Goal: Task Accomplishment & Management: Use online tool/utility

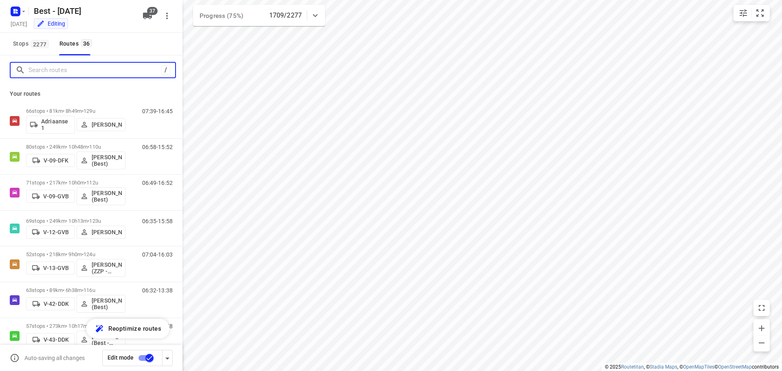
scroll to position [487, 0]
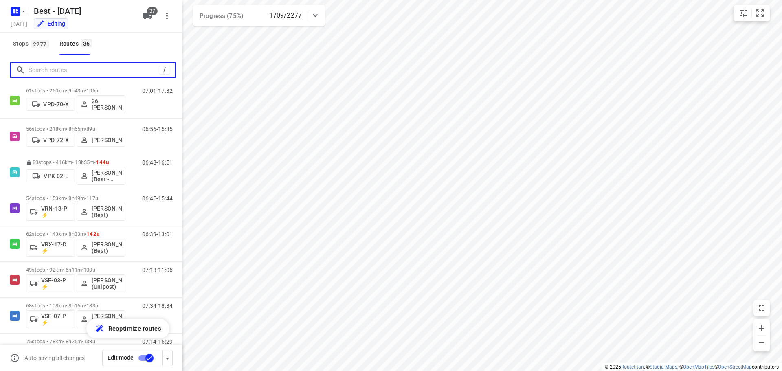
click at [65, 73] on input "Search routes" at bounding box center [94, 70] width 130 height 13
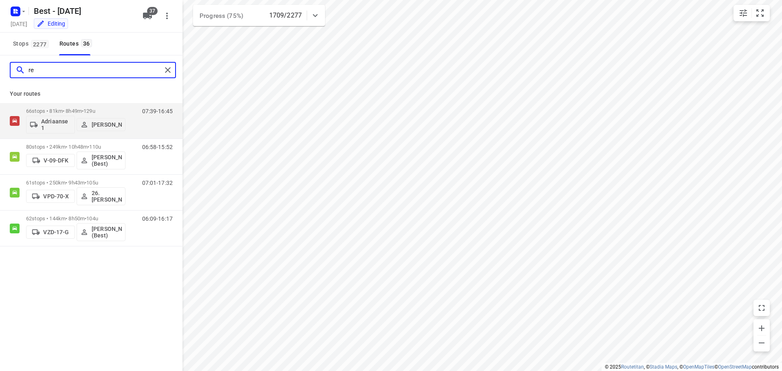
scroll to position [0, 0]
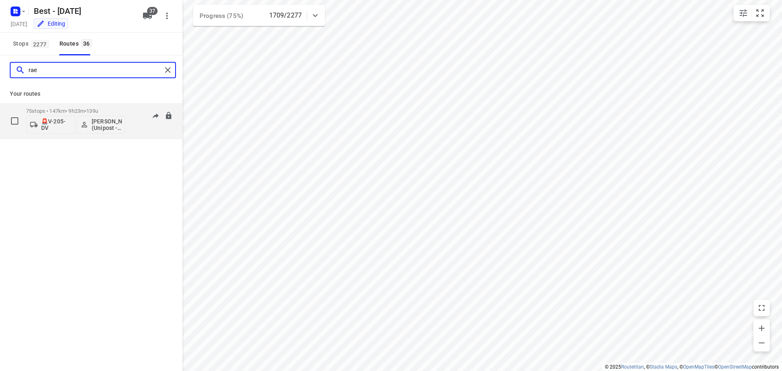
type input "rae"
click at [152, 126] on div "06:35-19:23" at bounding box center [152, 123] width 41 height 30
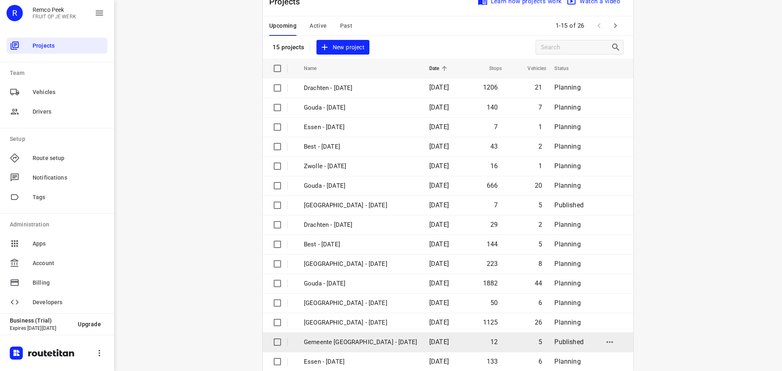
scroll to position [41, 0]
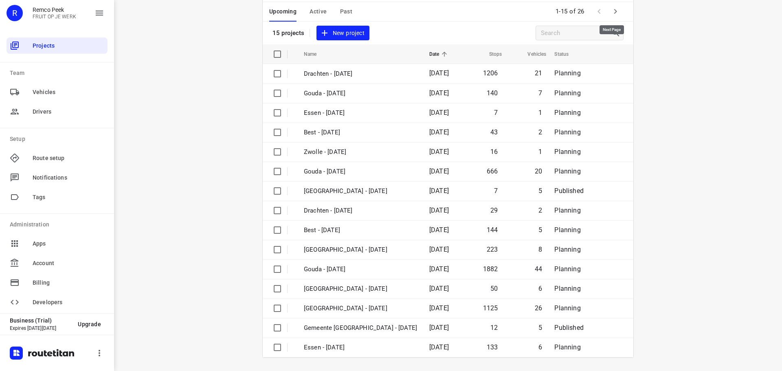
click at [615, 10] on icon "button" at bounding box center [616, 12] width 10 height 10
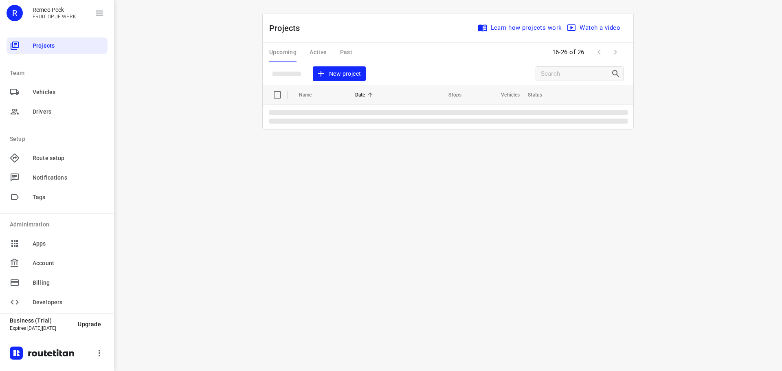
scroll to position [0, 0]
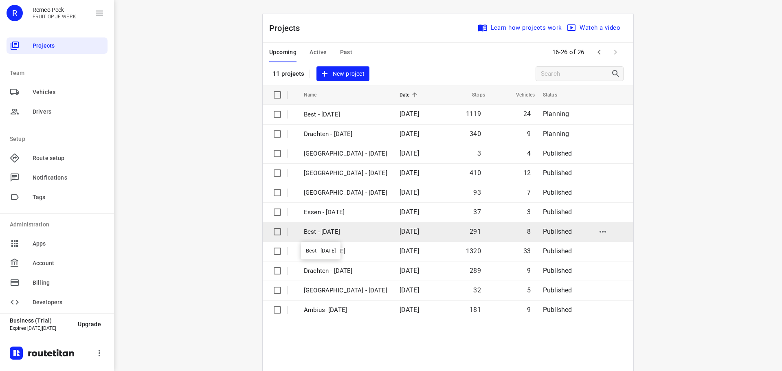
click at [313, 233] on p "Best - Tuesday" at bounding box center [346, 231] width 84 height 9
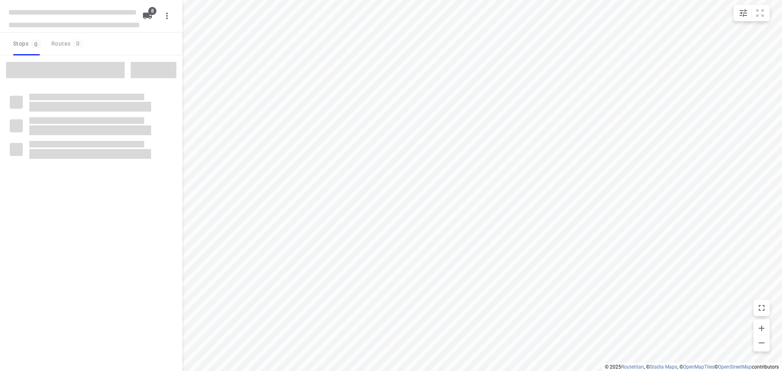
checkbox input "true"
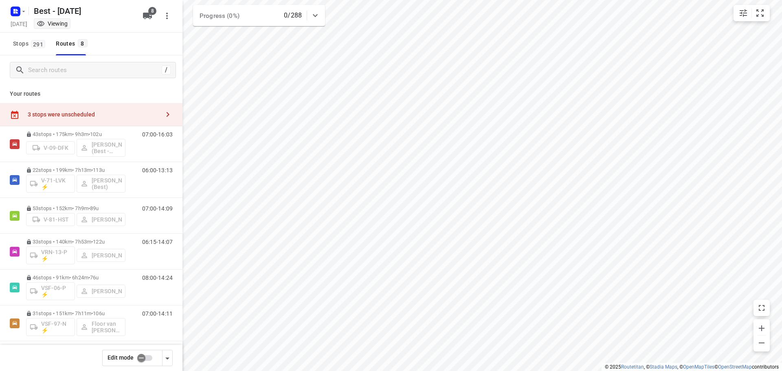
click at [78, 112] on div "3 stops were unscheduled" at bounding box center [94, 114] width 132 height 7
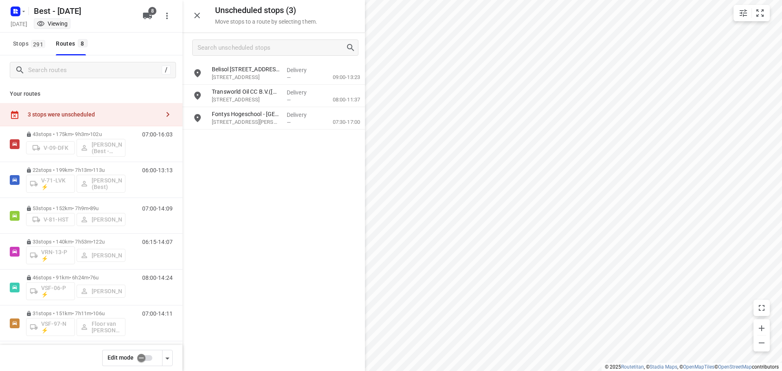
click at [81, 111] on div "3 stops were unscheduled" at bounding box center [94, 114] width 132 height 7
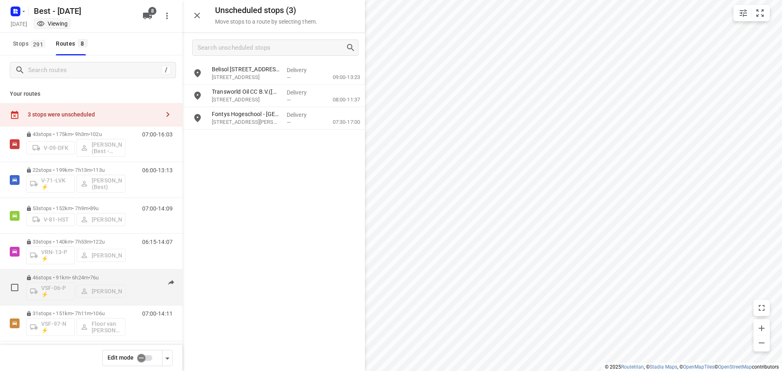
click at [144, 273] on div "46 stops • 91km • 6h24m • 76u VSF-06-P ⚡ Paul Stockmann 08:00-14:24" at bounding box center [104, 288] width 156 height 34
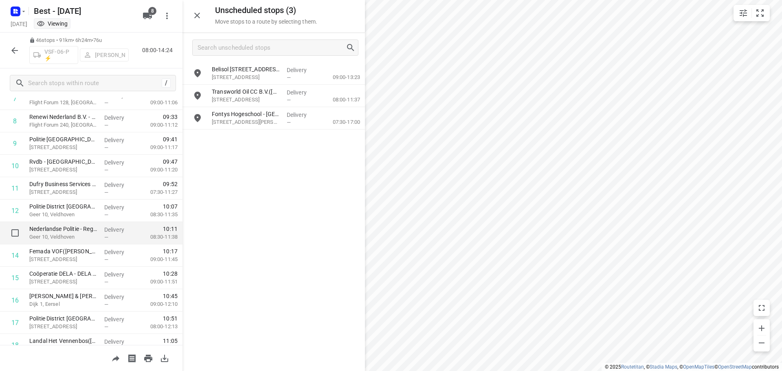
scroll to position [448, 0]
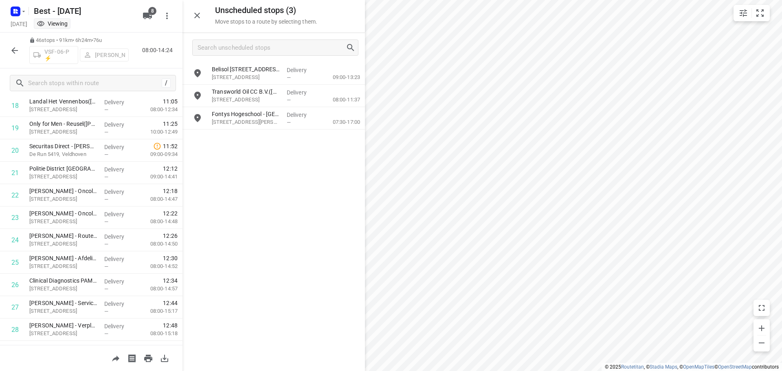
click at [675, 371] on html "i © 2025 Routetitan , © Stadia Maps , © OpenMapTiles © OpenStreetMap contributo…" at bounding box center [391, 185] width 782 height 371
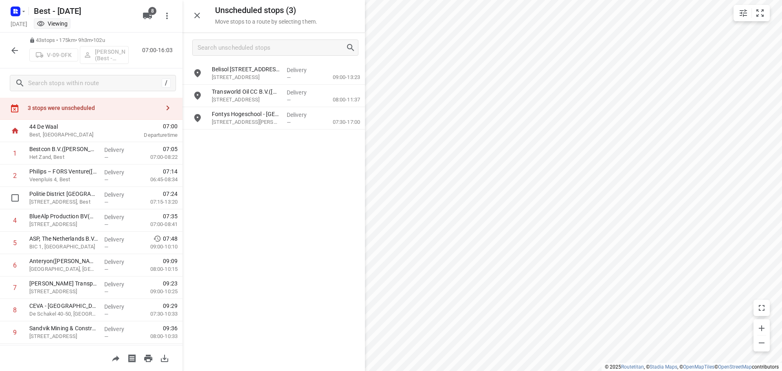
scroll to position [0, 0]
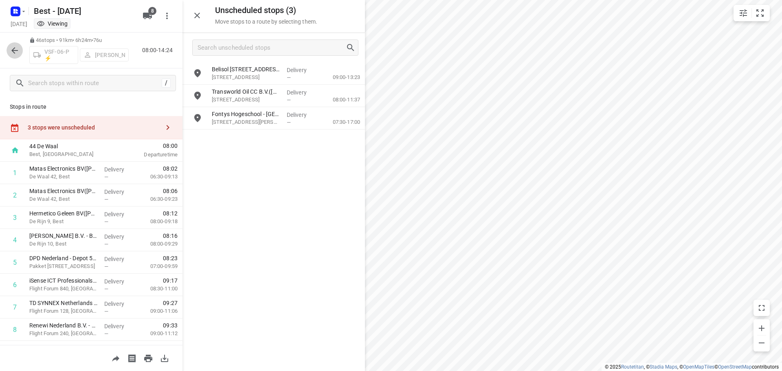
click at [17, 55] on button "button" at bounding box center [15, 50] width 16 height 16
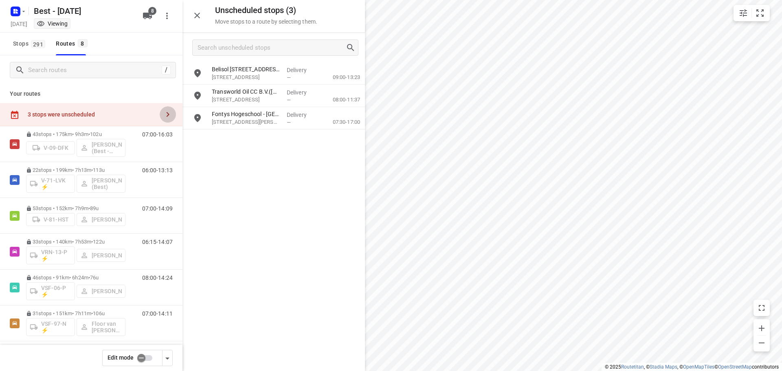
click at [164, 110] on icon "button" at bounding box center [168, 115] width 10 height 10
click at [75, 115] on div "3 stops were unscheduled" at bounding box center [94, 114] width 132 height 7
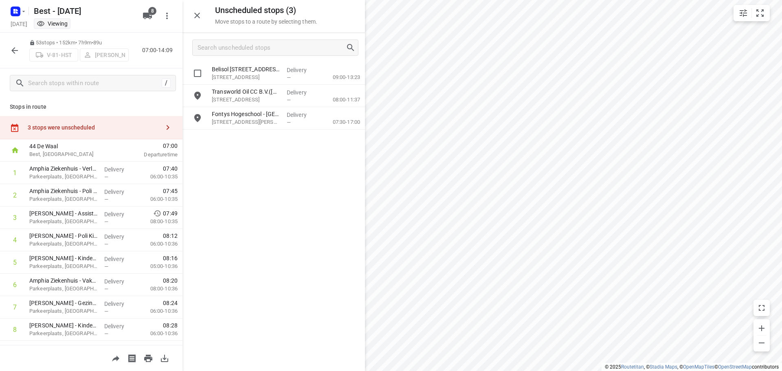
drag, startPoint x: 256, startPoint y: 77, endPoint x: 237, endPoint y: 83, distance: 19.6
click at [252, 70] on div "Belisol Breda - Neerloopweg 1(Noa Spierings) Neerloopweg 1, Breda" at bounding box center [246, 73] width 75 height 22
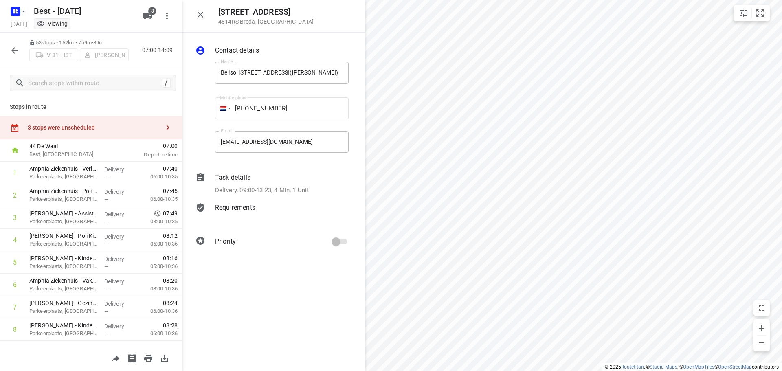
click at [15, 51] on icon "button" at bounding box center [15, 51] width 10 height 10
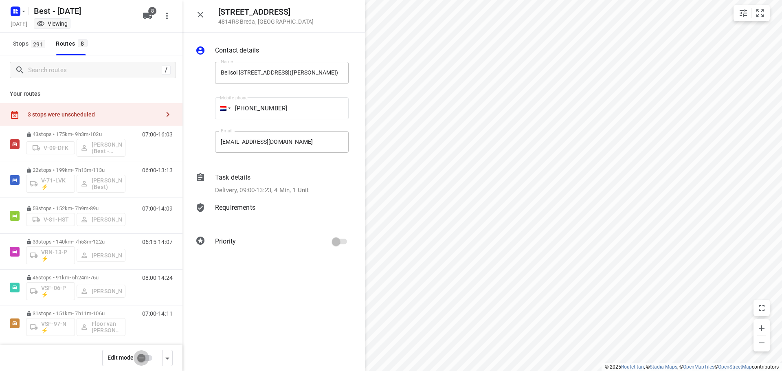
click at [140, 355] on input "checkbox" at bounding box center [141, 357] width 46 height 15
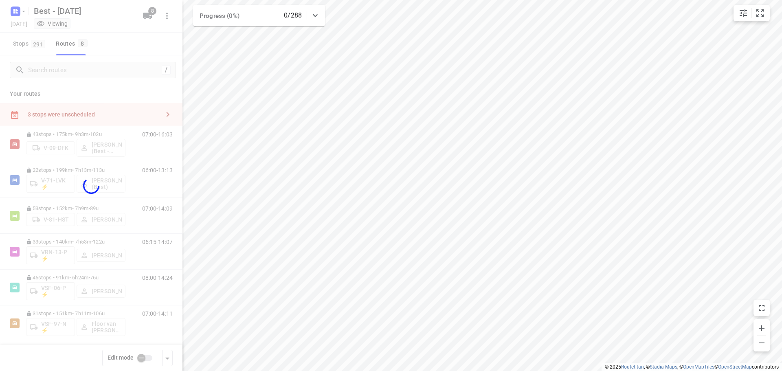
checkbox input "true"
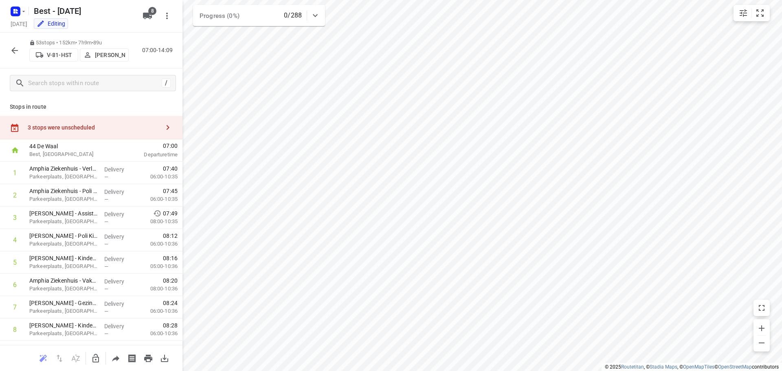
click at [95, 124] on div "3 stops were unscheduled" at bounding box center [94, 127] width 132 height 7
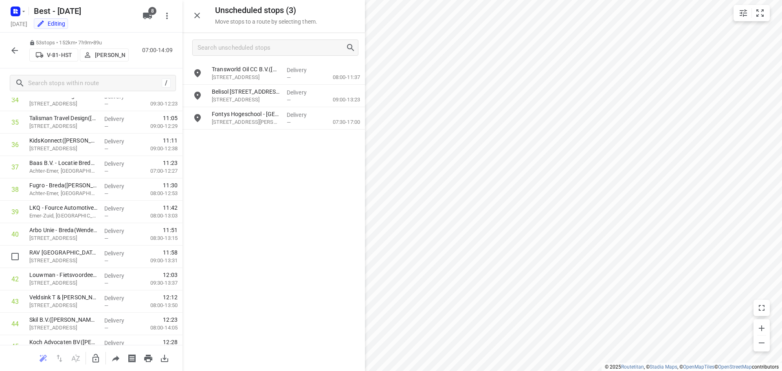
scroll to position [815, 0]
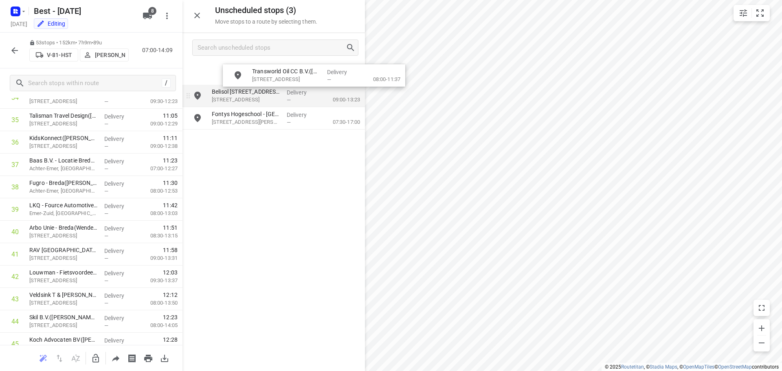
drag, startPoint x: 236, startPoint y: 71, endPoint x: 250, endPoint y: 95, distance: 28.1
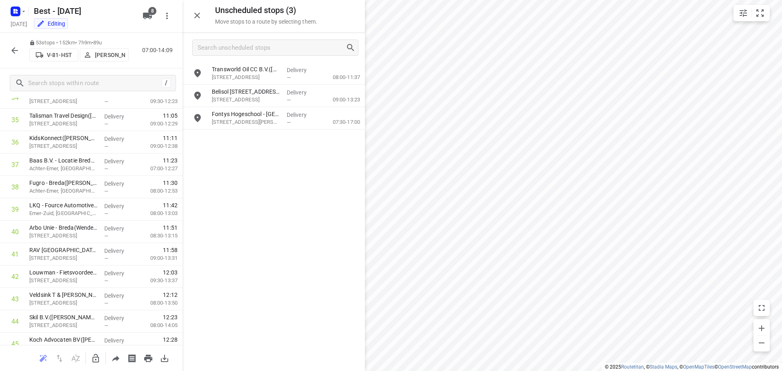
click at [93, 356] on icon "button" at bounding box center [96, 359] width 10 height 10
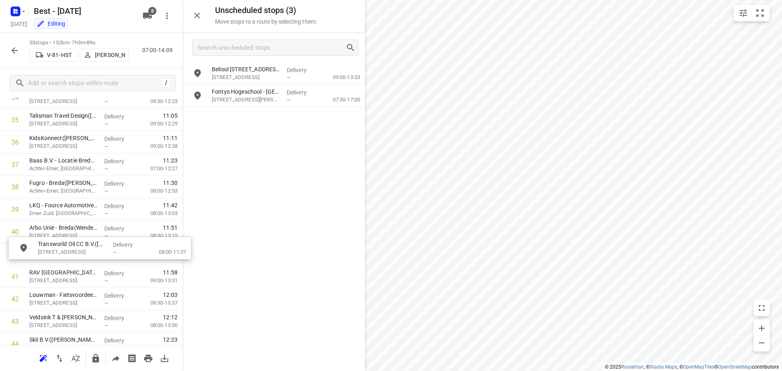
drag, startPoint x: 252, startPoint y: 75, endPoint x: 76, endPoint y: 253, distance: 250.1
click at [13, 46] on icon "button" at bounding box center [15, 51] width 10 height 10
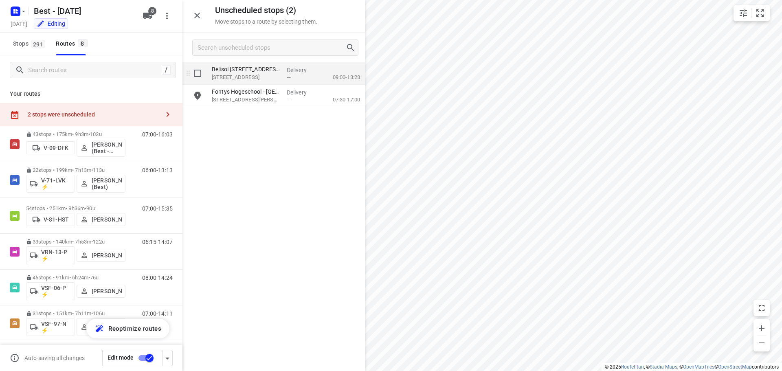
click at [230, 78] on p "Neerloopweg 1, Breda" at bounding box center [246, 77] width 68 height 8
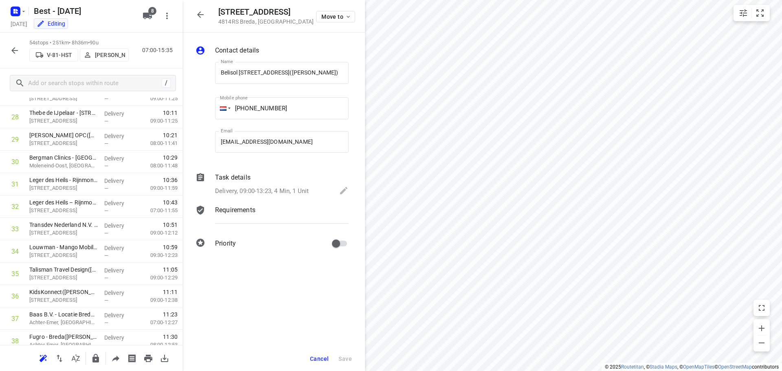
scroll to position [827, 0]
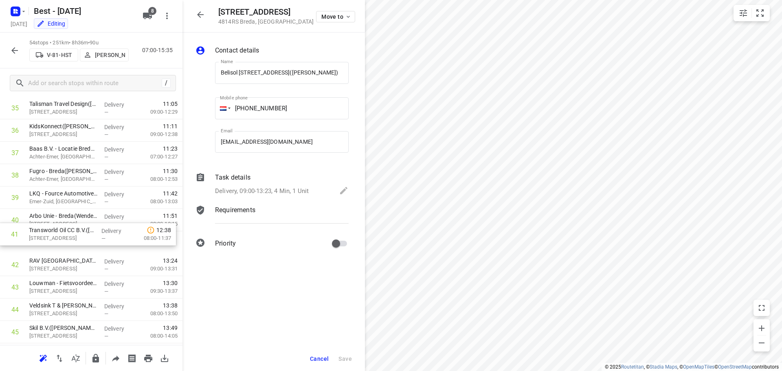
drag, startPoint x: 62, startPoint y: 244, endPoint x: 67, endPoint y: 238, distance: 6.9
click at [18, 246] on input "checkbox" at bounding box center [15, 242] width 16 height 16
checkbox input "true"
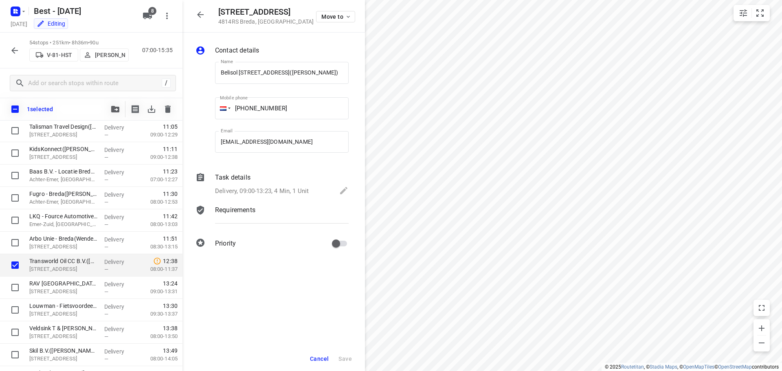
click at [111, 108] on icon "button" at bounding box center [115, 109] width 8 height 7
click at [20, 53] on div "54 stops • 251km • 8h36m • 90u V-81-HST Andy De Vreede 07:00-15:35" at bounding box center [91, 51] width 183 height 36
click at [17, 52] on icon "button" at bounding box center [15, 51] width 10 height 10
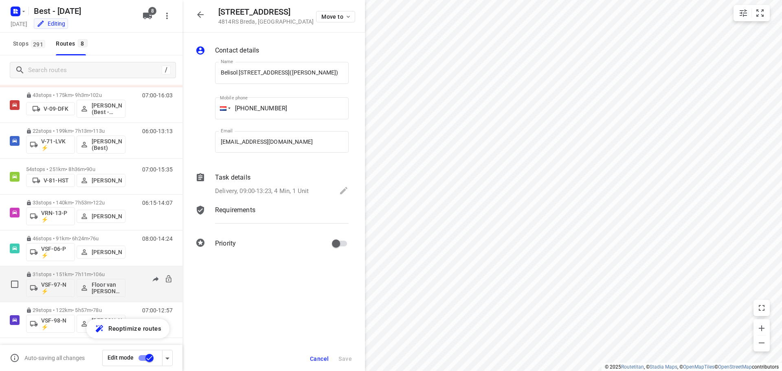
scroll to position [76, 0]
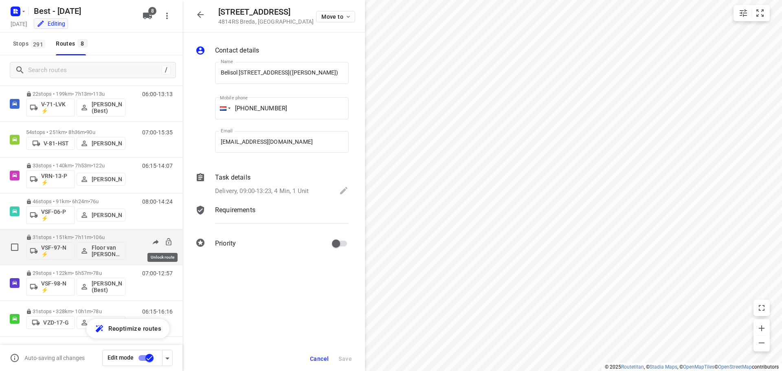
click at [165, 244] on icon at bounding box center [169, 242] width 8 height 8
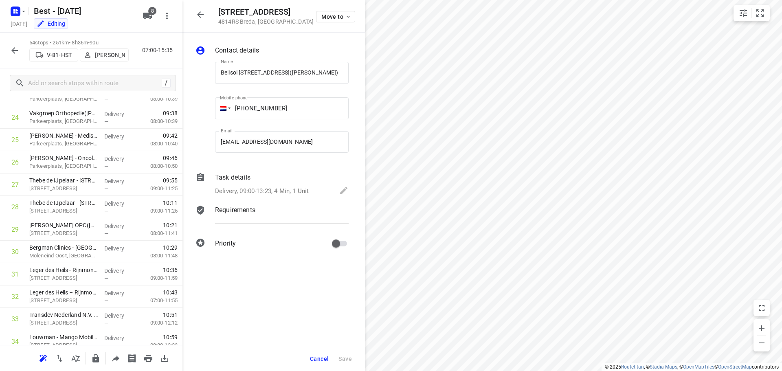
scroll to position [734, 0]
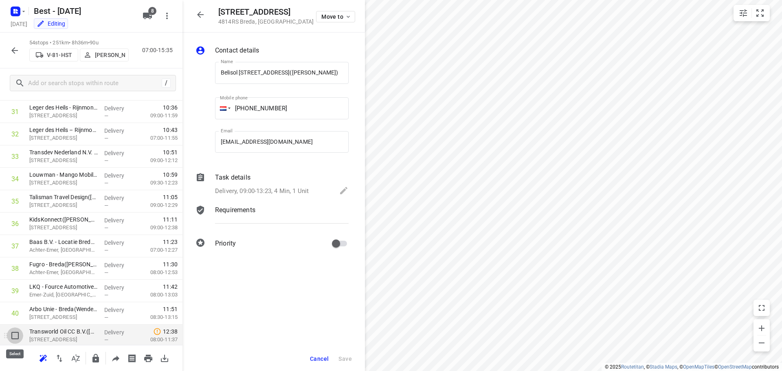
click at [17, 339] on input "checkbox" at bounding box center [15, 336] width 16 height 16
checkbox input "true"
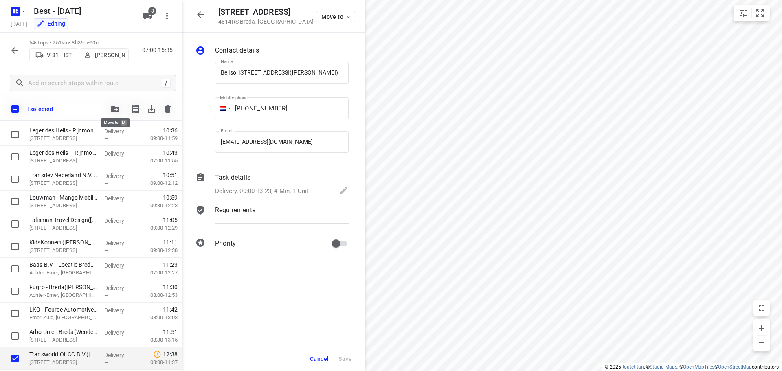
click at [112, 108] on icon "button" at bounding box center [115, 109] width 8 height 7
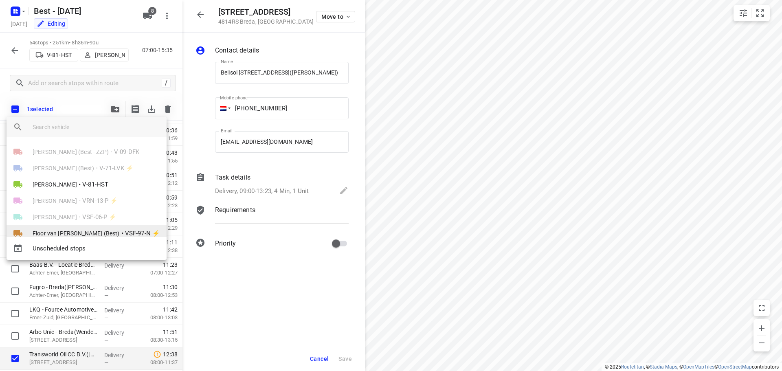
click at [63, 236] on span "Floor van Donzel (Best)" at bounding box center [76, 233] width 87 height 8
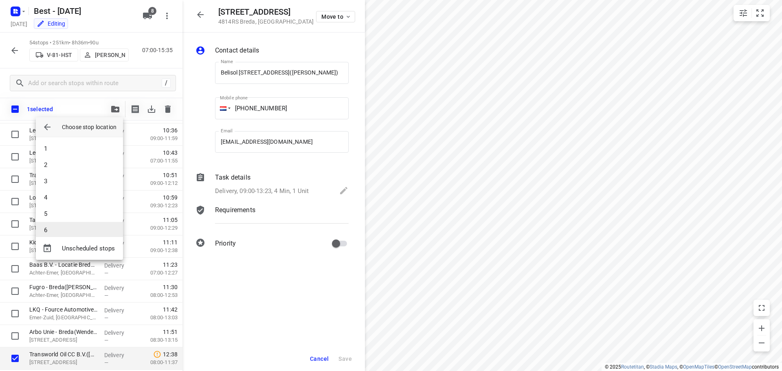
click at [66, 231] on li "6" at bounding box center [79, 230] width 87 height 16
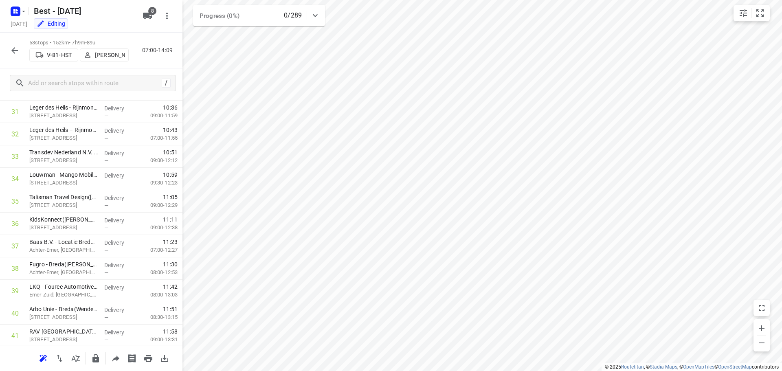
click at [16, 52] on icon "button" at bounding box center [15, 51] width 10 height 10
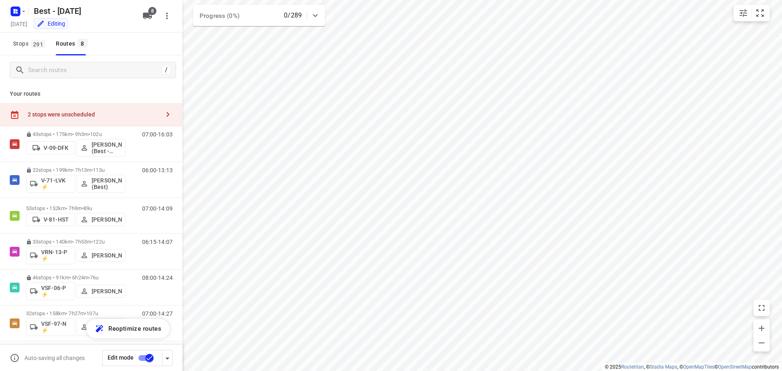
click at [81, 109] on div "2 stops were unscheduled" at bounding box center [91, 114] width 183 height 23
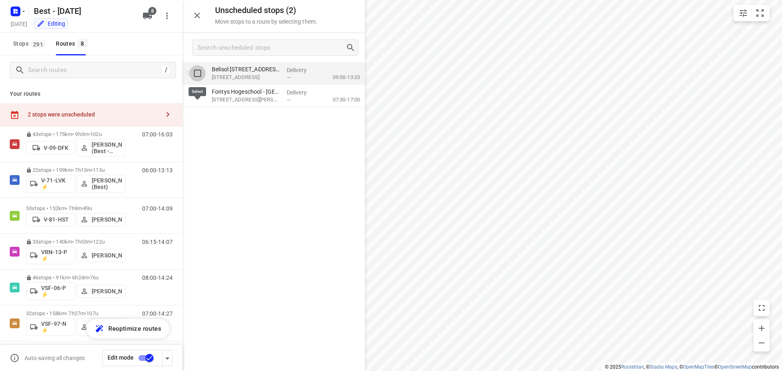
click at [200, 78] on input "grid" at bounding box center [198, 73] width 16 height 16
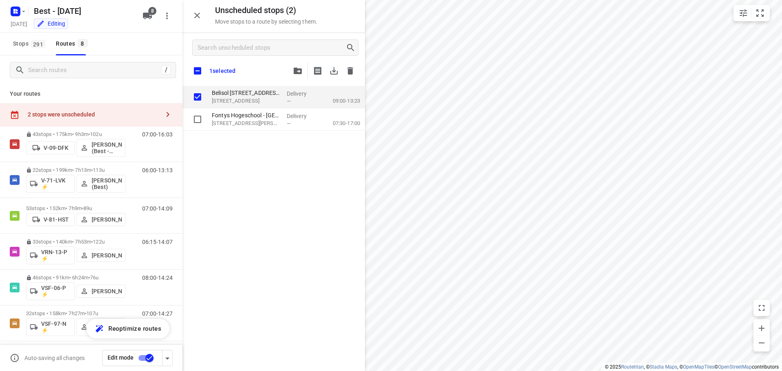
checkbox input "true"
click at [306, 71] on div at bounding box center [324, 71] width 69 height 16
click at [300, 69] on icon "button" at bounding box center [298, 71] width 8 height 7
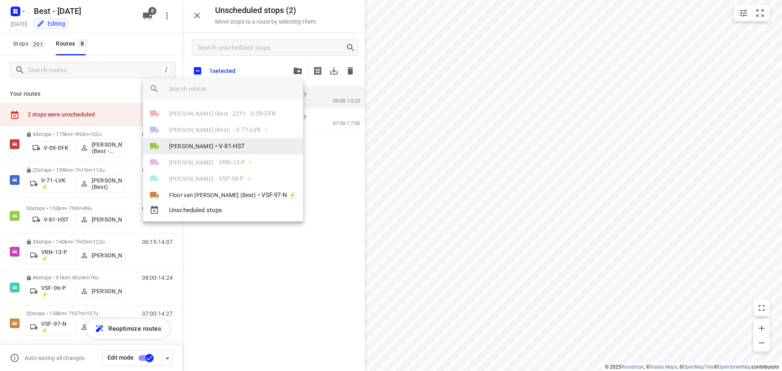
click at [209, 145] on span "[PERSON_NAME]" at bounding box center [191, 146] width 44 height 8
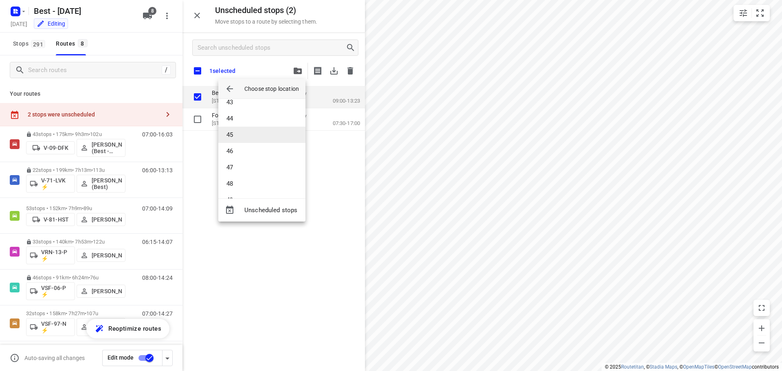
scroll to position [652, 0]
click at [241, 115] on li "41" at bounding box center [261, 110] width 87 height 16
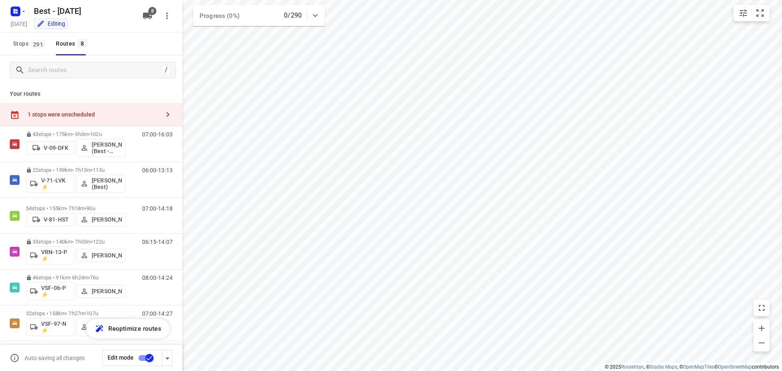
click at [79, 121] on div "1 stops were unscheduled" at bounding box center [91, 114] width 183 height 23
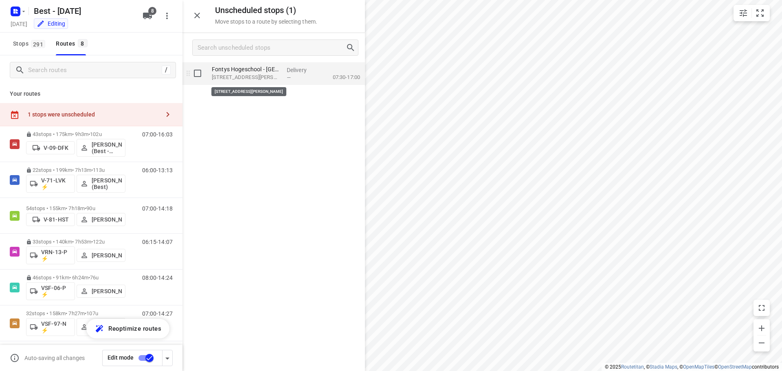
click at [245, 77] on p "[STREET_ADDRESS][PERSON_NAME]" at bounding box center [246, 77] width 68 height 8
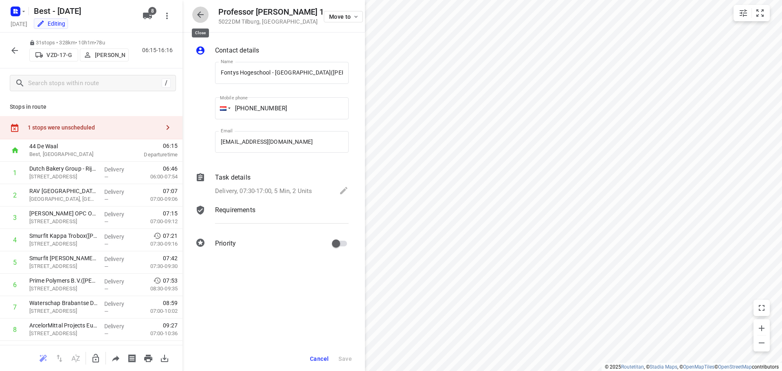
click at [198, 21] on button "button" at bounding box center [200, 15] width 16 height 16
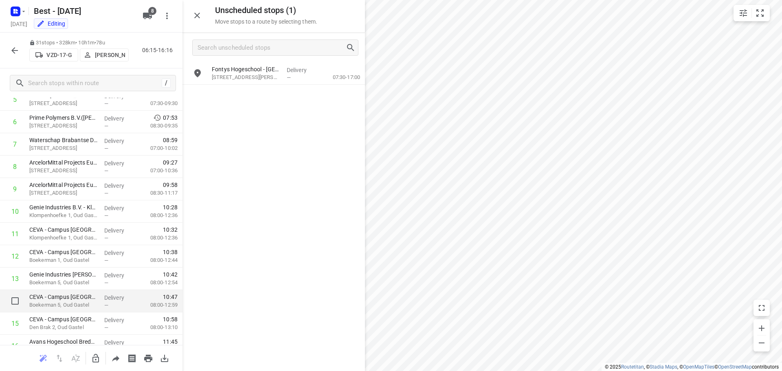
scroll to position [534, 0]
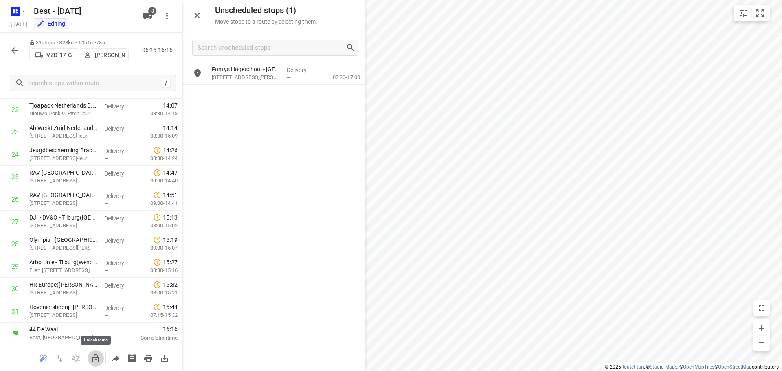
click at [97, 359] on icon "button" at bounding box center [96, 359] width 10 height 10
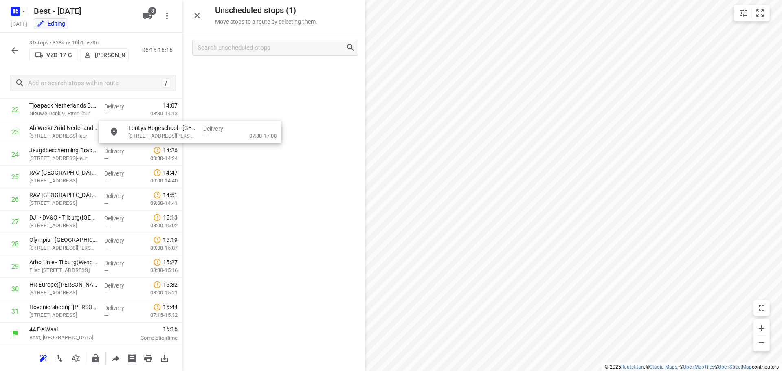
scroll to position [533, 0]
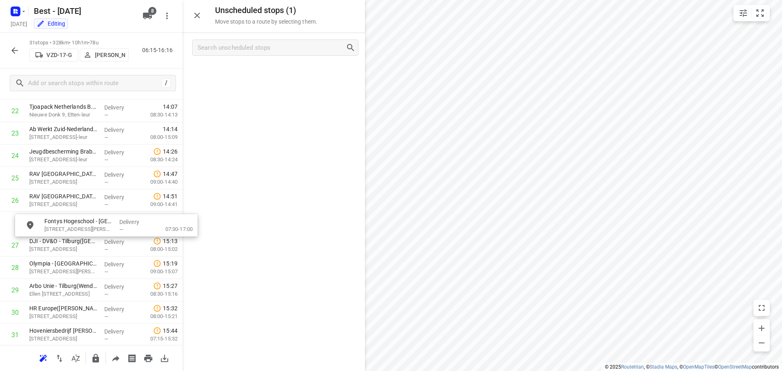
drag, startPoint x: 174, startPoint y: 137, endPoint x: 90, endPoint y: 230, distance: 125.5
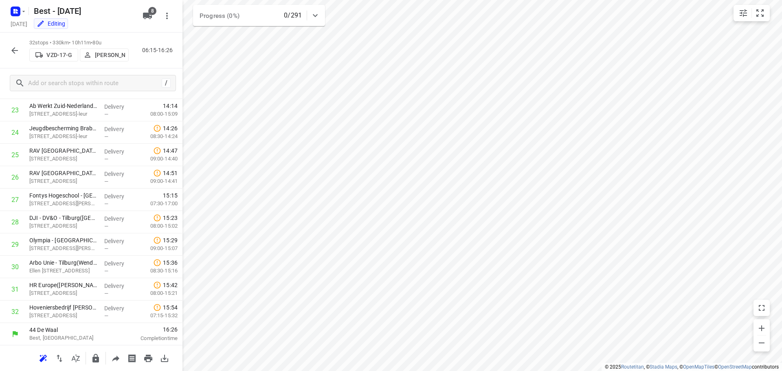
click at [12, 51] on icon "button" at bounding box center [15, 51] width 10 height 10
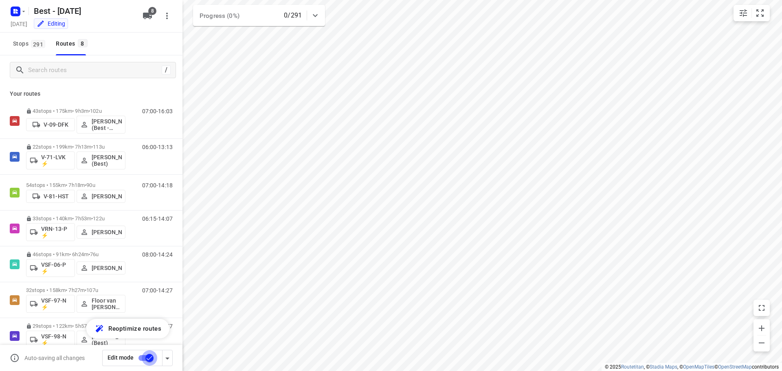
click at [144, 357] on input "checkbox" at bounding box center [149, 357] width 46 height 15
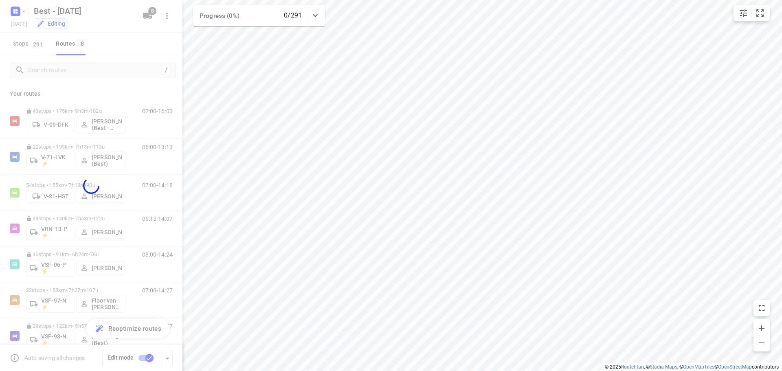
checkbox input "false"
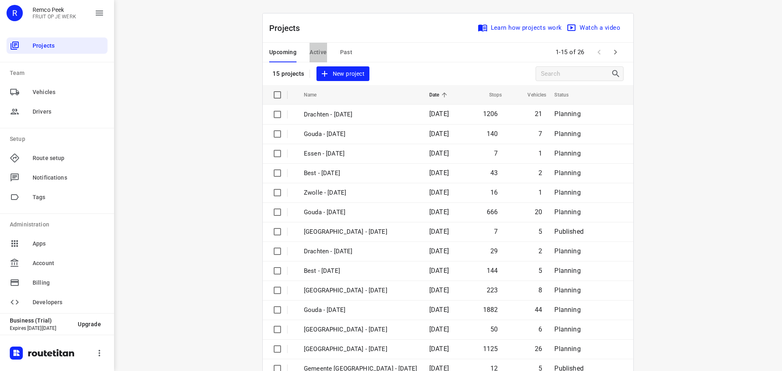
click at [310, 55] on span "Active" at bounding box center [318, 52] width 17 height 10
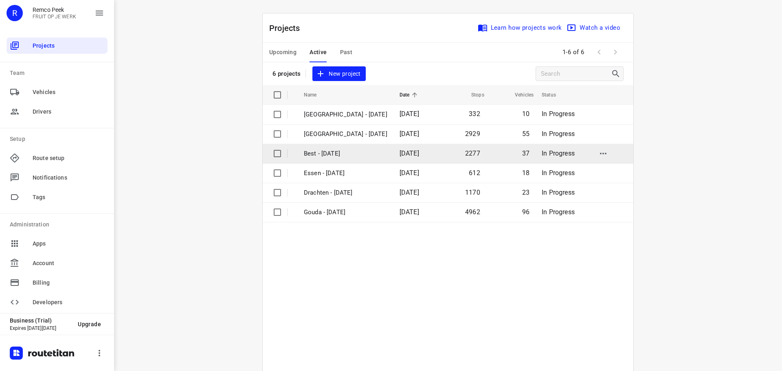
click at [308, 153] on p "Best - [DATE]" at bounding box center [346, 153] width 84 height 9
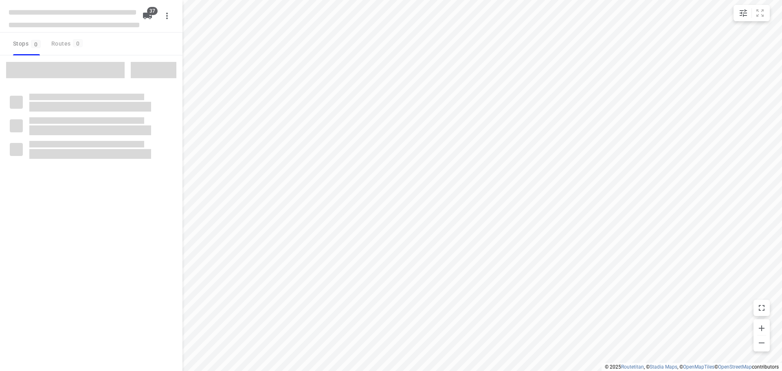
checkbox input "true"
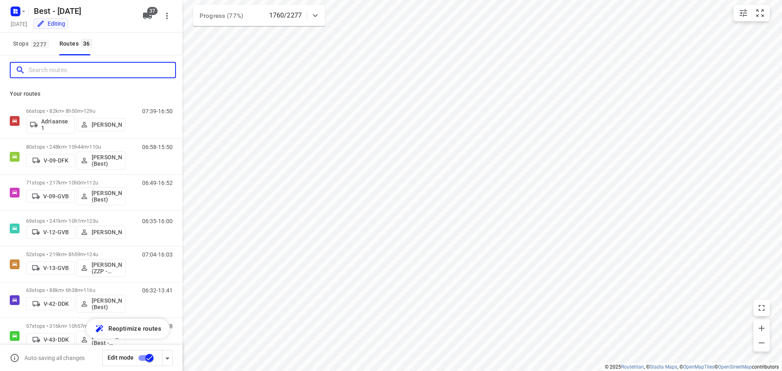
click at [127, 74] on input "Search routes" at bounding box center [102, 70] width 147 height 13
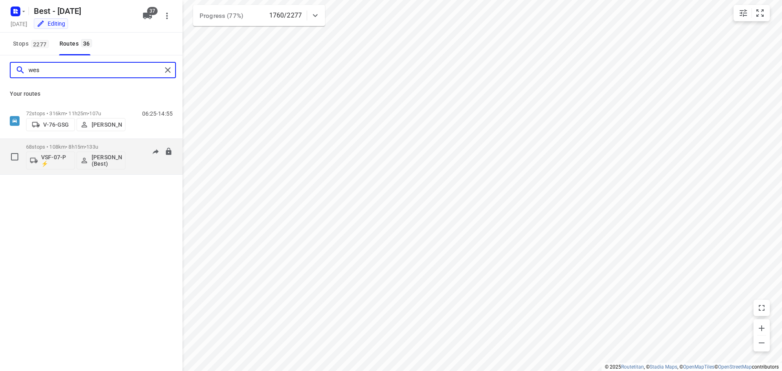
type input "wes"
click at [152, 166] on div "07:34-18:46" at bounding box center [152, 159] width 41 height 30
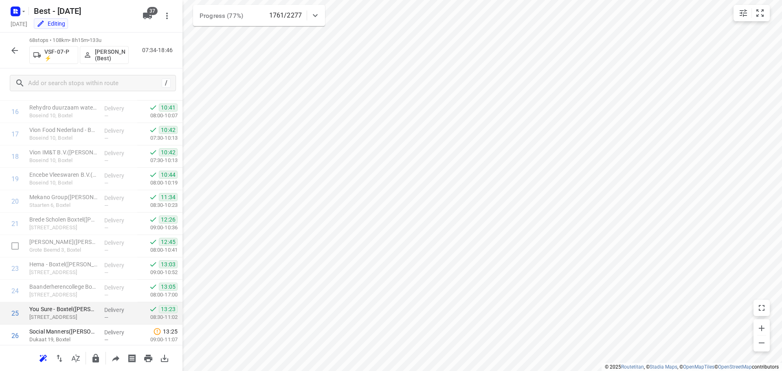
scroll to position [362, 0]
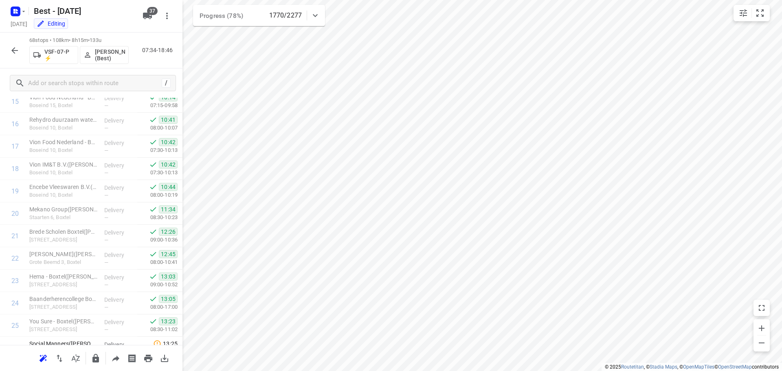
click at [18, 53] on icon "button" at bounding box center [15, 51] width 10 height 10
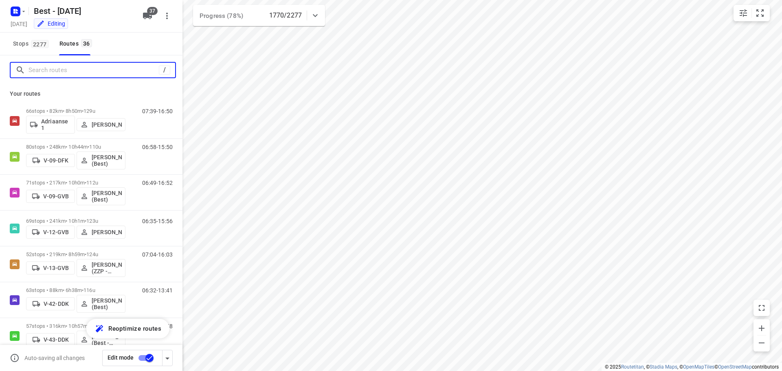
click at [68, 73] on input "Search routes" at bounding box center [94, 70] width 130 height 13
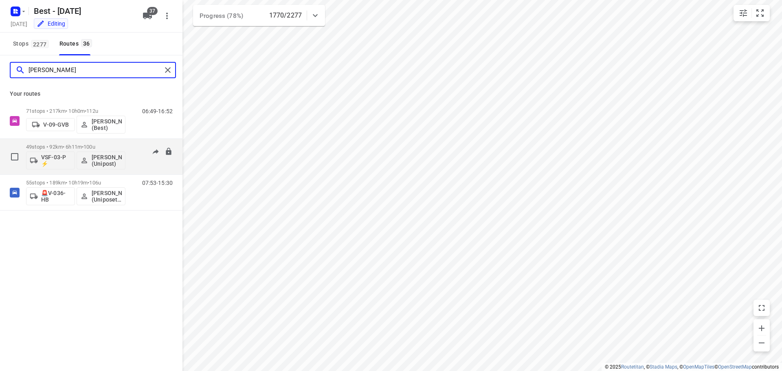
type input "omar"
click at [141, 156] on div "07:13-11:06" at bounding box center [152, 159] width 41 height 30
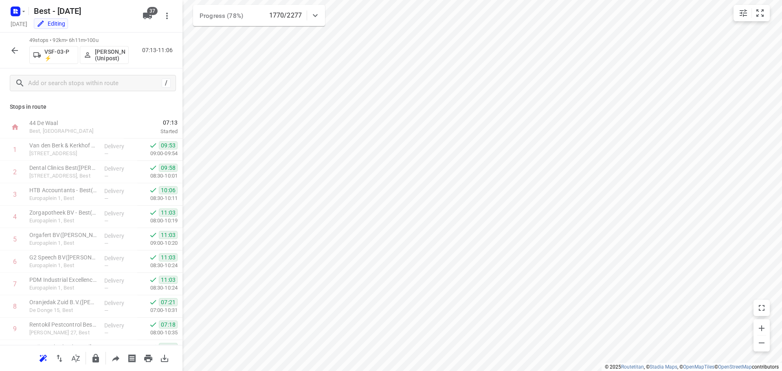
click at [12, 55] on button "button" at bounding box center [15, 50] width 16 height 16
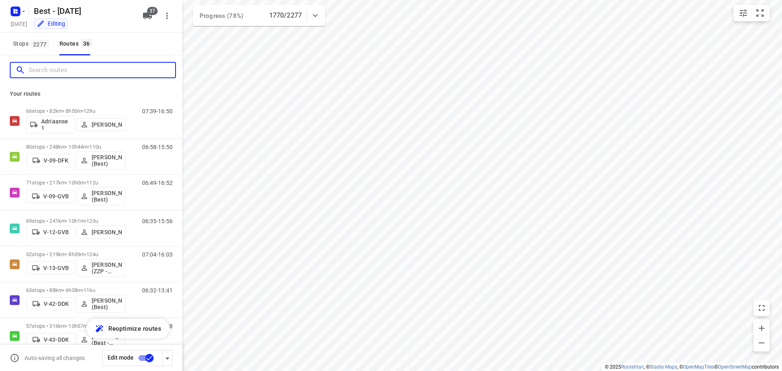
click at [101, 66] on input "Search routes" at bounding box center [102, 70] width 147 height 13
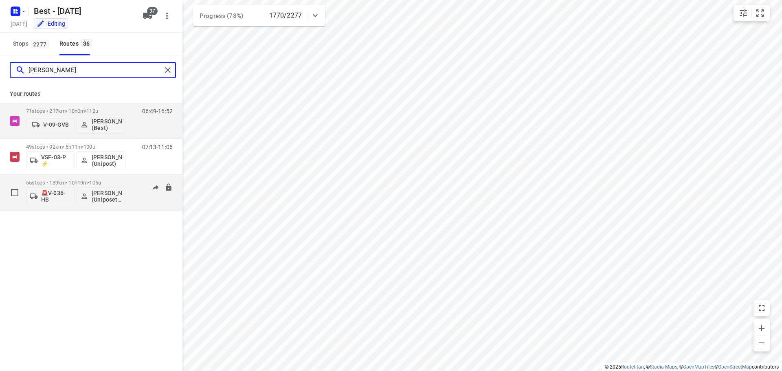
type input "omar"
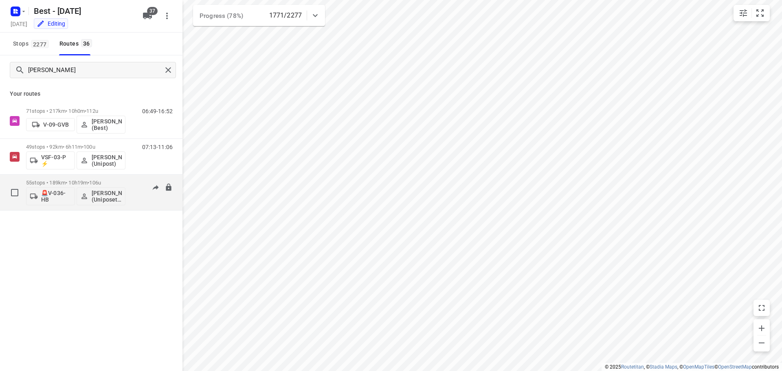
click at [150, 198] on div "07:53-15:30" at bounding box center [152, 195] width 41 height 30
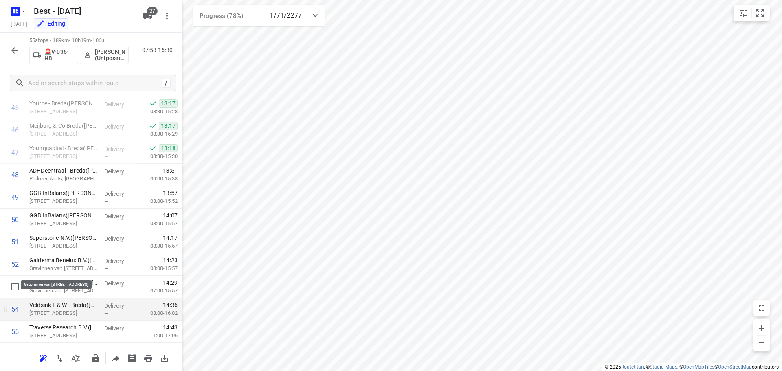
scroll to position [1049, 0]
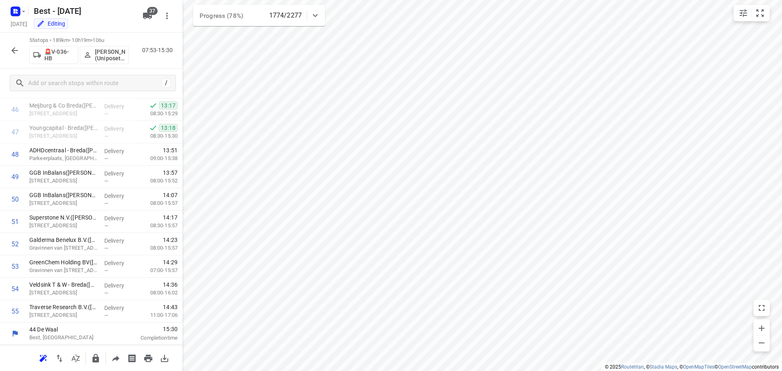
click at [13, 51] on icon "button" at bounding box center [14, 50] width 7 height 7
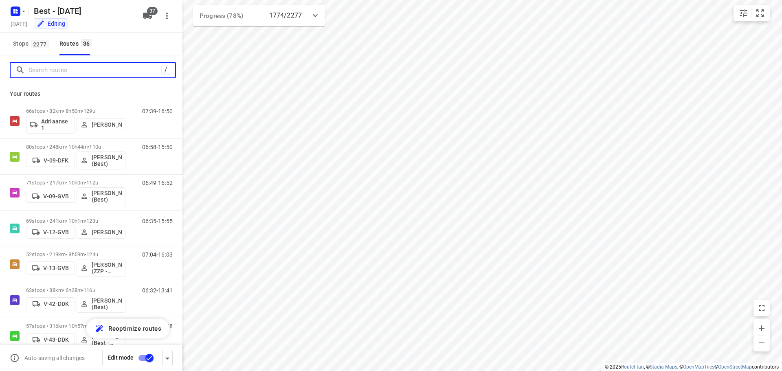
click at [88, 73] on input "Search routes" at bounding box center [95, 70] width 133 height 13
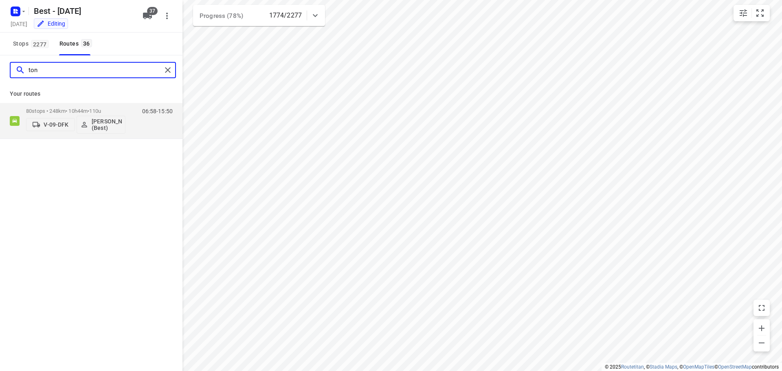
drag, startPoint x: 89, startPoint y: 73, endPoint x: -83, endPoint y: 26, distance: 177.6
click at [0, 26] on html "i © 2025 Routetitan , © Stadia Maps , © OpenMapTiles © OpenStreetMap contributo…" at bounding box center [391, 185] width 782 height 371
type input "leroy"
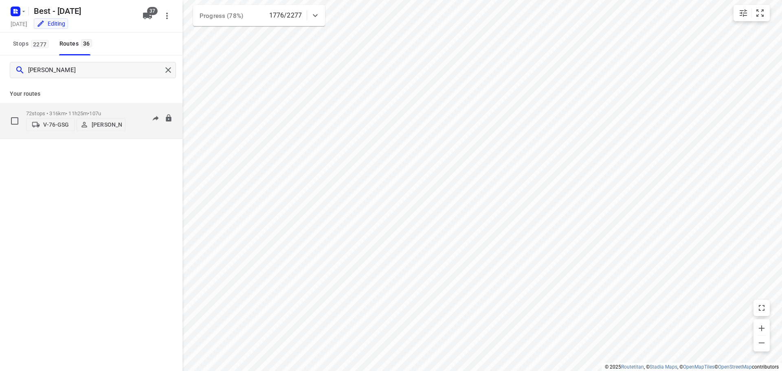
click at [77, 113] on p "72 stops • 316km • 11h25m • 107u" at bounding box center [75, 113] width 99 height 6
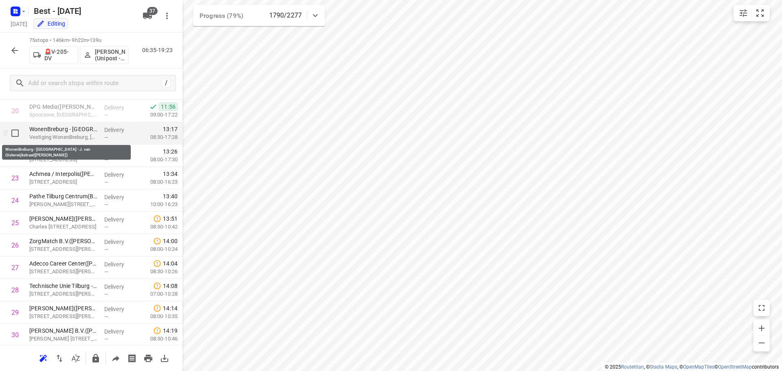
scroll to position [448, 0]
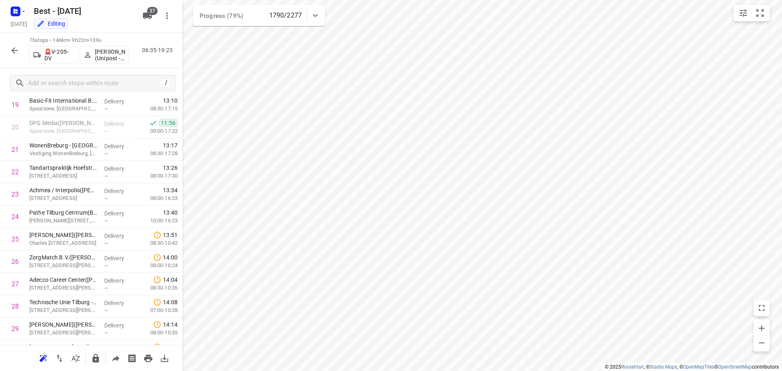
click at [9, 53] on button "button" at bounding box center [15, 50] width 16 height 16
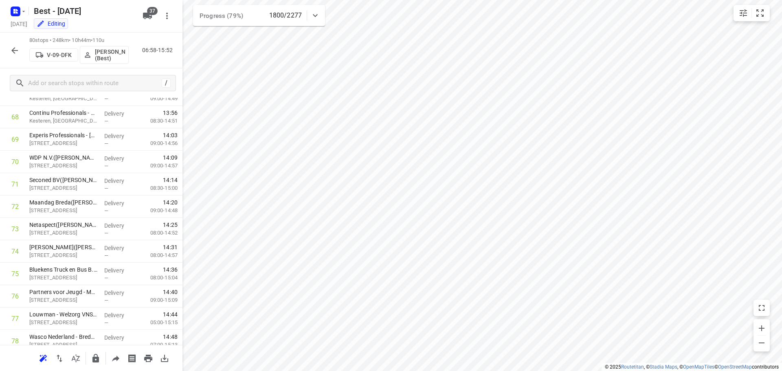
scroll to position [1609, 0]
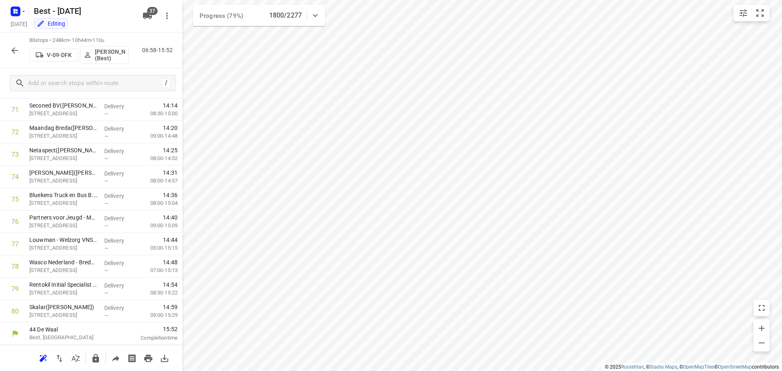
click at [15, 48] on icon "button" at bounding box center [15, 51] width 10 height 10
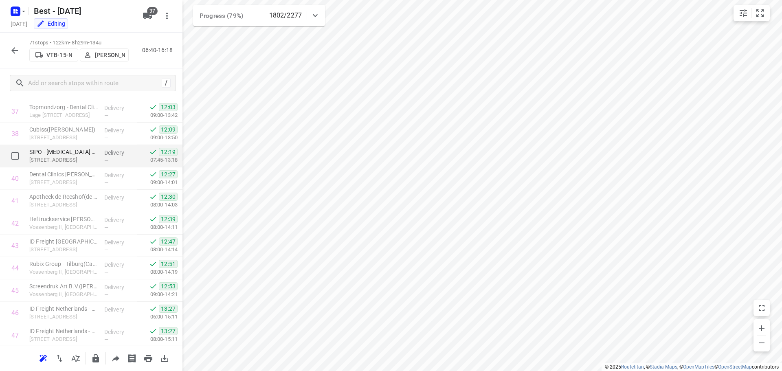
scroll to position [1019, 0]
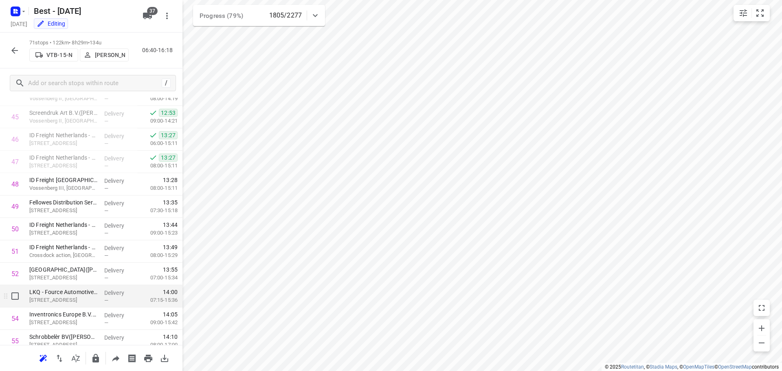
click at [61, 303] on p "Rheastraat 20, Tilburg" at bounding box center [63, 300] width 68 height 8
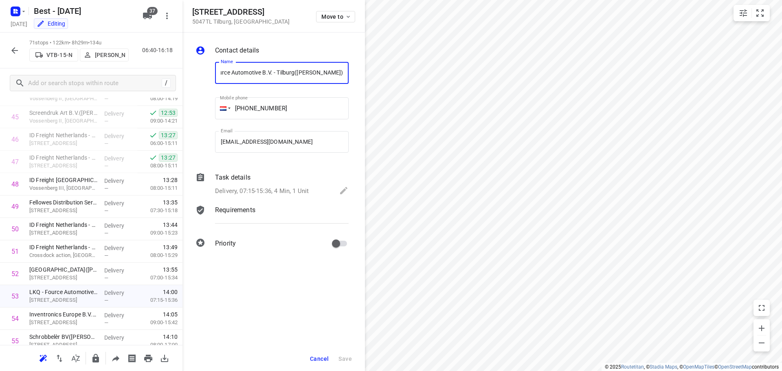
scroll to position [0, 45]
click at [392, 76] on div "i © 2025 Routetitan , © Stadia Maps , © OpenMapTiles © OpenStreetMap contributo…" at bounding box center [391, 185] width 782 height 371
click at [304, 71] on input "LKQ - Fource Automotive B.V. - Tilburg(Veron Dolmans-van Nuijs)" at bounding box center [282, 73] width 134 height 22
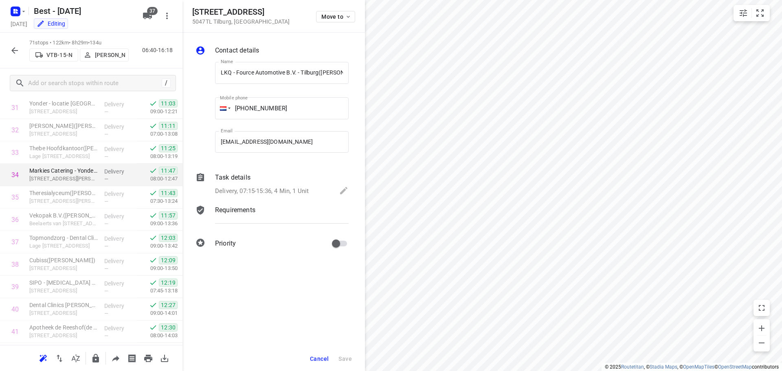
scroll to position [348, 0]
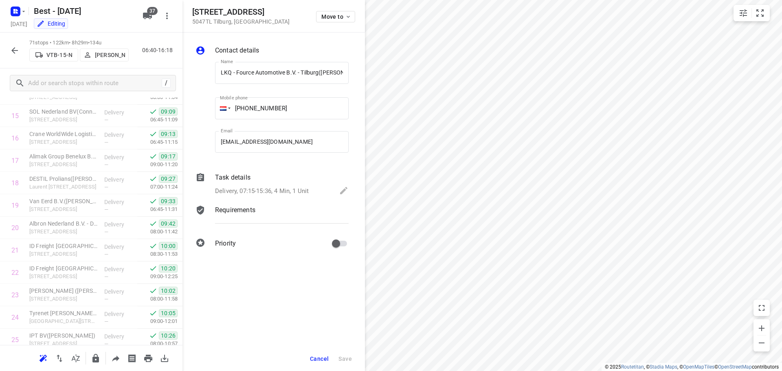
click at [20, 57] on div at bounding box center [15, 50] width 16 height 16
click at [17, 52] on icon "button" at bounding box center [15, 51] width 10 height 10
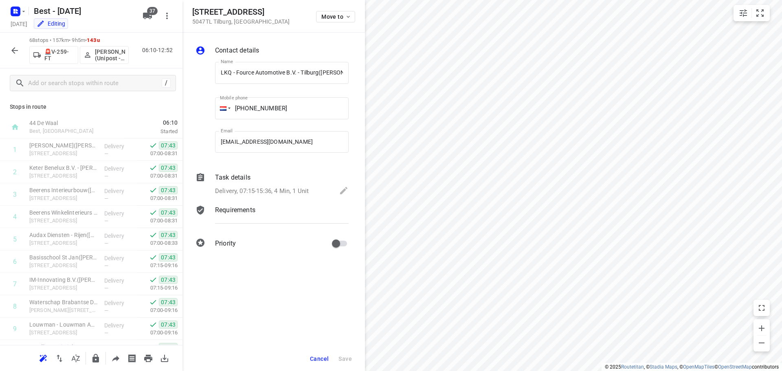
click at [324, 354] on button "Cancel" at bounding box center [319, 359] width 25 height 15
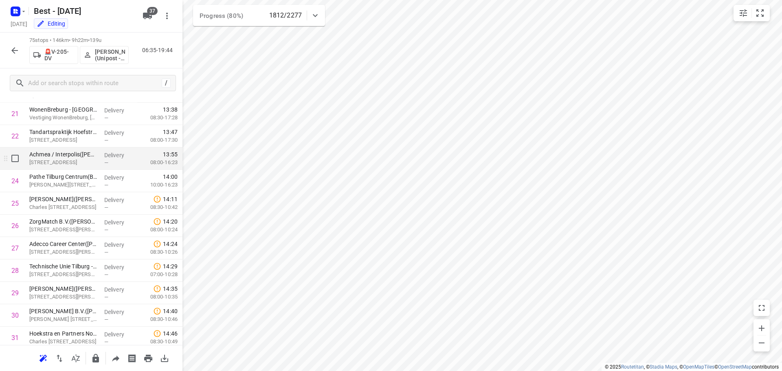
scroll to position [489, 0]
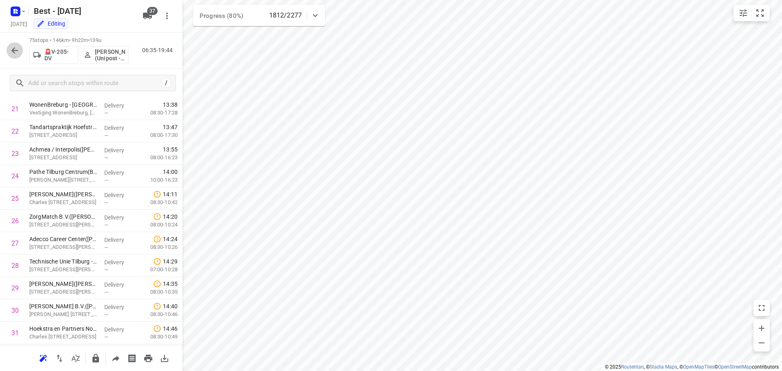
click at [11, 46] on icon "button" at bounding box center [15, 51] width 10 height 10
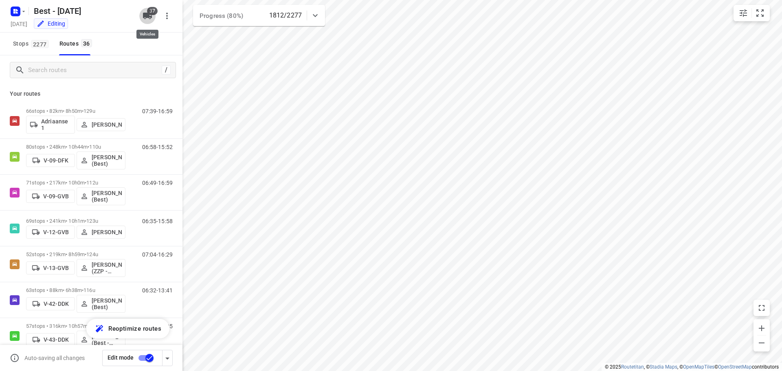
click at [148, 16] on icon "button" at bounding box center [147, 16] width 9 height 7
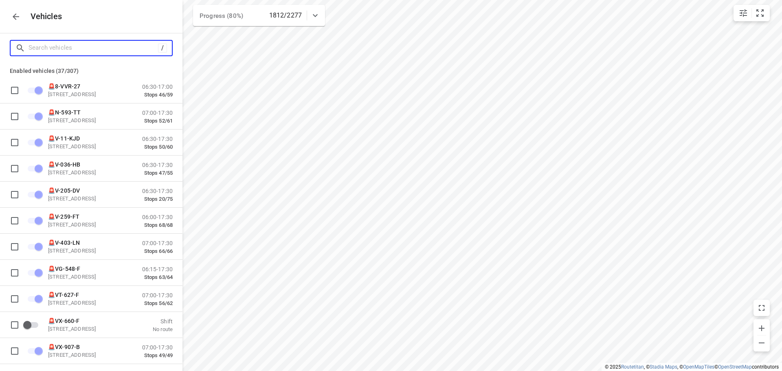
click at [74, 49] on input "Search vehicles" at bounding box center [94, 48] width 130 height 13
type input "a"
checkbox input "false"
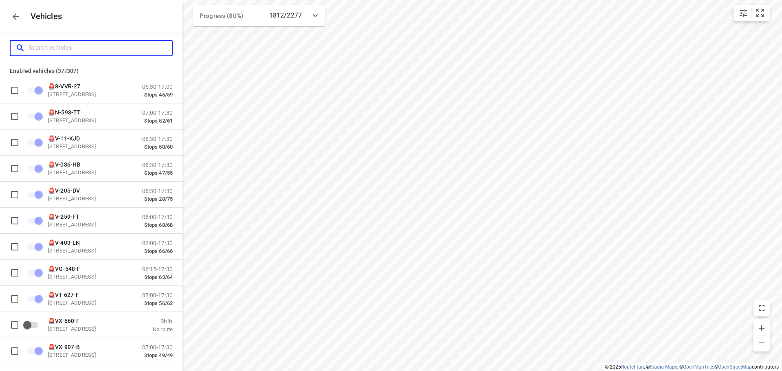
checkbox input "false"
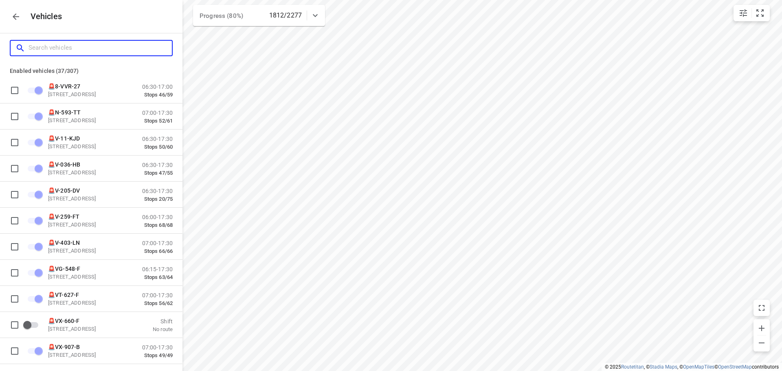
checkbox input "false"
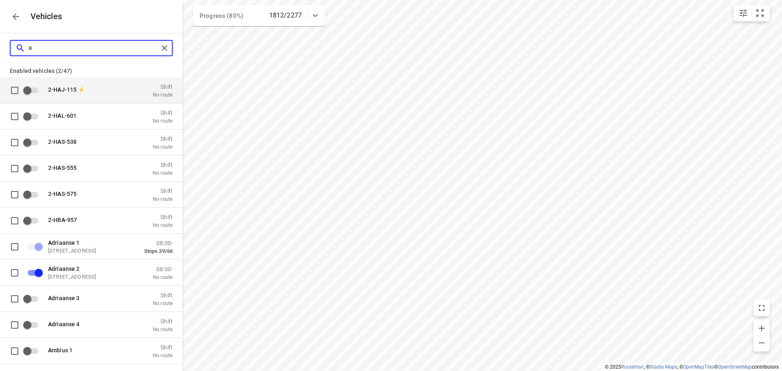
type input "ad"
checkbox input "true"
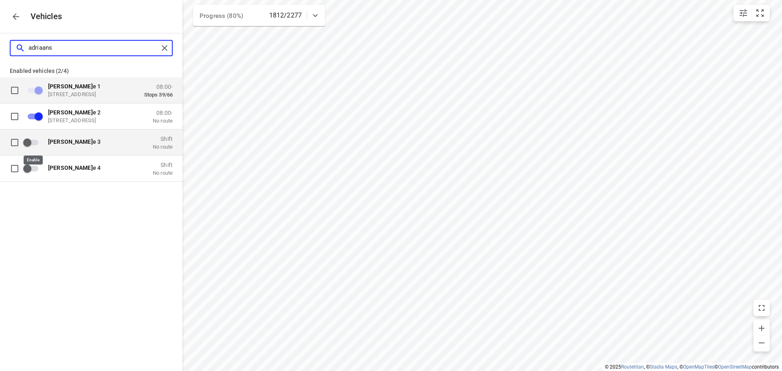
type input "adriaans"
click at [35, 147] on input "grid" at bounding box center [27, 141] width 46 height 15
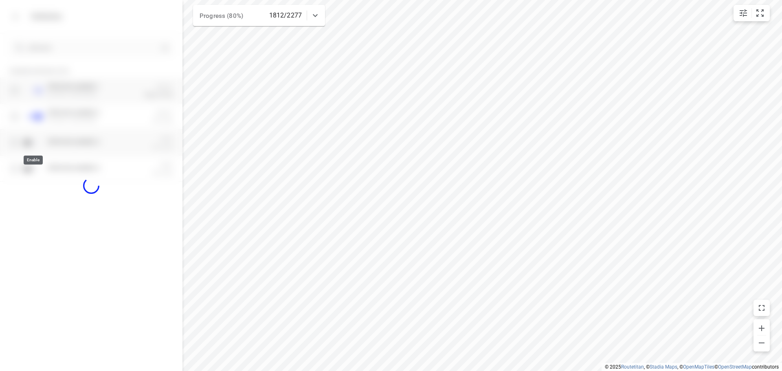
checkbox input "true"
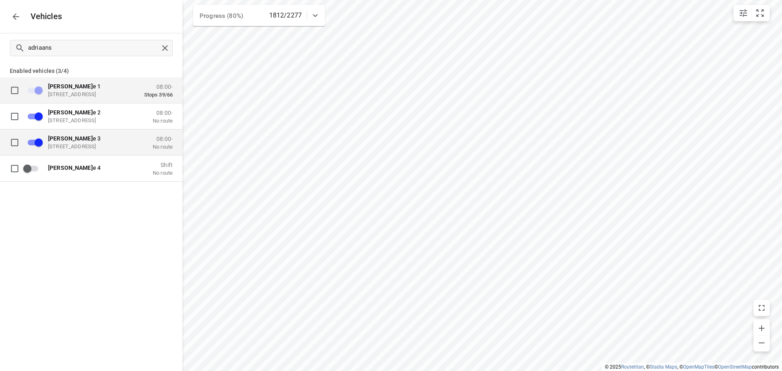
click at [62, 141] on div "Adriaans e 3 Zuidbaan 527, 2841 MD Moordrecht, Netherlands" at bounding box center [89, 142] width 82 height 15
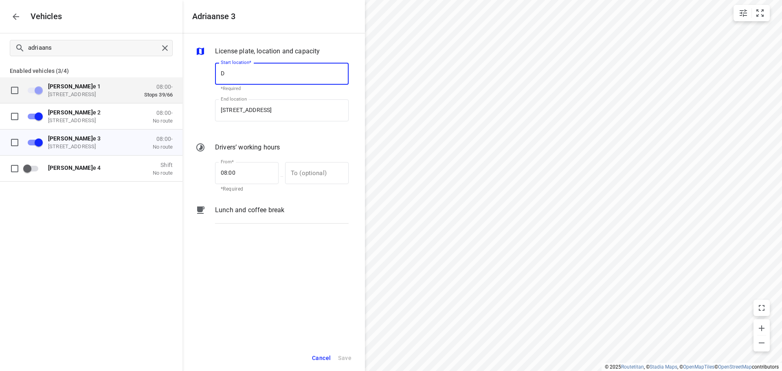
scroll to position [0, 0]
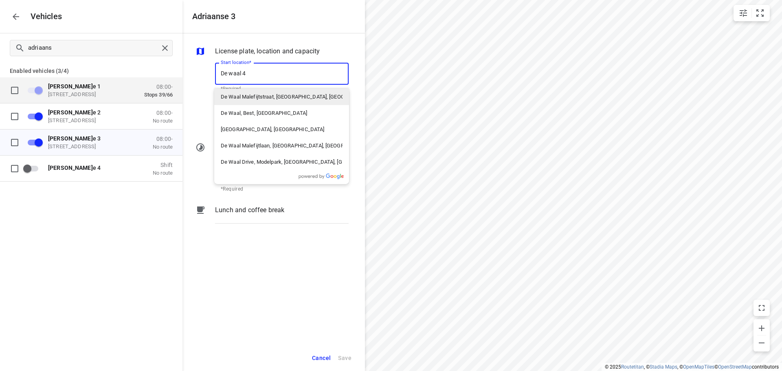
type input "De waal 44"
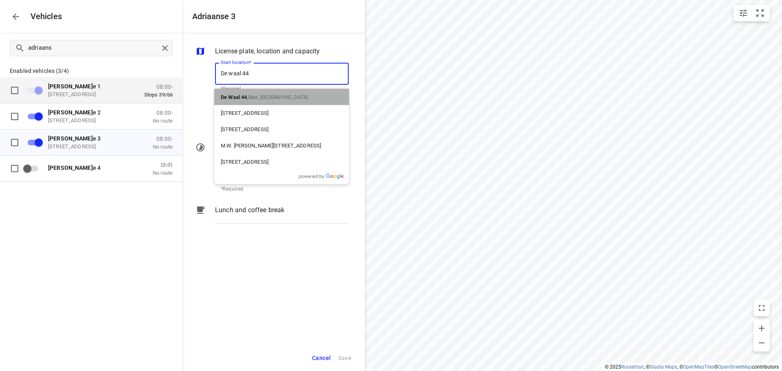
click at [250, 94] on p "De Waal 44 , Best, Nederland" at bounding box center [264, 97] width 87 height 10
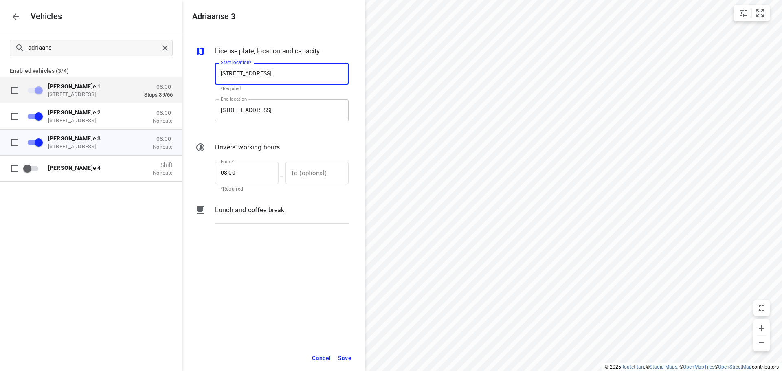
type input "De Waal 44, 5684 PH Best, Netherlands"
click at [260, 110] on input "Zuidbaan 527, 2841 MD Moordrecht, Netherlands" at bounding box center [282, 110] width 134 height 22
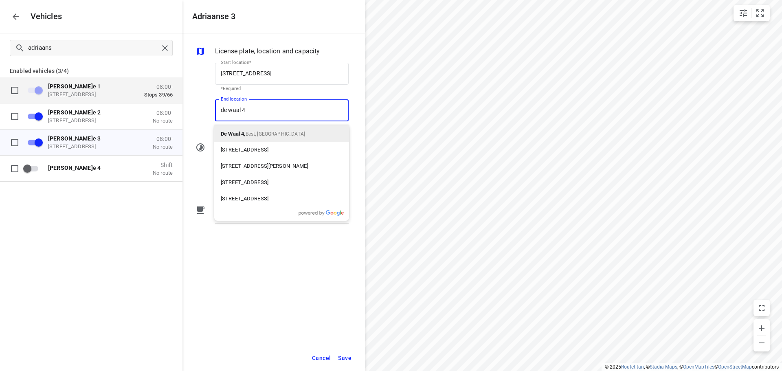
type input "de waal 44"
click at [263, 132] on span "Best, Nederland" at bounding box center [279, 134] width 60 height 6
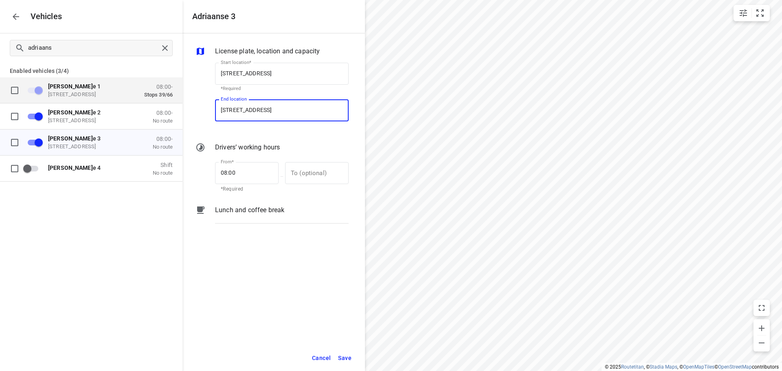
type input "De Waal 44, 5684 PH Best, Netherlands"
click at [340, 358] on span "Save" at bounding box center [344, 358] width 13 height 10
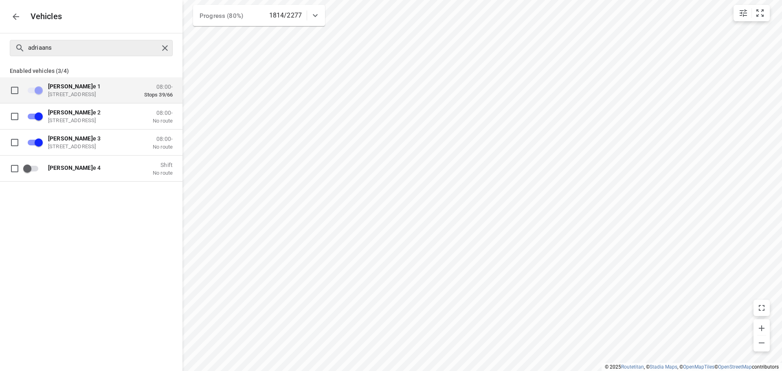
checkbox input "true"
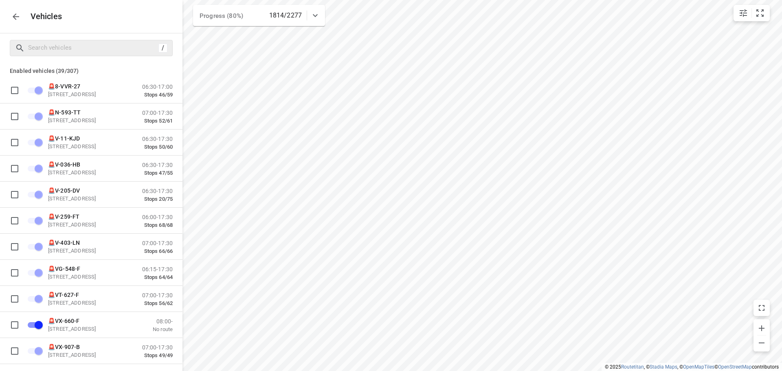
click at [16, 15] on icon "button" at bounding box center [16, 17] width 10 height 10
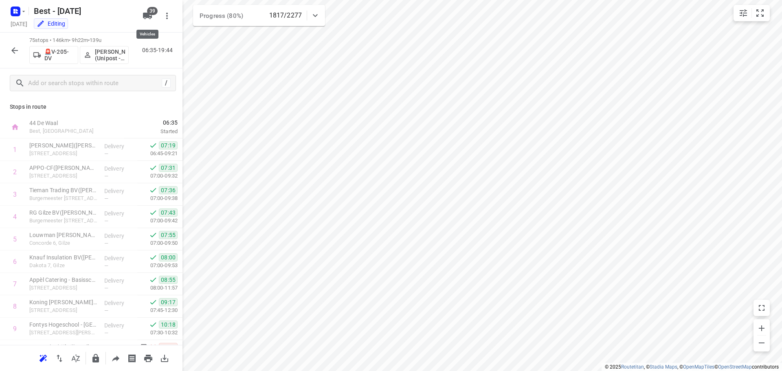
click at [145, 13] on icon "button" at bounding box center [147, 16] width 9 height 7
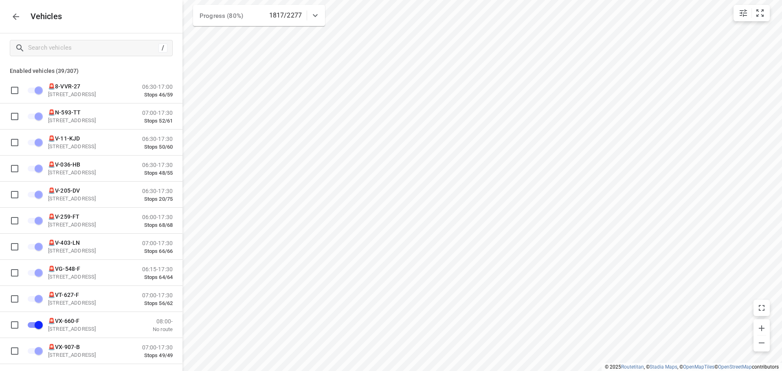
click at [13, 22] on button "button" at bounding box center [16, 17] width 16 height 16
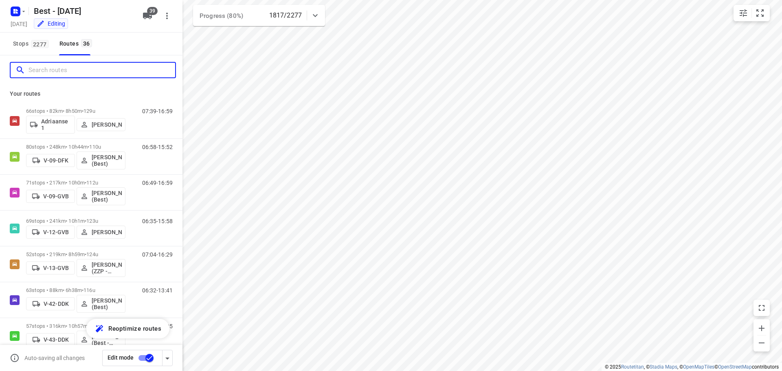
click at [45, 68] on input "Search routes" at bounding box center [102, 70] width 147 height 13
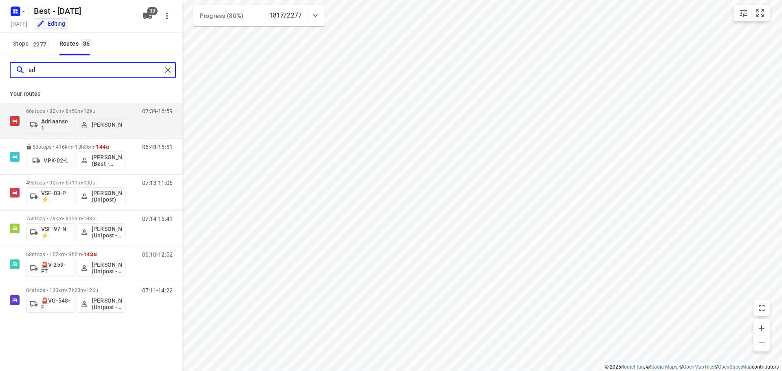
type input "adr"
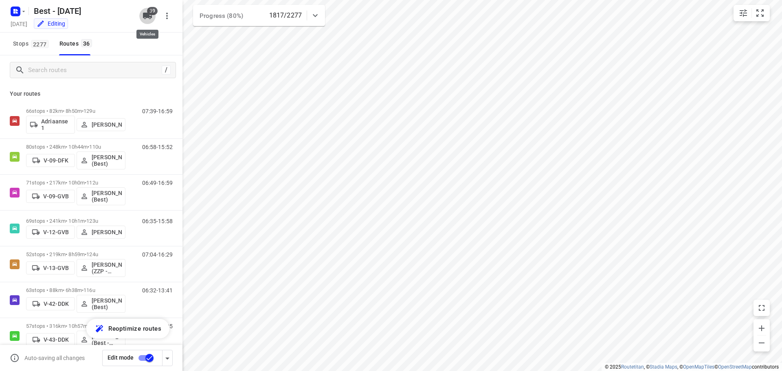
click at [145, 13] on icon "button" at bounding box center [147, 16] width 9 height 7
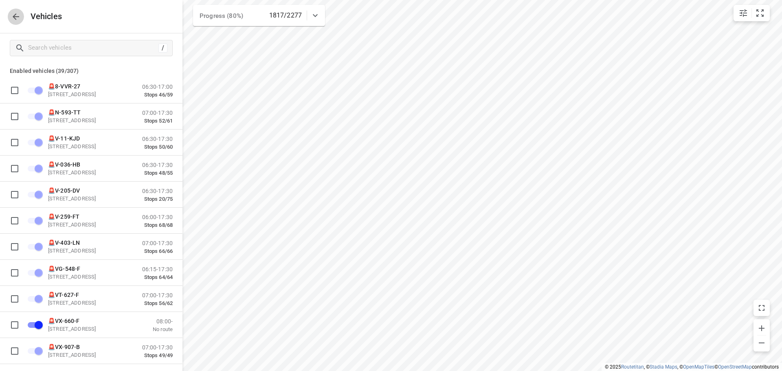
click at [18, 13] on icon "button" at bounding box center [16, 17] width 10 height 10
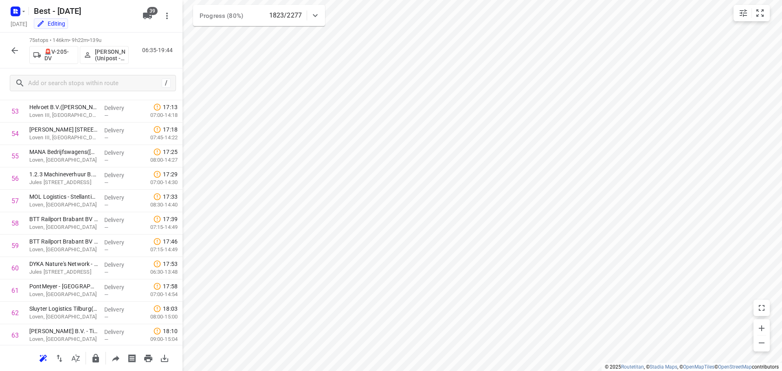
scroll to position [1386, 0]
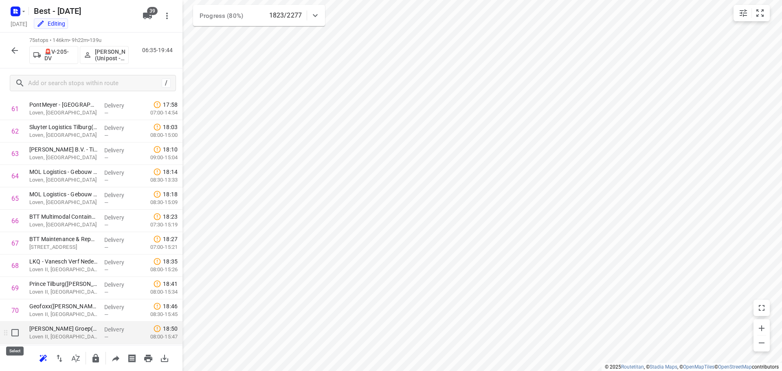
click at [9, 335] on input "checkbox" at bounding box center [15, 333] width 16 height 16
checkbox input "true"
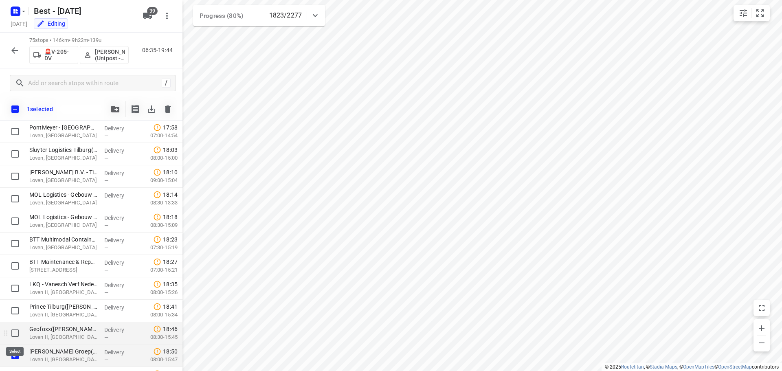
click at [13, 334] on input "checkbox" at bounding box center [15, 333] width 16 height 16
checkbox input "true"
click at [17, 309] on input "checkbox" at bounding box center [15, 311] width 16 height 16
checkbox input "true"
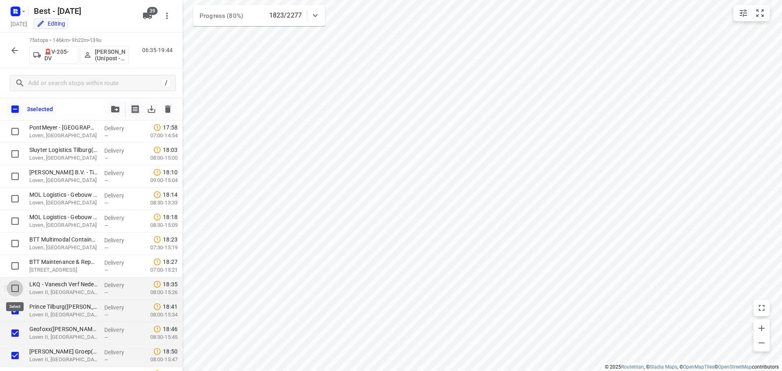
click at [17, 290] on input "checkbox" at bounding box center [15, 288] width 16 height 16
checkbox input "true"
click at [16, 261] on input "checkbox" at bounding box center [15, 266] width 16 height 16
checkbox input "true"
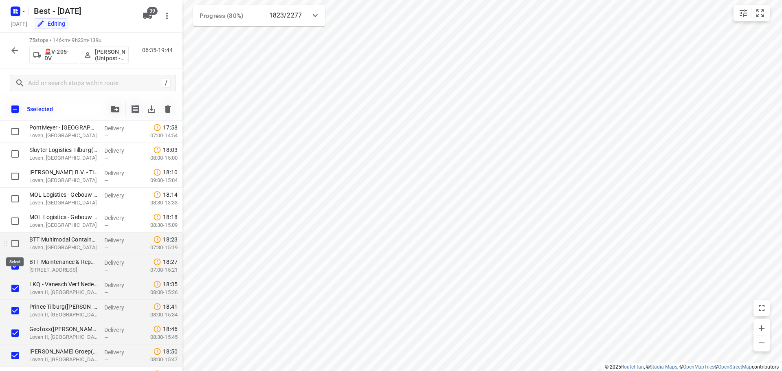
click at [18, 248] on input "checkbox" at bounding box center [15, 244] width 16 height 16
checkbox input "true"
click at [16, 226] on input "checkbox" at bounding box center [15, 221] width 16 height 16
checkbox input "true"
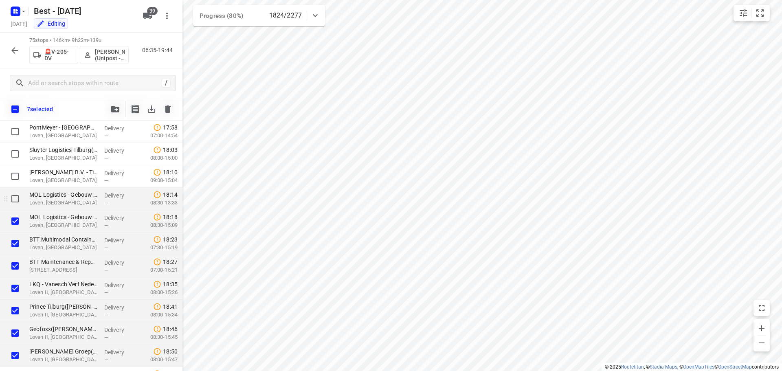
click at [18, 201] on input "checkbox" at bounding box center [15, 199] width 16 height 16
checkbox input "true"
click at [16, 181] on input "checkbox" at bounding box center [15, 176] width 16 height 16
checkbox input "true"
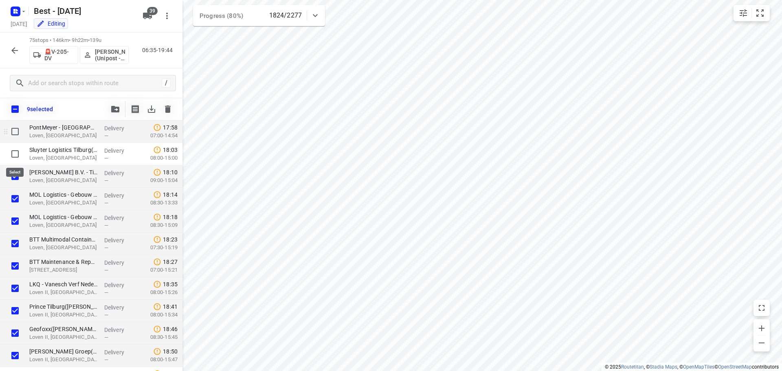
drag, startPoint x: 20, startPoint y: 159, endPoint x: 7, endPoint y: 126, distance: 36.0
click at [20, 159] on input "checkbox" at bounding box center [15, 154] width 16 height 16
checkbox input "true"
click at [13, 131] on input "checkbox" at bounding box center [15, 131] width 16 height 16
checkbox input "true"
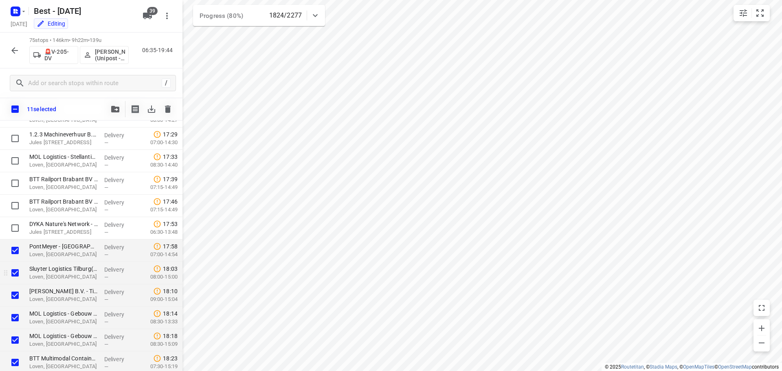
scroll to position [1263, 0]
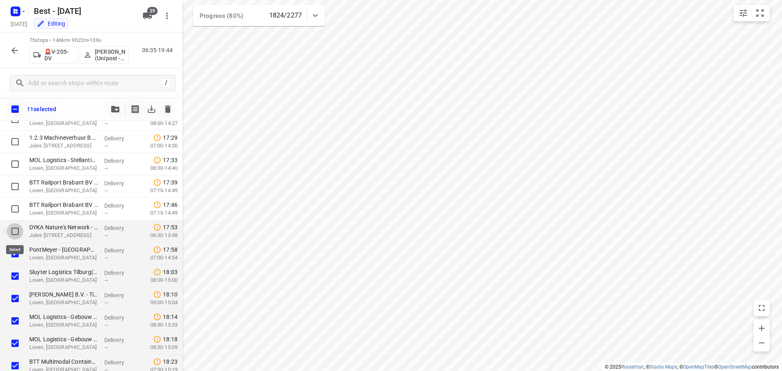
click at [13, 236] on input "checkbox" at bounding box center [15, 231] width 16 height 16
checkbox input "true"
click at [16, 211] on input "checkbox" at bounding box center [15, 209] width 16 height 16
checkbox input "true"
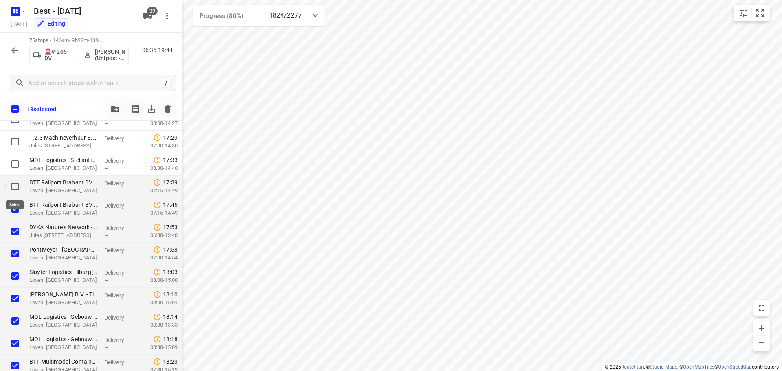
click at [14, 185] on input "checkbox" at bounding box center [15, 187] width 16 height 16
checkbox input "true"
click at [14, 170] on input "checkbox" at bounding box center [15, 164] width 16 height 16
checkbox input "true"
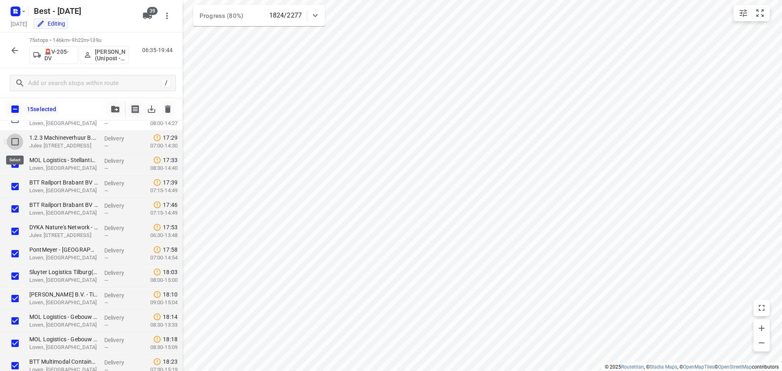
click at [15, 148] on input "checkbox" at bounding box center [15, 142] width 16 height 16
checkbox input "true"
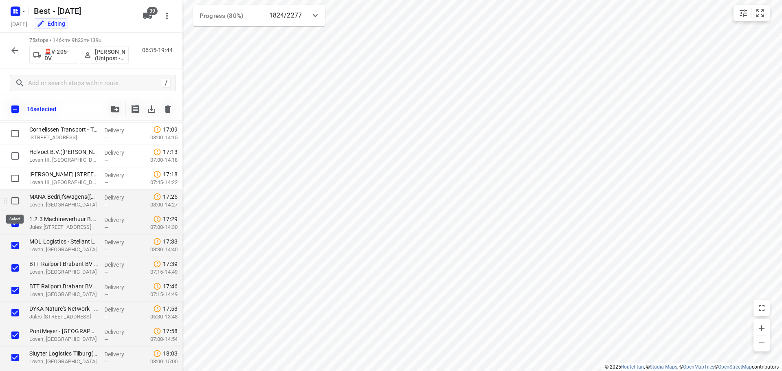
click at [18, 204] on input "checkbox" at bounding box center [15, 201] width 16 height 16
checkbox input "true"
click at [16, 179] on input "checkbox" at bounding box center [15, 178] width 16 height 16
checkbox input "true"
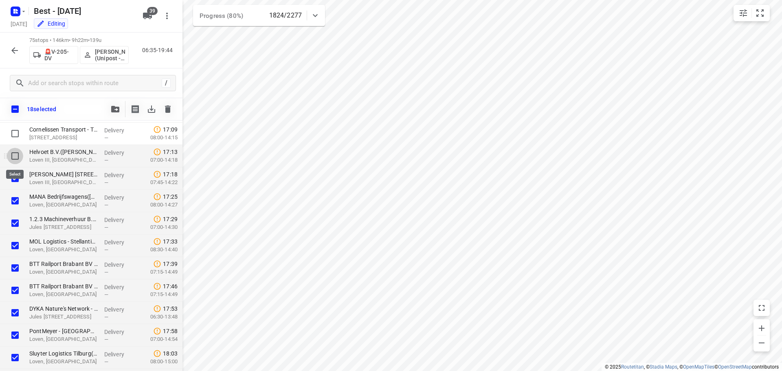
click at [13, 160] on input "checkbox" at bounding box center [15, 156] width 16 height 16
checkbox input "true"
click at [15, 138] on input "checkbox" at bounding box center [15, 134] width 16 height 16
checkbox input "true"
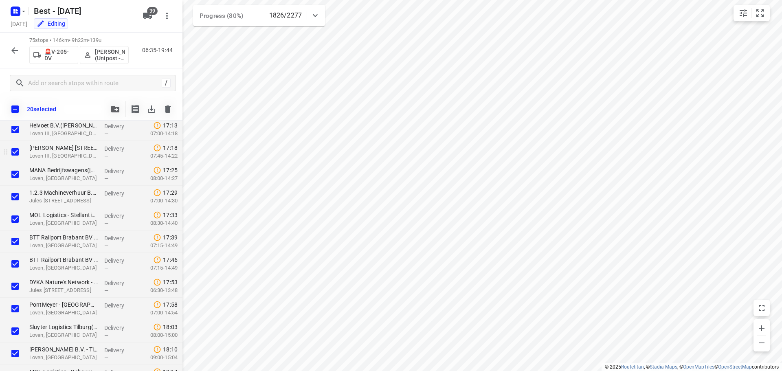
scroll to position [1168, 0]
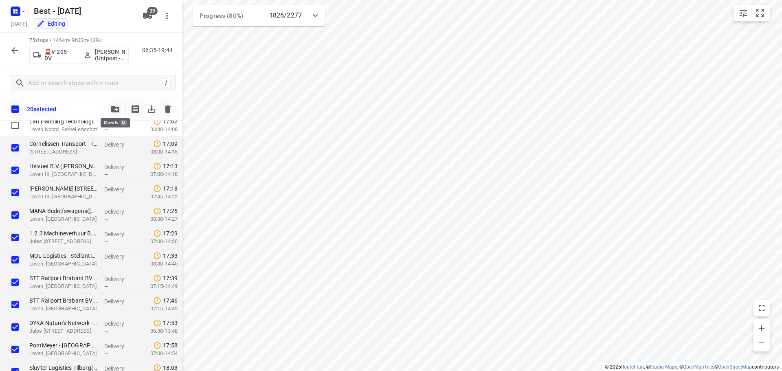
click at [115, 110] on icon "button" at bounding box center [115, 109] width 8 height 7
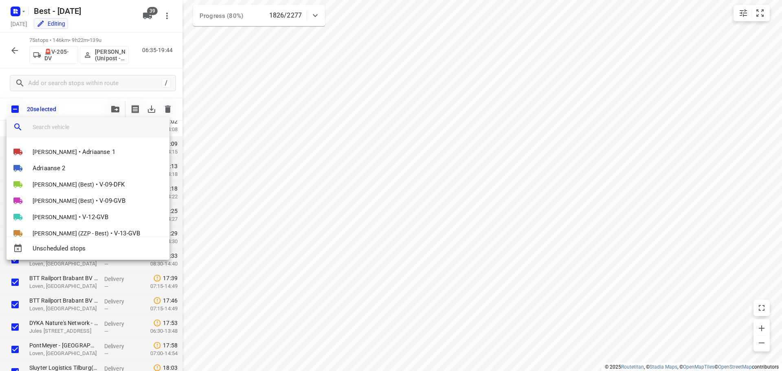
click at [96, 128] on input "search vehicle" at bounding box center [98, 127] width 130 height 12
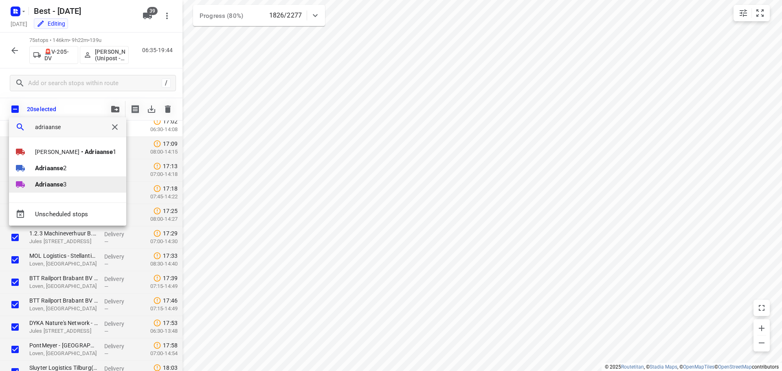
type input "adriaanse"
click at [47, 179] on li "Adriaanse 3" at bounding box center [67, 184] width 117 height 16
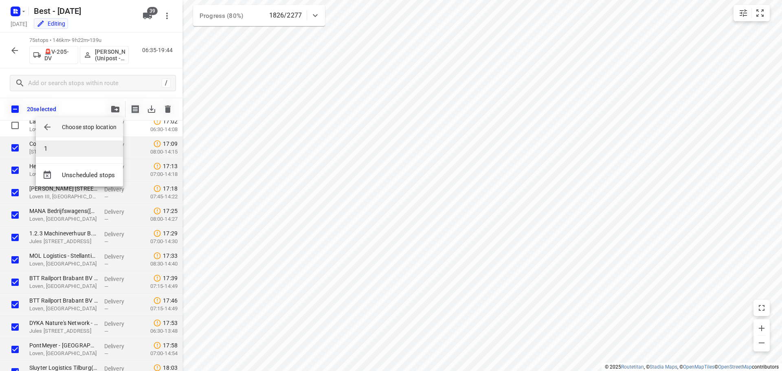
click at [44, 147] on li "1" at bounding box center [79, 149] width 87 height 16
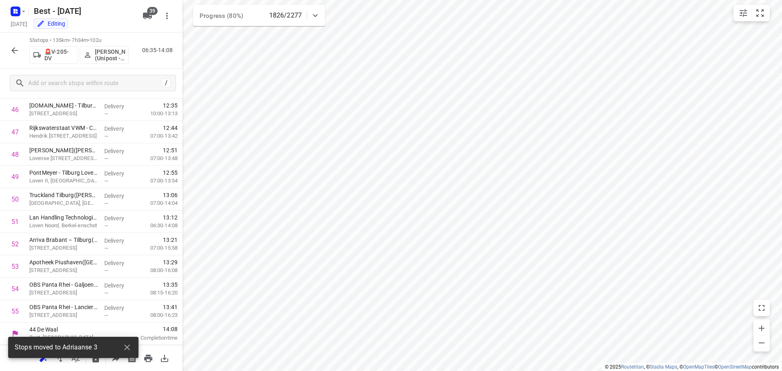
scroll to position [1049, 0]
click at [11, 52] on icon "button" at bounding box center [15, 51] width 10 height 10
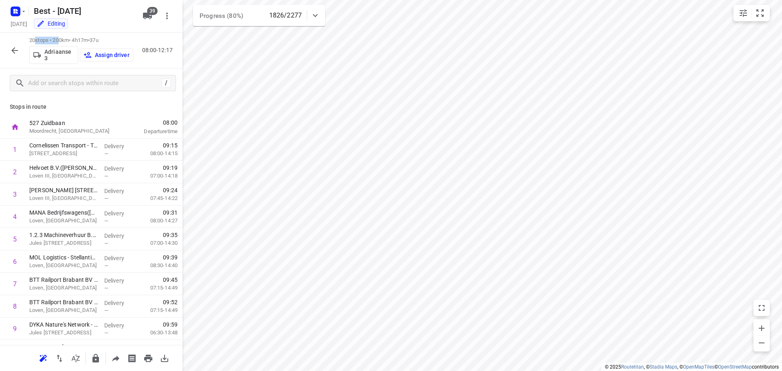
drag, startPoint x: 61, startPoint y: 40, endPoint x: 50, endPoint y: 37, distance: 11.4
click at [41, 38] on p "20 stops • 200km • 4h17m • 37u" at bounding box center [81, 41] width 104 height 8
click at [124, 35] on div "20 stops • 200km • 4h17m • 37u Adriaanse 3 Assign driver 08:00-12:17" at bounding box center [91, 51] width 183 height 36
click at [102, 53] on p "Assign driver" at bounding box center [112, 55] width 35 height 7
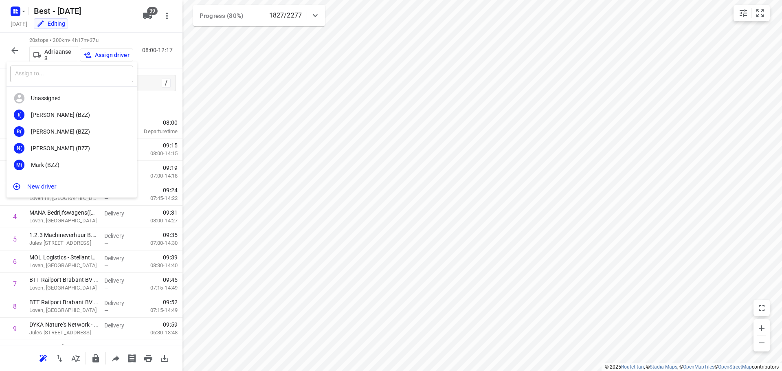
click at [73, 69] on input "text" at bounding box center [71, 74] width 123 height 17
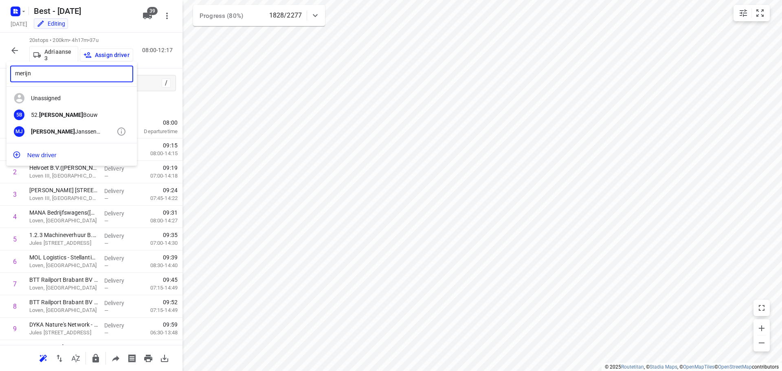
type input "merijn"
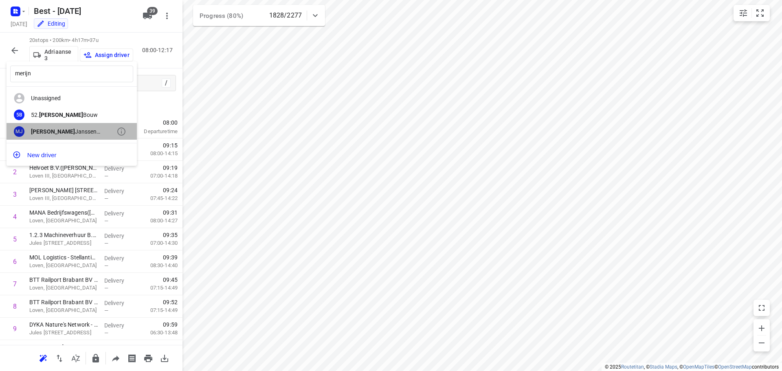
click at [76, 131] on div "Merijn Janssen (Best)" at bounding box center [74, 131] width 86 height 7
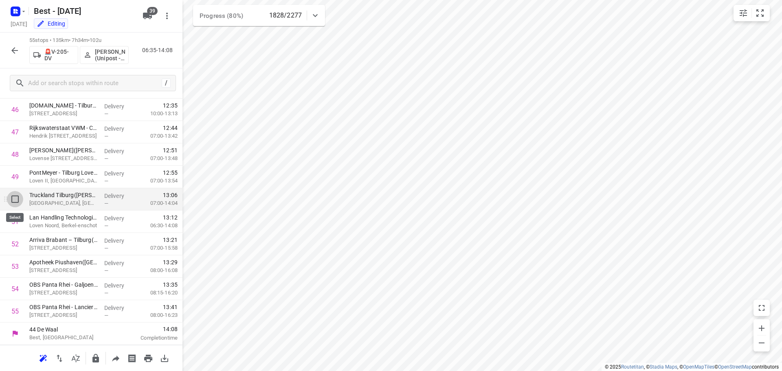
click at [18, 202] on input "checkbox" at bounding box center [15, 199] width 16 height 16
checkbox input "true"
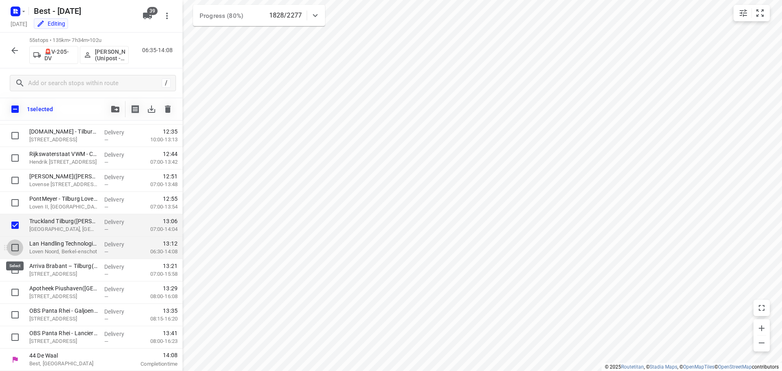
click at [15, 246] on input "checkbox" at bounding box center [15, 248] width 16 height 16
checkbox input "true"
click at [114, 107] on icon "button" at bounding box center [115, 109] width 8 height 7
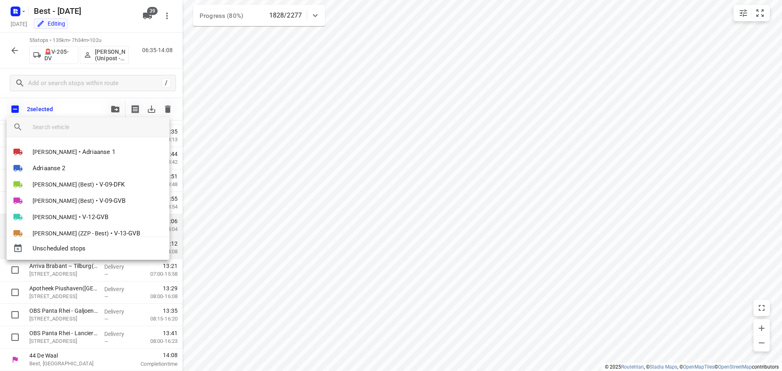
click at [60, 130] on input "search vehicle" at bounding box center [98, 127] width 130 height 12
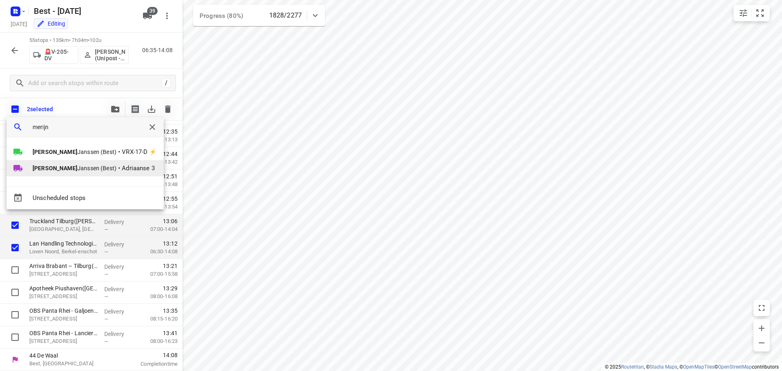
type input "merijn"
click at [80, 173] on li "Merijn Janssen (Best) • Adriaanse 3" at bounding box center [85, 168] width 157 height 16
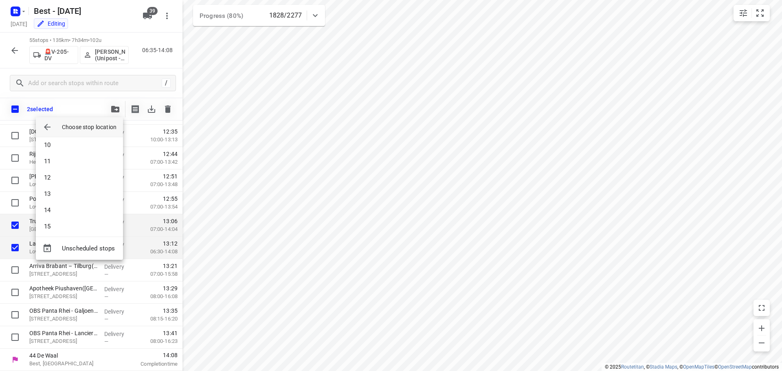
scroll to position [236, 0]
click at [67, 218] on li "20" at bounding box center [79, 222] width 87 height 16
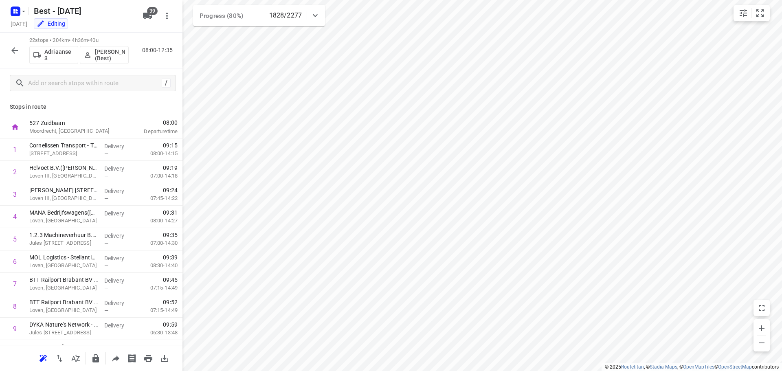
scroll to position [309, 0]
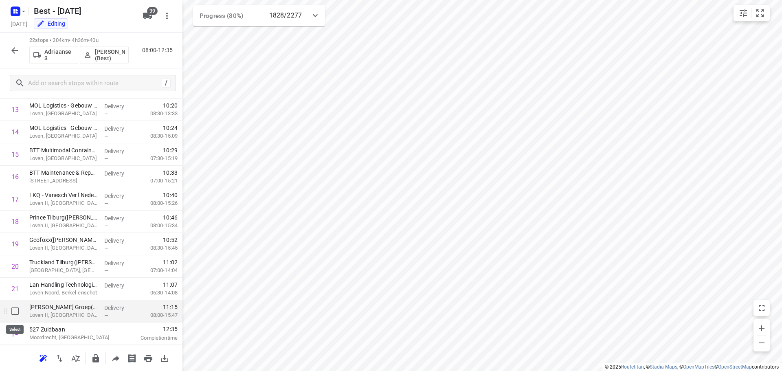
click at [18, 314] on input "checkbox" at bounding box center [15, 311] width 16 height 16
checkbox input "true"
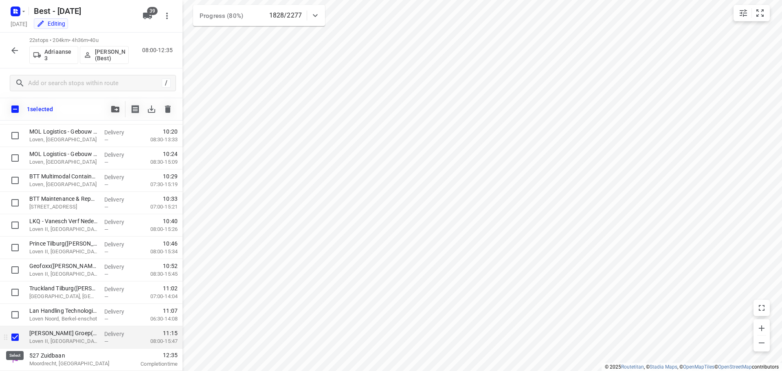
scroll to position [306, 0]
click at [16, 315] on input "checkbox" at bounding box center [15, 315] width 16 height 16
checkbox input "true"
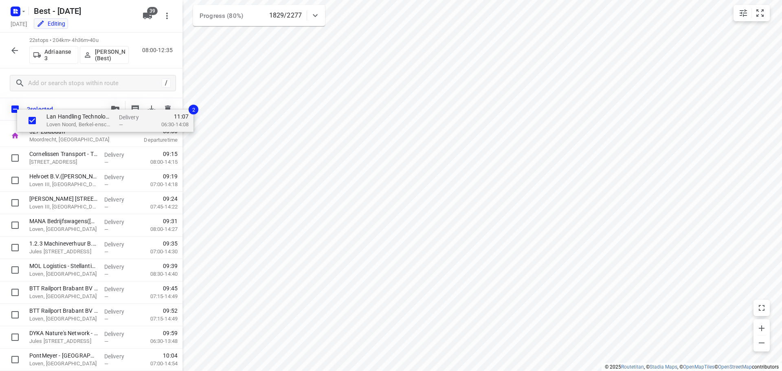
scroll to position [0, 0]
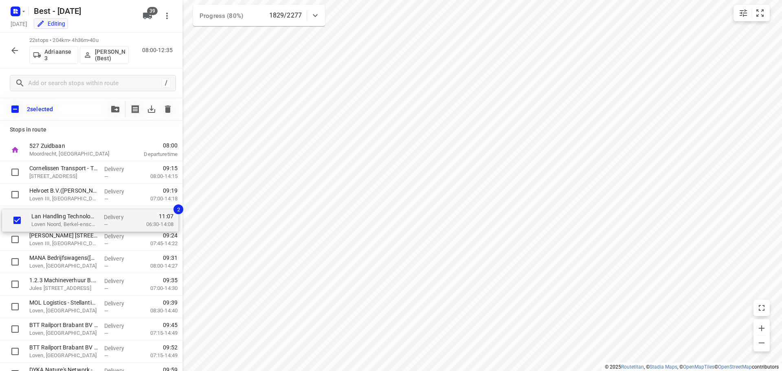
drag, startPoint x: 40, startPoint y: 318, endPoint x: 42, endPoint y: 218, distance: 99.9
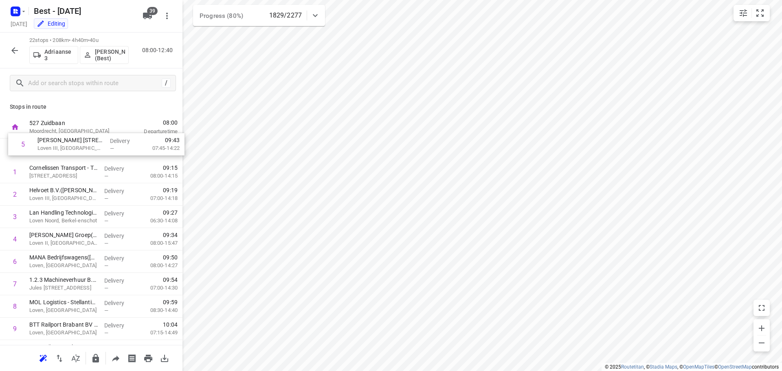
drag, startPoint x: 59, startPoint y: 240, endPoint x: 67, endPoint y: 143, distance: 98.1
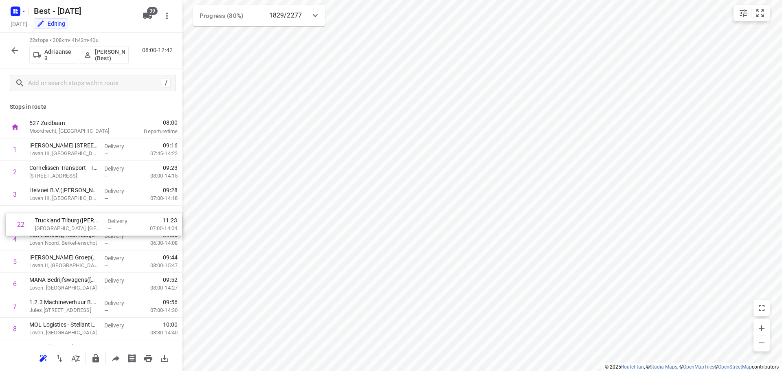
drag, startPoint x: 52, startPoint y: 317, endPoint x: 57, endPoint y: 222, distance: 95.1
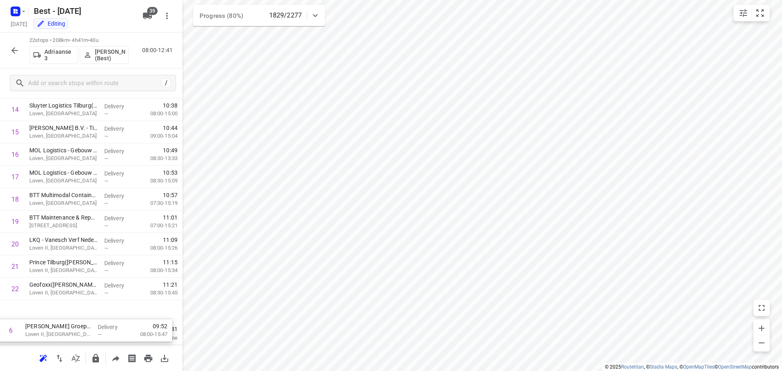
scroll to position [309, 0]
drag, startPoint x: 41, startPoint y: 263, endPoint x: 42, endPoint y: 321, distance: 57.9
click at [42, 321] on div "1 Van Dijck B.V. - Watermanstraat 15 - AFDELING LOGISTIEK(Adrian Malek) Loven I…" at bounding box center [91, 76] width 183 height 493
click at [9, 51] on button "button" at bounding box center [15, 50] width 16 height 16
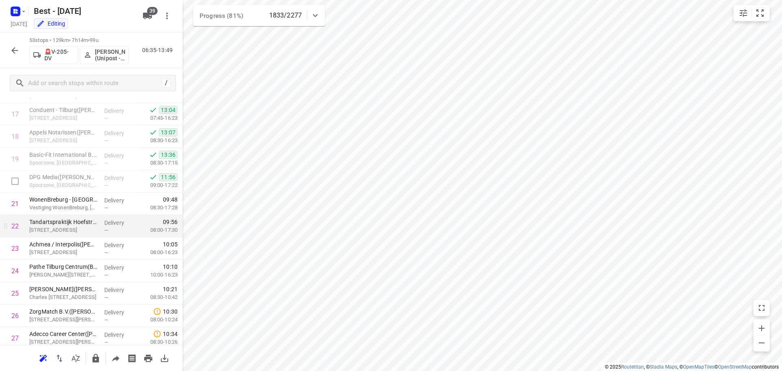
scroll to position [448, 0]
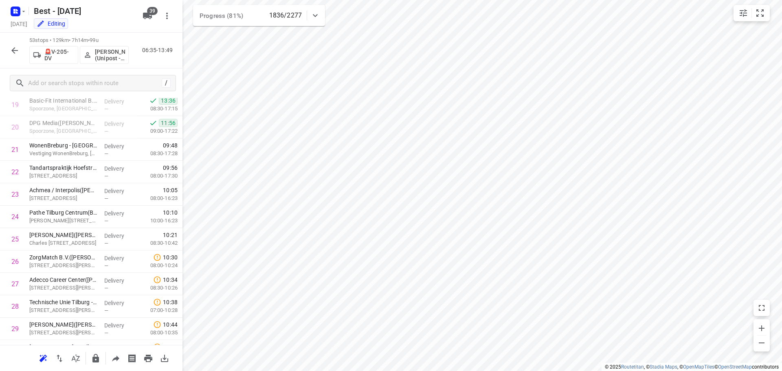
drag, startPoint x: 9, startPoint y: 57, endPoint x: 35, endPoint y: 53, distance: 25.9
click at [9, 57] on div at bounding box center [15, 50] width 16 height 16
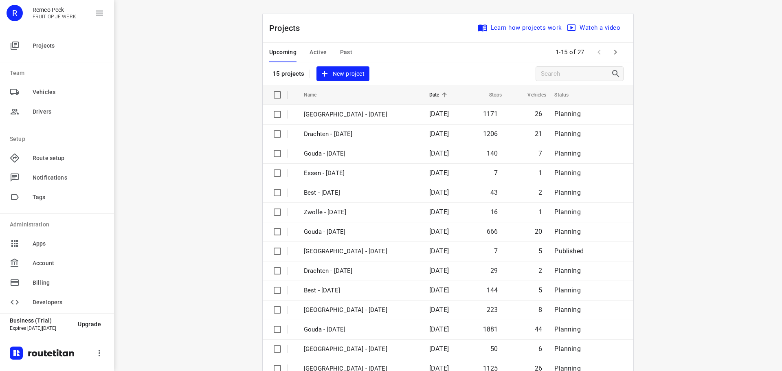
click at [311, 48] on span "Active" at bounding box center [318, 52] width 17 height 10
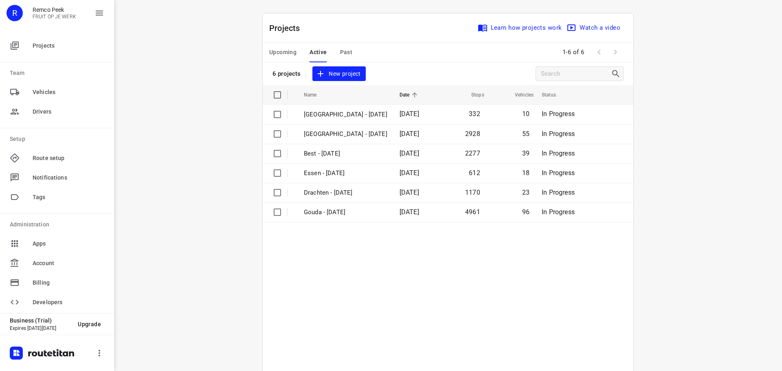
click at [316, 52] on span "Active" at bounding box center [318, 52] width 17 height 10
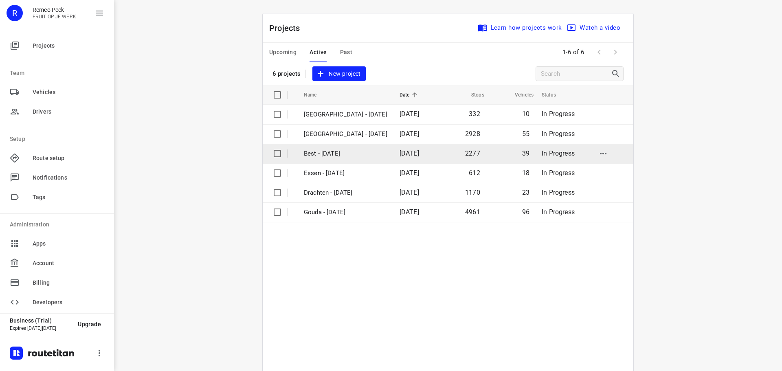
click at [320, 156] on p "Best - [DATE]" at bounding box center [346, 153] width 84 height 9
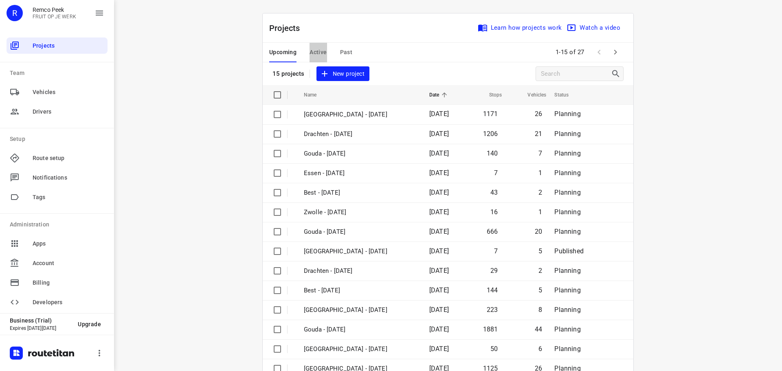
click at [315, 48] on span "Active" at bounding box center [318, 52] width 17 height 10
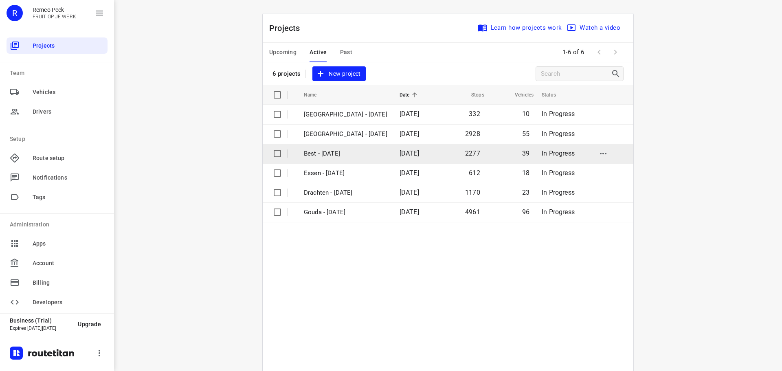
click at [321, 152] on p "Best - [DATE]" at bounding box center [346, 153] width 84 height 9
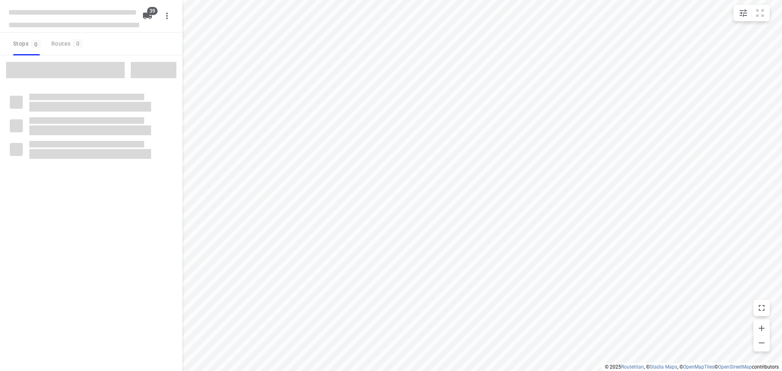
checkbox input "true"
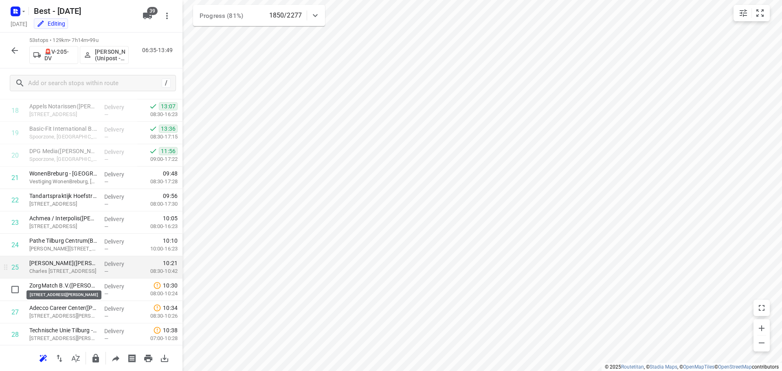
scroll to position [433, 0]
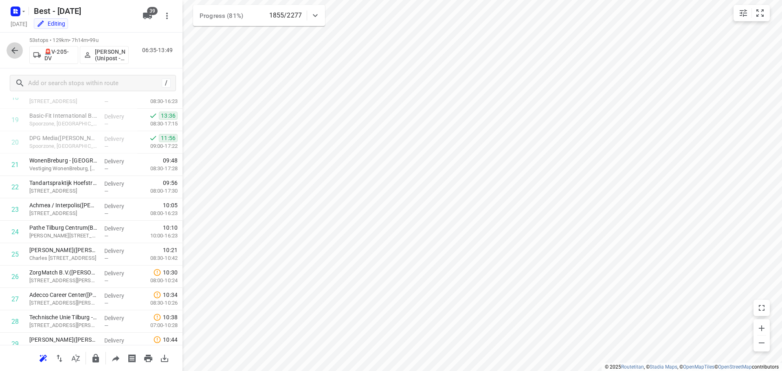
click at [18, 49] on icon "button" at bounding box center [15, 51] width 10 height 10
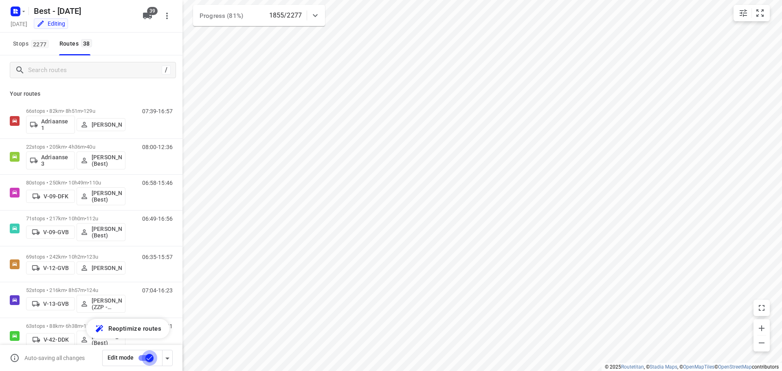
click at [144, 361] on input "checkbox" at bounding box center [149, 357] width 46 height 15
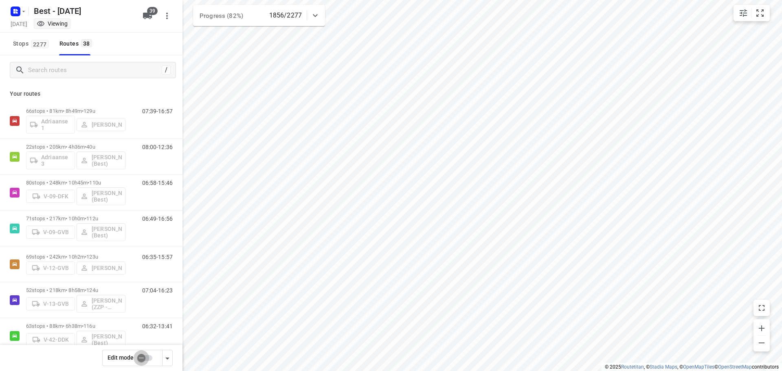
click at [146, 360] on input "checkbox" at bounding box center [141, 357] width 46 height 15
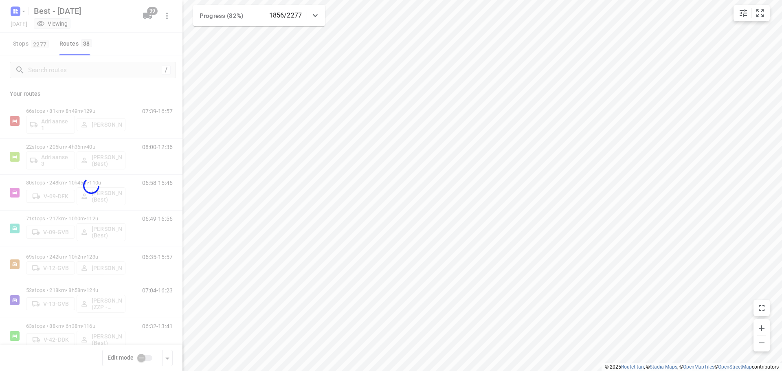
checkbox input "true"
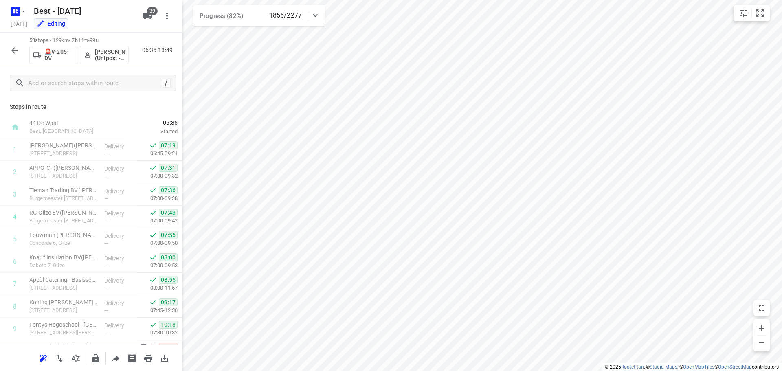
click at [9, 51] on button "button" at bounding box center [15, 50] width 16 height 16
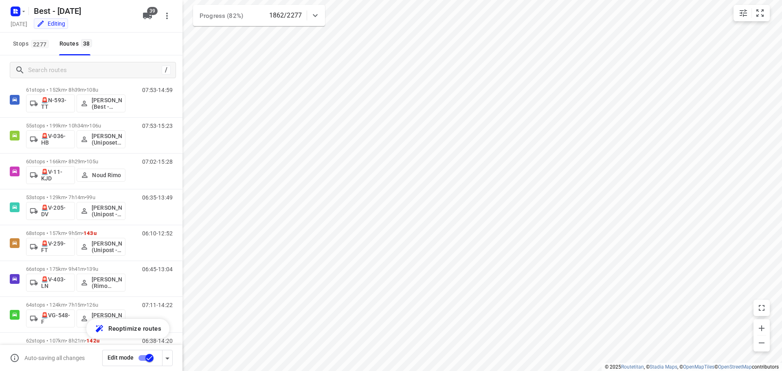
scroll to position [0, 0]
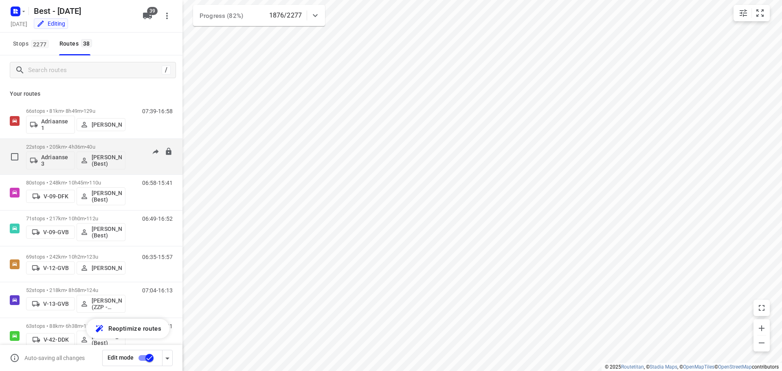
click at [112, 147] on p "22 stops • 205km • 4h36m • 40u" at bounding box center [75, 147] width 99 height 6
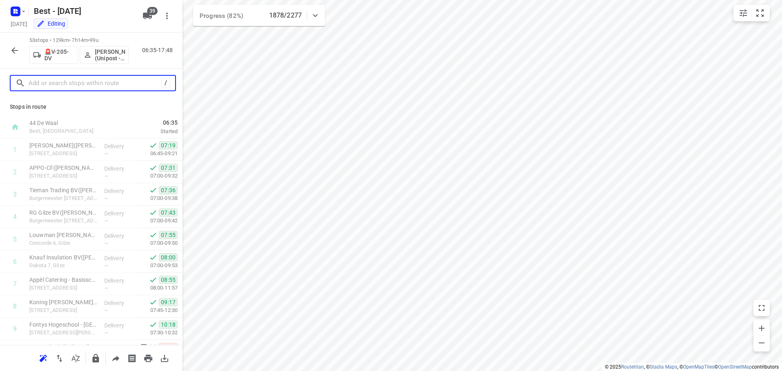
click at [55, 84] on input "text" at bounding box center [95, 83] width 133 height 13
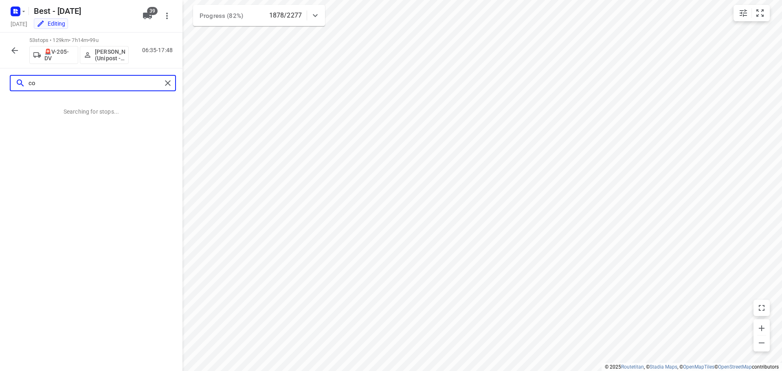
type input "c"
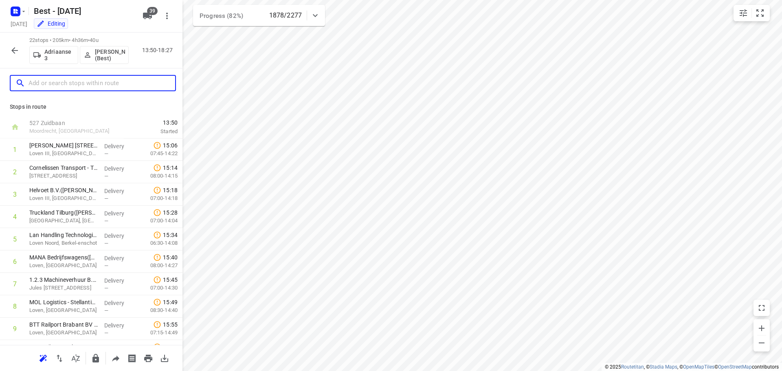
click at [83, 79] on input "text" at bounding box center [102, 83] width 147 height 13
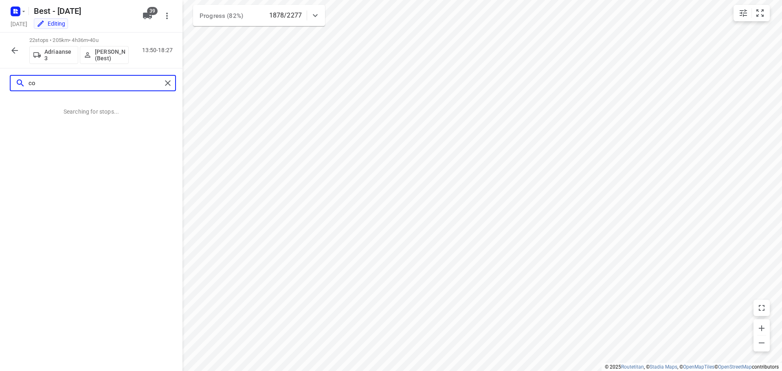
type input "c"
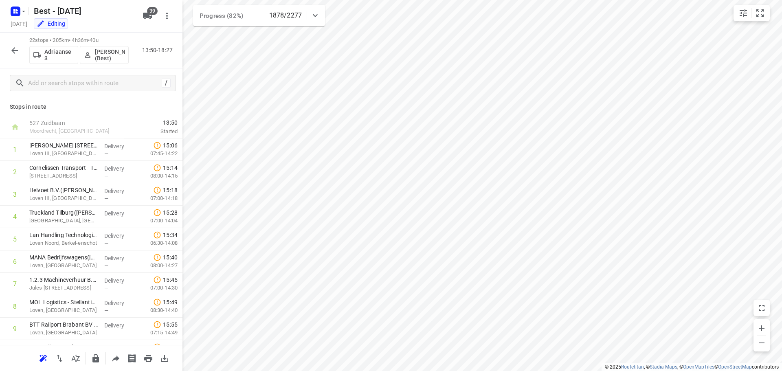
click at [62, 71] on div "/" at bounding box center [91, 82] width 183 height 29
click at [61, 84] on input "text" at bounding box center [102, 83] width 147 height 13
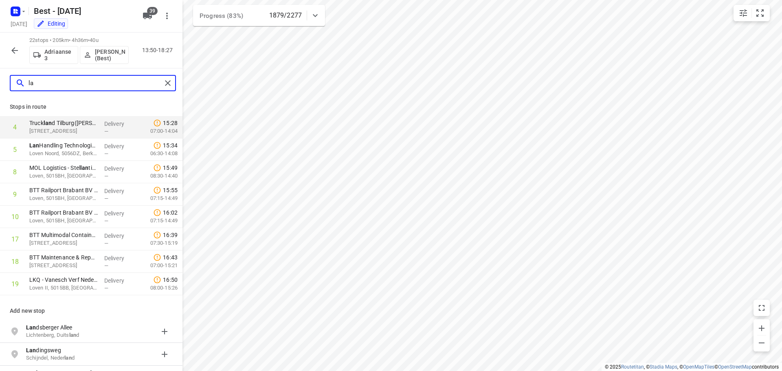
type input "l"
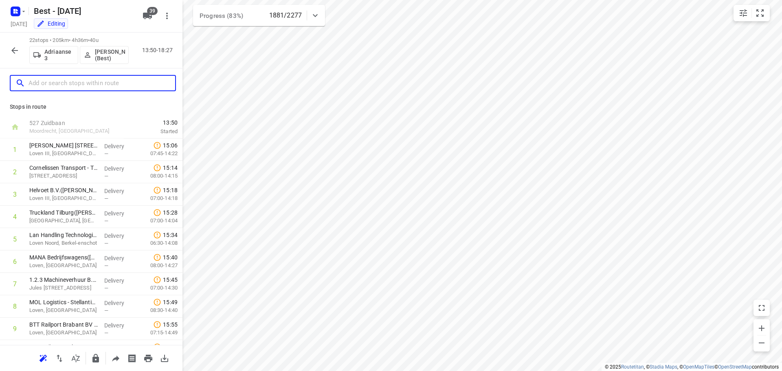
drag, startPoint x: 99, startPoint y: 83, endPoint x: 73, endPoint y: 80, distance: 26.2
click at [73, 80] on input "text" at bounding box center [102, 83] width 147 height 13
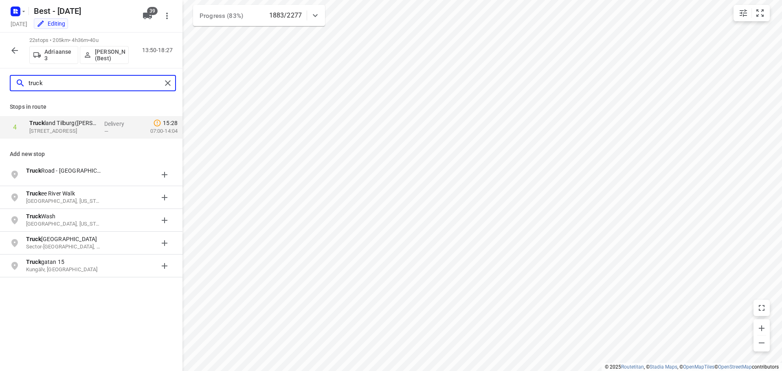
drag, startPoint x: 100, startPoint y: 78, endPoint x: 4, endPoint y: 93, distance: 97.2
click at [5, 93] on div "truck" at bounding box center [91, 82] width 183 height 29
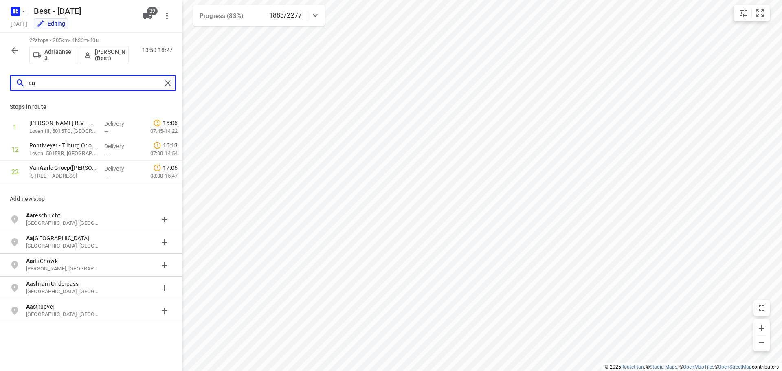
type input "a"
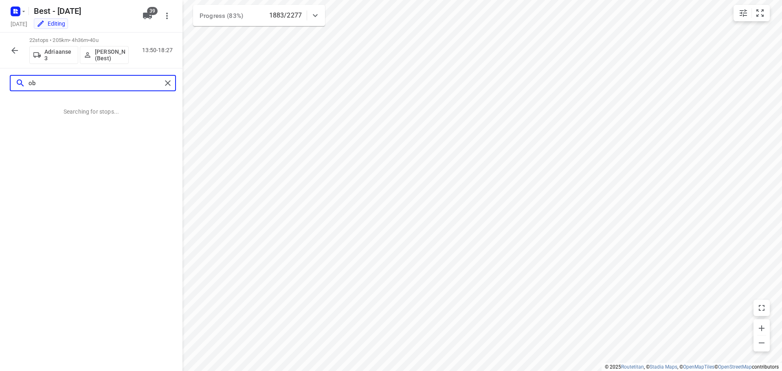
type input "o"
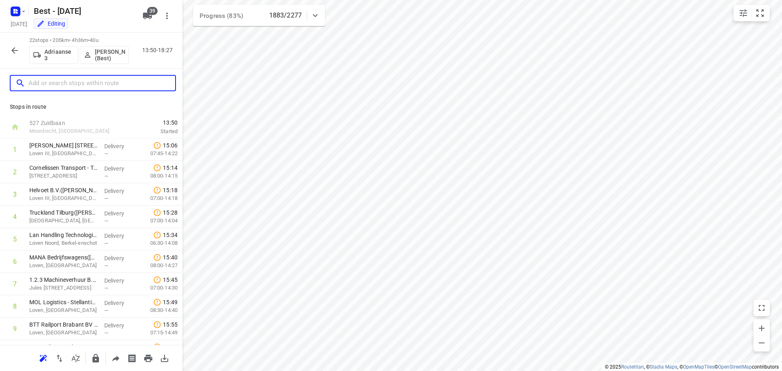
click at [113, 82] on input "text" at bounding box center [102, 83] width 147 height 13
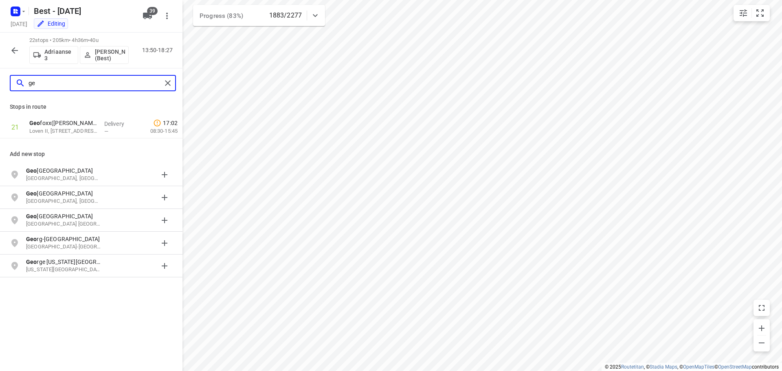
type input "g"
drag, startPoint x: 54, startPoint y: 87, endPoint x: -29, endPoint y: 74, distance: 83.4
click at [0, 74] on html "i © 2025 Routetitan , © Stadia Maps , © OpenMapTiles © OpenStreetMap contributo…" at bounding box center [391, 185] width 782 height 371
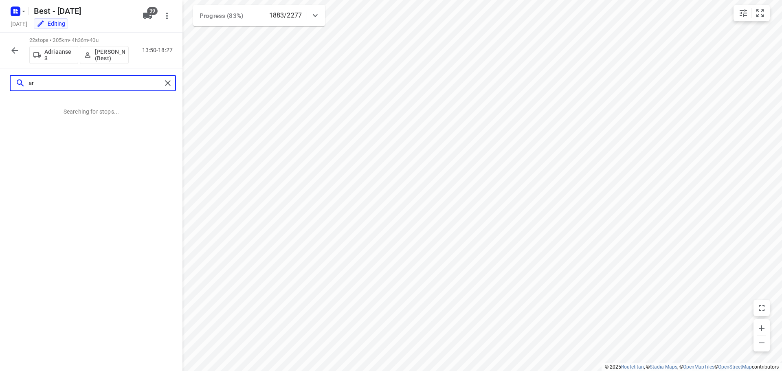
type input "a"
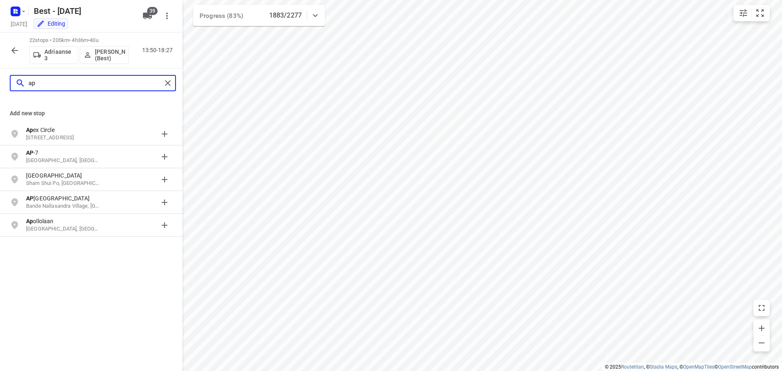
type input "a"
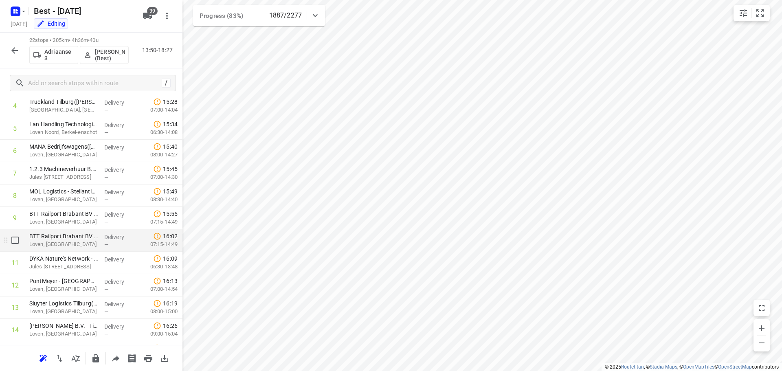
scroll to position [122, 0]
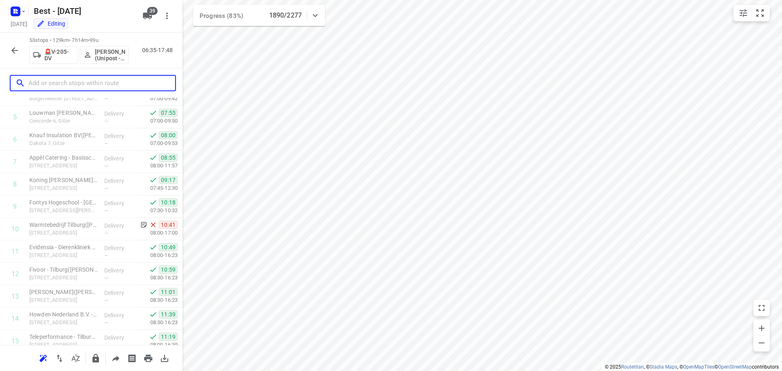
click at [87, 82] on input "text" at bounding box center [102, 83] width 147 height 13
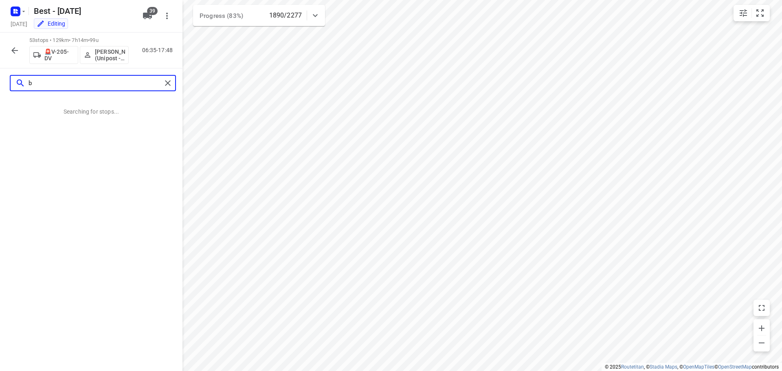
scroll to position [0, 0]
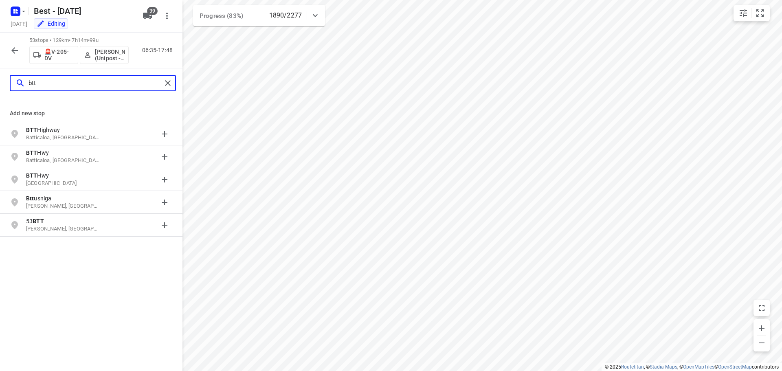
type input "btt"
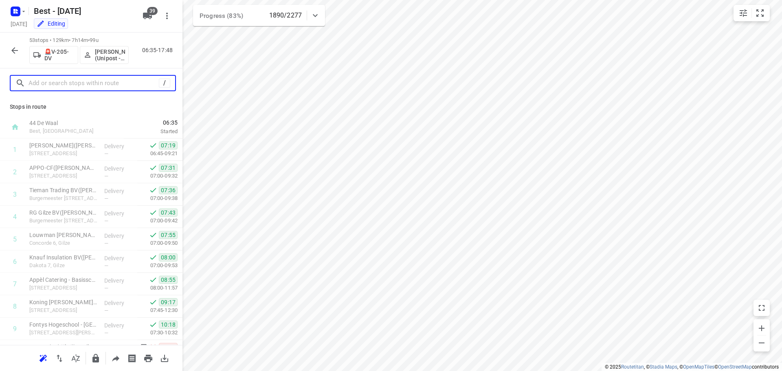
click at [78, 82] on input "text" at bounding box center [94, 83] width 130 height 13
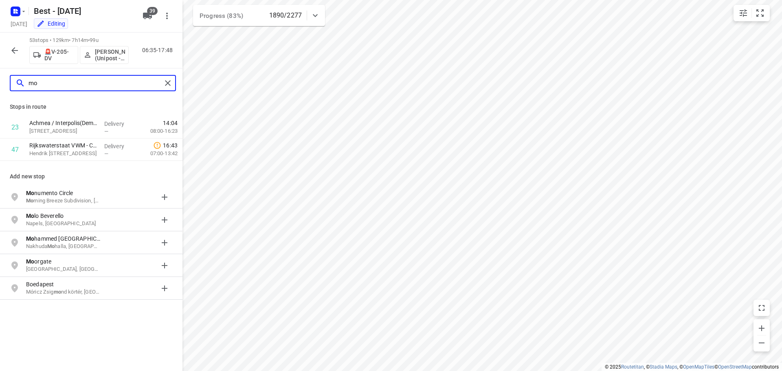
type input "m"
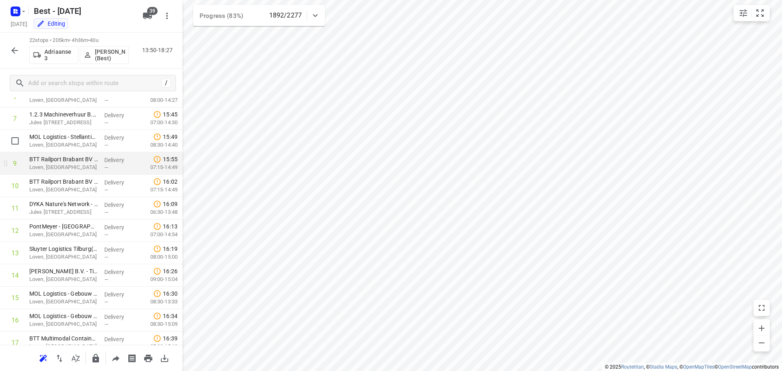
scroll to position [204, 0]
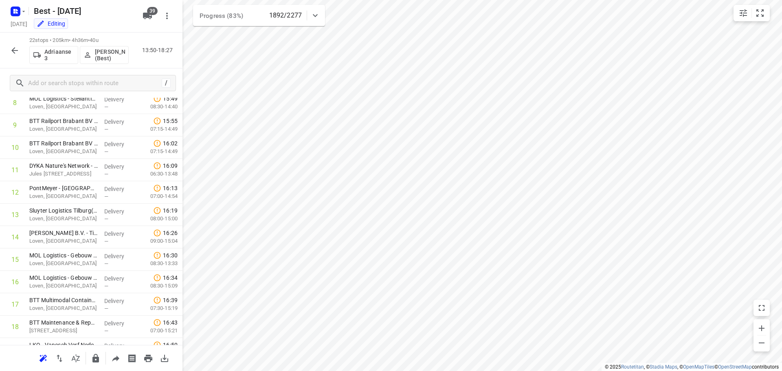
click at [87, 91] on div "/" at bounding box center [91, 82] width 183 height 29
click at [90, 84] on input "text" at bounding box center [94, 83] width 130 height 13
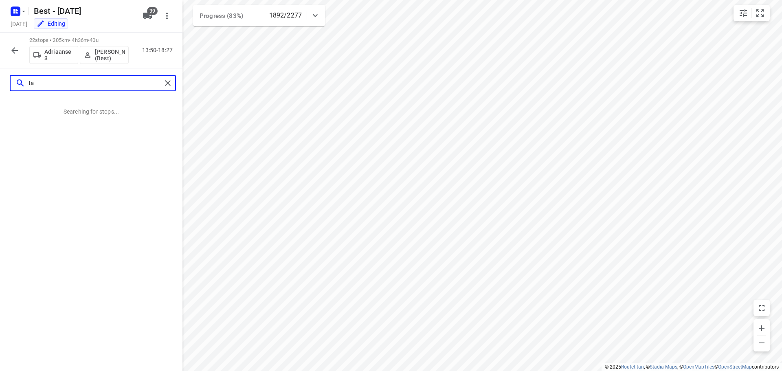
scroll to position [0, 0]
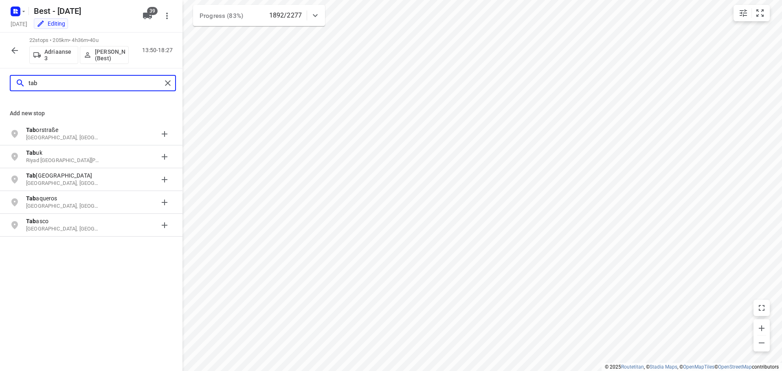
type input "tab"
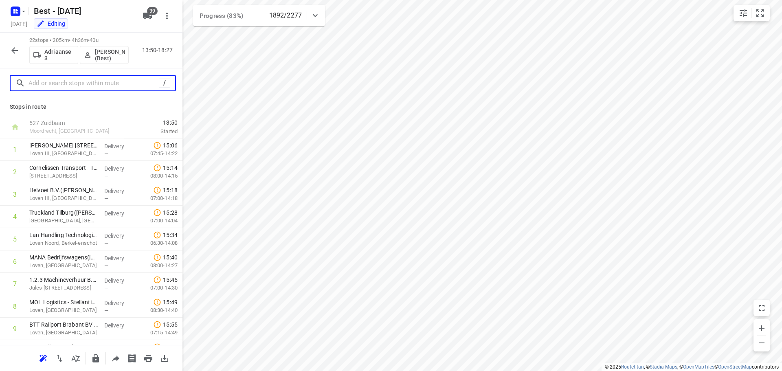
click at [117, 84] on input "text" at bounding box center [94, 83] width 130 height 13
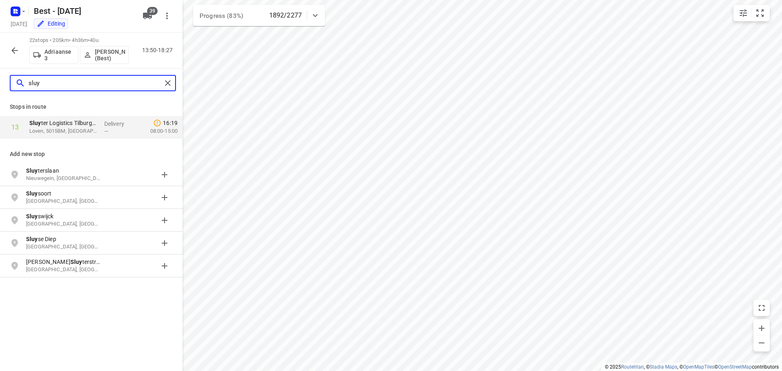
drag, startPoint x: 64, startPoint y: 88, endPoint x: -92, endPoint y: 60, distance: 158.3
click at [0, 60] on html "i © 2025 Routetitan , © Stadia Maps , © OpenMapTiles © OpenStreetMap contributo…" at bounding box center [391, 185] width 782 height 371
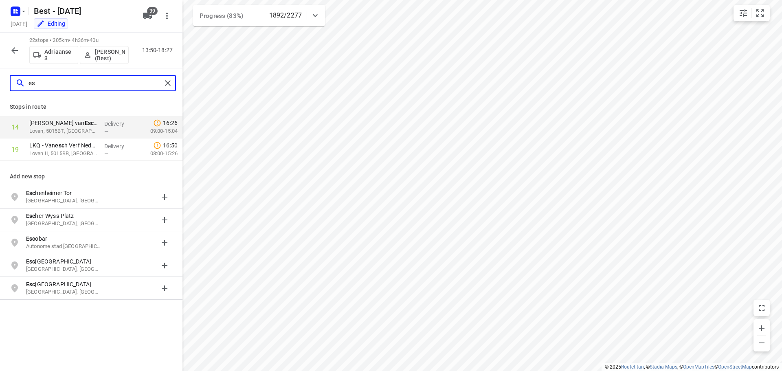
type input "e"
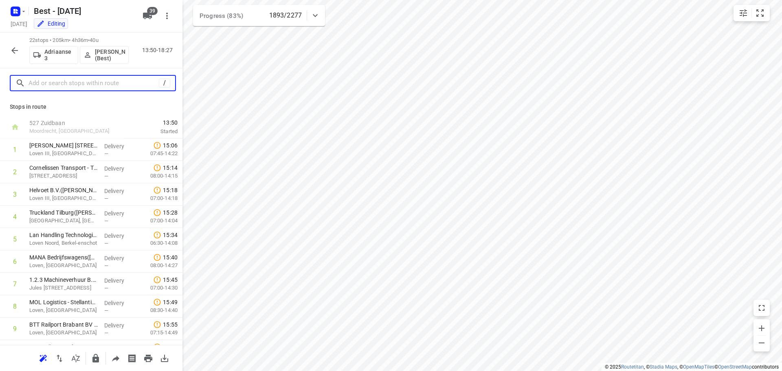
click at [43, 83] on input "text" at bounding box center [94, 83] width 130 height 13
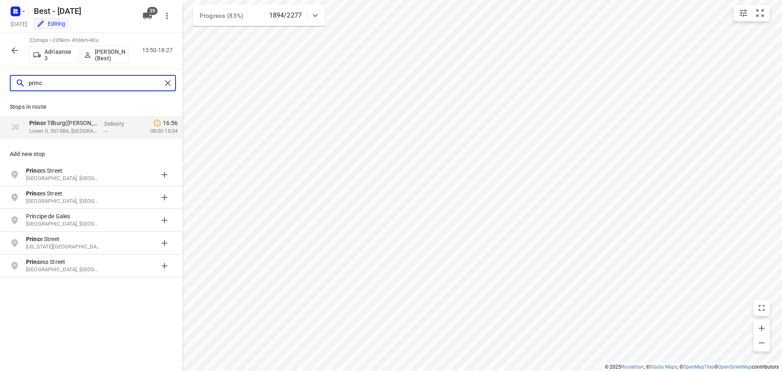
drag, startPoint x: 75, startPoint y: 82, endPoint x: -98, endPoint y: 79, distance: 173.2
click at [0, 79] on html "i © 2025 Routetitan , © Stadia Maps , © OpenMapTiles © OpenStreetMap contributo…" at bounding box center [391, 185] width 782 height 371
drag, startPoint x: 38, startPoint y: 76, endPoint x: -141, endPoint y: 62, distance: 179.5
click at [0, 62] on html "i © 2025 Routetitan , © Stadia Maps , © OpenMapTiles © OpenStreetMap contributo…" at bounding box center [391, 185] width 782 height 371
drag, startPoint x: 64, startPoint y: 79, endPoint x: -114, endPoint y: 57, distance: 179.4
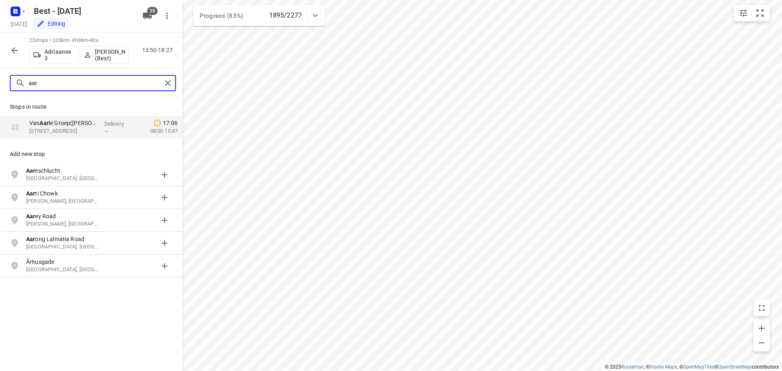
click at [0, 57] on html "i © 2025 Routetitan , © Stadia Maps , © OpenMapTiles © OpenStreetMap contributo…" at bounding box center [391, 185] width 782 height 371
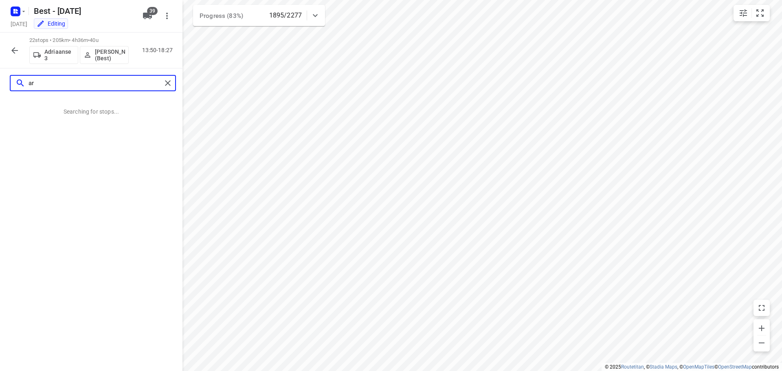
type input "a"
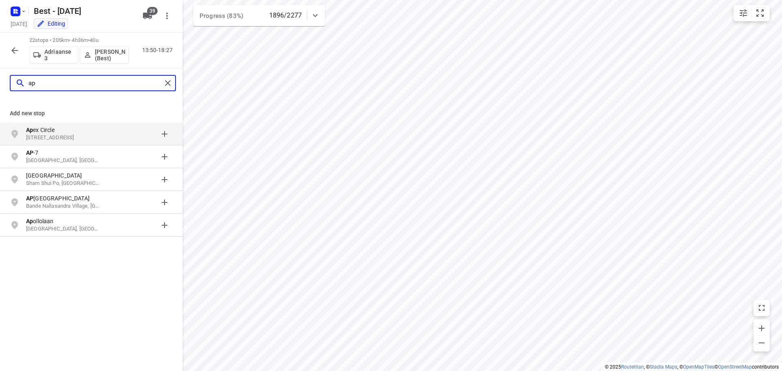
type input "a"
type input "p"
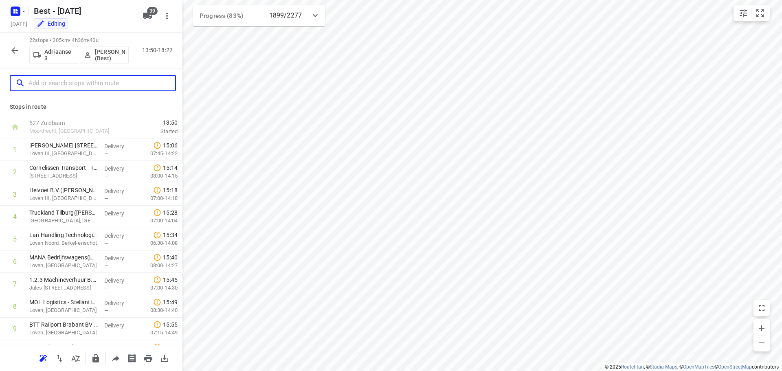
click at [98, 85] on input "text" at bounding box center [102, 83] width 147 height 13
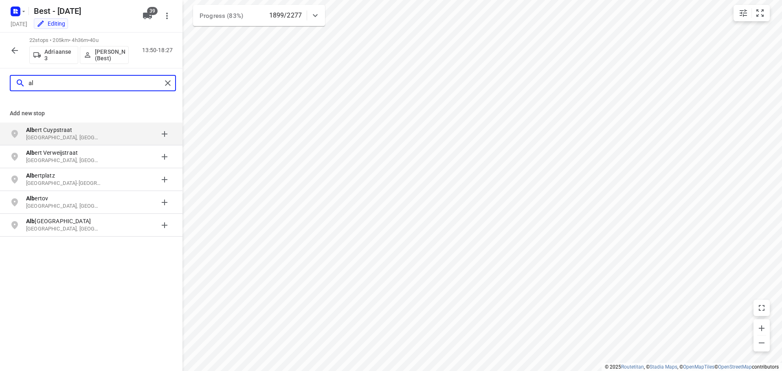
type input "a"
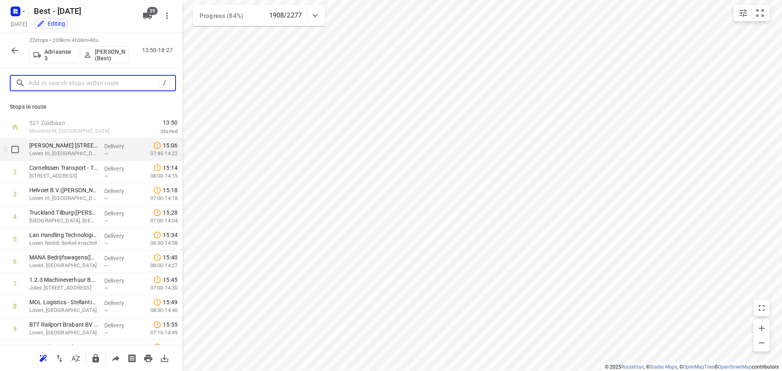
click at [104, 149] on p "Delivery" at bounding box center [119, 146] width 30 height 8
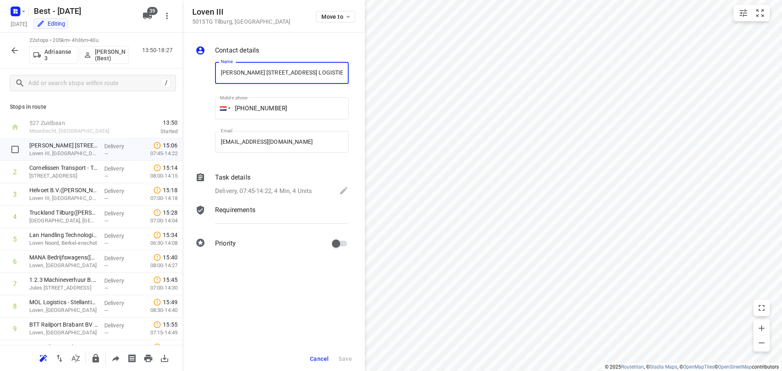
scroll to position [0, 66]
click at [263, 185] on div "Task details Delivery, 07:45-14:22, 4 Min, 4 Units" at bounding box center [282, 185] width 137 height 28
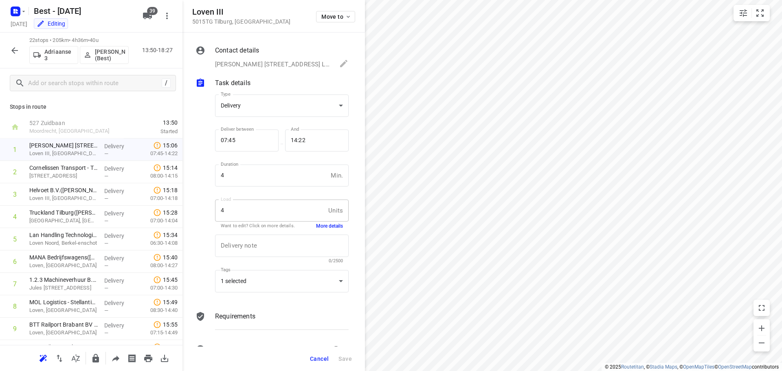
scroll to position [0, 0]
click at [324, 225] on button "More details" at bounding box center [329, 226] width 27 height 7
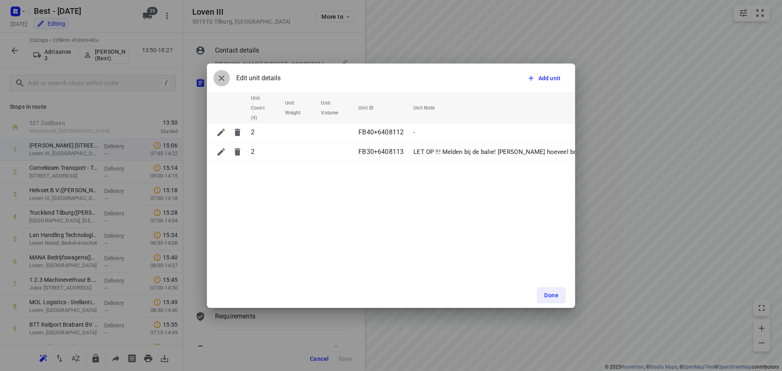
click at [225, 79] on icon "button" at bounding box center [222, 78] width 10 height 10
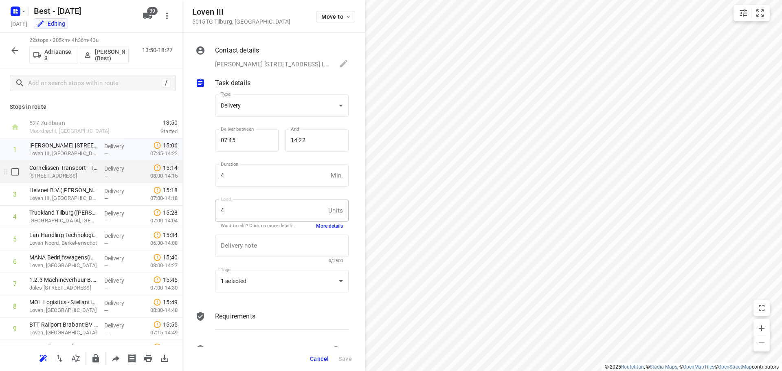
click at [108, 173] on div "—" at bounding box center [119, 176] width 30 height 6
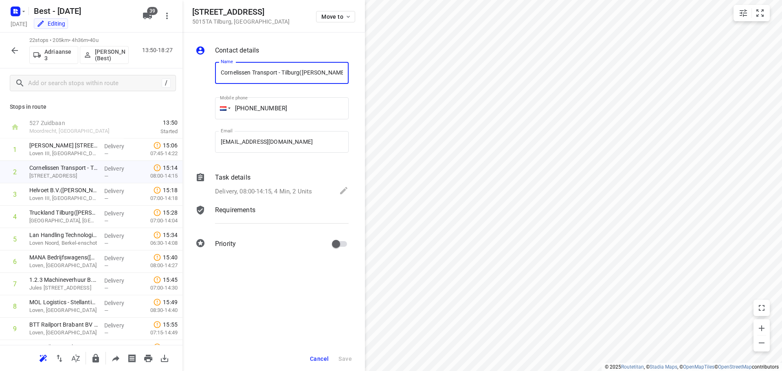
scroll to position [0, 3]
drag, startPoint x: 284, startPoint y: 201, endPoint x: 282, endPoint y: 195, distance: 6.3
click at [284, 201] on div "Contact details Name Cornelissen Transport - Tilburg(Eric Hultermans) Name Mobi…" at bounding box center [274, 149] width 183 height 232
click at [285, 187] on p "Delivery, 08:00-14:15, 4 Min, 2 Units" at bounding box center [263, 191] width 97 height 9
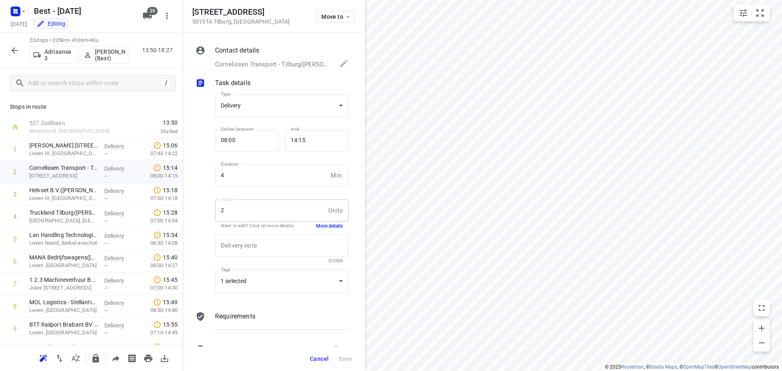
click at [329, 229] on div "Type Delivery delivery Type Deliver between 08:00 Deliver between — And 14:15 A…" at bounding box center [282, 195] width 137 height 214
click at [329, 228] on button "More details" at bounding box center [329, 226] width 27 height 7
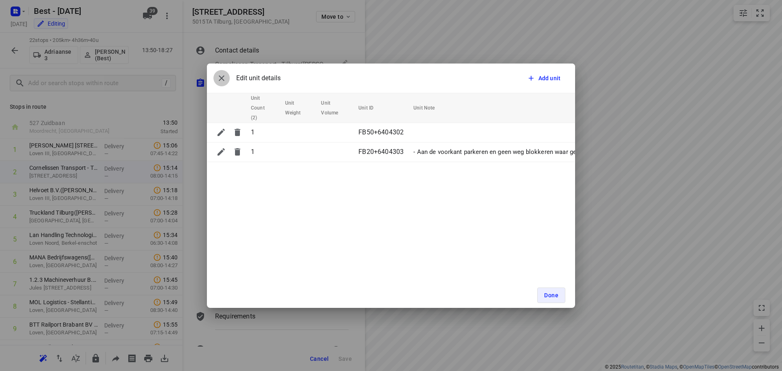
click at [219, 78] on icon "button" at bounding box center [222, 78] width 10 height 10
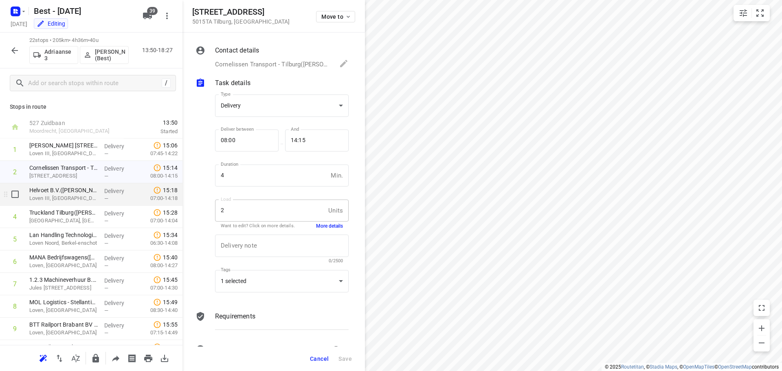
click at [109, 194] on p "Delivery" at bounding box center [119, 191] width 30 height 8
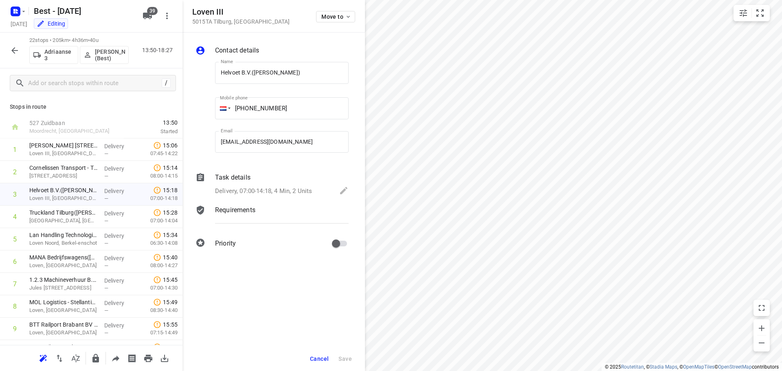
drag, startPoint x: 279, startPoint y: 190, endPoint x: 274, endPoint y: 203, distance: 13.9
click at [278, 190] on p "Delivery, 07:00-14:18, 4 Min, 2 Units" at bounding box center [263, 191] width 97 height 9
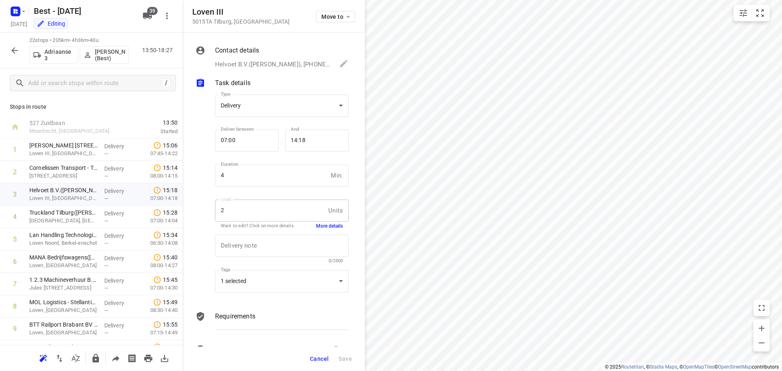
click at [335, 227] on button "More details" at bounding box center [329, 226] width 27 height 7
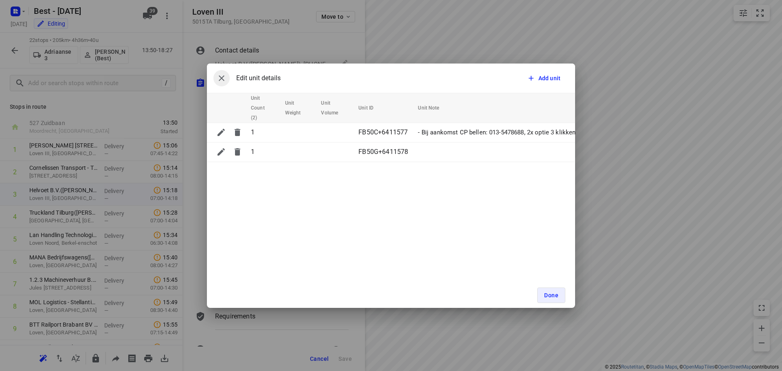
click at [217, 77] on div "Edit unit details Add unit" at bounding box center [391, 78] width 368 height 29
click at [220, 77] on icon "button" at bounding box center [222, 78] width 10 height 10
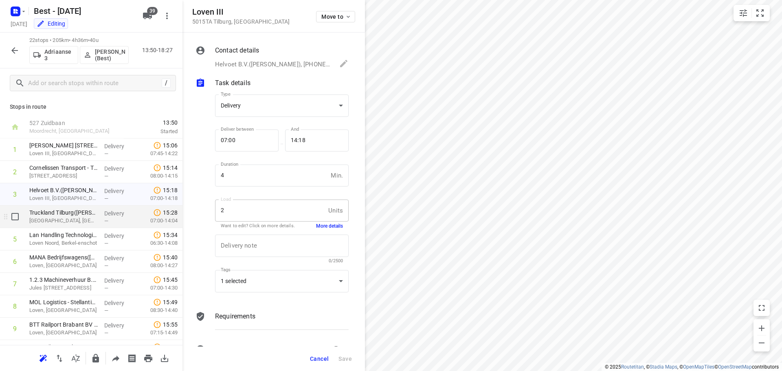
click at [73, 217] on p "[GEOGRAPHIC_DATA], [GEOGRAPHIC_DATA]" at bounding box center [63, 221] width 68 height 8
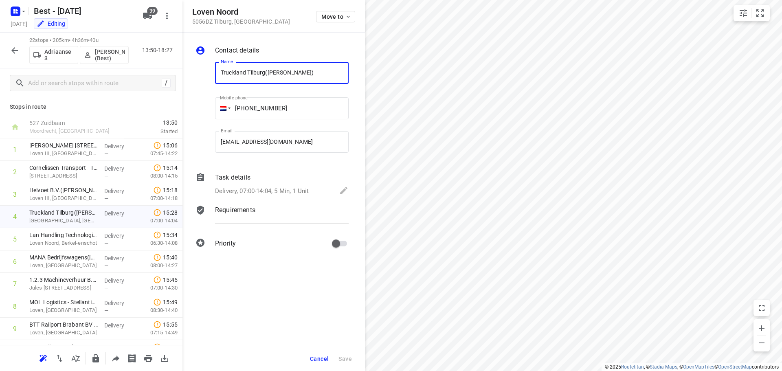
click at [257, 182] on div "Task details" at bounding box center [282, 178] width 134 height 10
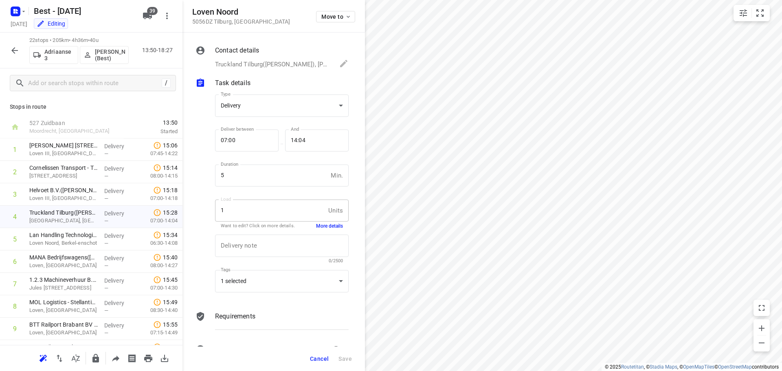
click at [317, 225] on button "More details" at bounding box center [329, 226] width 27 height 7
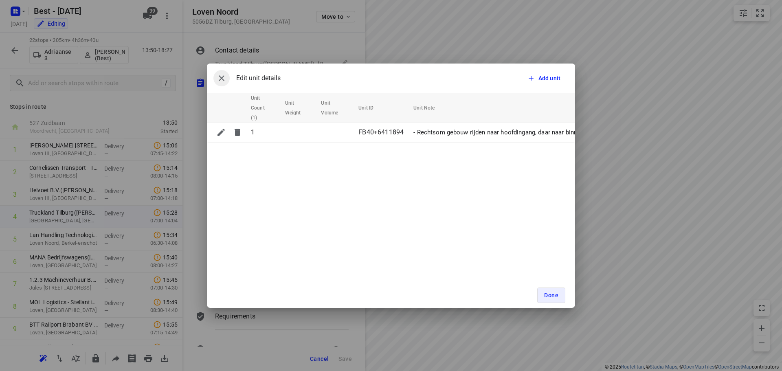
click at [223, 80] on icon "button" at bounding box center [222, 78] width 10 height 10
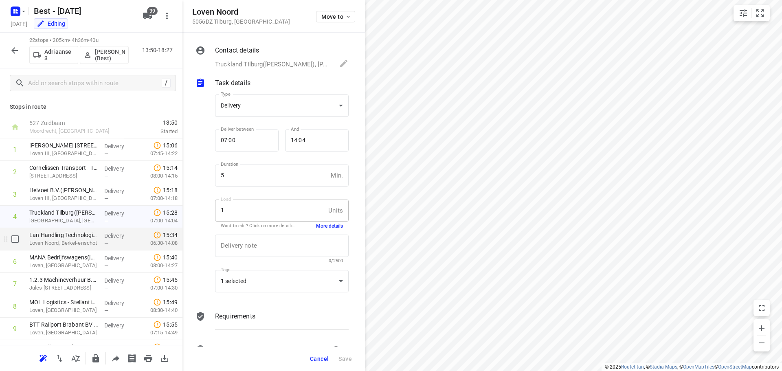
click at [96, 237] on div "Lan Handling Technologies - Berkel-Enschot(Alexander Branderhorst) Loven Noord,…" at bounding box center [63, 239] width 75 height 22
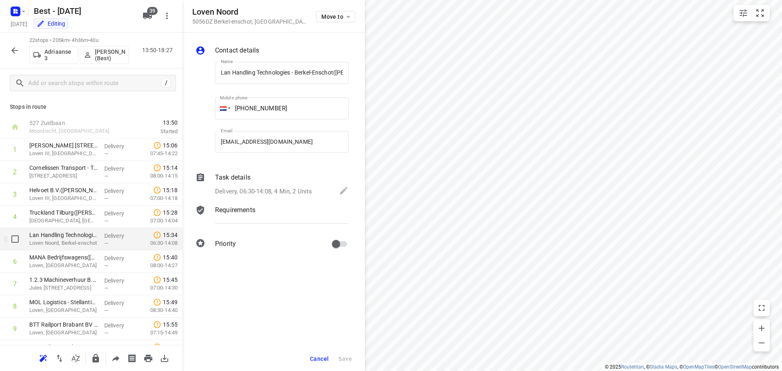
scroll to position [0, 56]
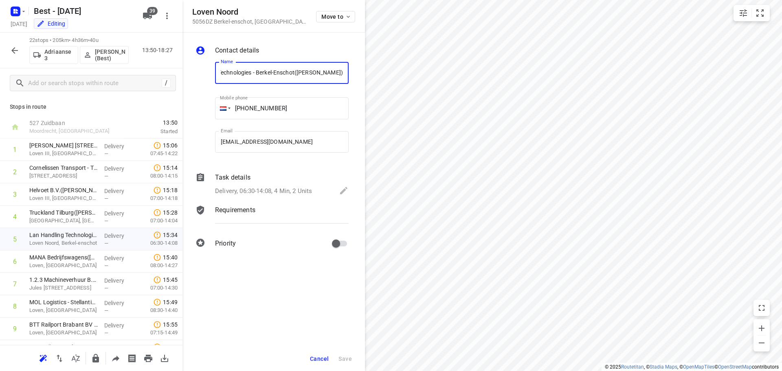
click at [271, 191] on p "Delivery, 06:30-14:08, 4 Min, 2 Units" at bounding box center [263, 191] width 97 height 9
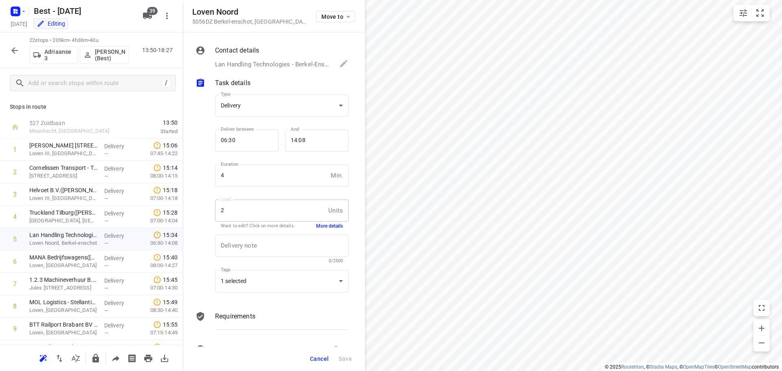
click at [316, 225] on button "More details" at bounding box center [329, 226] width 27 height 7
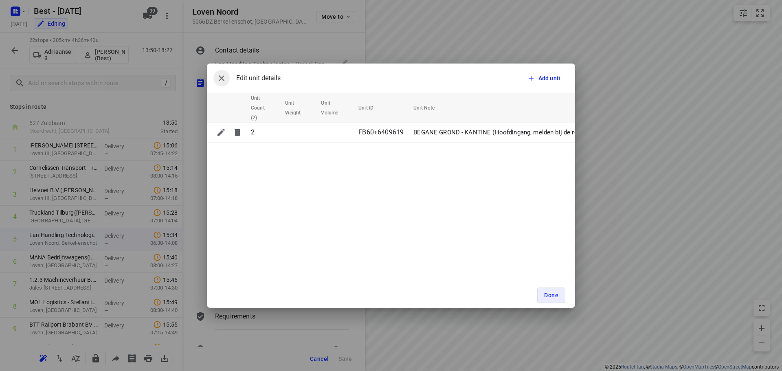
click at [222, 74] on icon "button" at bounding box center [222, 78] width 10 height 10
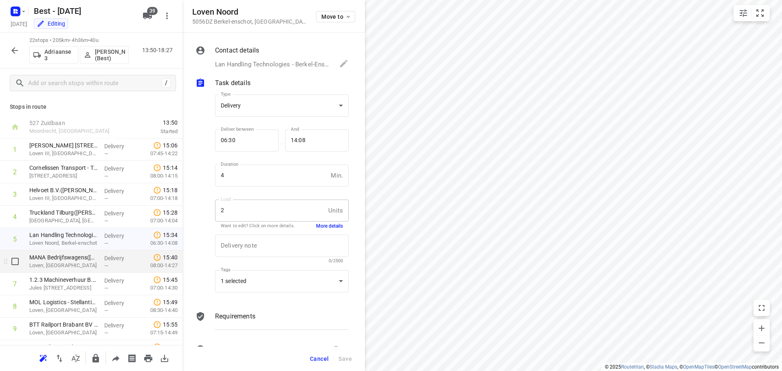
click at [105, 266] on span "—" at bounding box center [106, 266] width 4 height 6
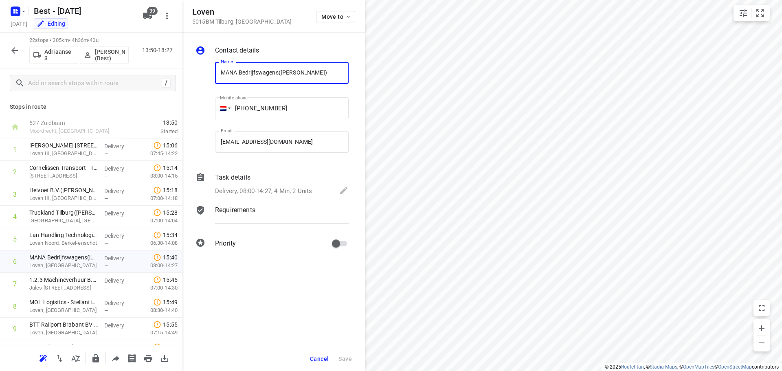
click at [259, 187] on p "Delivery, 08:00-14:27, 4 Min, 2 Units" at bounding box center [263, 191] width 97 height 9
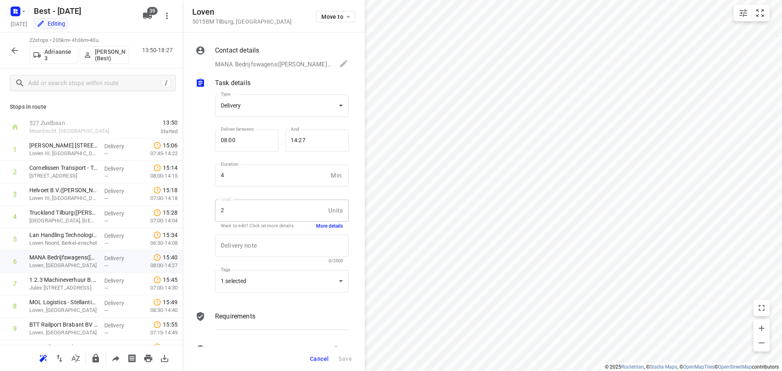
click at [316, 224] on button "More details" at bounding box center [329, 226] width 27 height 7
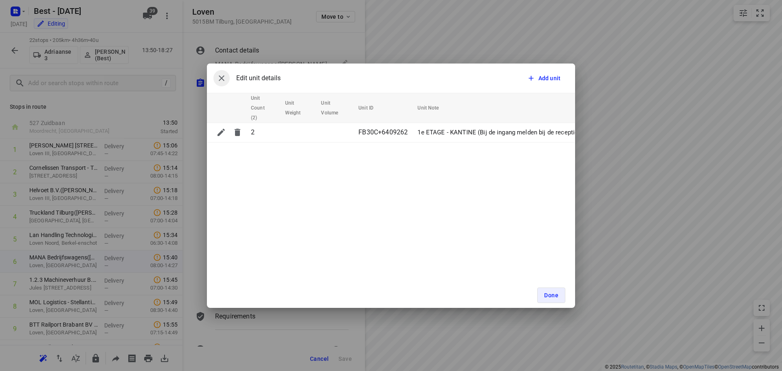
click at [222, 74] on icon "button" at bounding box center [222, 78] width 10 height 10
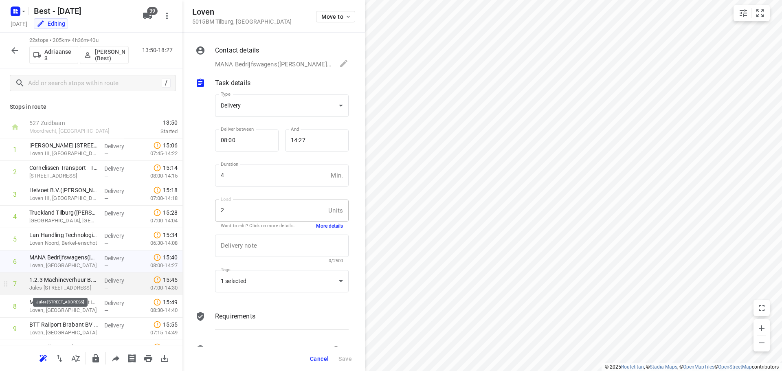
click at [40, 291] on p "Jules [STREET_ADDRESS]" at bounding box center [63, 288] width 68 height 8
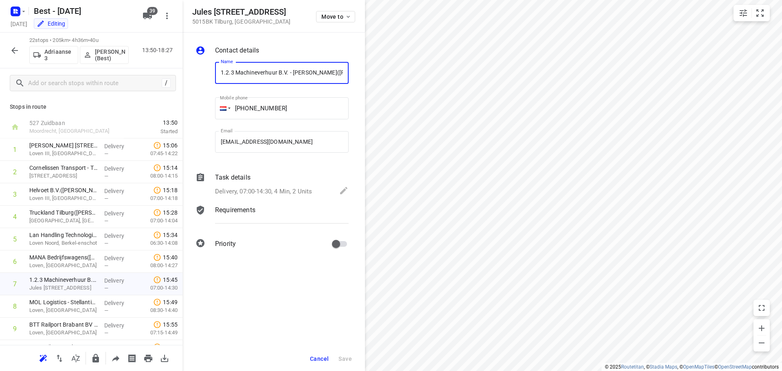
scroll to position [0, 36]
click at [254, 179] on div "Task details" at bounding box center [282, 178] width 134 height 10
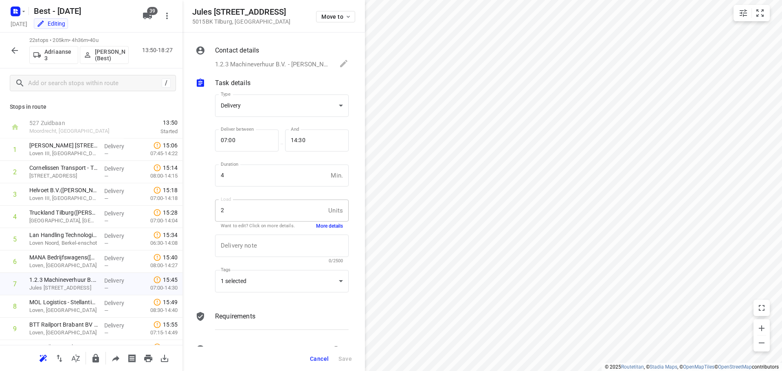
click at [322, 223] on button "More details" at bounding box center [329, 226] width 27 height 7
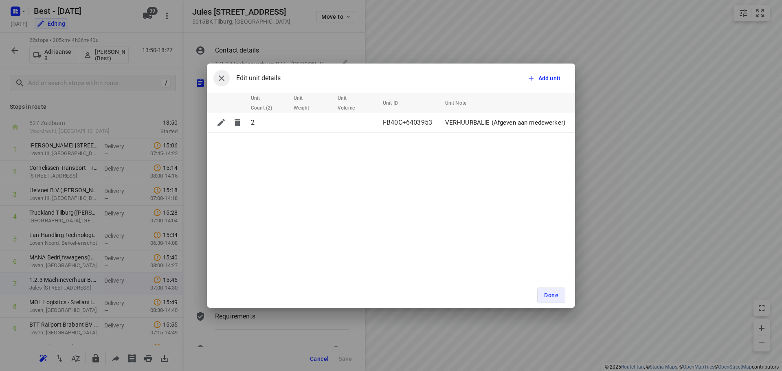
click at [220, 77] on icon "button" at bounding box center [222, 78] width 6 height 6
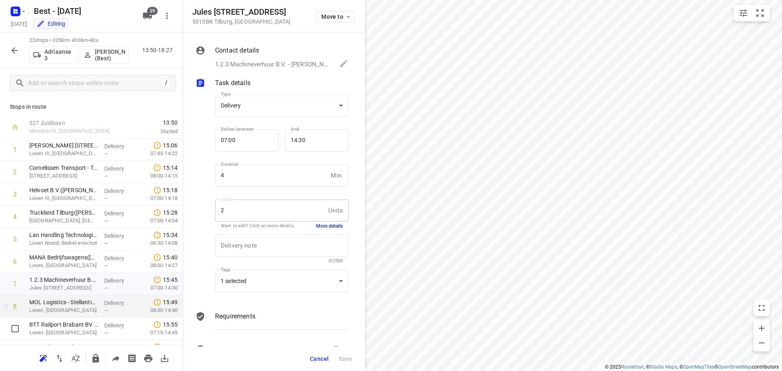
click at [69, 302] on p "MOL Logistics - Stellantis([PERSON_NAME] / [PERSON_NAME])" at bounding box center [63, 302] width 68 height 8
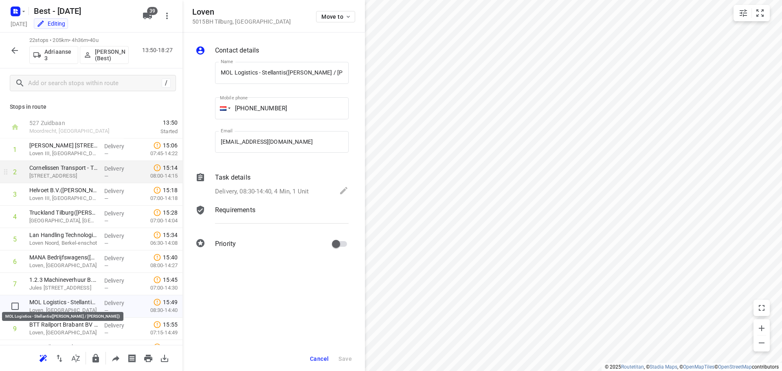
scroll to position [0, 39]
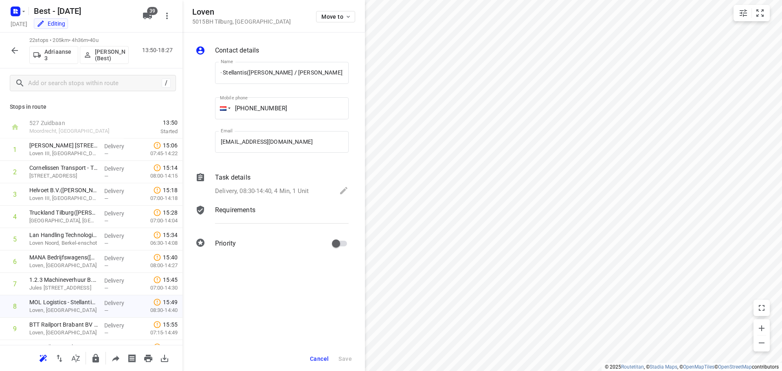
click at [251, 177] on div "Task details" at bounding box center [282, 178] width 134 height 10
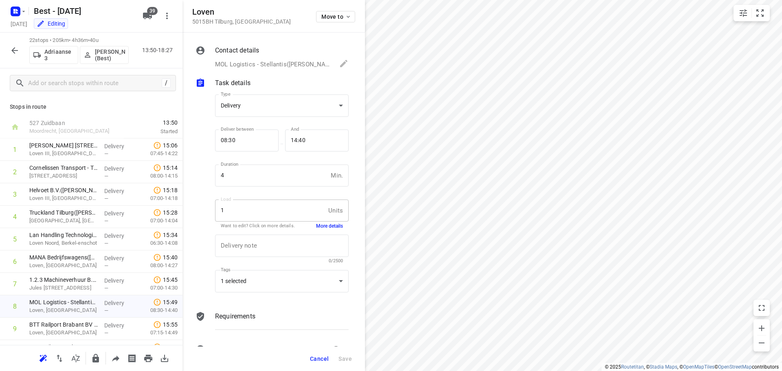
click at [320, 225] on button "More details" at bounding box center [329, 226] width 27 height 7
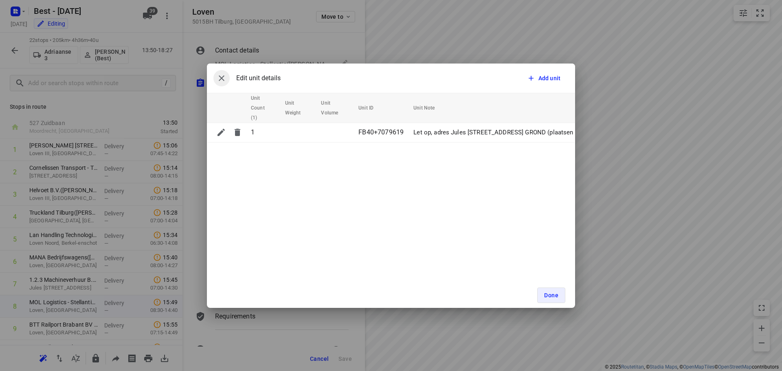
click at [225, 79] on icon "button" at bounding box center [222, 78] width 10 height 10
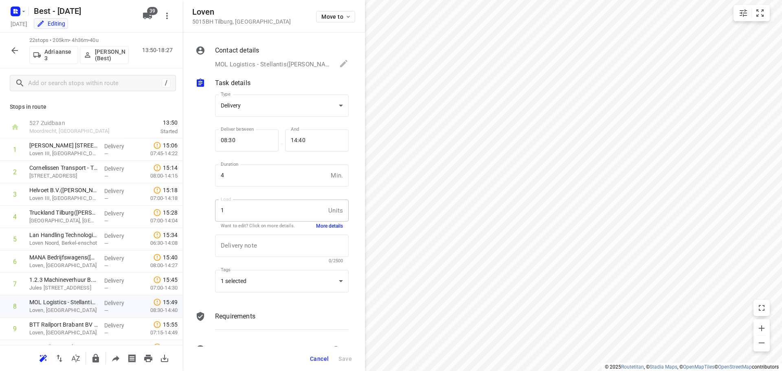
click at [83, 348] on div at bounding box center [91, 358] width 183 height 26
click at [91, 324] on p "BTT Railport Brabant BV - Jules [STREET_ADDRESS]([PERSON_NAME])" at bounding box center [63, 325] width 68 height 8
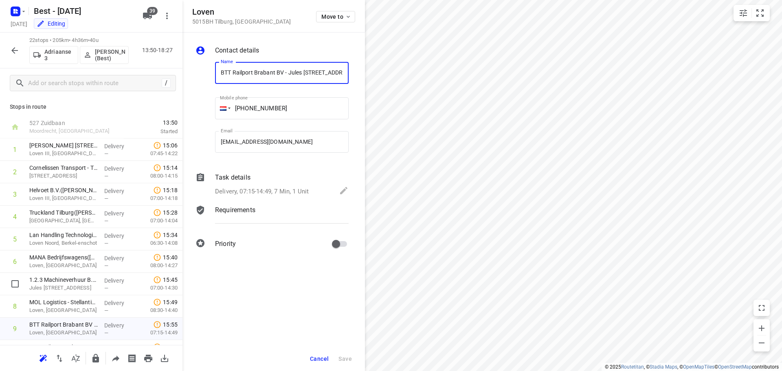
scroll to position [0, 32]
click at [252, 188] on p "Delivery, 07:15-14:49, 7 Min, 1 Unit" at bounding box center [262, 191] width 94 height 9
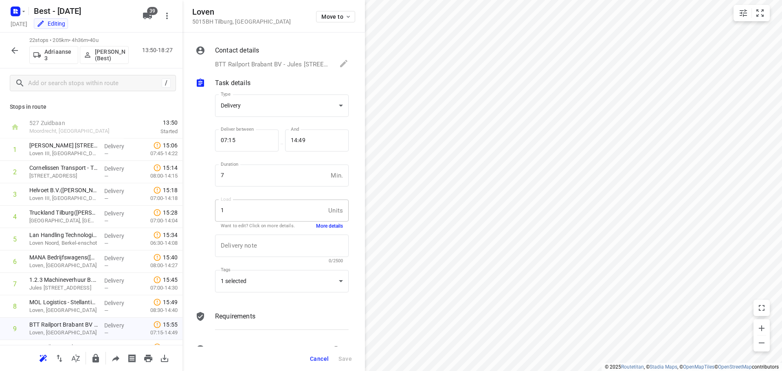
click at [330, 224] on button "More details" at bounding box center [329, 226] width 27 height 7
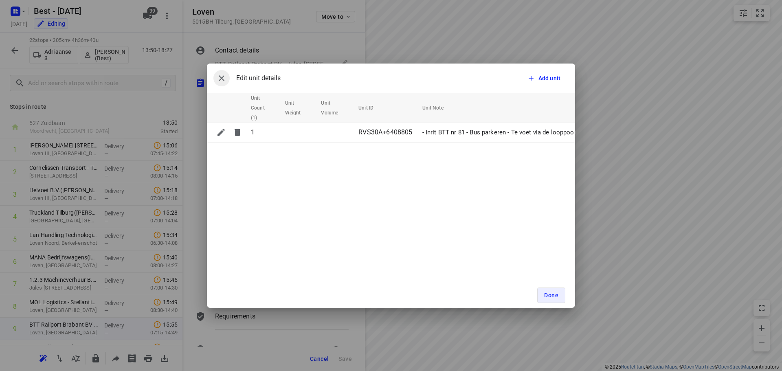
click at [223, 82] on icon "button" at bounding box center [222, 78] width 10 height 10
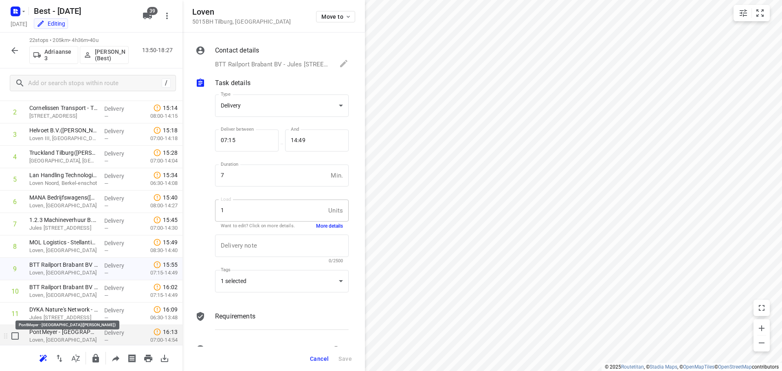
scroll to position [82, 0]
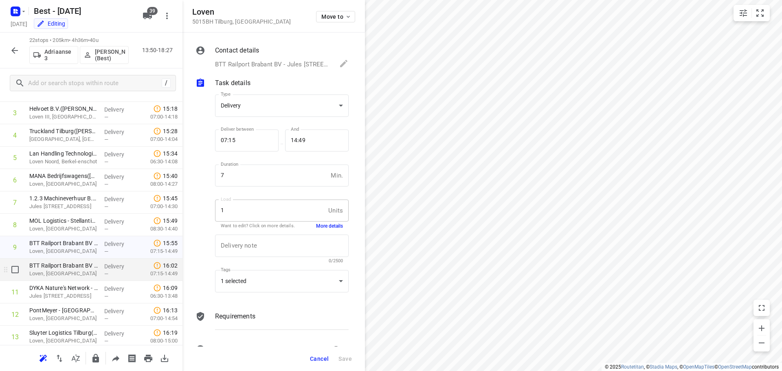
click at [62, 273] on p "Loven, [GEOGRAPHIC_DATA]" at bounding box center [63, 274] width 68 height 8
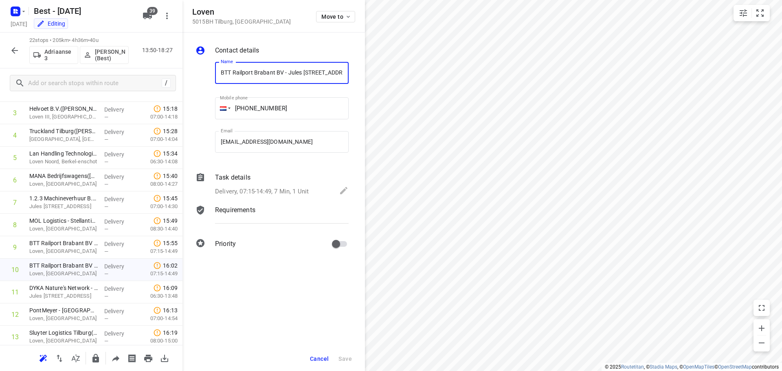
scroll to position [0, 32]
click at [261, 185] on div "Task details Delivery, 07:15-14:49, 7 Min, 1 Unit" at bounding box center [282, 185] width 137 height 28
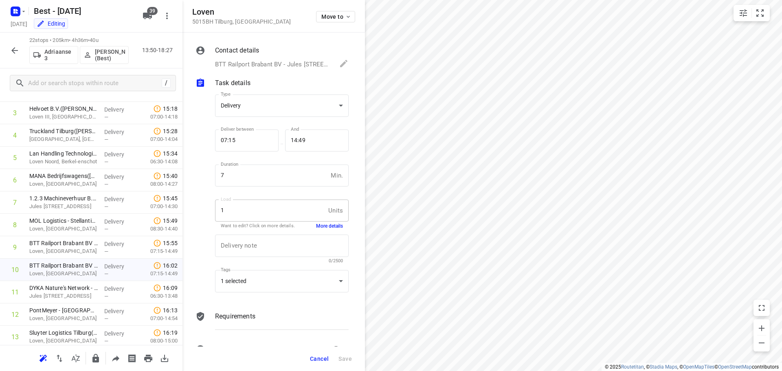
click at [322, 225] on button "More details" at bounding box center [329, 226] width 27 height 7
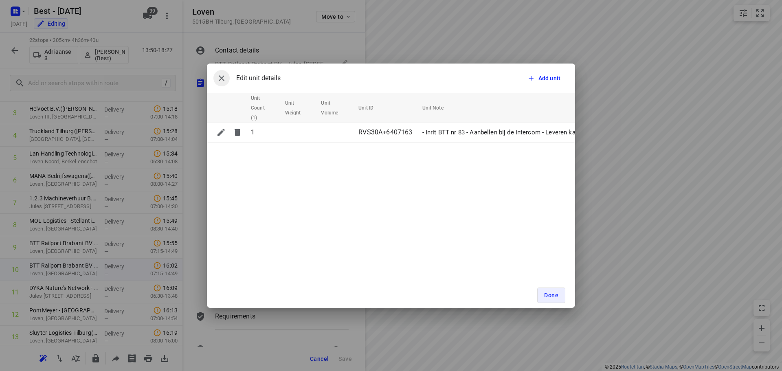
click at [223, 82] on icon "button" at bounding box center [222, 78] width 10 height 10
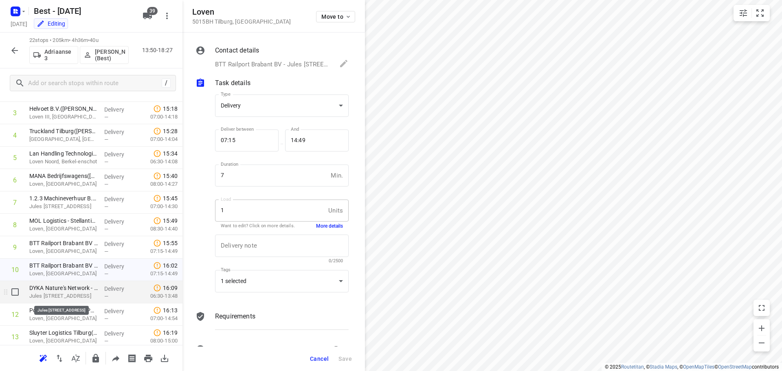
click at [66, 297] on p "Jules [STREET_ADDRESS]" at bounding box center [63, 296] width 68 height 8
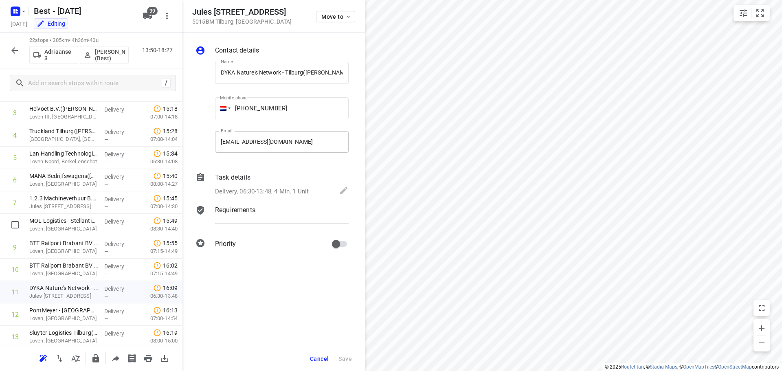
scroll to position [0, 16]
click at [238, 182] on p "Task details" at bounding box center [232, 178] width 35 height 10
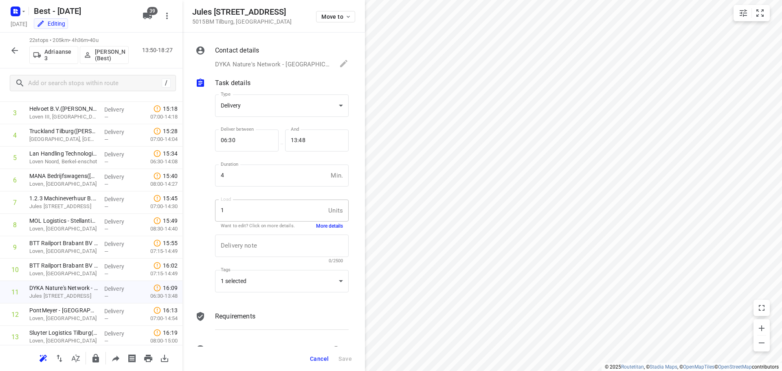
click at [320, 225] on button "More details" at bounding box center [329, 226] width 27 height 7
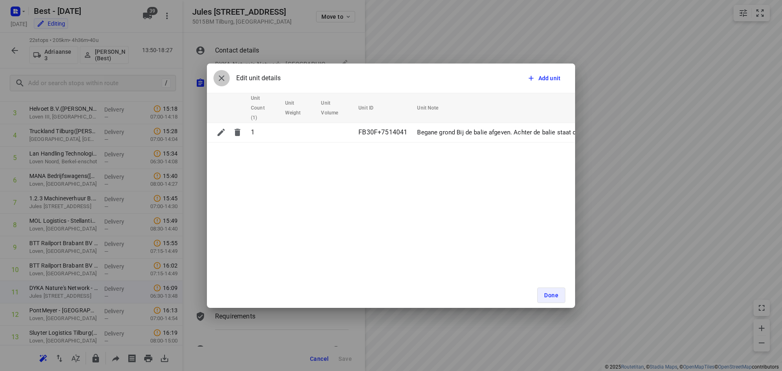
drag, startPoint x: 222, startPoint y: 76, endPoint x: 193, endPoint y: 165, distance: 93.3
click at [220, 77] on icon "button" at bounding box center [222, 78] width 10 height 10
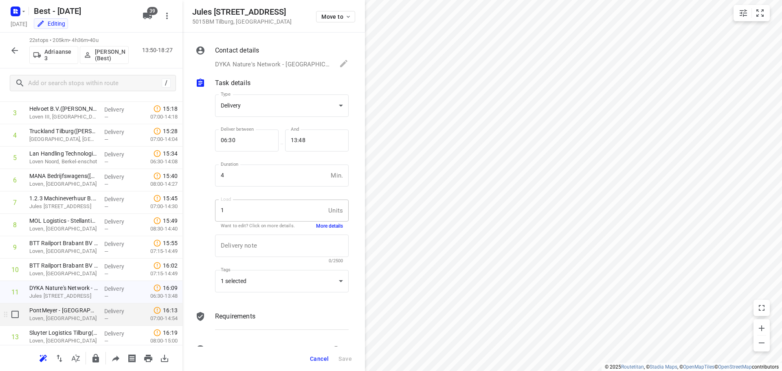
click at [104, 313] on p "Delivery" at bounding box center [119, 311] width 30 height 8
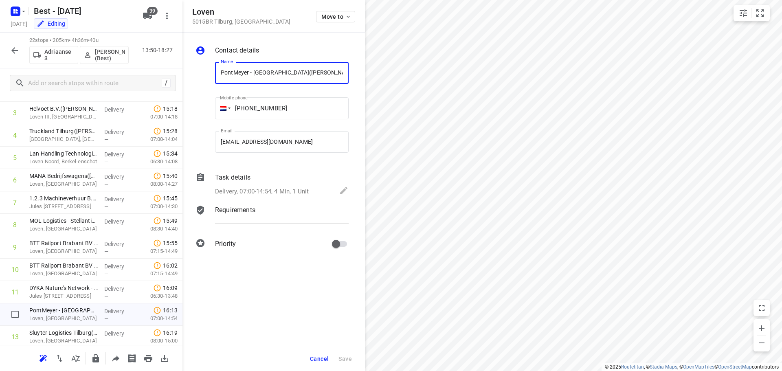
scroll to position [0, 1]
click at [256, 178] on div "Task details" at bounding box center [282, 178] width 134 height 10
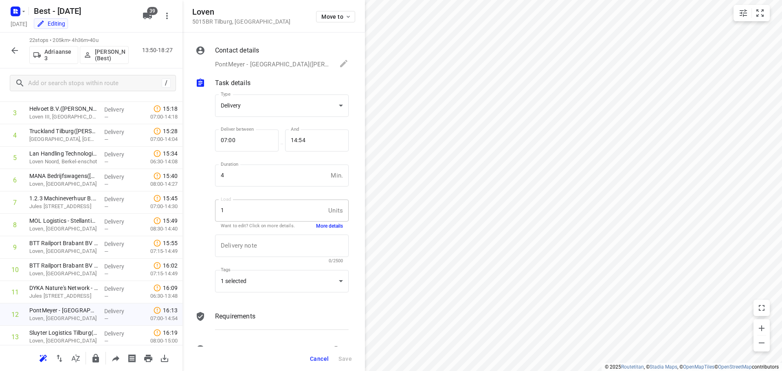
scroll to position [0, 0]
click at [318, 224] on button "More details" at bounding box center [329, 226] width 27 height 7
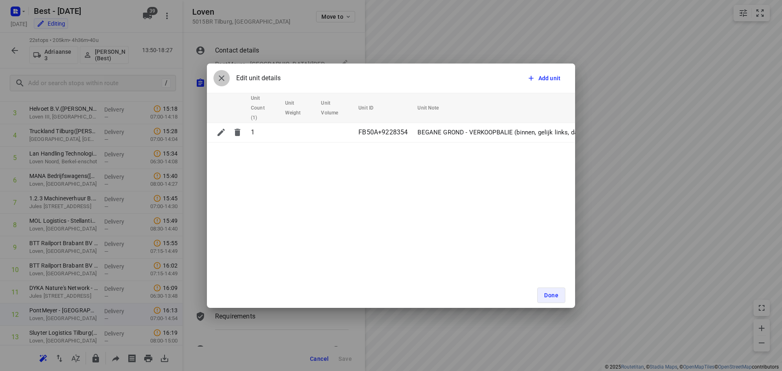
click at [225, 78] on icon "button" at bounding box center [222, 78] width 10 height 10
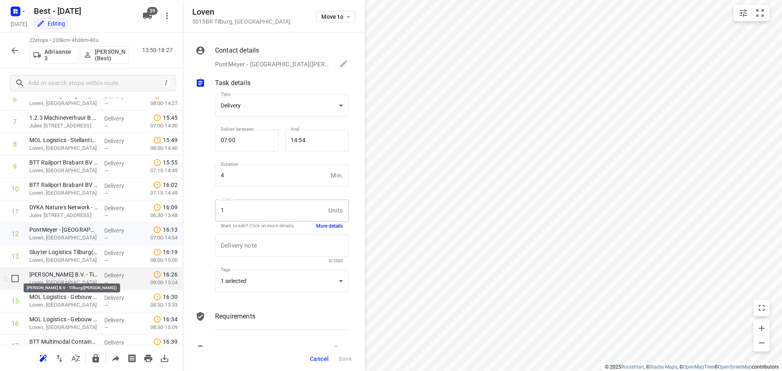
scroll to position [163, 0]
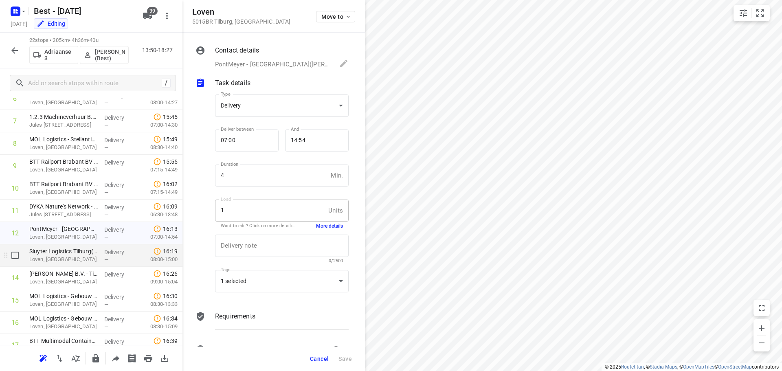
click at [49, 261] on p "Loven, [GEOGRAPHIC_DATA]" at bounding box center [63, 260] width 68 height 8
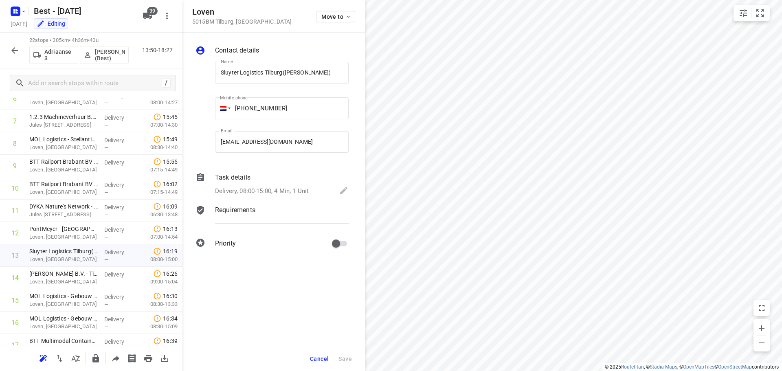
click at [268, 184] on div "Task details Delivery, 08:00-15:00, 4 Min, 1 Unit" at bounding box center [282, 185] width 137 height 28
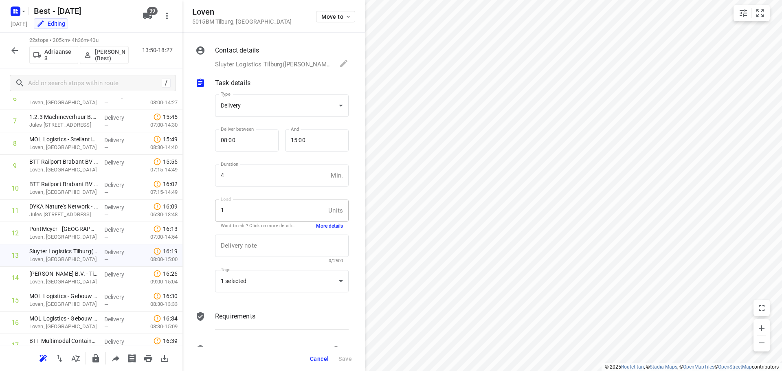
click at [331, 228] on button "More details" at bounding box center [329, 226] width 27 height 7
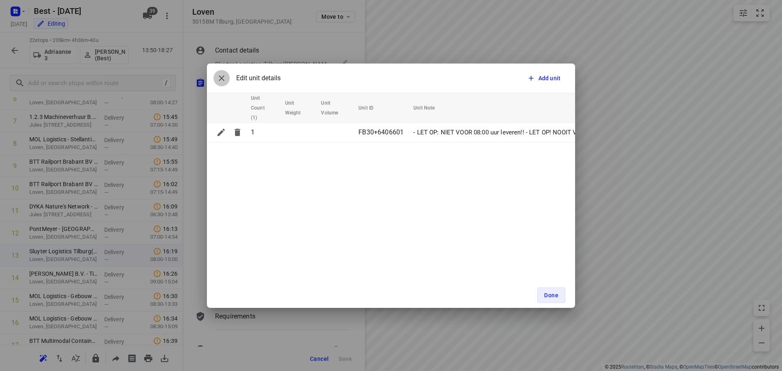
click at [217, 80] on icon "button" at bounding box center [222, 78] width 10 height 10
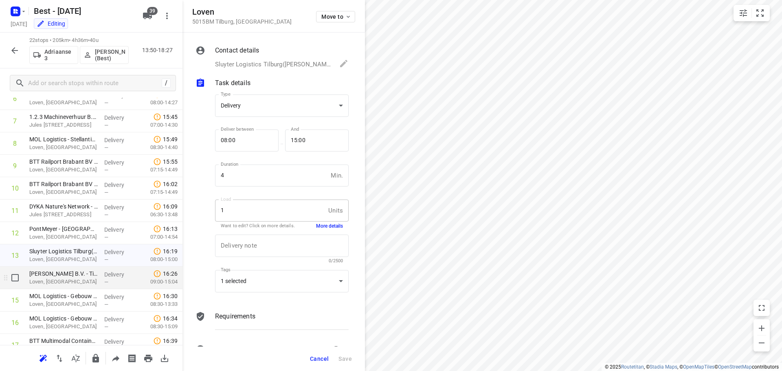
click at [53, 280] on p "Loven, [GEOGRAPHIC_DATA]" at bounding box center [63, 282] width 68 height 8
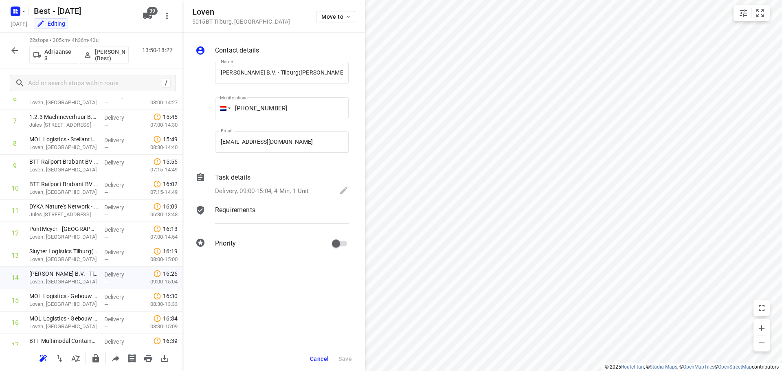
click at [249, 187] on p "Delivery, 09:00-15:04, 4 Min, 1 Unit" at bounding box center [262, 191] width 94 height 9
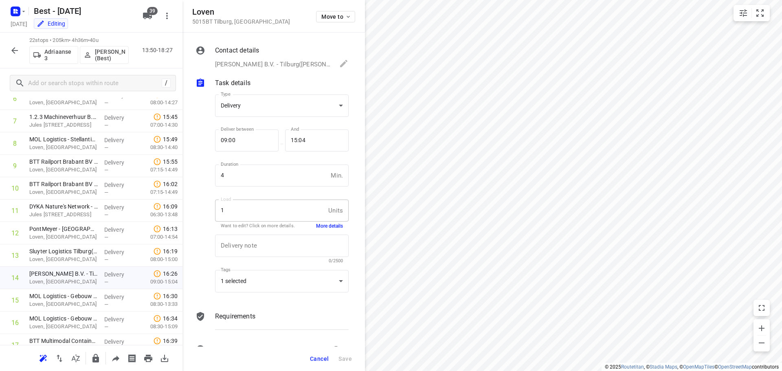
click at [322, 227] on button "More details" at bounding box center [329, 226] width 27 height 7
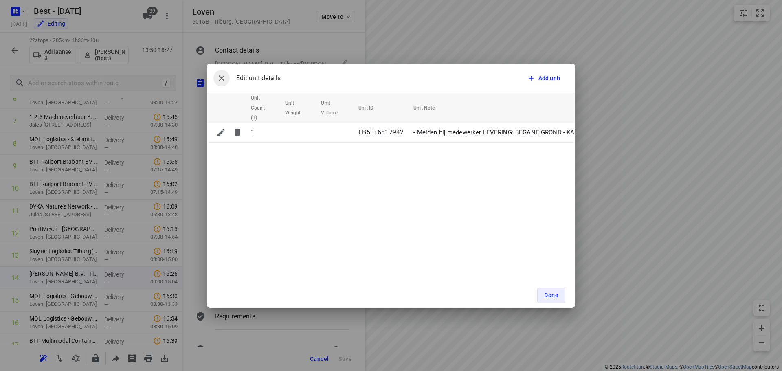
click at [221, 76] on icon "button" at bounding box center [222, 78] width 10 height 10
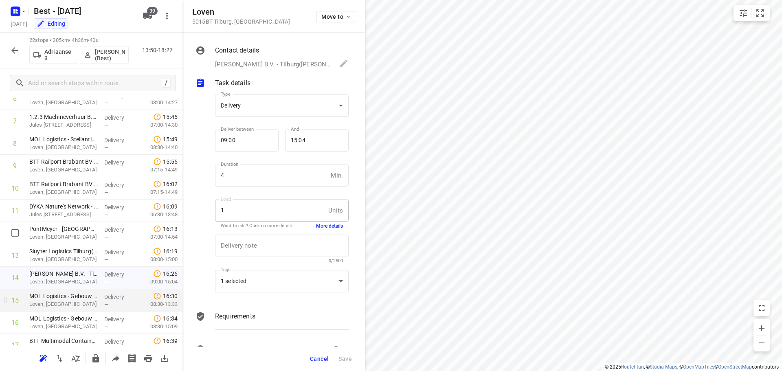
scroll to position [204, 0]
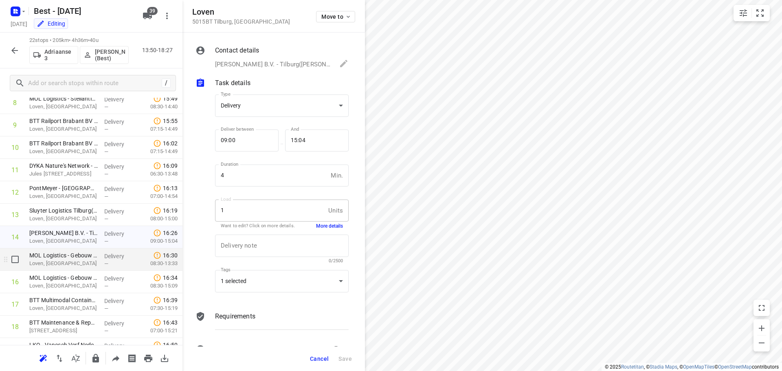
click at [55, 266] on p "Loven, [GEOGRAPHIC_DATA]" at bounding box center [63, 264] width 68 height 8
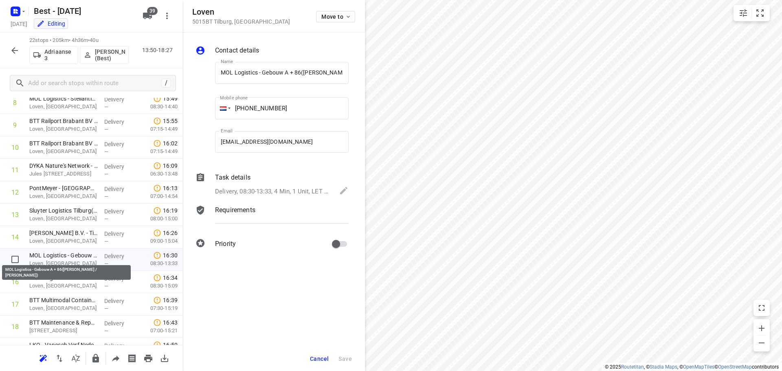
scroll to position [0, 54]
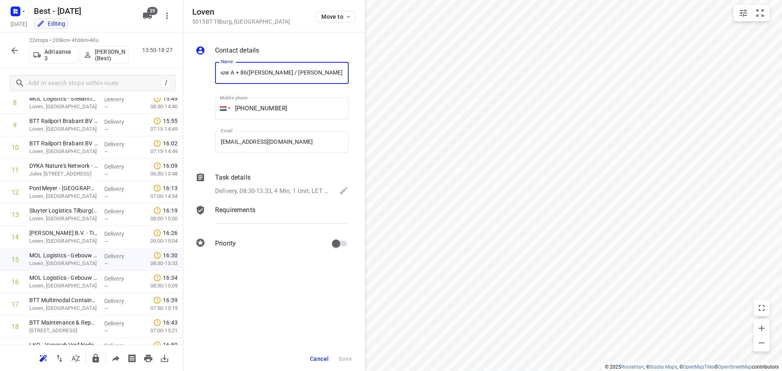
click at [253, 193] on p "Delivery, 08:30-13:33, 4 Min, 1 Unit, LET OP! Altijd alle lege FB mee retour ne…" at bounding box center [273, 191] width 116 height 9
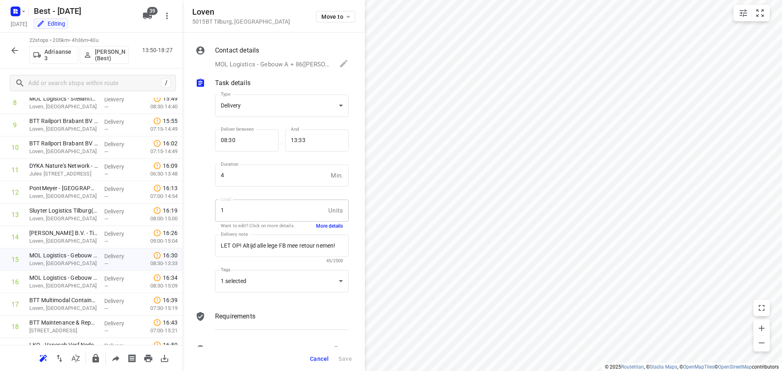
scroll to position [0, 0]
click at [332, 223] on button "More details" at bounding box center [329, 226] width 27 height 7
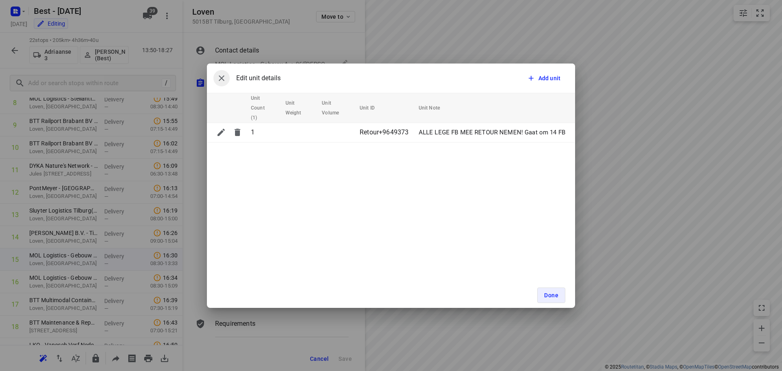
click at [221, 79] on icon "button" at bounding box center [222, 78] width 6 height 6
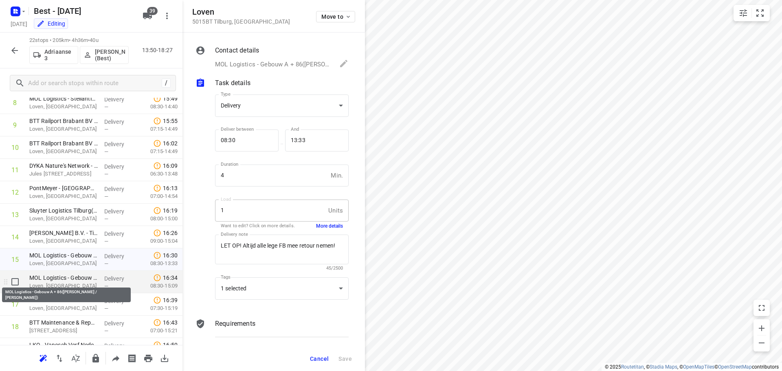
click at [59, 276] on p "MOL Logistics - Gebouw A + 86([PERSON_NAME] / [PERSON_NAME])" at bounding box center [63, 278] width 68 height 8
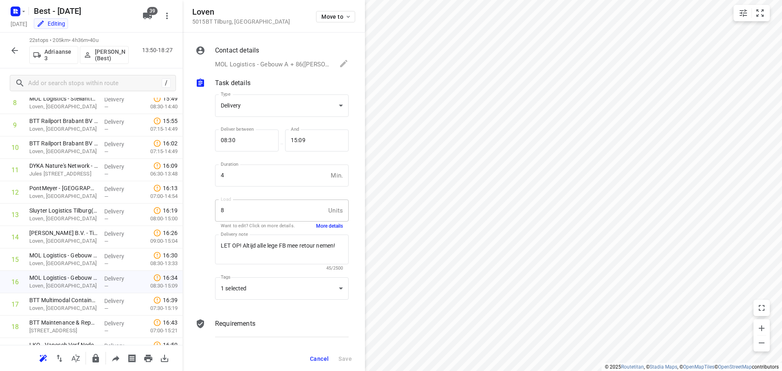
click at [316, 228] on button "More details" at bounding box center [329, 226] width 27 height 7
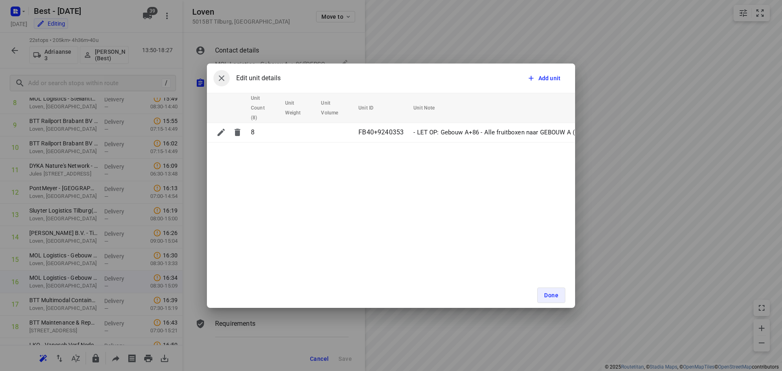
click at [215, 78] on button "button" at bounding box center [222, 78] width 16 height 16
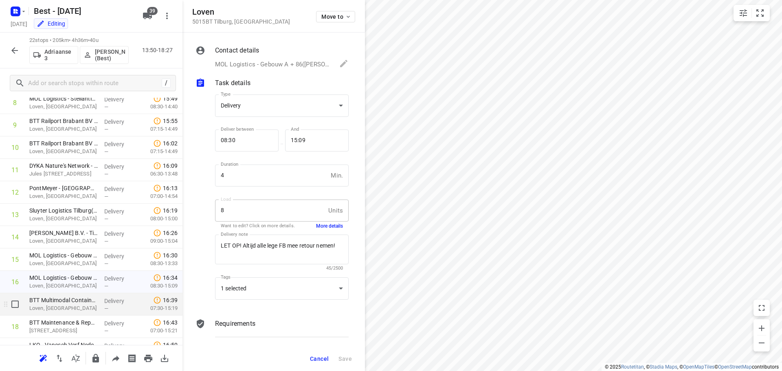
click at [60, 313] on div "BTT Multimodal Container Solutions BV Tilburg - Geminiweg 51(Jolanda Krist) Lov…" at bounding box center [63, 304] width 75 height 22
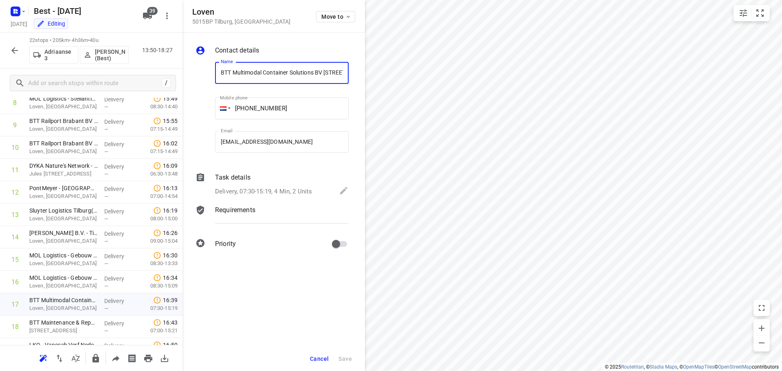
scroll to position [0, 79]
click at [261, 181] on div "Task details" at bounding box center [282, 178] width 134 height 10
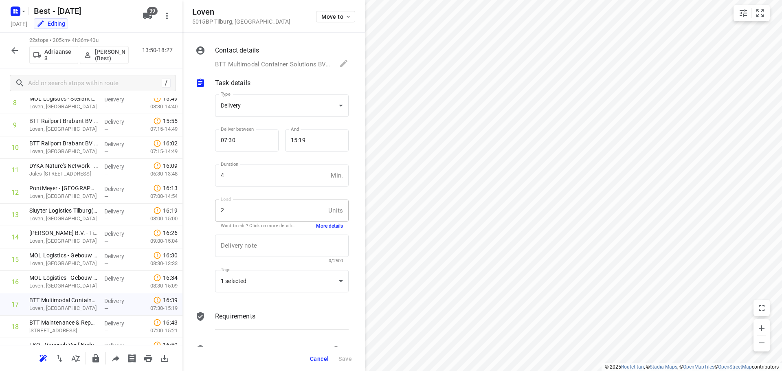
click at [316, 225] on button "More details" at bounding box center [329, 226] width 27 height 7
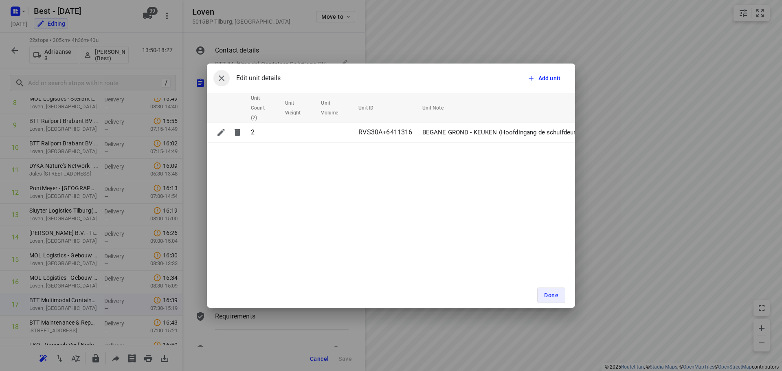
click at [219, 76] on icon "button" at bounding box center [222, 78] width 10 height 10
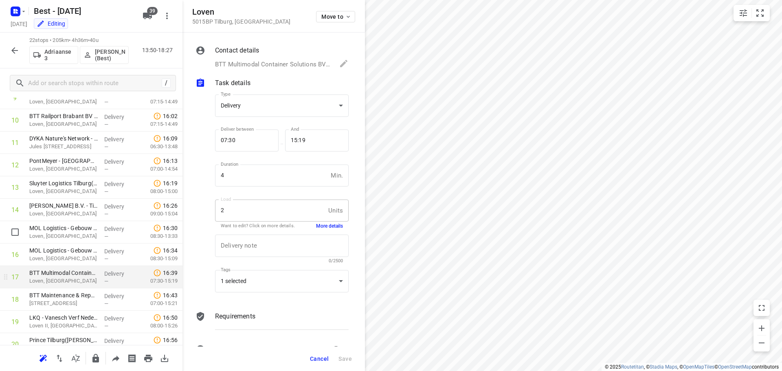
scroll to position [245, 0]
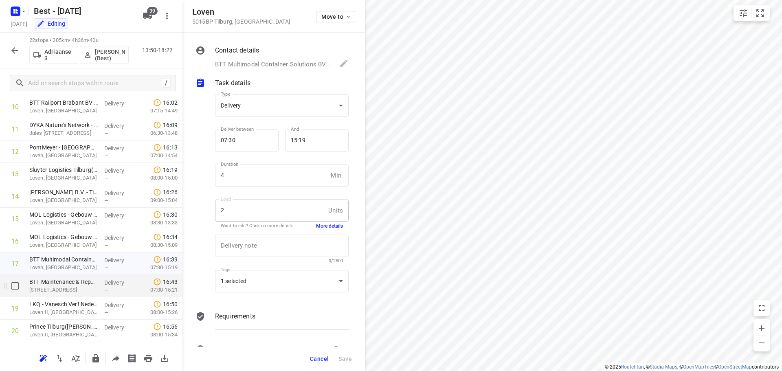
click at [49, 295] on div "BTT Maintenance & Repair BV - Tilburg(Jolanda Krist) Geminiweg 55, Tilburg" at bounding box center [63, 286] width 75 height 22
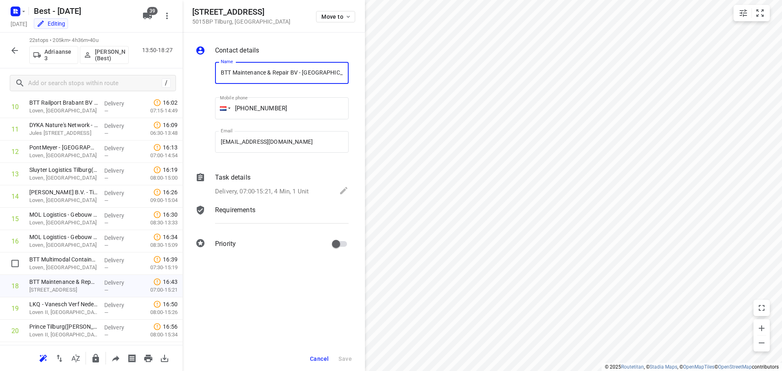
scroll to position [0, 16]
click at [253, 183] on div "Task details Delivery, 07:00-15:21, 4 Min, 1 Unit" at bounding box center [282, 185] width 137 height 28
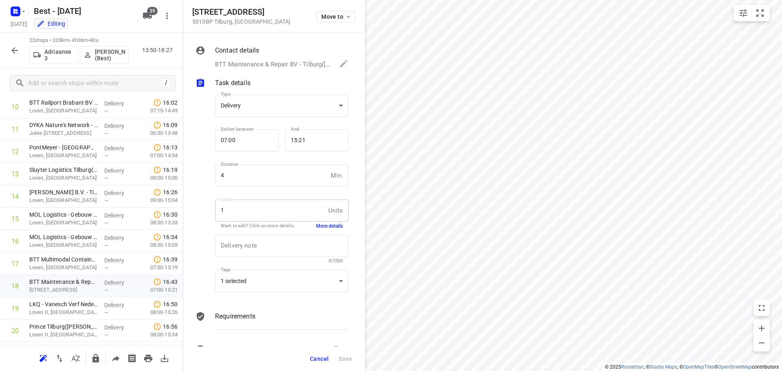
scroll to position [0, 0]
click at [328, 220] on div "1 Units Load" at bounding box center [282, 211] width 134 height 22
click at [328, 226] on button "More details" at bounding box center [329, 226] width 27 height 7
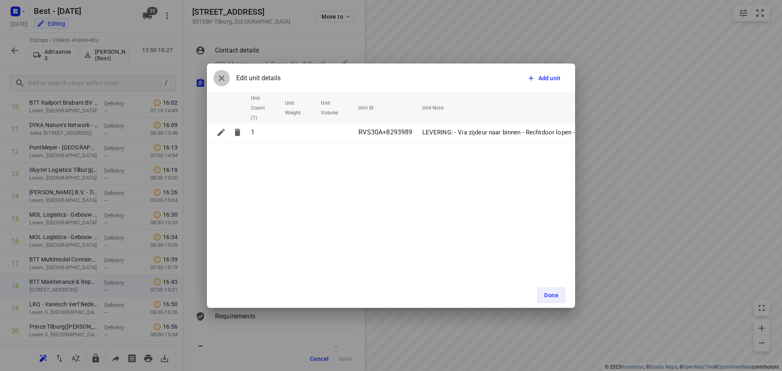
click at [221, 79] on icon "button" at bounding box center [222, 78] width 10 height 10
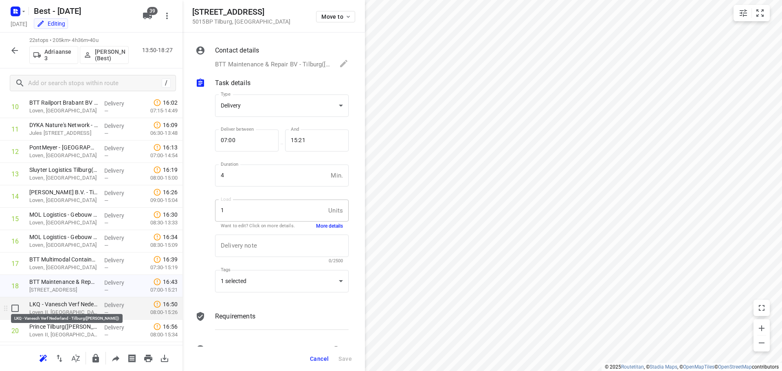
click at [77, 302] on p "LKQ - Vanesch Verf Nederland - Tilburg([PERSON_NAME])" at bounding box center [63, 304] width 68 height 8
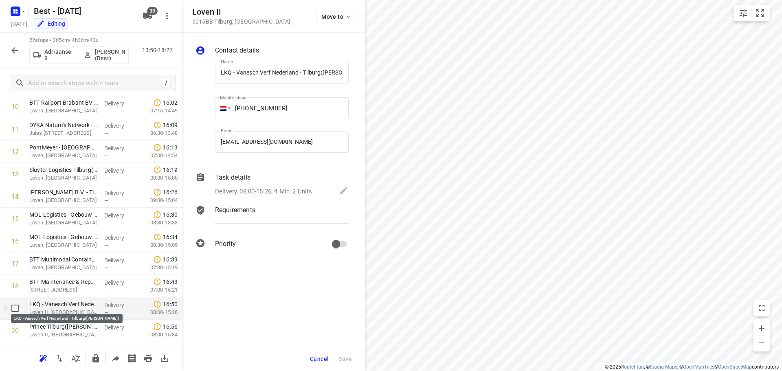
scroll to position [0, 13]
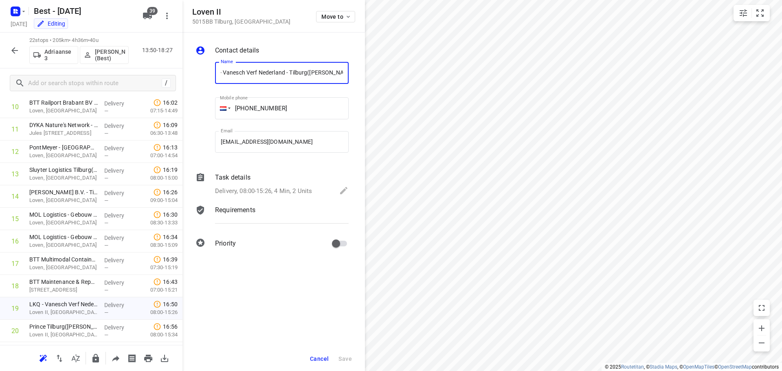
click at [285, 194] on p "Delivery, 08:00-15:26, 4 Min, 2 Units" at bounding box center [263, 191] width 97 height 9
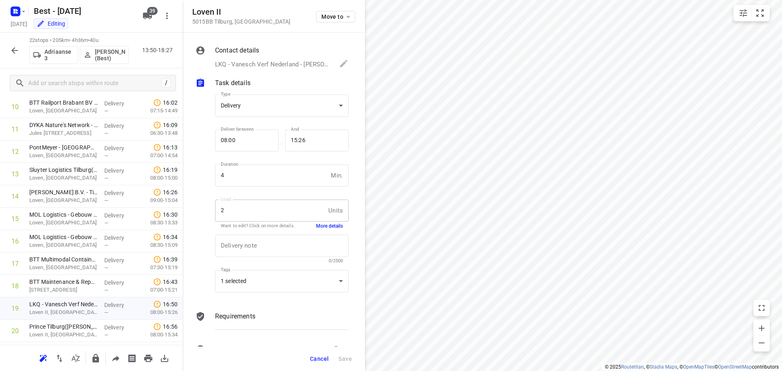
scroll to position [0, 0]
click at [332, 222] on div "Load 2 Units Load Want to edit? Click on more details. More details" at bounding box center [282, 214] width 134 height 29
click at [334, 228] on button "More details" at bounding box center [329, 226] width 27 height 7
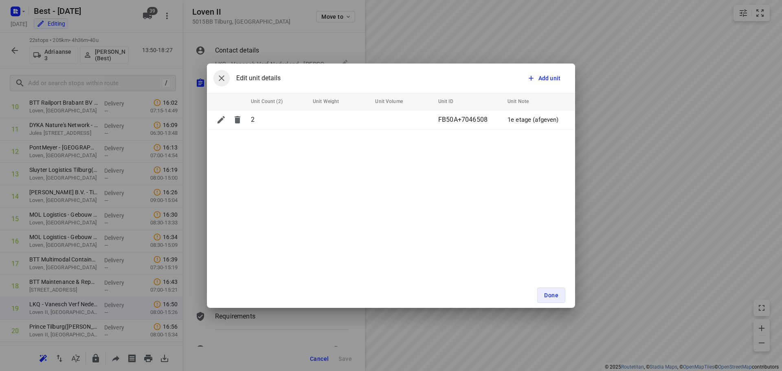
click at [216, 77] on button "button" at bounding box center [222, 78] width 16 height 16
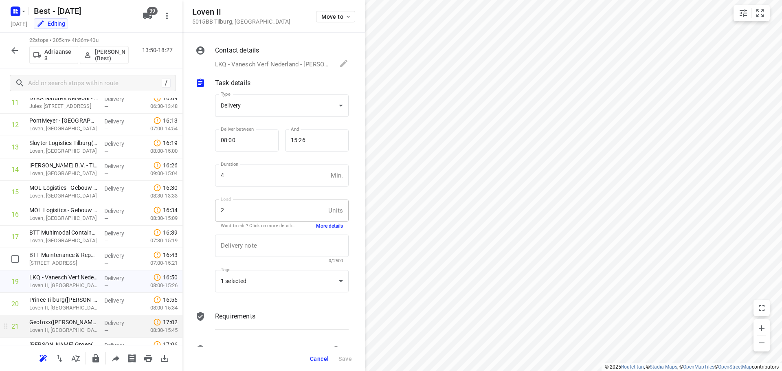
scroll to position [285, 0]
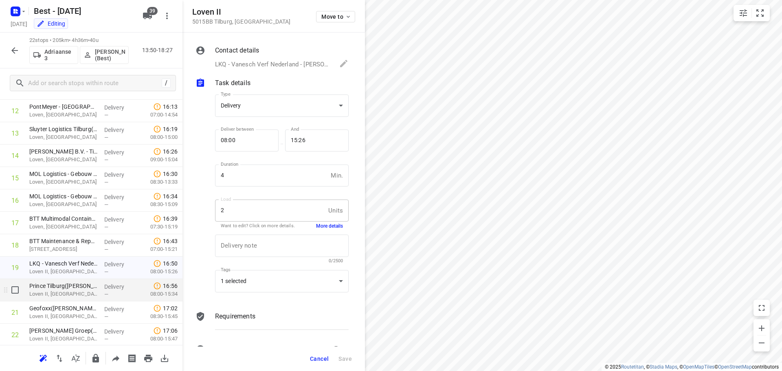
click at [75, 293] on p "Loven II, [GEOGRAPHIC_DATA]" at bounding box center [63, 294] width 68 height 8
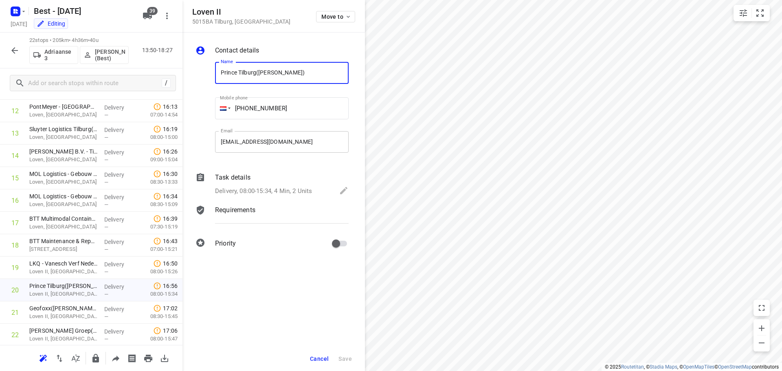
click at [271, 137] on input "delivery+7818199@fruitopjewerk.nl" at bounding box center [282, 142] width 134 height 22
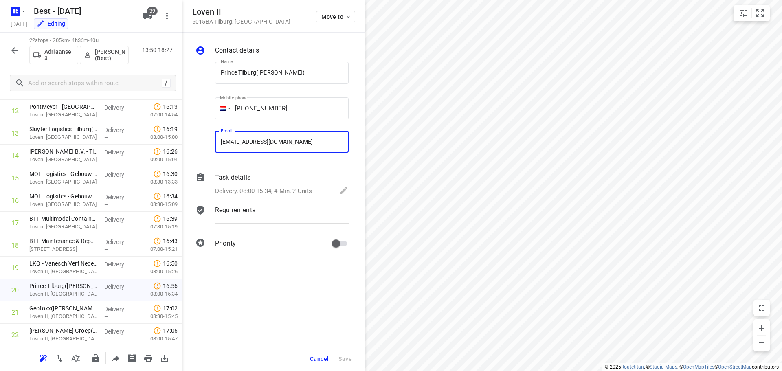
click at [254, 191] on p "Delivery, 08:00-15:34, 4 Min, 2 Units" at bounding box center [263, 191] width 97 height 9
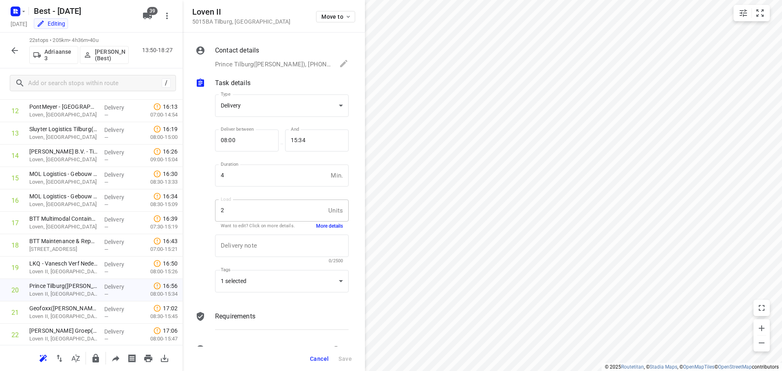
click at [330, 227] on button "More details" at bounding box center [329, 226] width 27 height 7
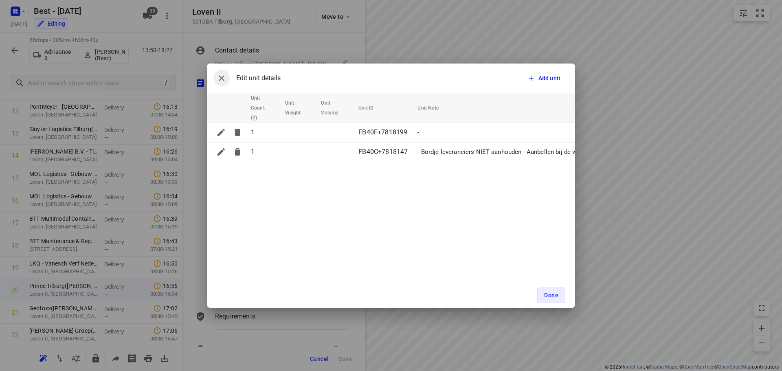
click at [217, 77] on button "button" at bounding box center [222, 78] width 16 height 16
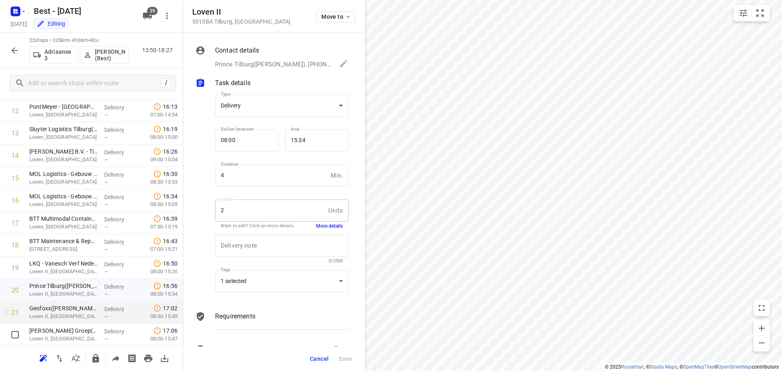
click at [59, 323] on div "Geofoxx(Marianne Hermans) Loven II, Tilburg" at bounding box center [63, 313] width 75 height 22
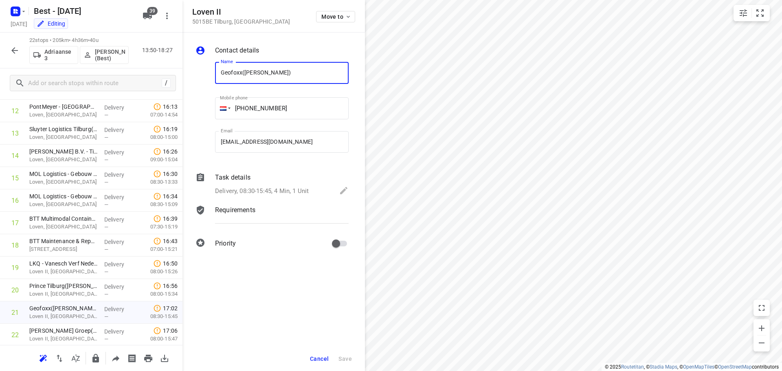
click at [294, 185] on div "Task details Delivery, 08:30-15:45, 4 Min, 1 Unit" at bounding box center [282, 185] width 137 height 28
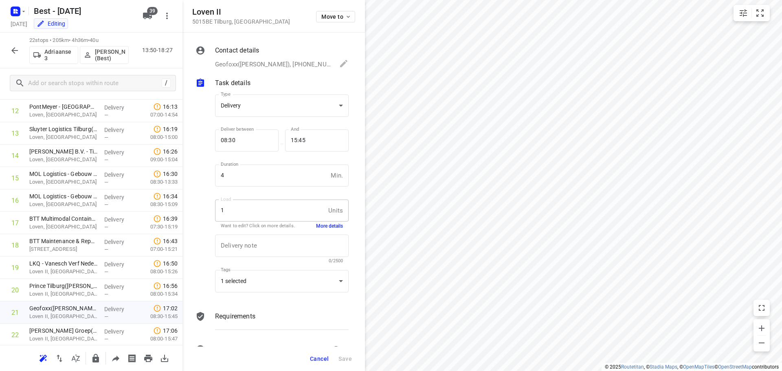
click at [316, 226] on button "More details" at bounding box center [329, 226] width 27 height 7
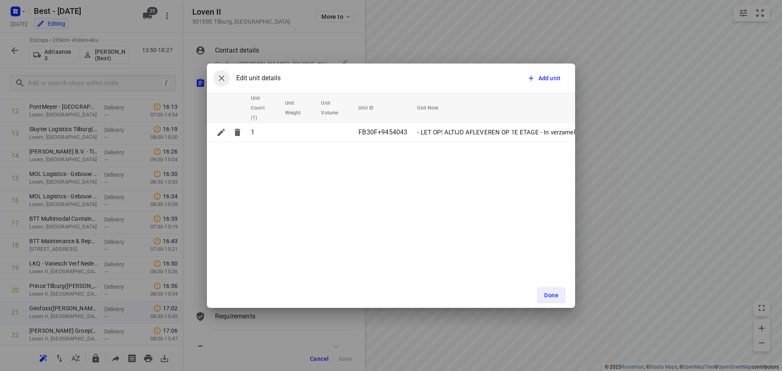
click at [224, 75] on icon "button" at bounding box center [222, 78] width 6 height 6
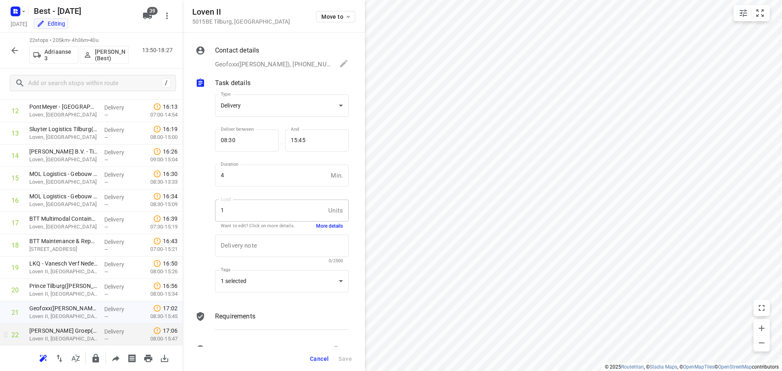
drag, startPoint x: 223, startPoint y: 75, endPoint x: 49, endPoint y: 335, distance: 312.3
click at [49, 335] on p "Loven II, [GEOGRAPHIC_DATA]" at bounding box center [63, 339] width 68 height 8
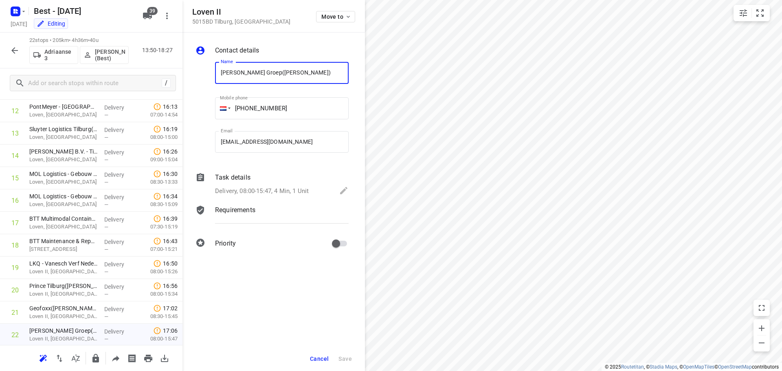
click at [234, 180] on p "Task details" at bounding box center [232, 178] width 35 height 10
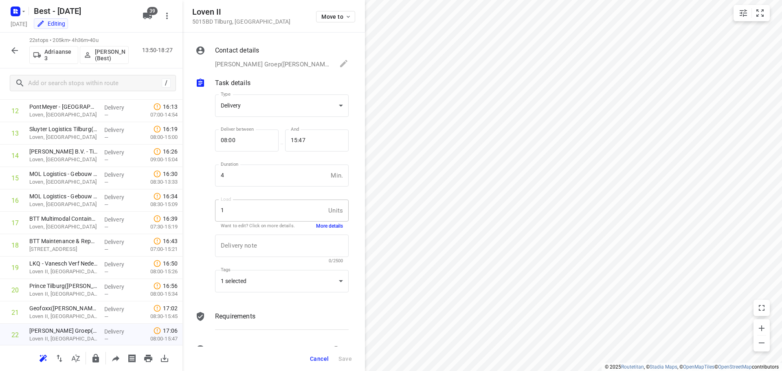
click at [326, 220] on div "1 Units Load" at bounding box center [282, 211] width 134 height 22
click at [326, 223] on button "More details" at bounding box center [329, 226] width 27 height 7
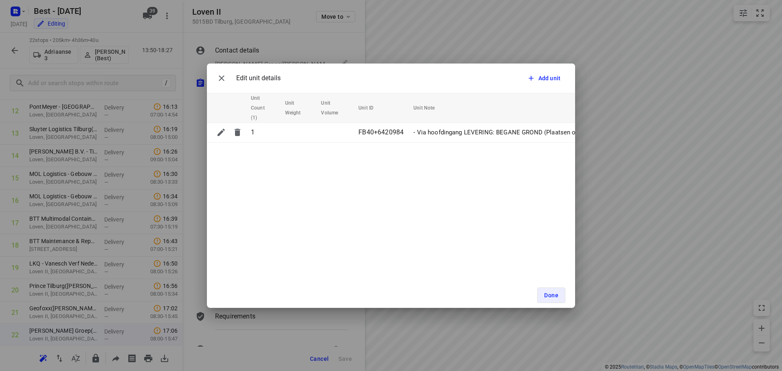
click at [509, 162] on div "Edit unit details Add unit Unit Count (1) Unit Weight Unit Volume Unit ID Unit …" at bounding box center [391, 186] width 368 height 245
click at [558, 292] on span "Done" at bounding box center [551, 295] width 14 height 7
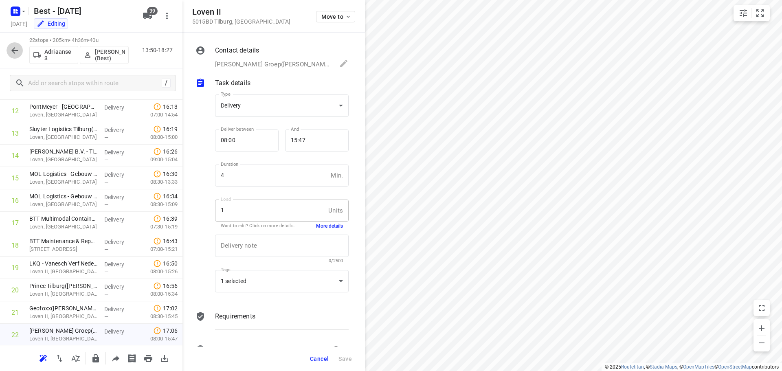
click at [15, 48] on icon "button" at bounding box center [15, 51] width 10 height 10
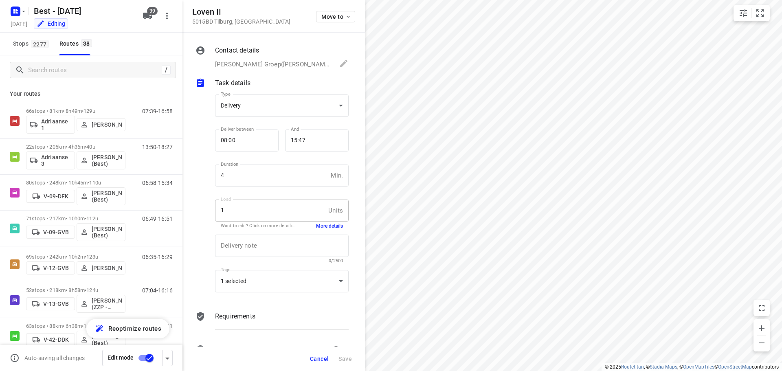
click at [329, 355] on button "Cancel" at bounding box center [319, 359] width 25 height 15
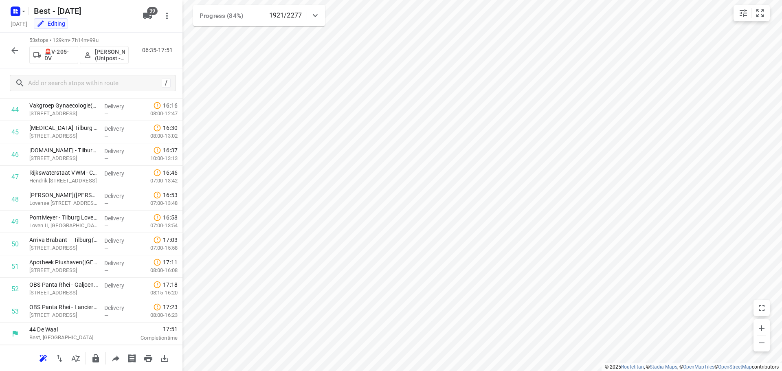
scroll to position [1004, 0]
click at [351, 165] on button "button" at bounding box center [348, 164] width 7 height 7
click at [15, 54] on icon "button" at bounding box center [15, 51] width 10 height 10
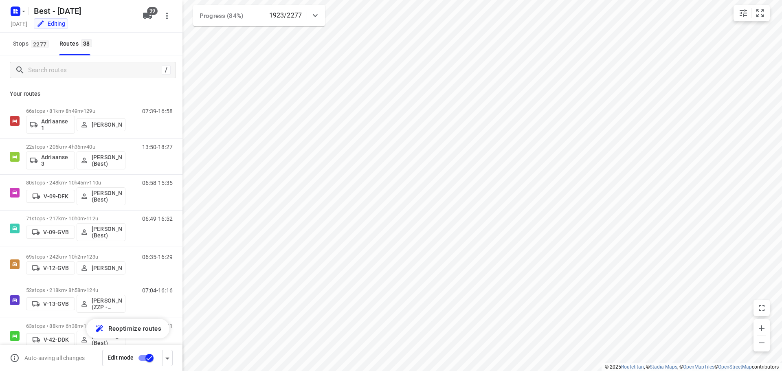
click at [150, 357] on input "checkbox" at bounding box center [149, 357] width 46 height 15
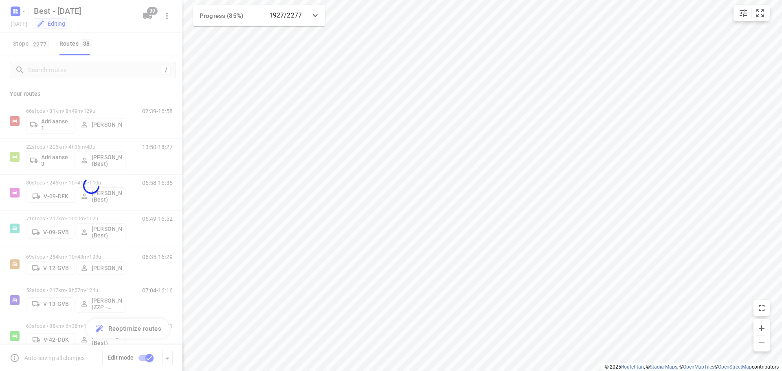
checkbox input "false"
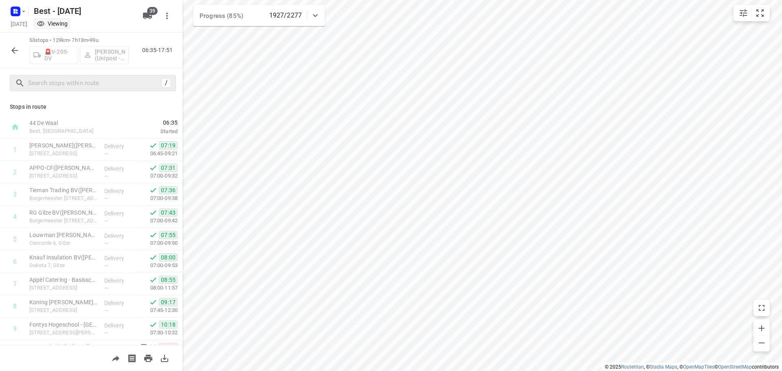
click at [81, 76] on div "/" at bounding box center [93, 83] width 166 height 16
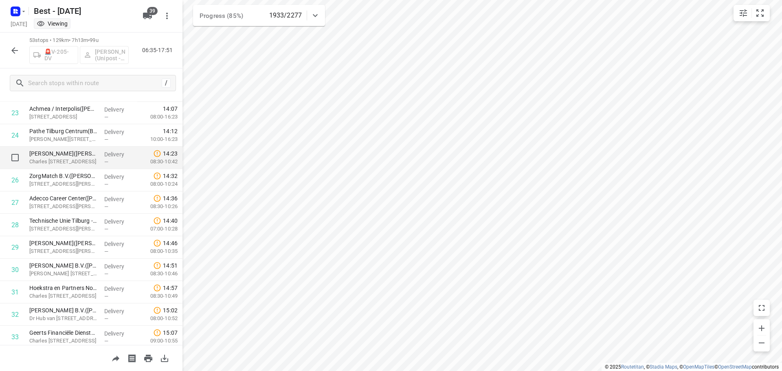
scroll to position [489, 0]
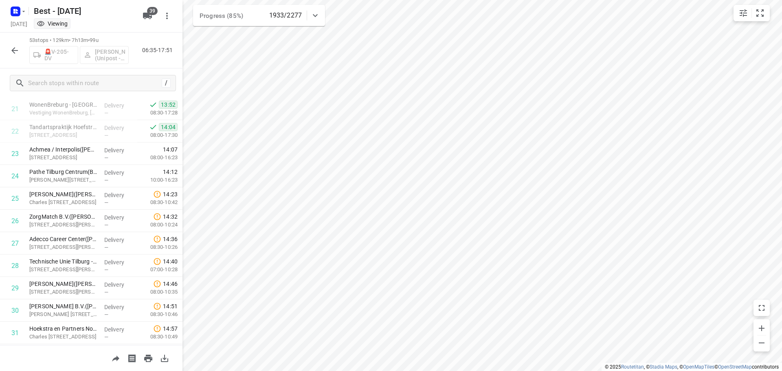
click at [11, 42] on div at bounding box center [15, 50] width 16 height 16
click at [15, 52] on icon "button" at bounding box center [15, 51] width 10 height 10
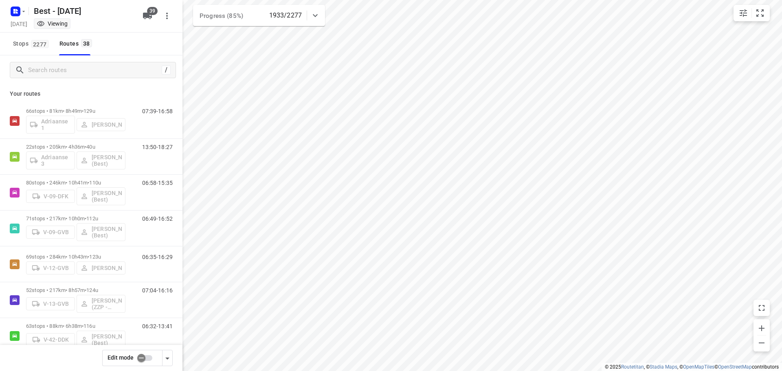
click at [145, 357] on input "checkbox" at bounding box center [141, 357] width 46 height 15
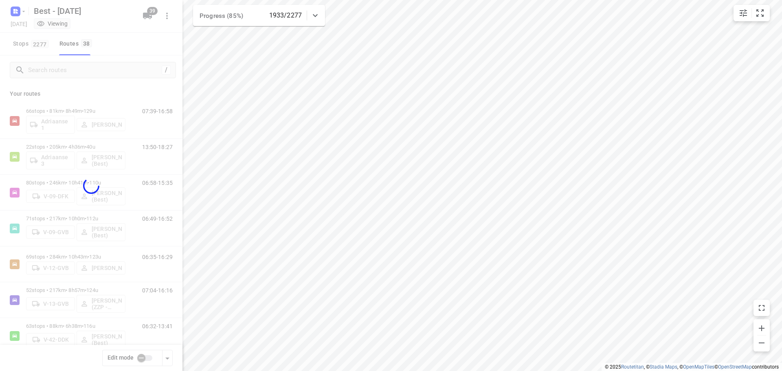
checkbox input "true"
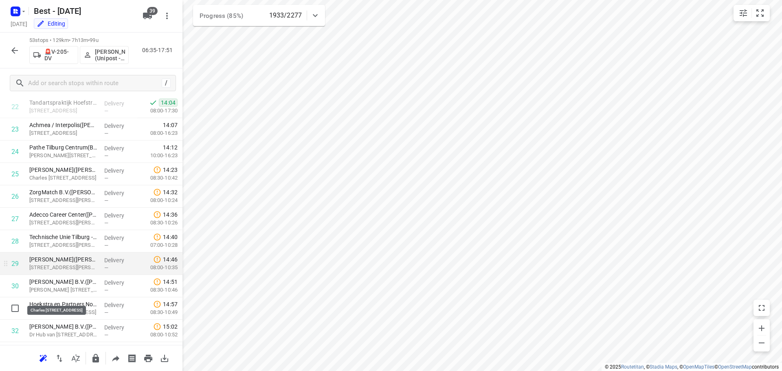
scroll to position [530, 0]
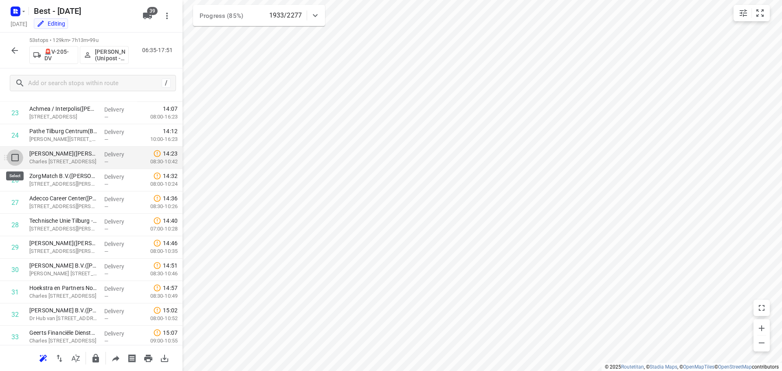
click at [15, 159] on input "checkbox" at bounding box center [15, 158] width 16 height 16
checkbox input "true"
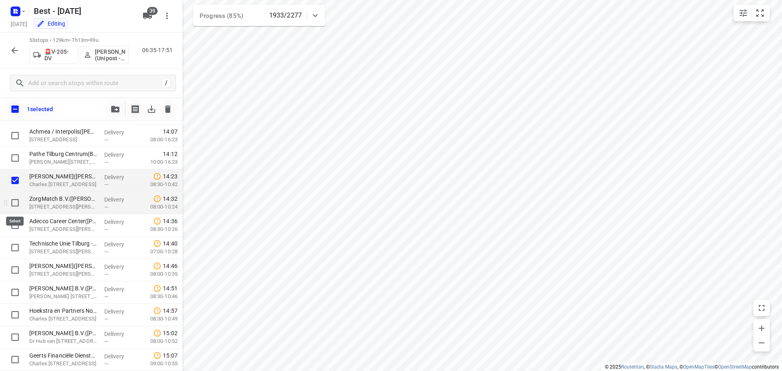
click at [19, 202] on input "checkbox" at bounding box center [15, 203] width 16 height 16
checkbox input "true"
click at [16, 225] on input "checkbox" at bounding box center [15, 225] width 16 height 16
checkbox input "true"
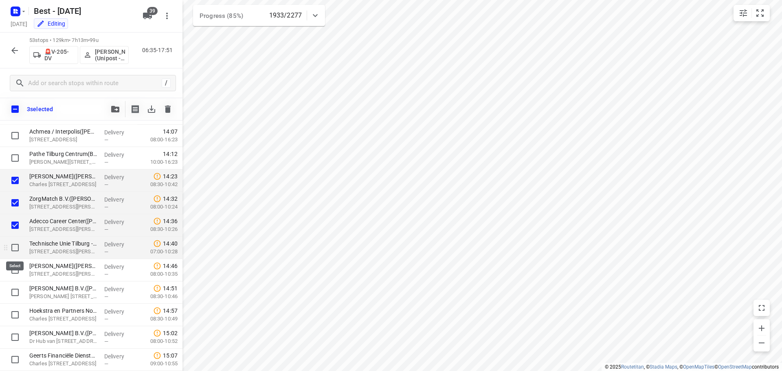
click at [17, 249] on input "checkbox" at bounding box center [15, 248] width 16 height 16
checkbox input "true"
click at [16, 270] on input "checkbox" at bounding box center [15, 270] width 16 height 16
checkbox input "true"
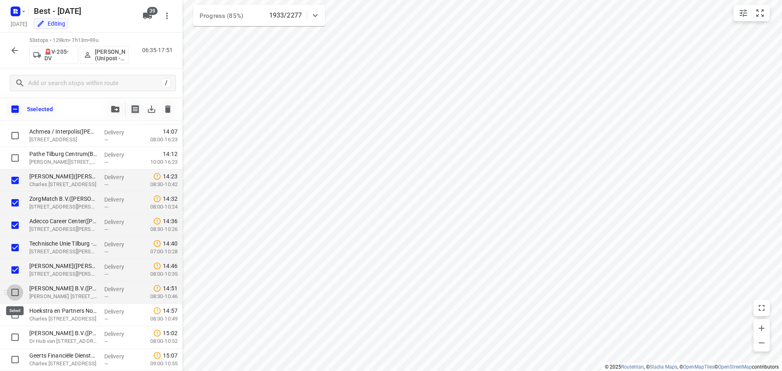
click at [16, 291] on input "checkbox" at bounding box center [15, 292] width 16 height 16
checkbox input "true"
drag, startPoint x: 20, startPoint y: 314, endPoint x: 18, endPoint y: 320, distance: 6.1
click at [19, 313] on input "checkbox" at bounding box center [15, 315] width 16 height 16
checkbox input "true"
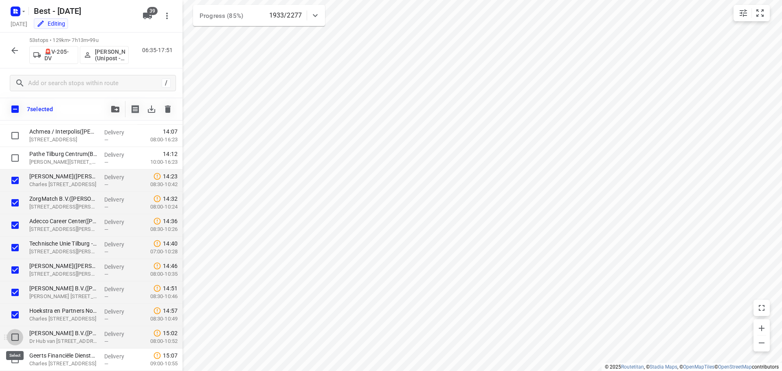
click at [14, 338] on input "checkbox" at bounding box center [15, 337] width 16 height 16
checkbox input "true"
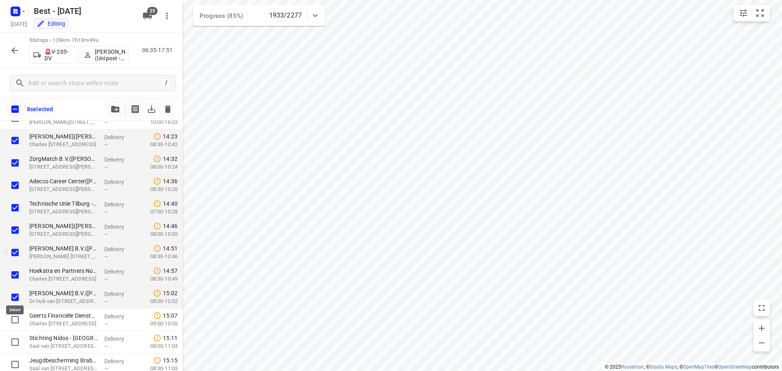
scroll to position [571, 0]
click at [18, 320] on input "checkbox" at bounding box center [15, 319] width 16 height 16
checkbox input "true"
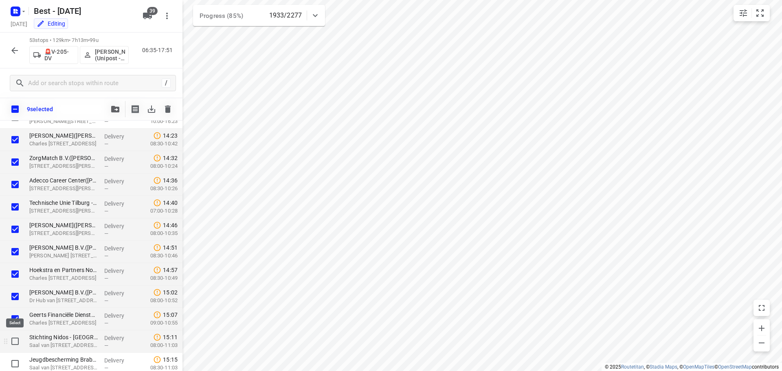
click at [17, 341] on input "checkbox" at bounding box center [15, 341] width 16 height 16
checkbox input "true"
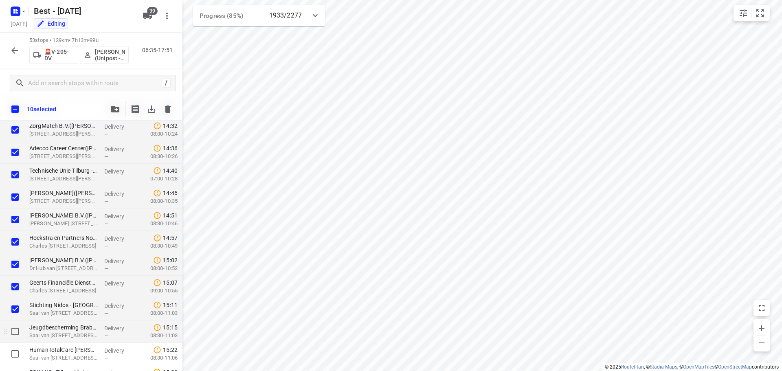
scroll to position [611, 0]
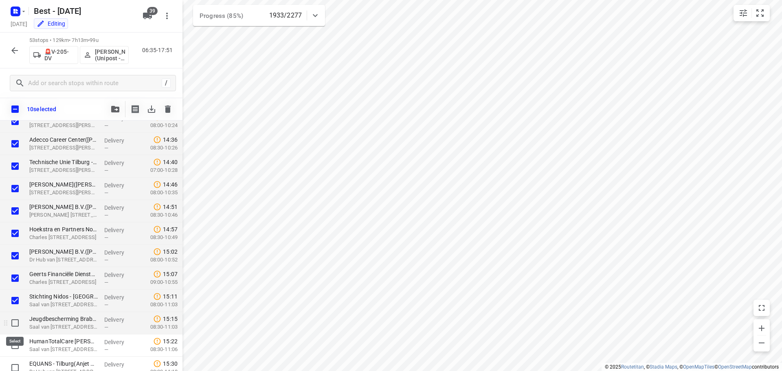
click at [16, 326] on input "checkbox" at bounding box center [15, 323] width 16 height 16
checkbox input "true"
click at [15, 343] on input "checkbox" at bounding box center [15, 345] width 16 height 16
checkbox input "true"
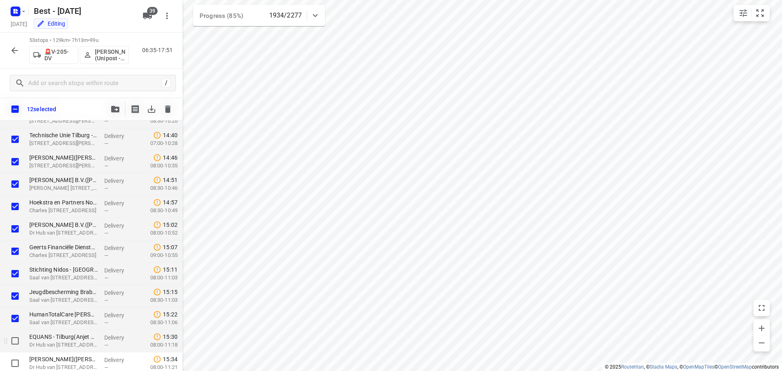
scroll to position [652, 0]
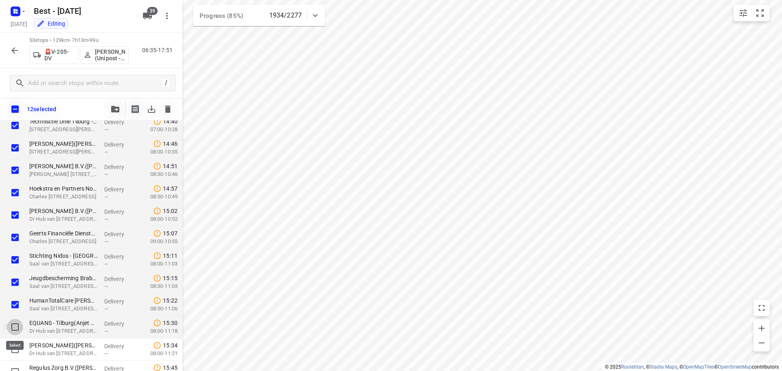
click at [19, 328] on input "checkbox" at bounding box center [15, 327] width 16 height 16
checkbox input "true"
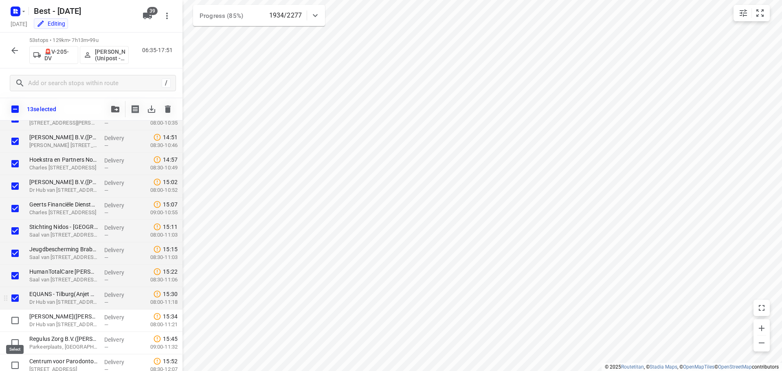
scroll to position [693, 0]
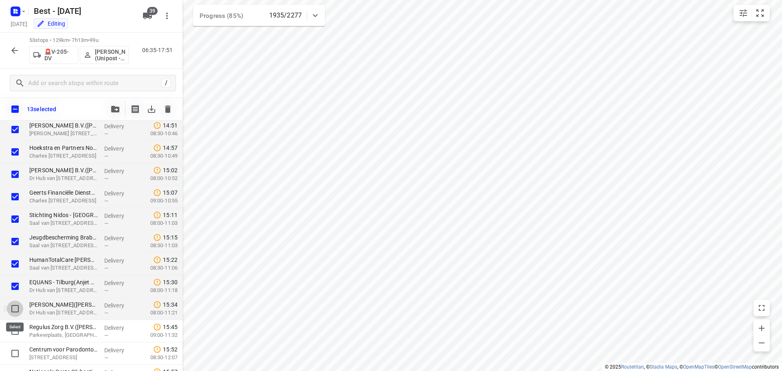
click at [14, 306] on input "checkbox" at bounding box center [15, 309] width 16 height 16
checkbox input "true"
click at [117, 115] on button "button" at bounding box center [115, 109] width 16 height 16
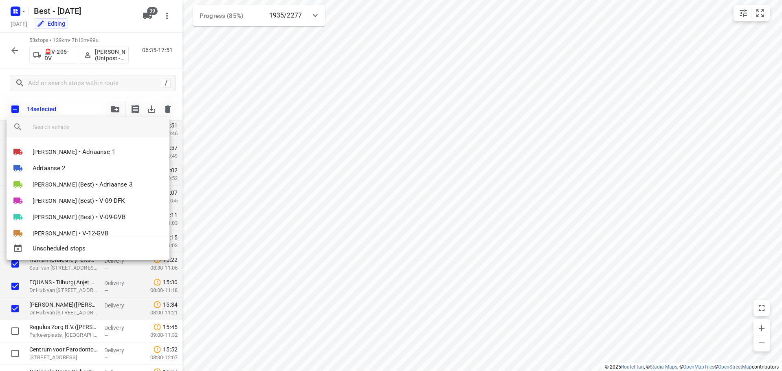
click at [75, 134] on div at bounding box center [101, 127] width 137 height 20
click at [68, 131] on input "search vehicle" at bounding box center [98, 127] width 130 height 12
click at [43, 164] on span "Adriaanse 2" at bounding box center [49, 168] width 33 height 9
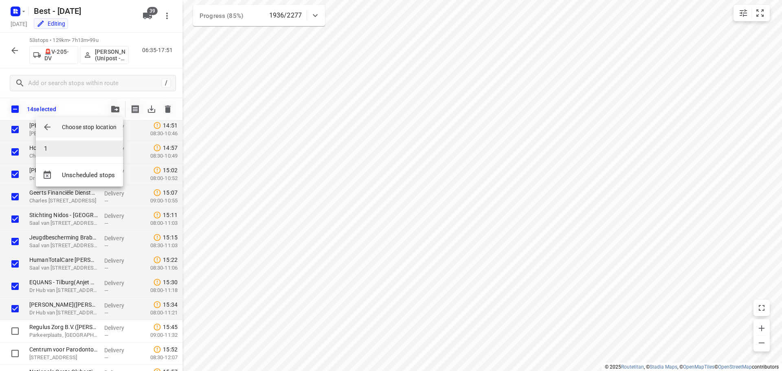
click at [44, 144] on li "1" at bounding box center [79, 149] width 87 height 16
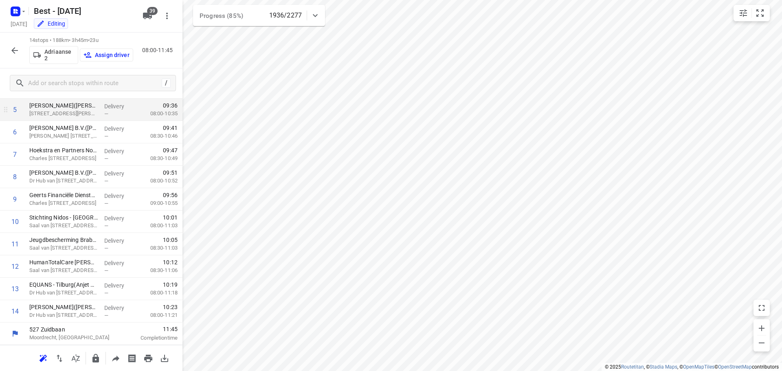
scroll to position [0, 0]
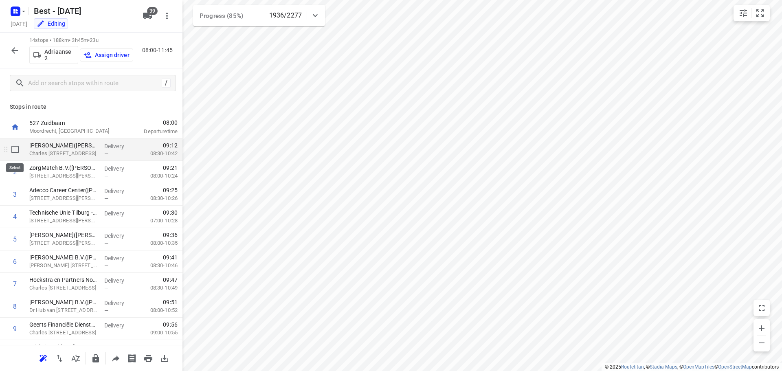
click at [15, 145] on input "checkbox" at bounding box center [15, 149] width 16 height 16
checkbox input "true"
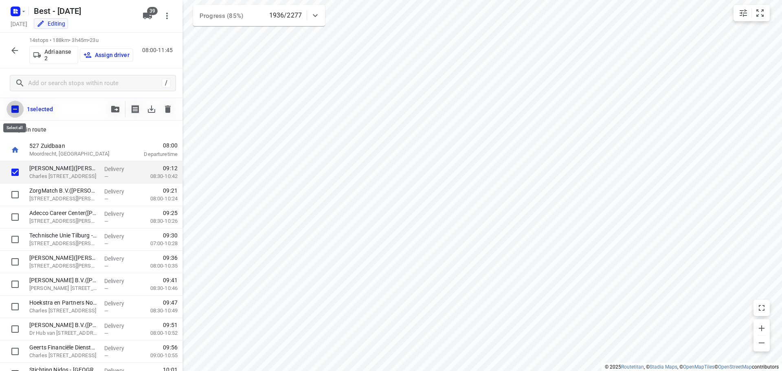
click at [17, 111] on input "checkbox" at bounding box center [15, 109] width 17 height 17
checkbox input "true"
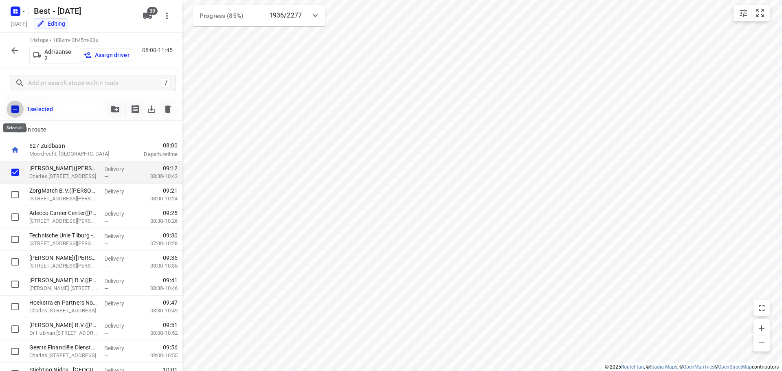
checkbox input "true"
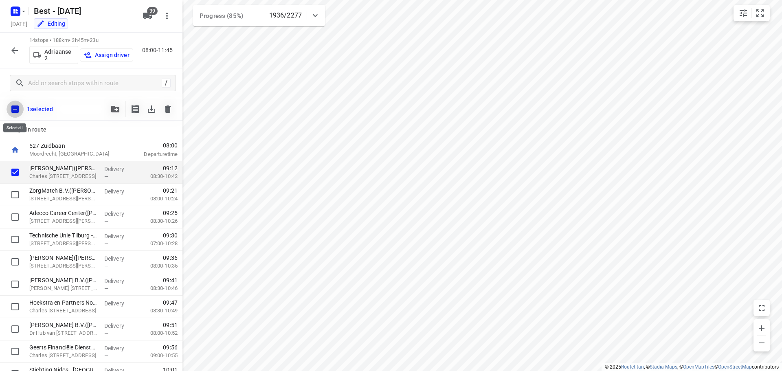
checkbox input "true"
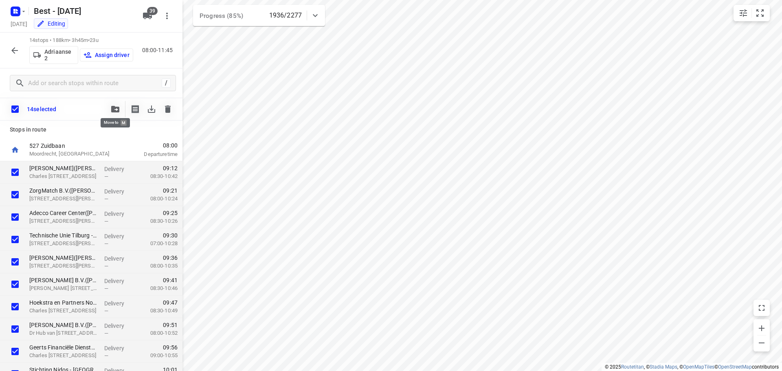
click at [115, 107] on icon "button" at bounding box center [115, 109] width 8 height 7
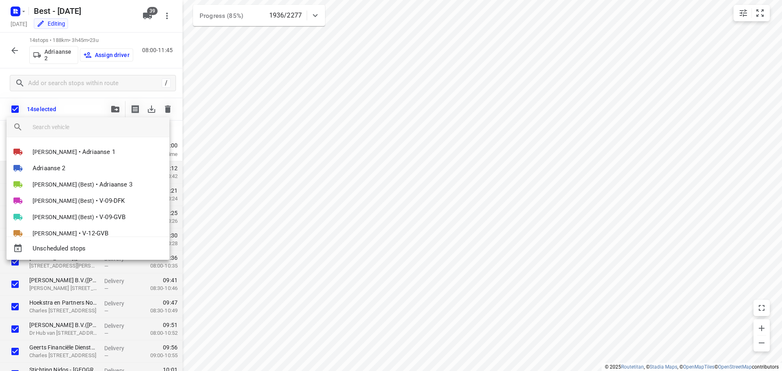
click at [109, 128] on input "search vehicle" at bounding box center [98, 127] width 130 height 12
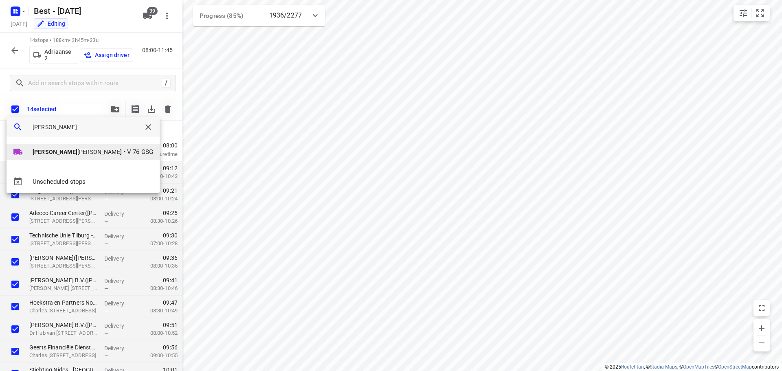
type input "leroy"
click at [58, 147] on li "Leroy van Westerhoven • V-76-GSG" at bounding box center [83, 152] width 153 height 16
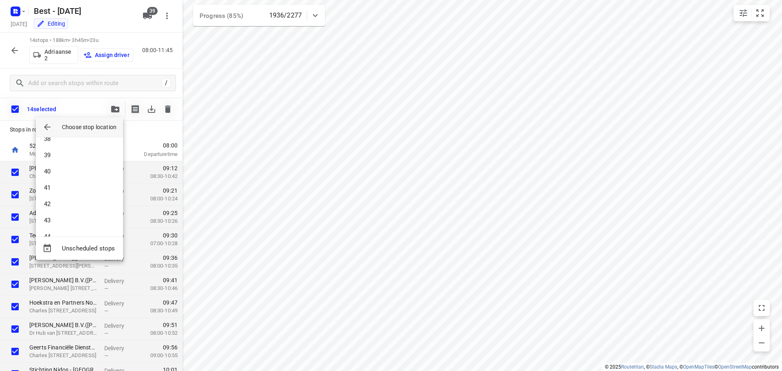
scroll to position [1084, 0]
click at [56, 227] on li "72" at bounding box center [79, 222] width 87 height 16
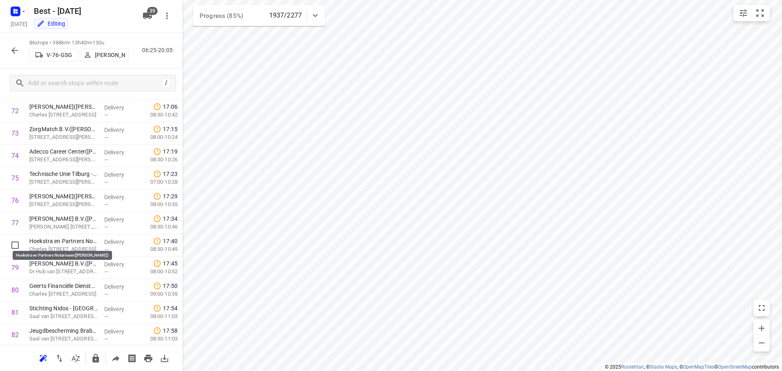
scroll to position [1743, 0]
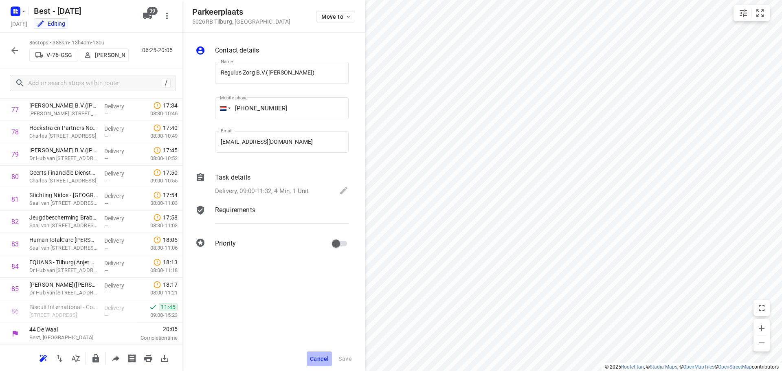
click at [315, 361] on span "Cancel" at bounding box center [319, 359] width 19 height 7
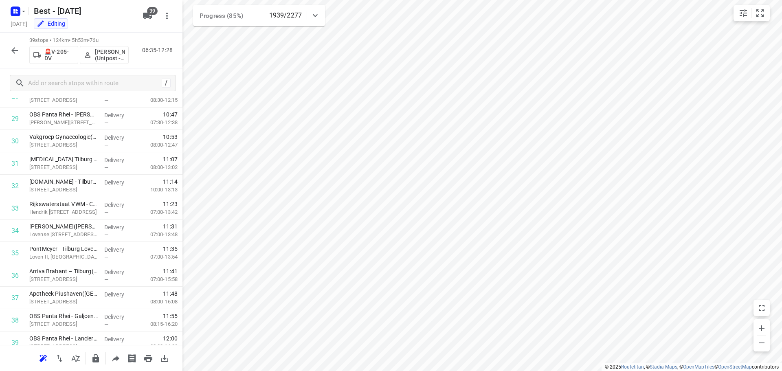
scroll to position [527, 0]
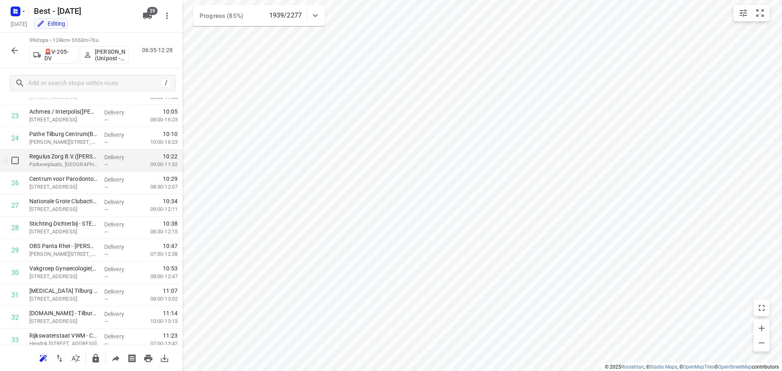
click at [47, 161] on p "Parkeerplaats, [GEOGRAPHIC_DATA]" at bounding box center [63, 165] width 68 height 8
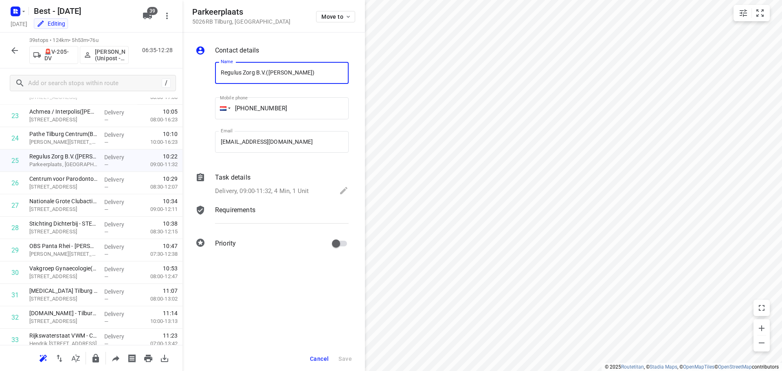
click at [265, 181] on div "Task details" at bounding box center [282, 178] width 134 height 10
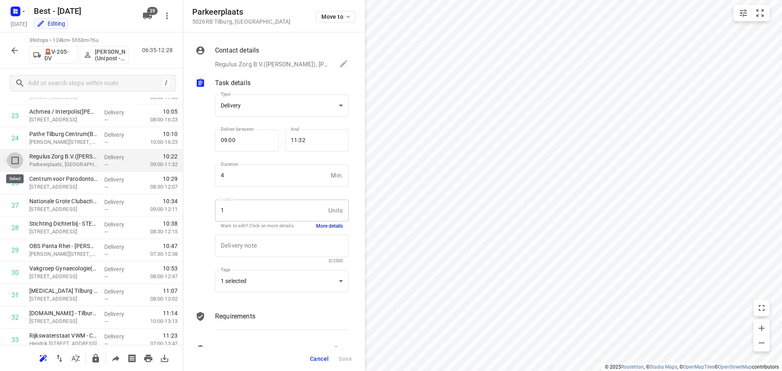
click at [14, 164] on input "checkbox" at bounding box center [15, 160] width 16 height 16
checkbox input "true"
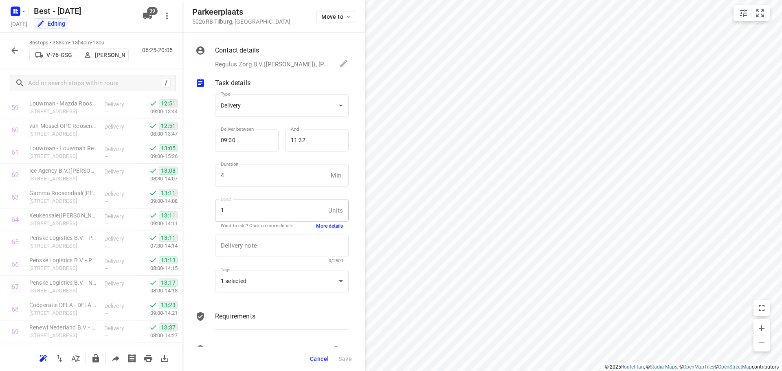
scroll to position [1743, 0]
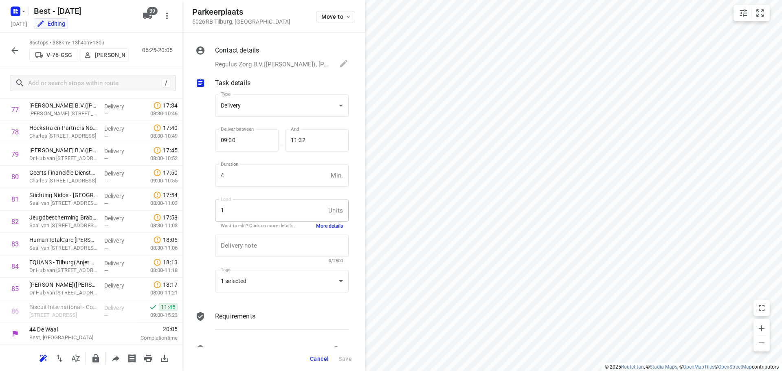
drag, startPoint x: 60, startPoint y: 313, endPoint x: 97, endPoint y: 353, distance: 55.4
click at [107, 353] on div "86 stops • 388km • 13h40m • 130u V-76-GSG Leroy van Westerhoven 06:25-20:05 / S…" at bounding box center [91, 202] width 183 height 339
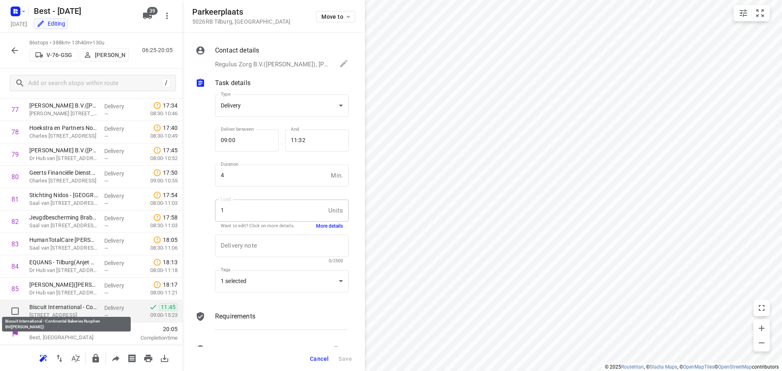
drag, startPoint x: 37, startPoint y: 311, endPoint x: 33, endPoint y: 309, distance: 4.8
click at [39, 314] on p "[STREET_ADDRESS]" at bounding box center [63, 315] width 68 height 8
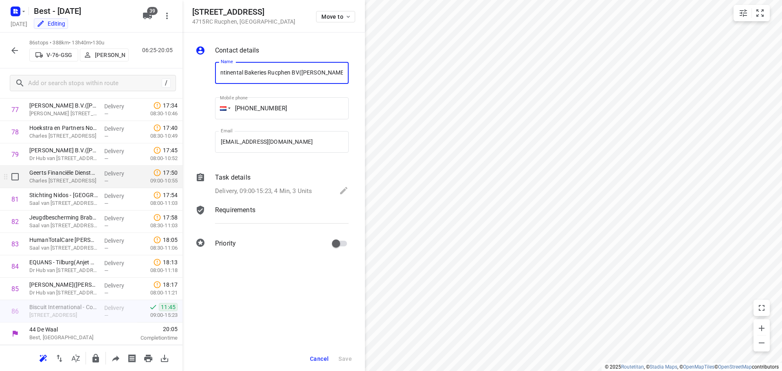
scroll to position [1580, 0]
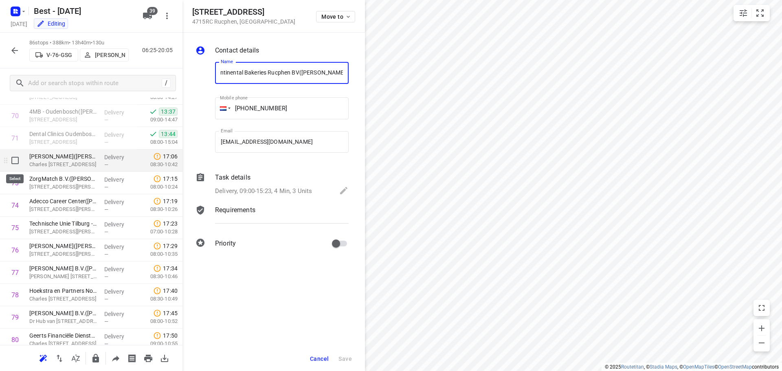
click at [15, 165] on input "checkbox" at bounding box center [15, 160] width 16 height 16
checkbox input "true"
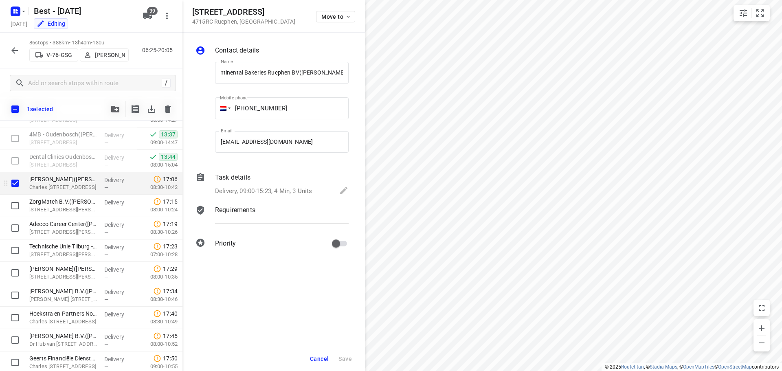
scroll to position [0, 0]
click at [15, 206] on input "checkbox" at bounding box center [15, 206] width 16 height 16
checkbox input "true"
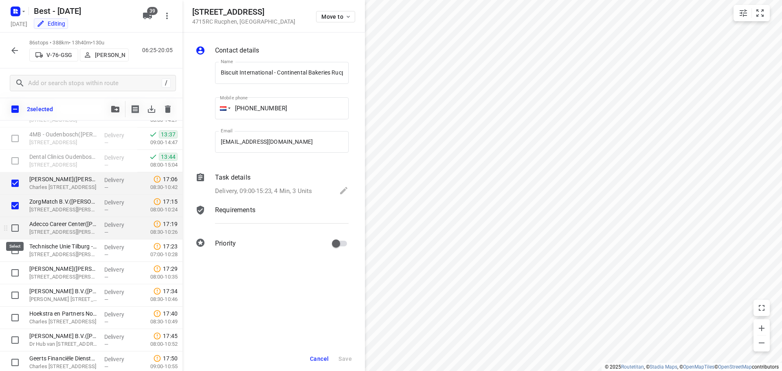
click at [11, 231] on input "checkbox" at bounding box center [15, 228] width 16 height 16
checkbox input "true"
click at [13, 253] on input "checkbox" at bounding box center [15, 250] width 16 height 16
checkbox input "true"
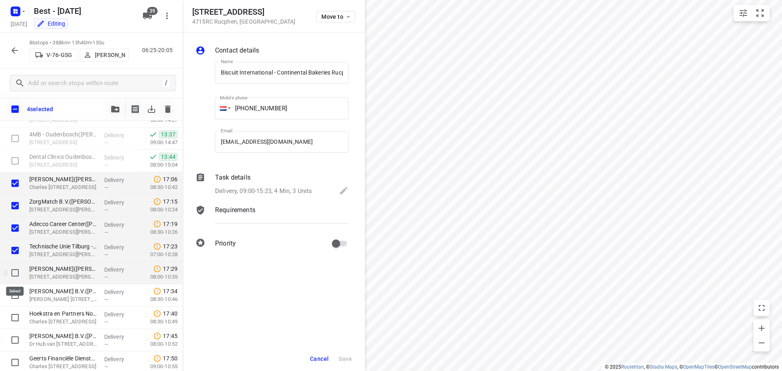
click at [13, 274] on input "checkbox" at bounding box center [15, 273] width 16 height 16
checkbox input "true"
click at [13, 299] on input "checkbox" at bounding box center [15, 295] width 16 height 16
checkbox input "true"
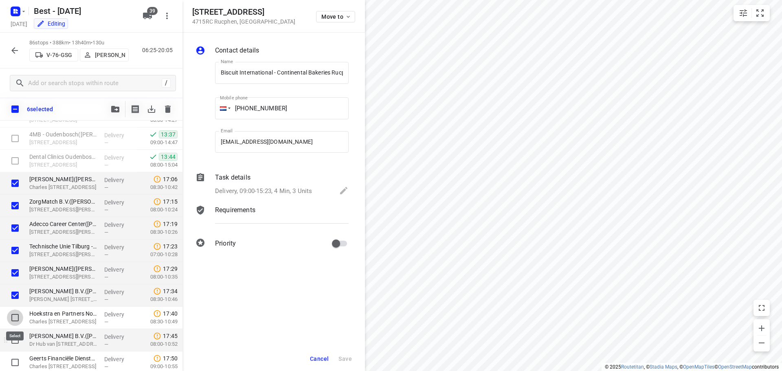
drag, startPoint x: 17, startPoint y: 317, endPoint x: 21, endPoint y: 343, distance: 26.3
click at [17, 317] on input "checkbox" at bounding box center [15, 318] width 16 height 16
checkbox input "true"
click at [18, 338] on input "checkbox" at bounding box center [15, 340] width 16 height 16
checkbox input "true"
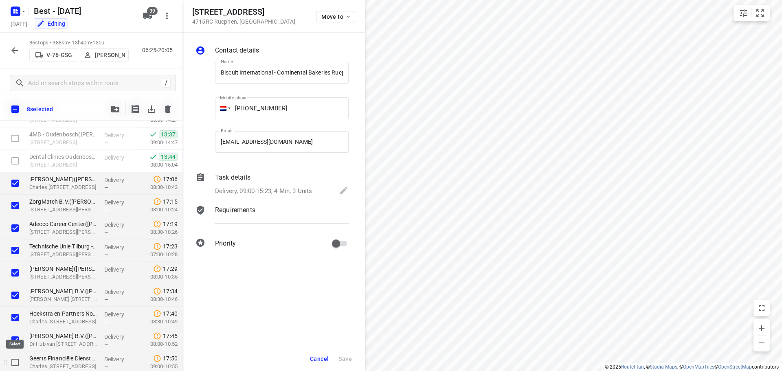
click at [18, 361] on input "checkbox" at bounding box center [15, 363] width 16 height 16
checkbox input "true"
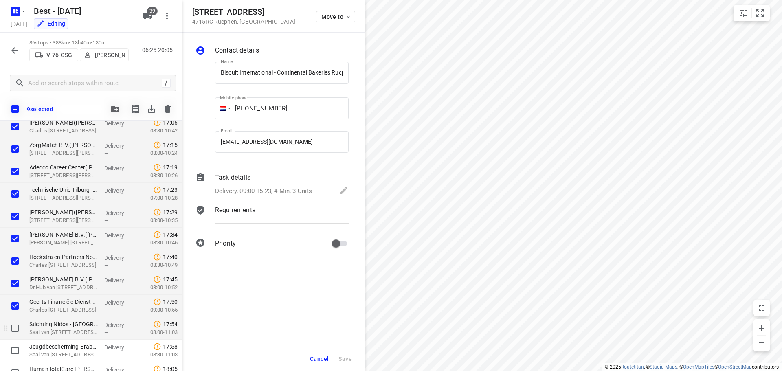
scroll to position [1703, 0]
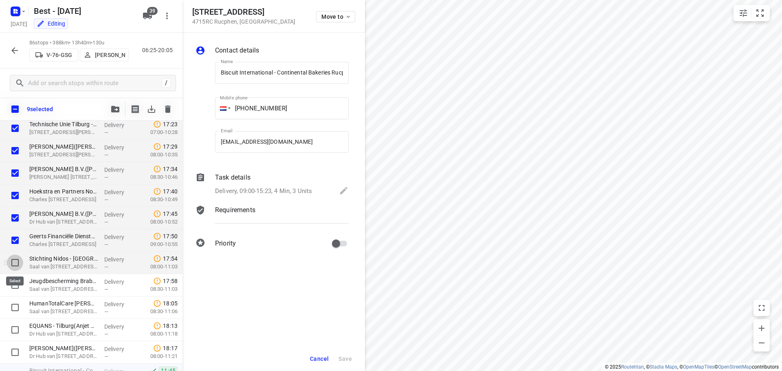
click at [15, 262] on input "checkbox" at bounding box center [15, 263] width 16 height 16
checkbox input "true"
click at [15, 286] on input "checkbox" at bounding box center [15, 285] width 16 height 16
checkbox input "true"
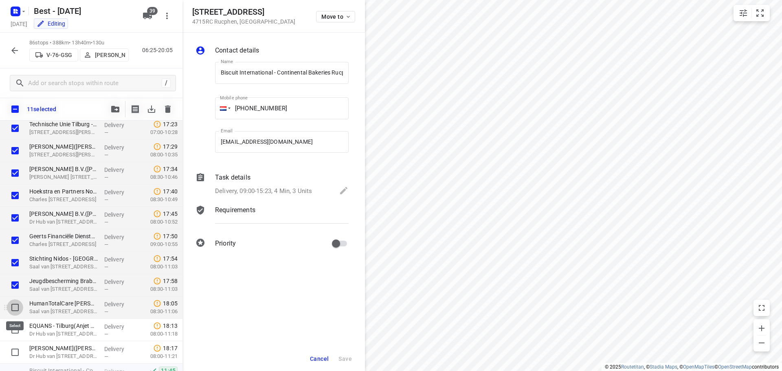
click at [15, 309] on input "checkbox" at bounding box center [15, 308] width 16 height 16
checkbox input "true"
click at [13, 332] on input "checkbox" at bounding box center [15, 330] width 16 height 16
checkbox input "true"
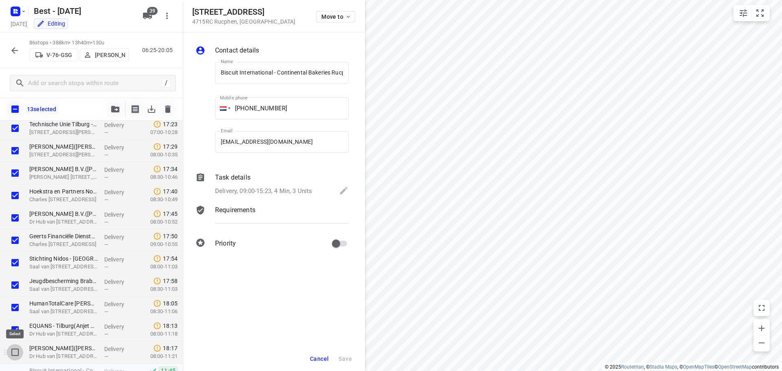
click at [15, 352] on input "checkbox" at bounding box center [15, 352] width 16 height 16
checkbox input "true"
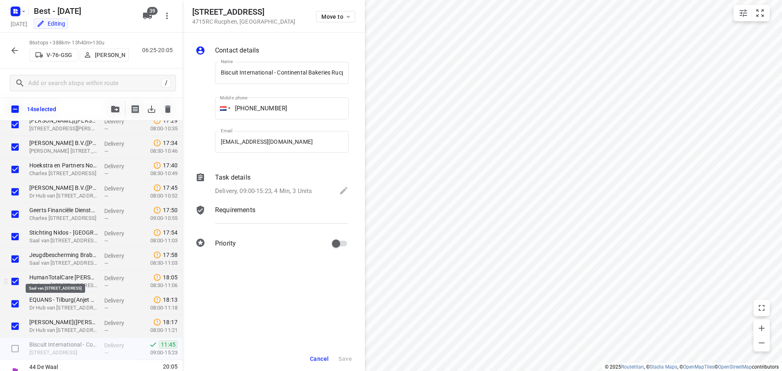
scroll to position [1740, 0]
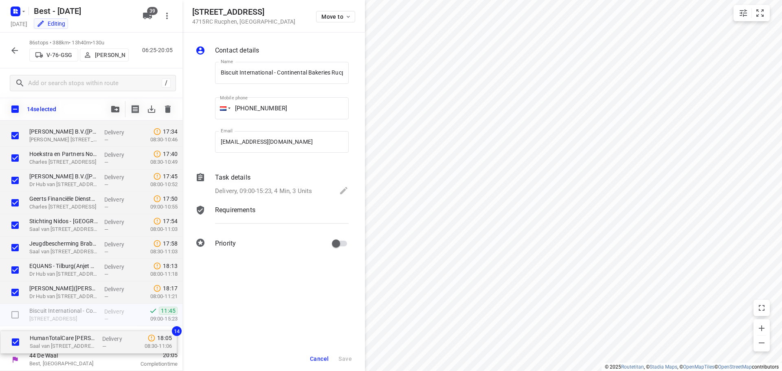
drag, startPoint x: 31, startPoint y: 276, endPoint x: 31, endPoint y: 352, distance: 76.2
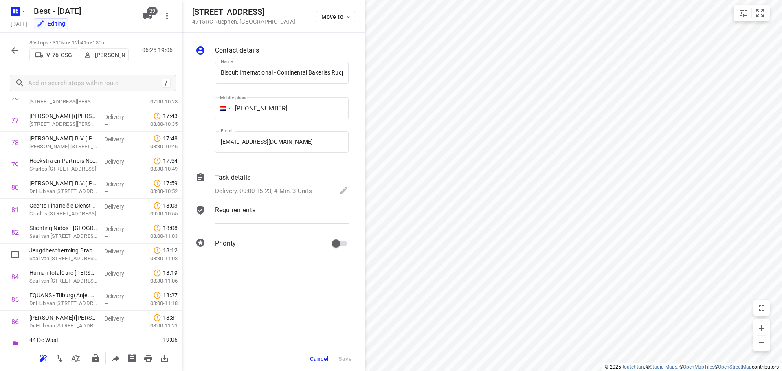
scroll to position [1703, 0]
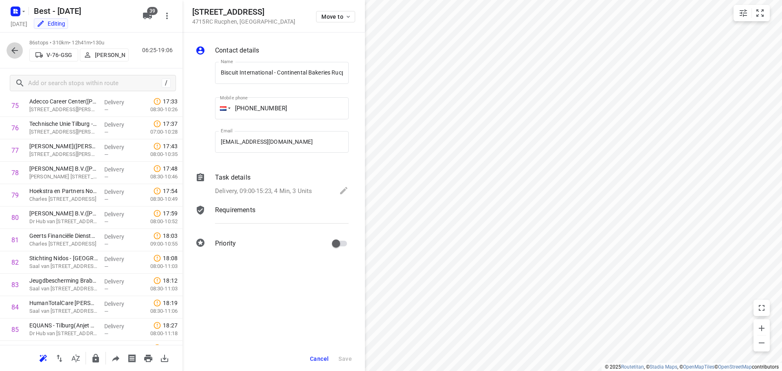
click at [13, 48] on icon "button" at bounding box center [15, 51] width 10 height 10
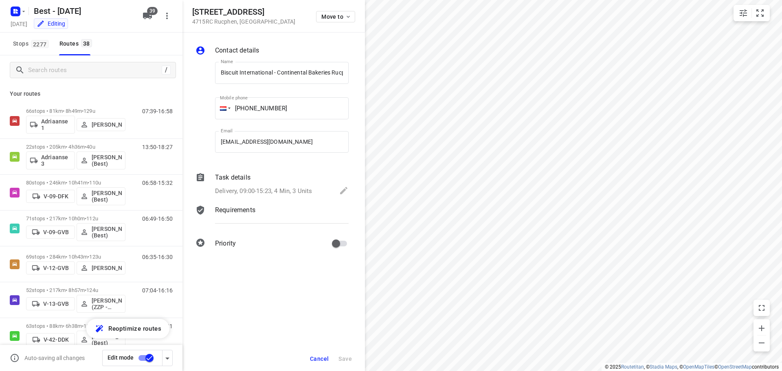
click at [323, 358] on span "Cancel" at bounding box center [319, 359] width 19 height 7
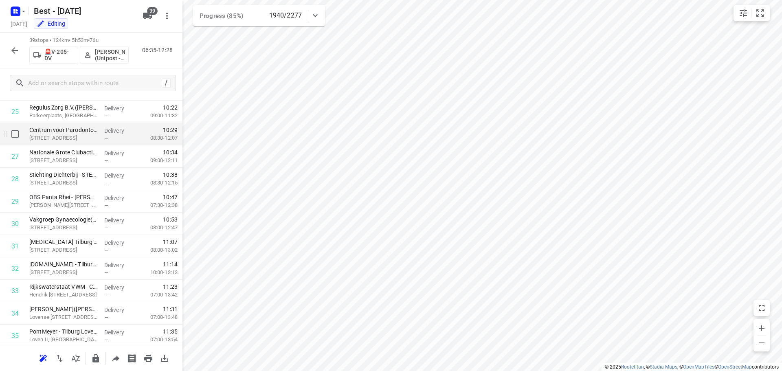
scroll to position [568, 0]
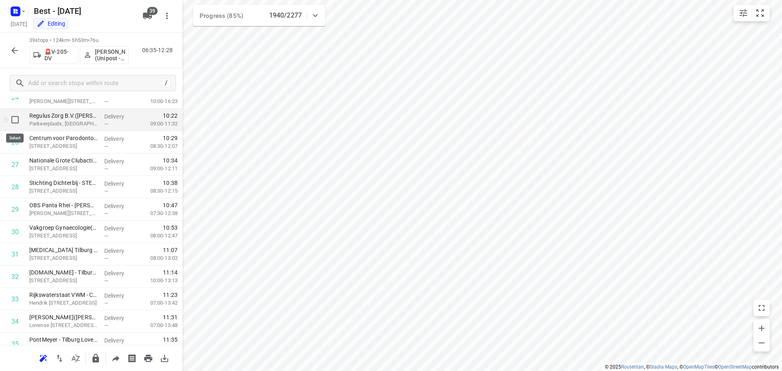
click at [18, 120] on input "checkbox" at bounding box center [15, 120] width 16 height 16
checkbox input "true"
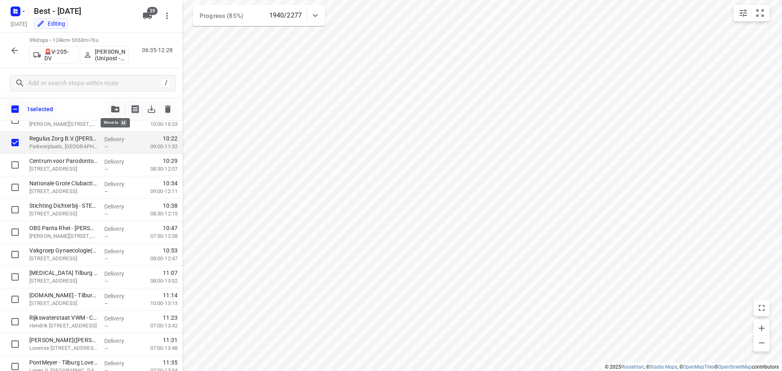
click at [118, 111] on icon "button" at bounding box center [115, 109] width 8 height 7
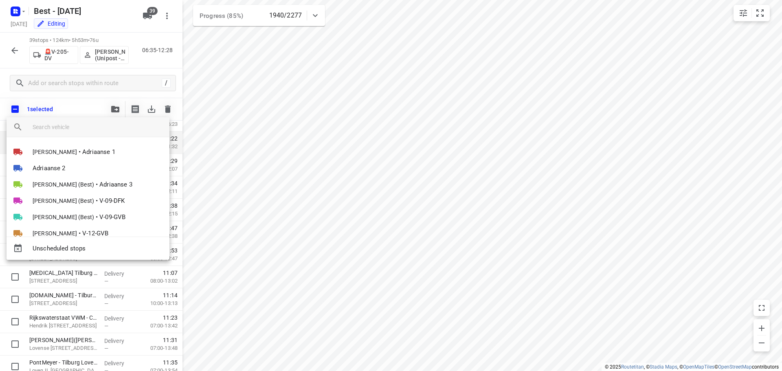
click at [56, 130] on input "search vehicle" at bounding box center [98, 127] width 130 height 12
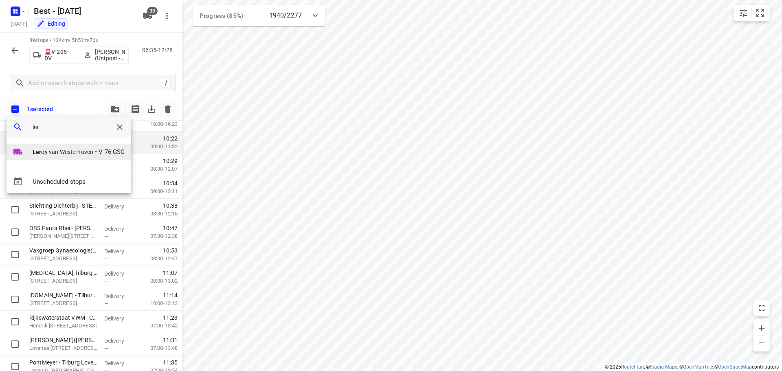
type input "ler"
click at [61, 149] on span "Ler oy van Westerhoven" at bounding box center [63, 152] width 61 height 8
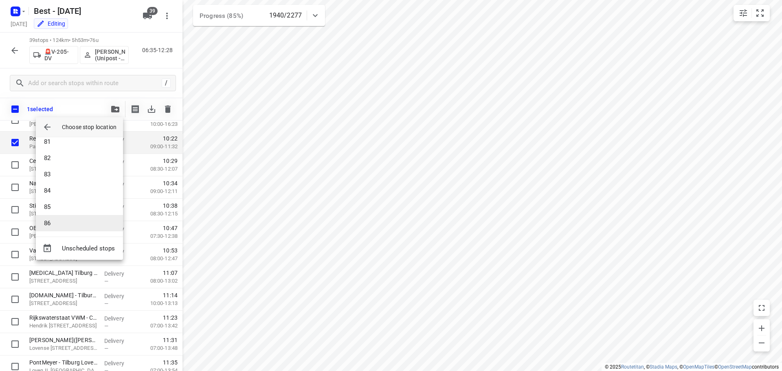
scroll to position [1312, 0]
click at [67, 219] on li "86" at bounding box center [79, 222] width 87 height 16
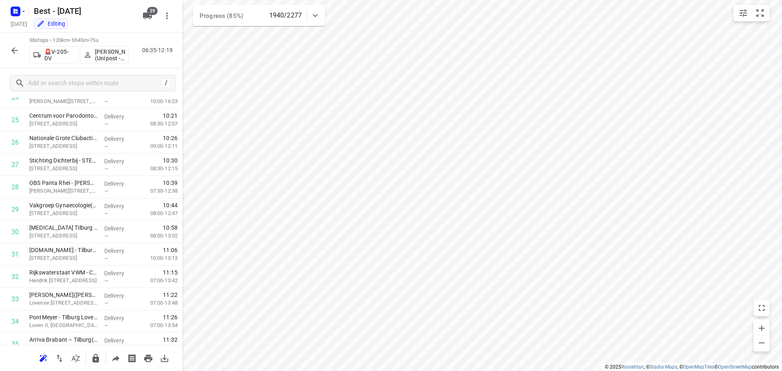
click at [11, 48] on icon "button" at bounding box center [15, 51] width 10 height 10
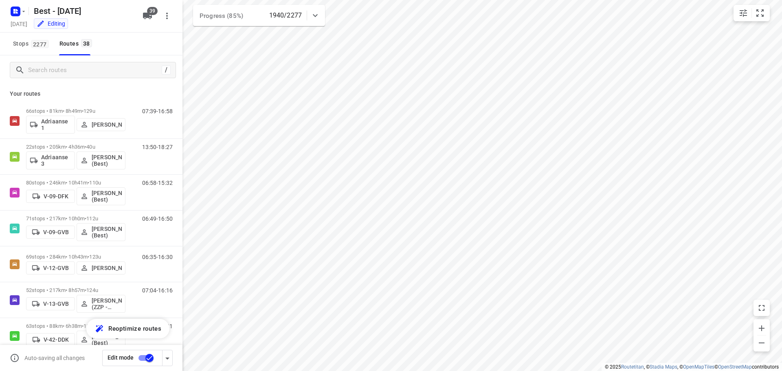
click at [141, 358] on input "checkbox" at bounding box center [149, 357] width 46 height 15
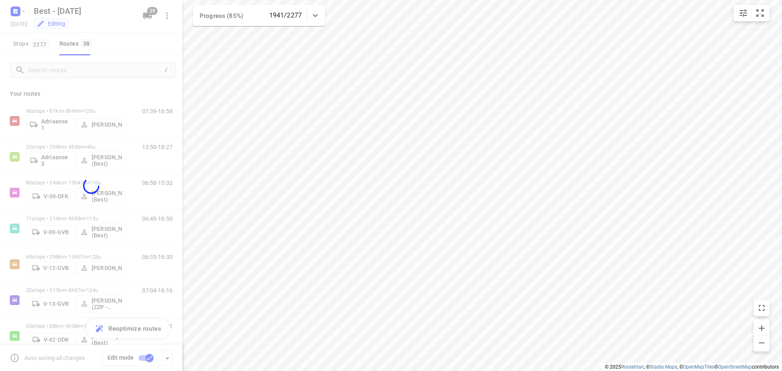
checkbox input "false"
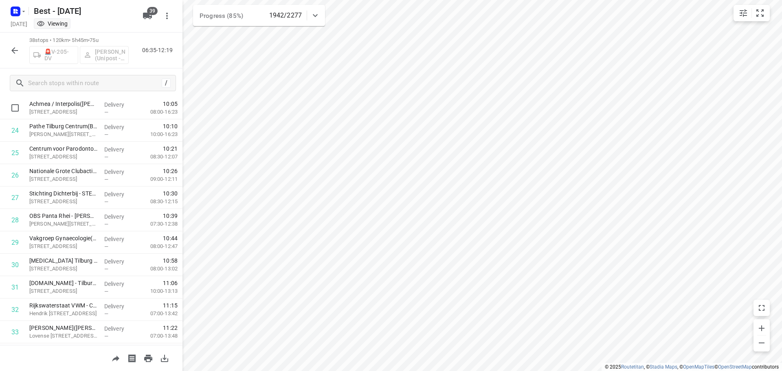
scroll to position [423, 0]
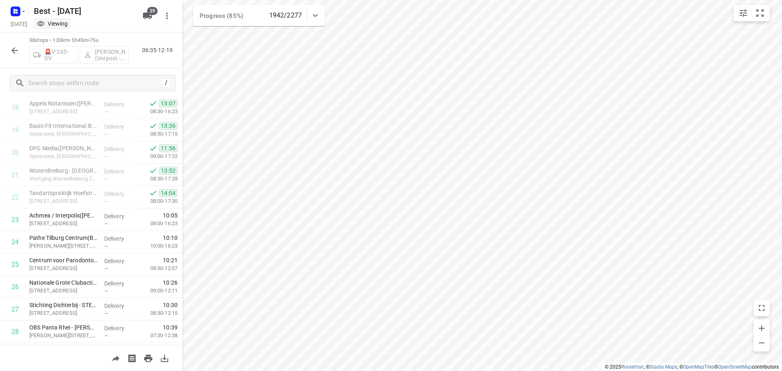
click at [11, 51] on icon "button" at bounding box center [15, 51] width 10 height 10
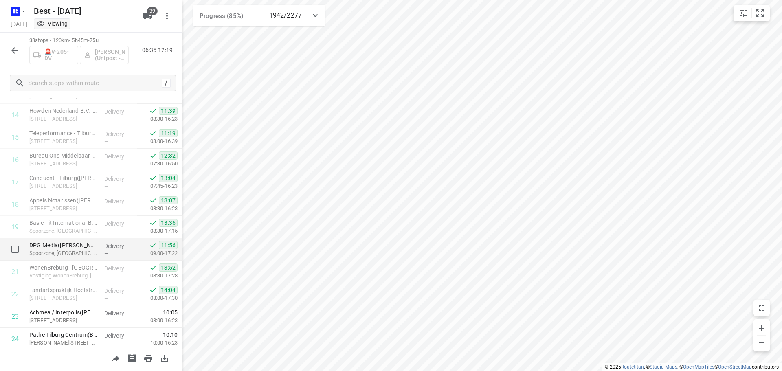
scroll to position [367, 0]
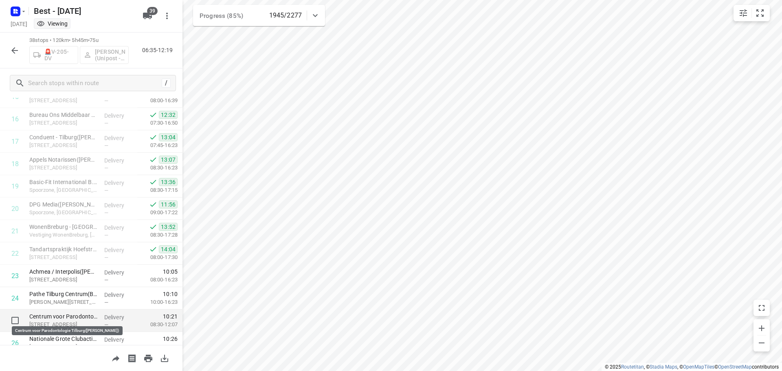
click at [50, 317] on p "Centrum voor Parodontologie Tilburg([PERSON_NAME])" at bounding box center [63, 317] width 68 height 8
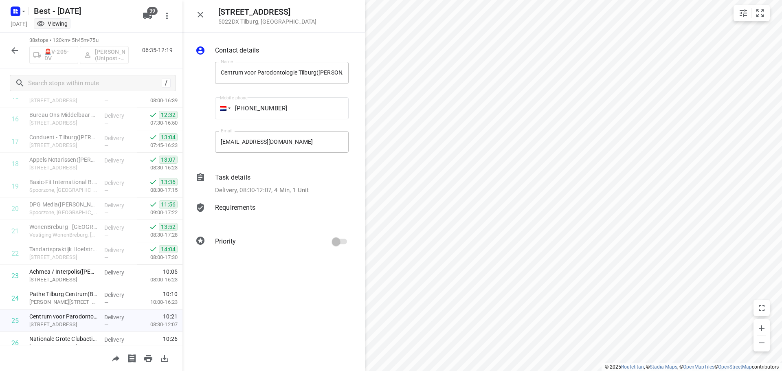
scroll to position [0, 12]
click at [363, 80] on div "Contact details Name Centrum voor Parodontologie Tilburg(Hans Keestra) Name Mob…" at bounding box center [274, 148] width 183 height 230
drag, startPoint x: 200, startPoint y: 14, endPoint x: 256, endPoint y: 109, distance: 110.4
click at [200, 14] on icon "button" at bounding box center [201, 15] width 6 height 6
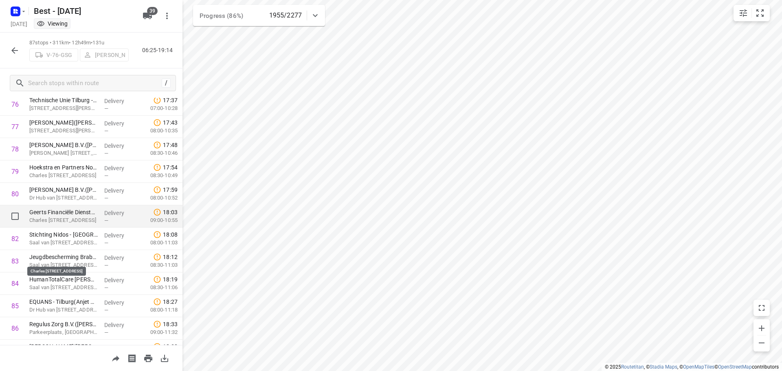
scroll to position [1684, 0]
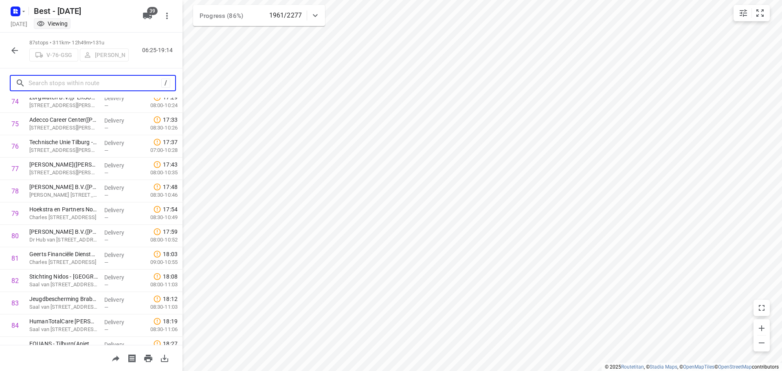
click at [75, 85] on input "text" at bounding box center [95, 83] width 133 height 13
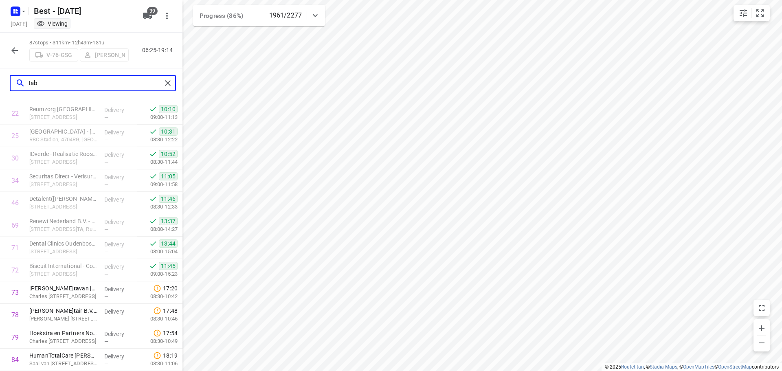
scroll to position [0, 0]
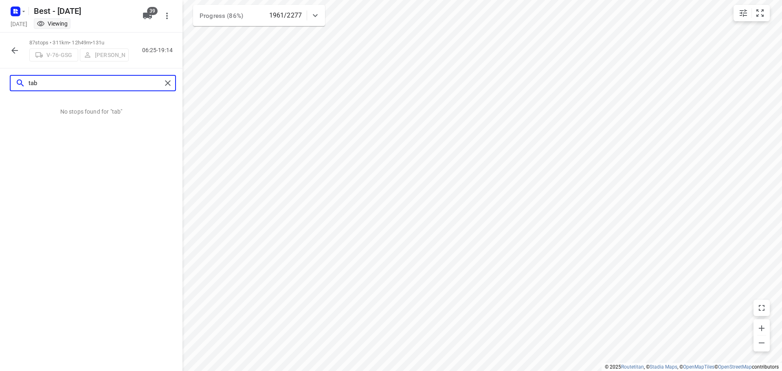
type input "tab"
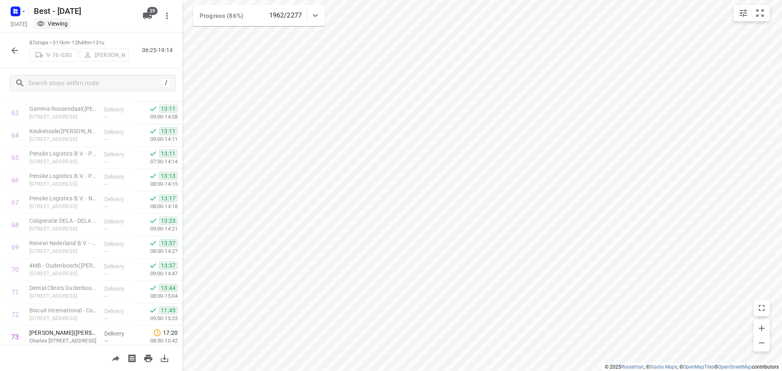
scroll to position [1766, 0]
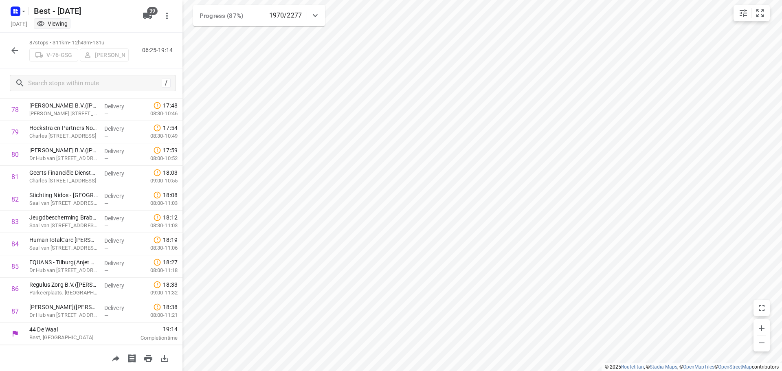
click at [11, 49] on icon "button" at bounding box center [15, 51] width 10 height 10
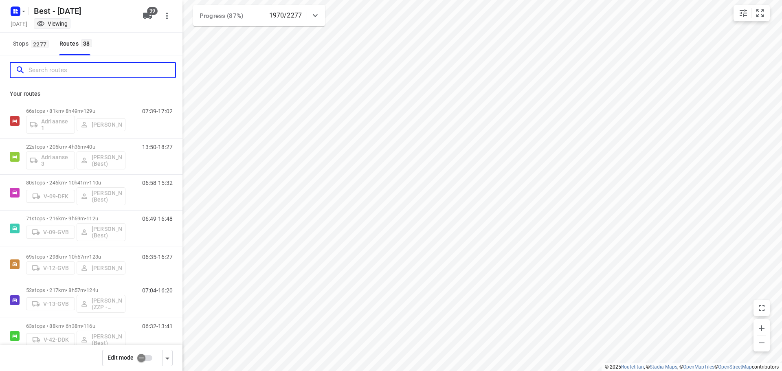
click at [37, 73] on input "Search routes" at bounding box center [102, 70] width 147 height 13
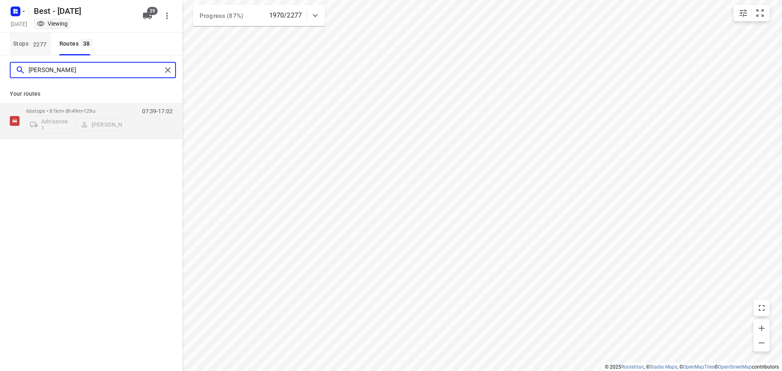
type input "andy"
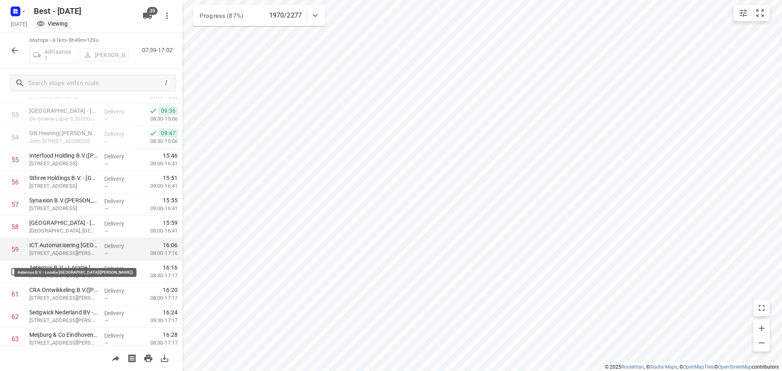
scroll to position [1214, 0]
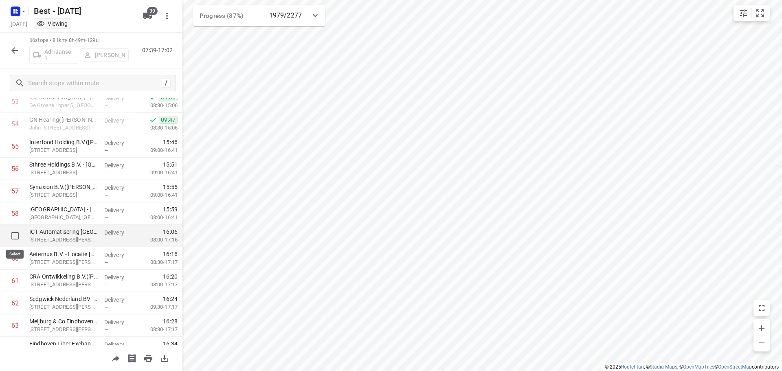
click at [15, 231] on input "checkbox" at bounding box center [15, 236] width 16 height 16
checkbox input "true"
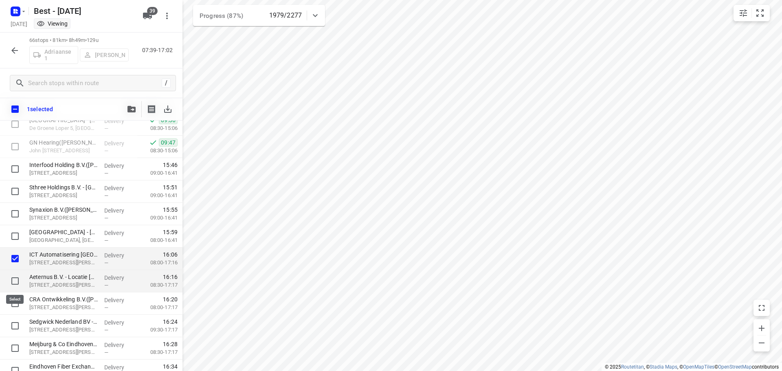
click at [16, 284] on input "checkbox" at bounding box center [15, 281] width 16 height 16
checkbox input "true"
click at [15, 303] on input "checkbox" at bounding box center [15, 303] width 16 height 16
checkbox input "true"
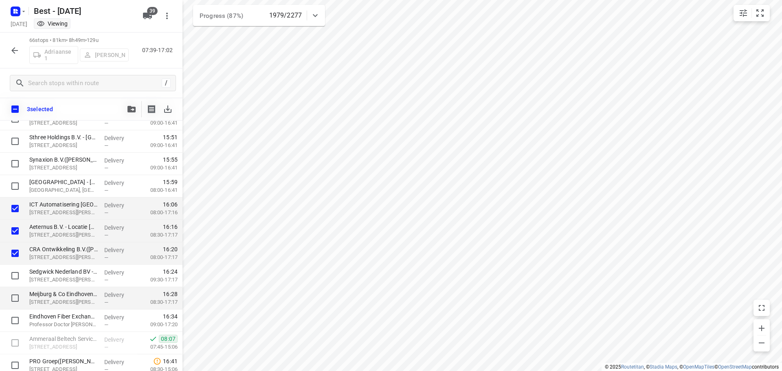
scroll to position [1292, 0]
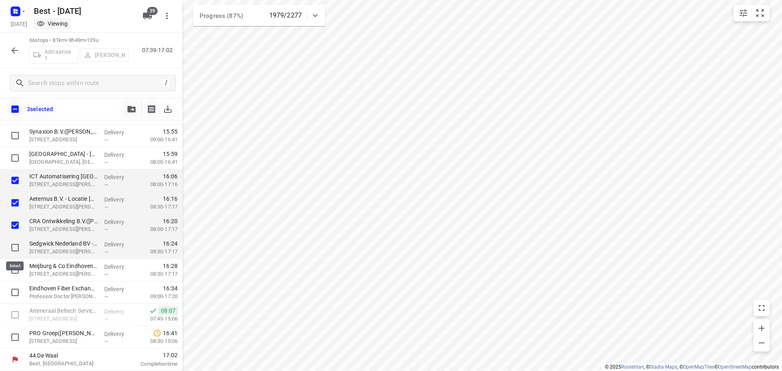
click at [15, 249] on input "checkbox" at bounding box center [15, 248] width 16 height 16
checkbox input "true"
click at [14, 268] on input "checkbox" at bounding box center [15, 270] width 16 height 16
checkbox input "true"
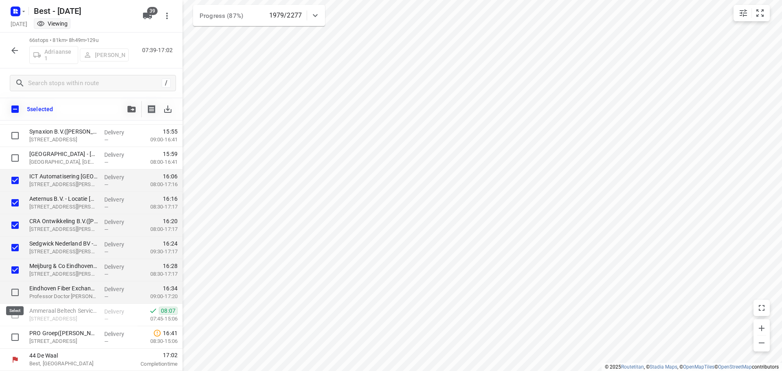
click at [14, 293] on input "checkbox" at bounding box center [15, 292] width 16 height 16
checkbox input "true"
click at [13, 331] on input "checkbox" at bounding box center [15, 337] width 16 height 16
checkbox input "true"
click at [132, 112] on button "button" at bounding box center [131, 109] width 16 height 16
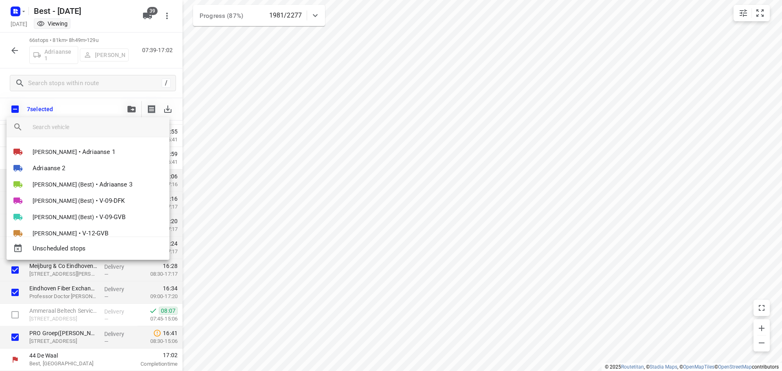
click at [61, 122] on input "search vehicle" at bounding box center [98, 127] width 130 height 12
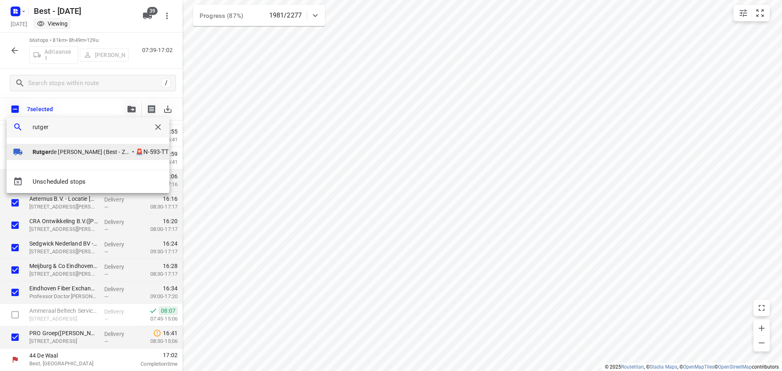
type input "rutger"
click at [52, 155] on span "Rutger de Bruin (Best - ZZP)" at bounding box center [82, 152] width 98 height 8
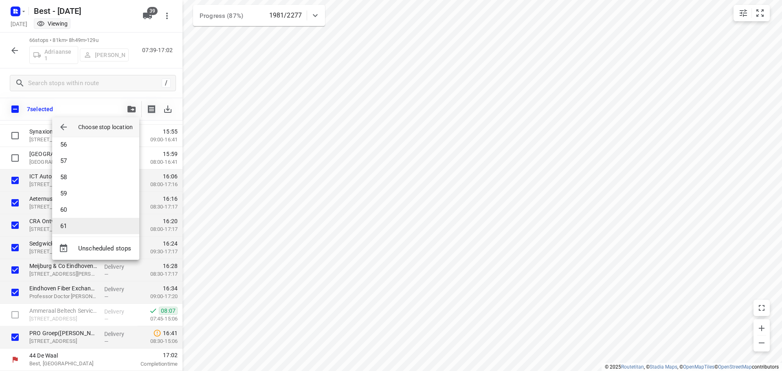
scroll to position [905, 0]
click at [80, 226] on li "61" at bounding box center [95, 222] width 87 height 16
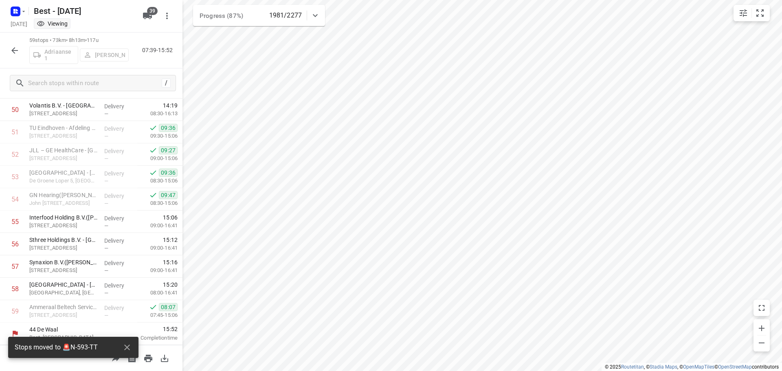
scroll to position [1138, 0]
click at [12, 50] on icon "button" at bounding box center [15, 51] width 10 height 10
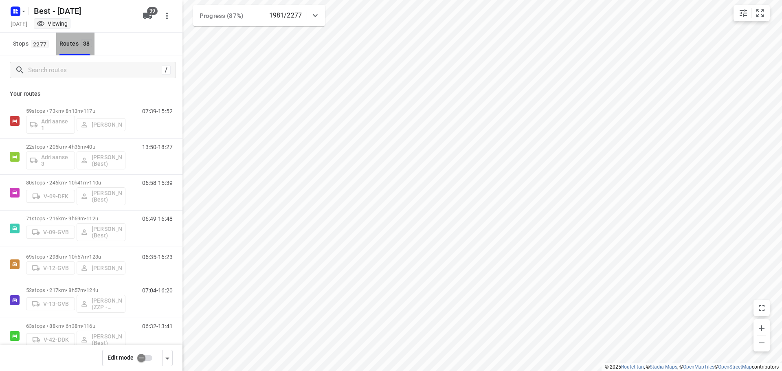
click at [68, 47] on div "Routes 38" at bounding box center [77, 44] width 35 height 10
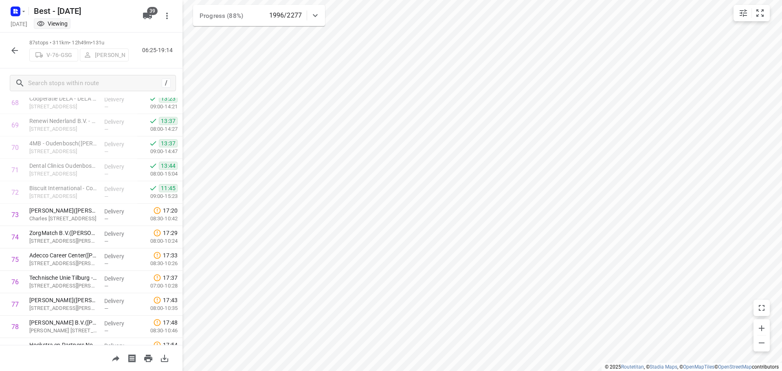
scroll to position [1766, 0]
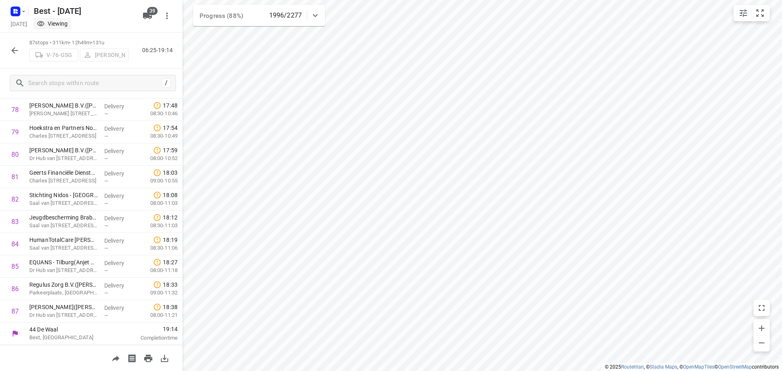
click at [12, 51] on icon "button" at bounding box center [14, 50] width 7 height 7
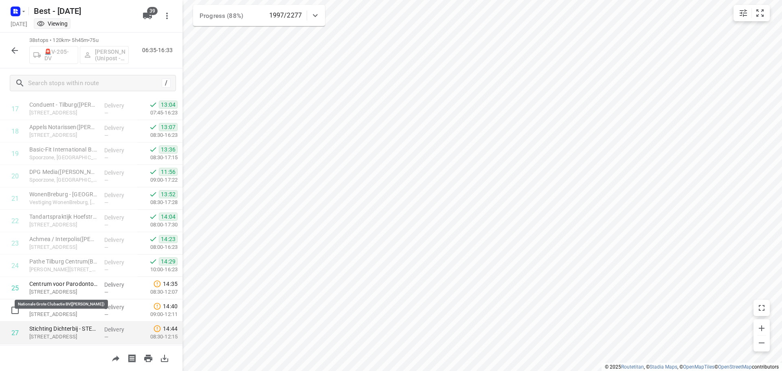
scroll to position [423, 0]
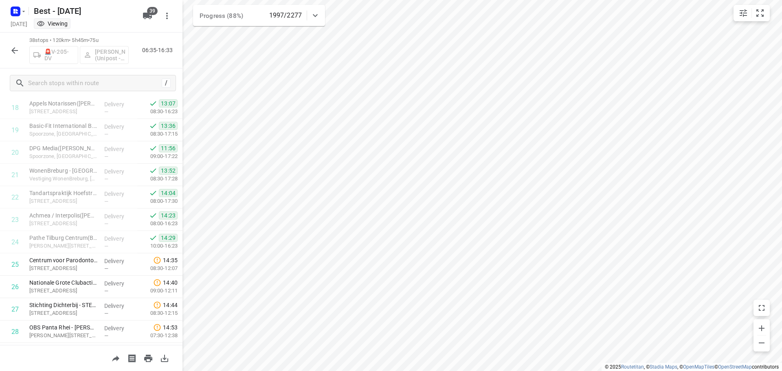
click at [15, 53] on icon "button" at bounding box center [15, 51] width 10 height 10
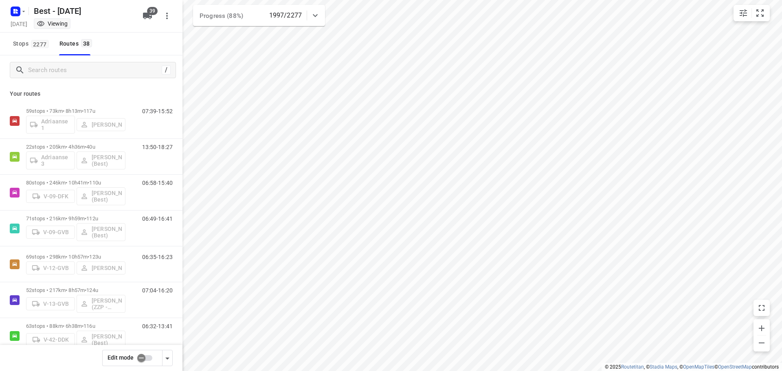
click at [101, 56] on div "/" at bounding box center [91, 69] width 183 height 29
click at [99, 67] on input "Search routes" at bounding box center [95, 70] width 133 height 13
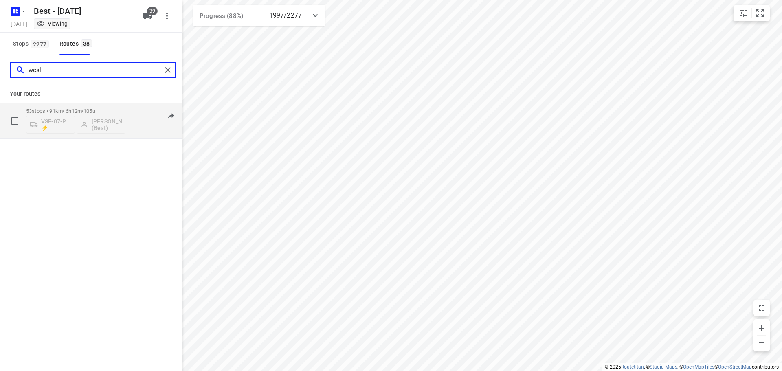
type input "wesl"
click at [134, 134] on div "07:34-17:05" at bounding box center [152, 123] width 41 height 30
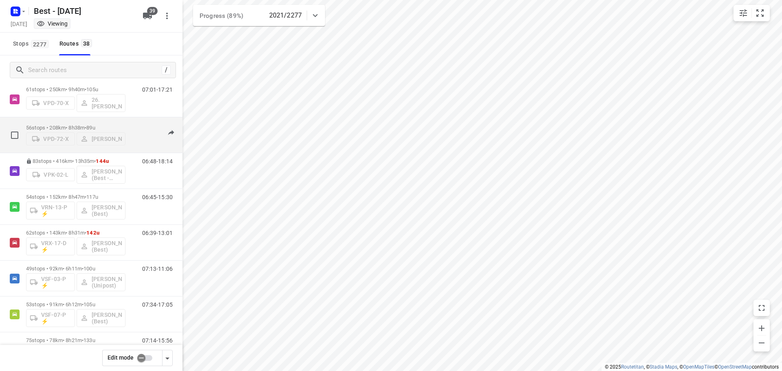
scroll to position [530, 0]
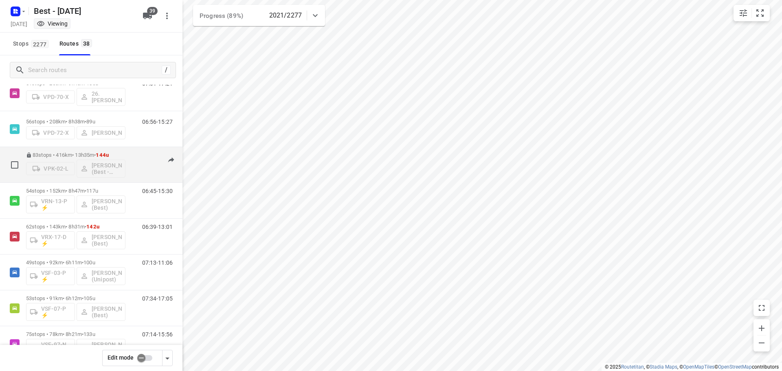
click at [132, 173] on div "06:48-18:14" at bounding box center [152, 167] width 41 height 30
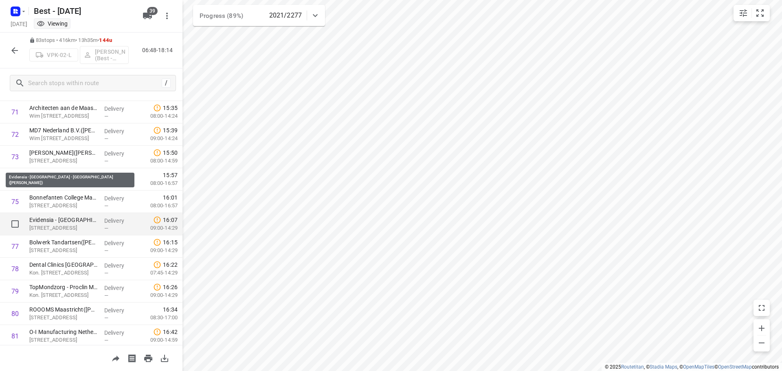
scroll to position [1676, 0]
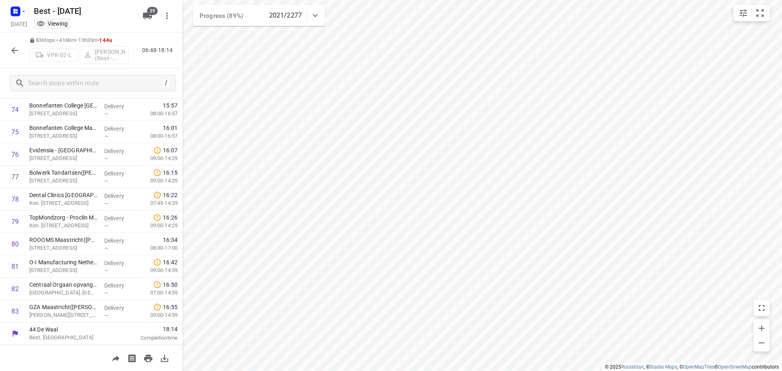
click at [13, 55] on icon "button" at bounding box center [15, 51] width 10 height 10
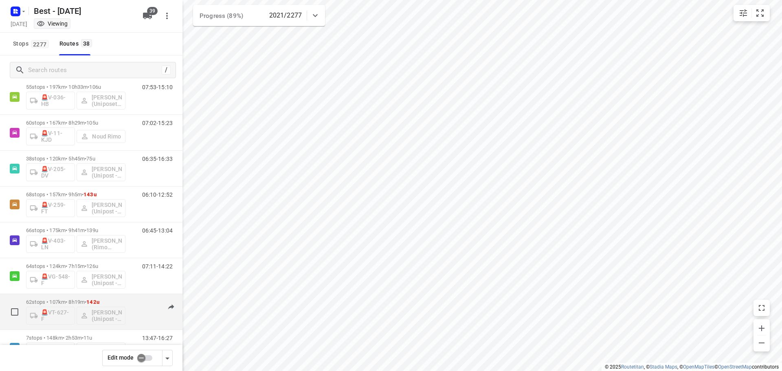
scroll to position [1129, 0]
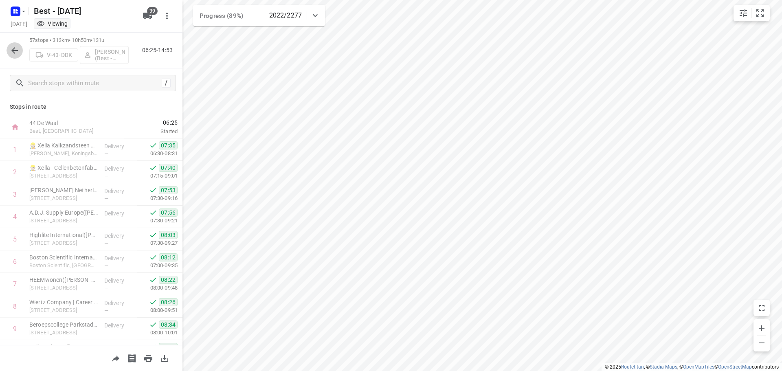
drag, startPoint x: 15, startPoint y: 51, endPoint x: 11, endPoint y: 51, distance: 4.5
click at [11, 51] on icon "button" at bounding box center [15, 51] width 10 height 10
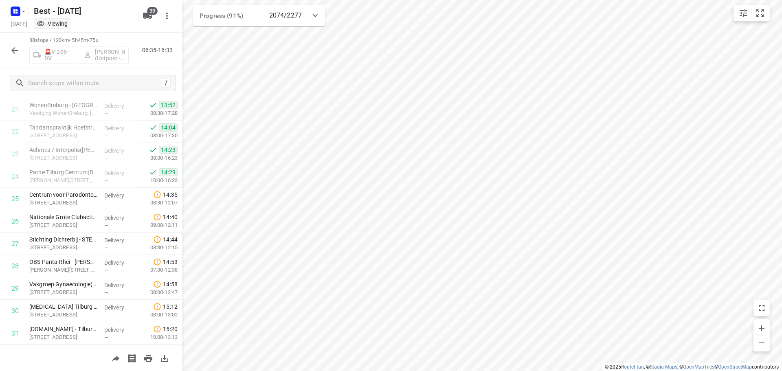
scroll to position [489, 0]
click at [17, 51] on icon "button" at bounding box center [15, 51] width 10 height 10
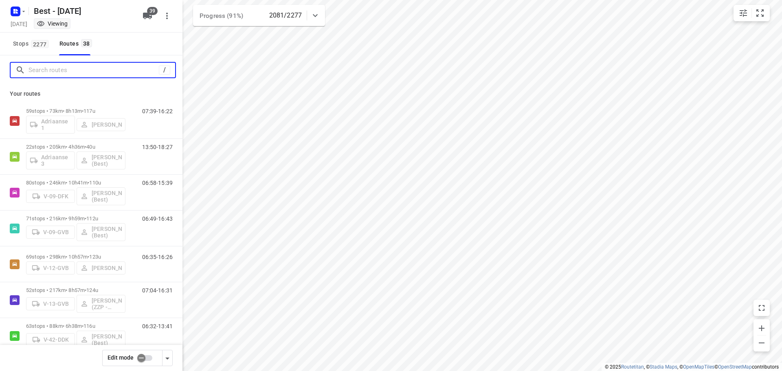
click at [74, 70] on input "Search routes" at bounding box center [94, 70] width 130 height 13
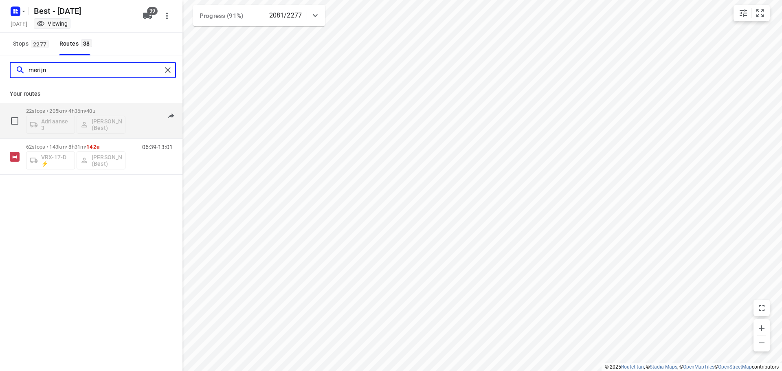
type input "merijn"
click at [128, 110] on div "22 stops • 205km • 4h36m • 40u Adriaanse 3 Merijn Janssen (Best) 13:50-18:27" at bounding box center [104, 121] width 156 height 34
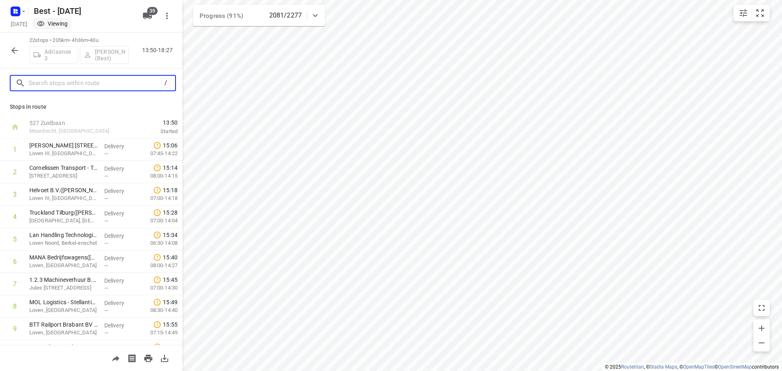
click at [78, 85] on input "text" at bounding box center [95, 83] width 133 height 13
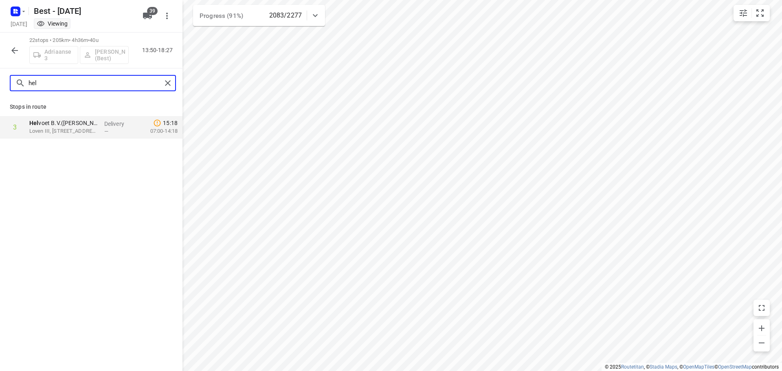
drag, startPoint x: 71, startPoint y: 82, endPoint x: -69, endPoint y: 69, distance: 139.9
click at [0, 69] on html "Adriaanse 3 13:50 - 18:27 Seen at 14:11, 25 Aug i © 2025 Routetitan , © Stadia …" at bounding box center [391, 185] width 782 height 371
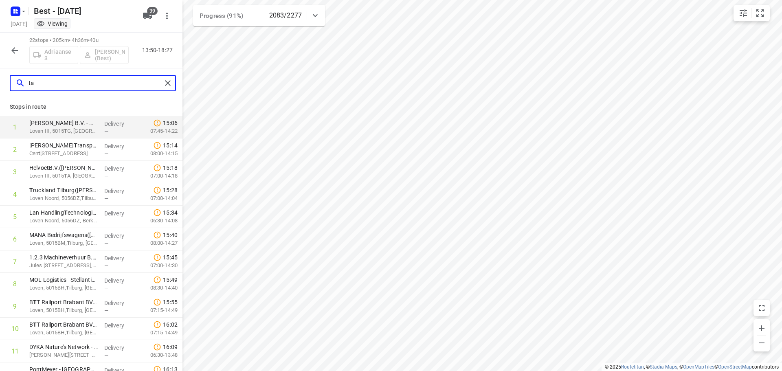
type input "t"
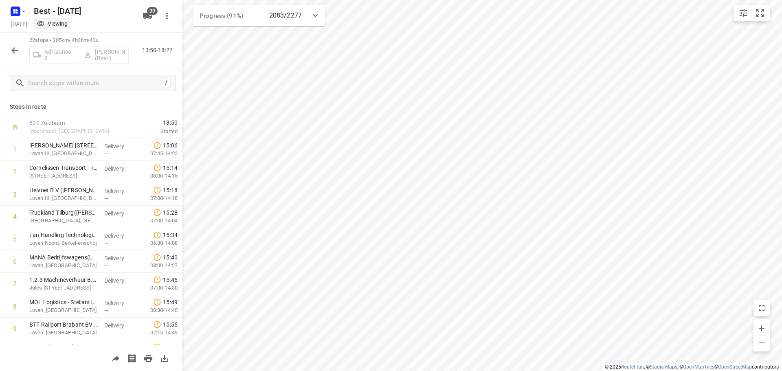
click at [11, 55] on icon "button" at bounding box center [15, 51] width 10 height 10
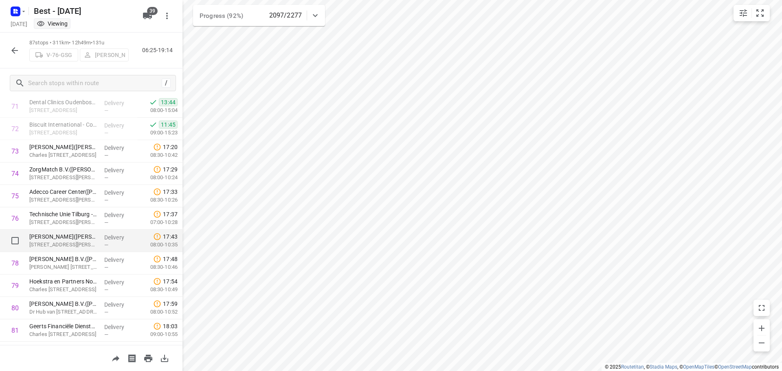
scroll to position [1766, 0]
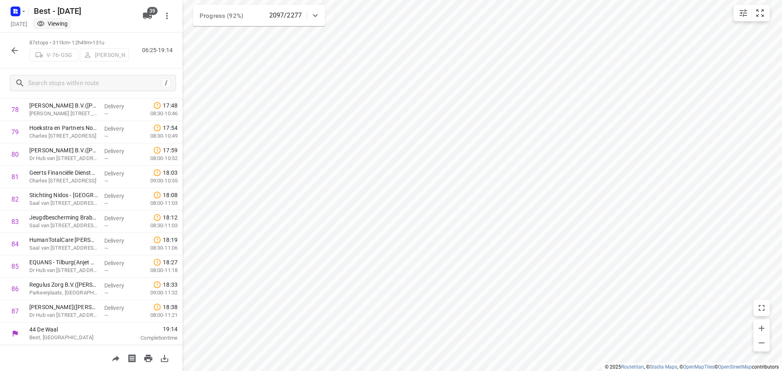
click at [420, 371] on html "Adriaanse 3 13:50 - 18:27 Seen at 14:11, 25 Aug i © 2025 Routetitan , © Stadia …" at bounding box center [391, 185] width 782 height 371
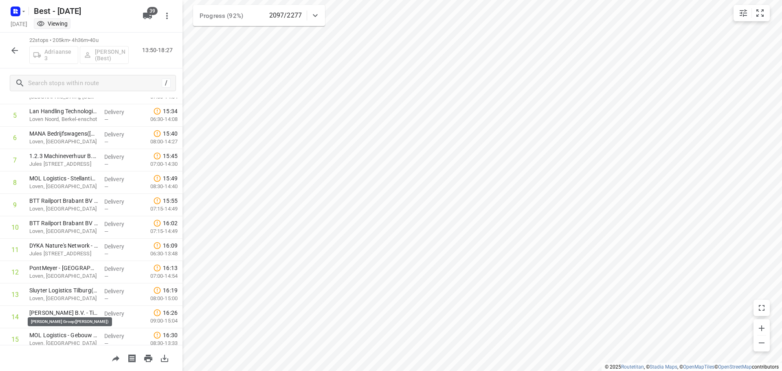
scroll to position [309, 0]
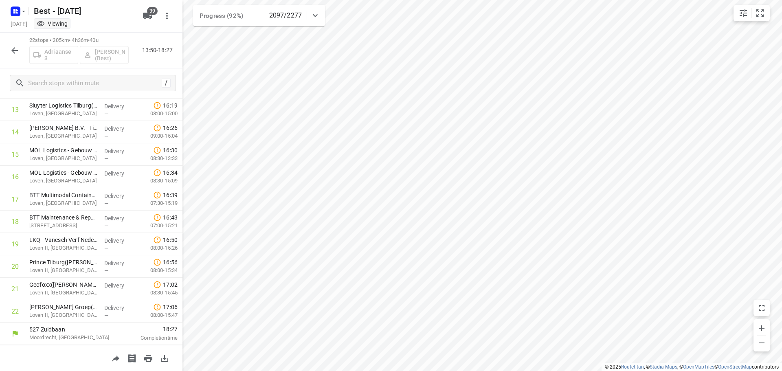
click at [11, 51] on icon "button" at bounding box center [15, 51] width 10 height 10
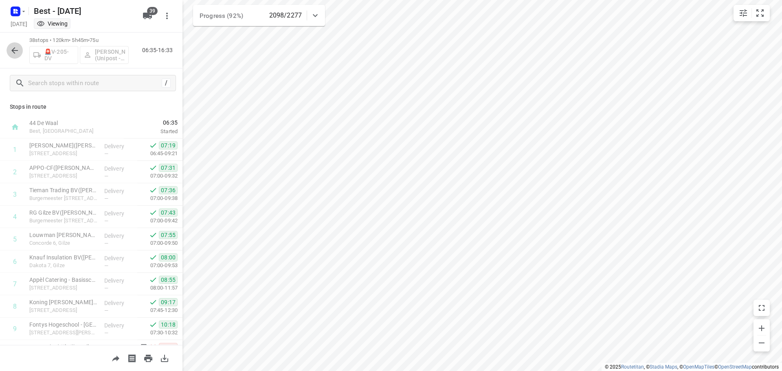
click at [11, 48] on icon "button" at bounding box center [15, 51] width 10 height 10
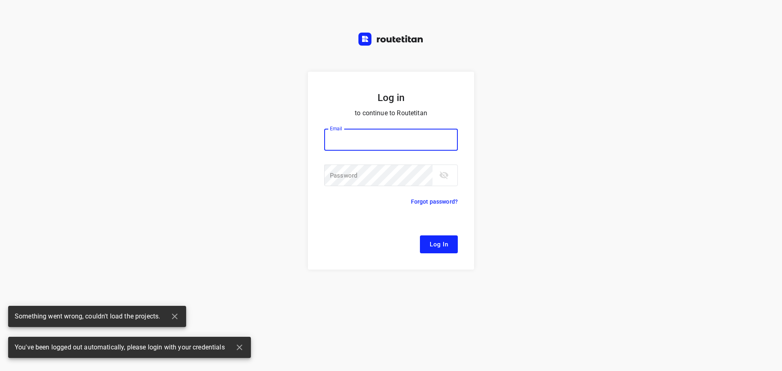
type input "remco@fruitopjewerk.nl"
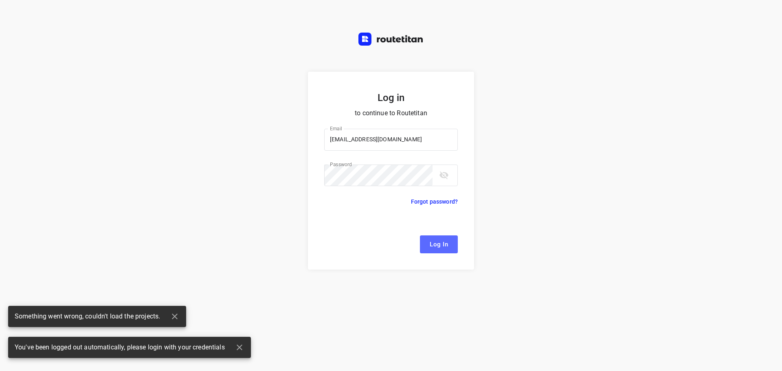
click at [432, 246] on span "Log In" at bounding box center [439, 244] width 18 height 11
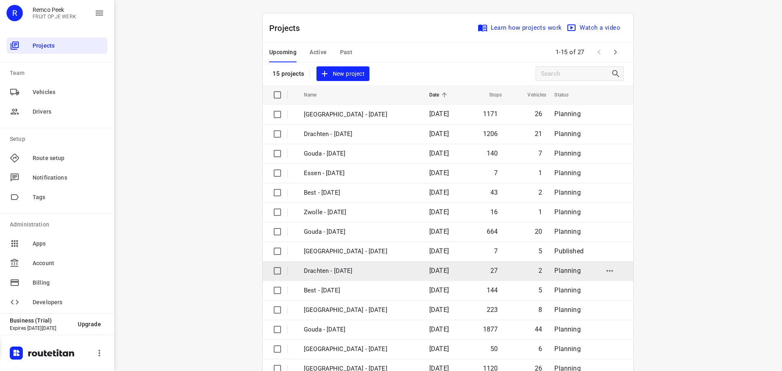
scroll to position [41, 0]
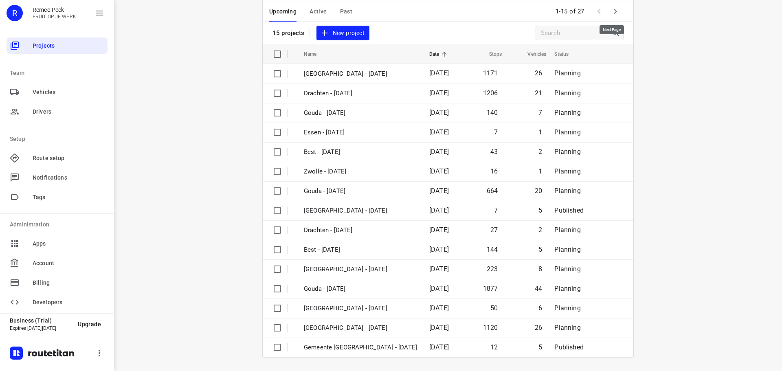
click at [615, 12] on icon "button" at bounding box center [616, 12] width 10 height 10
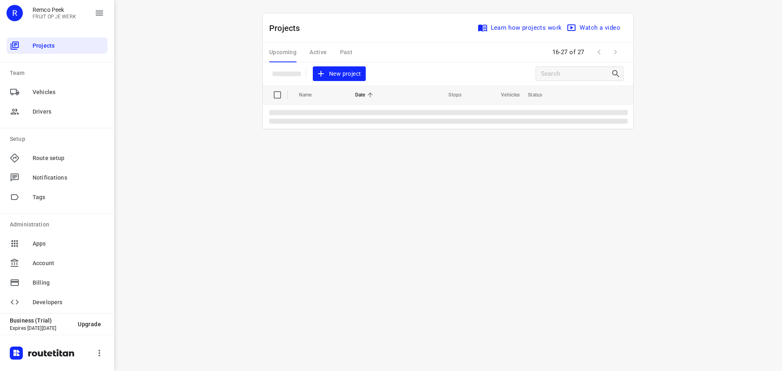
scroll to position [0, 0]
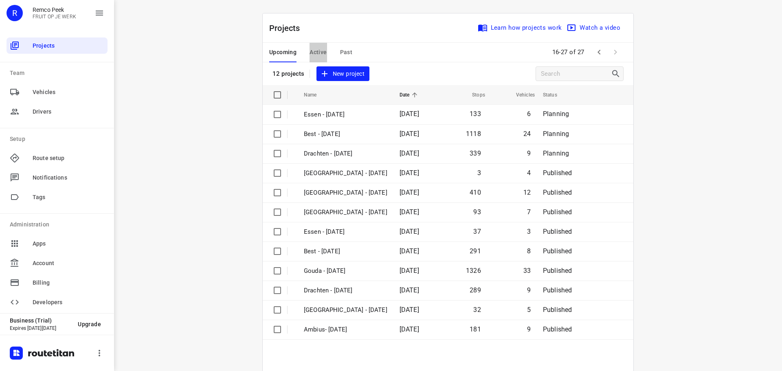
click at [315, 49] on span "Active" at bounding box center [318, 52] width 17 height 10
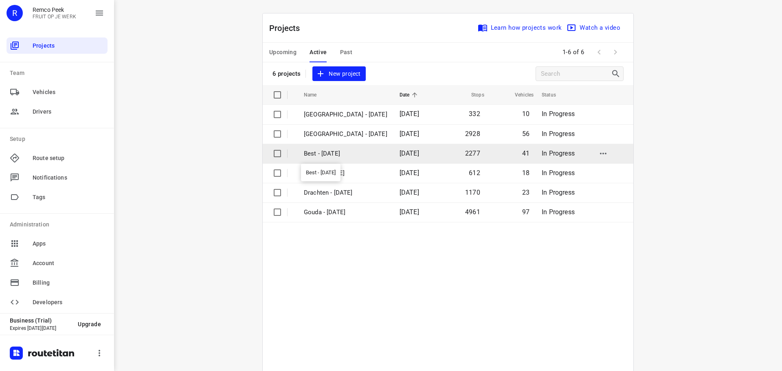
click at [309, 155] on p "Best - [DATE]" at bounding box center [346, 153] width 84 height 9
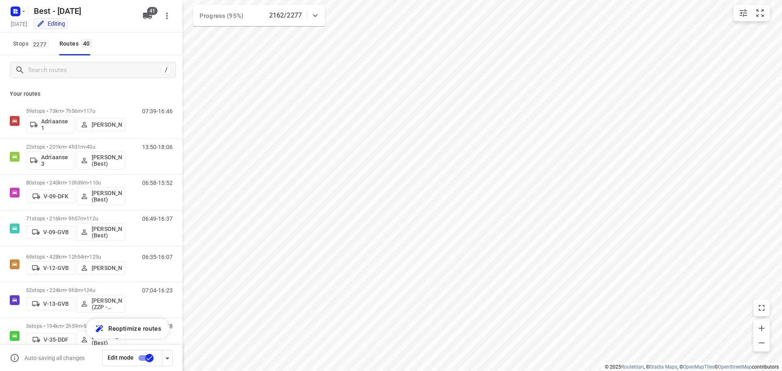
checkbox input "true"
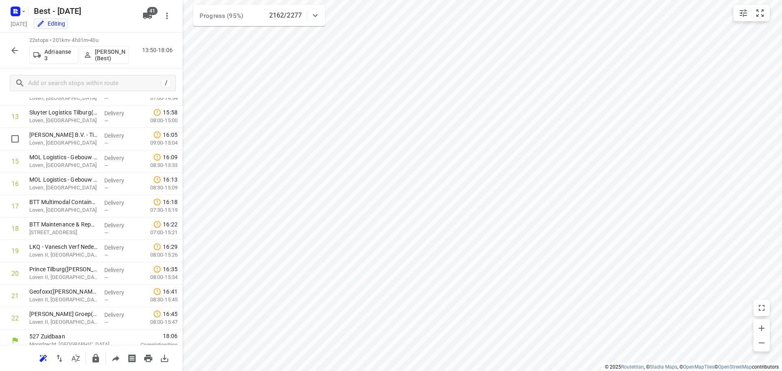
scroll to position [309, 0]
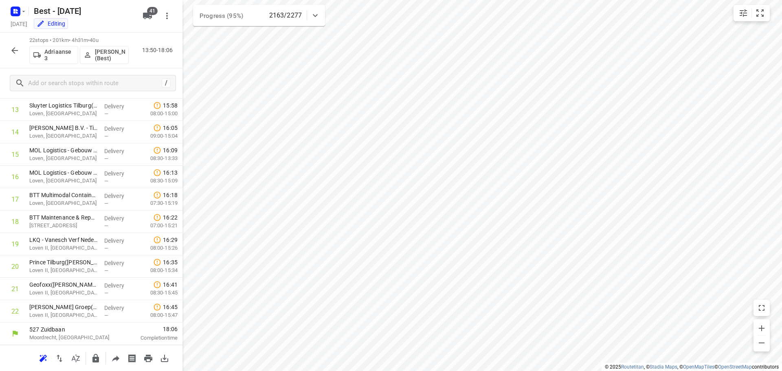
click at [11, 51] on icon "button" at bounding box center [15, 51] width 10 height 10
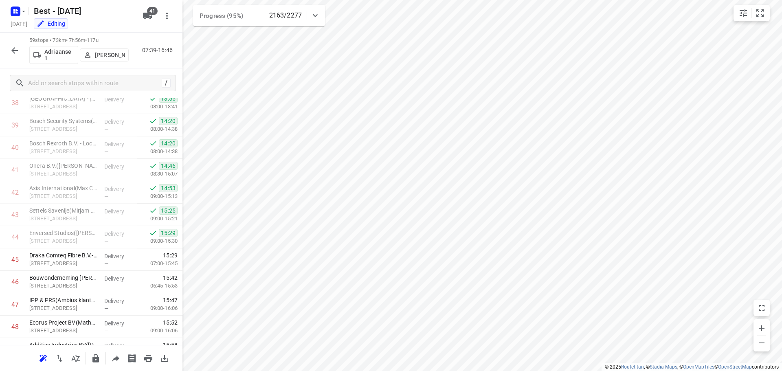
scroll to position [1138, 0]
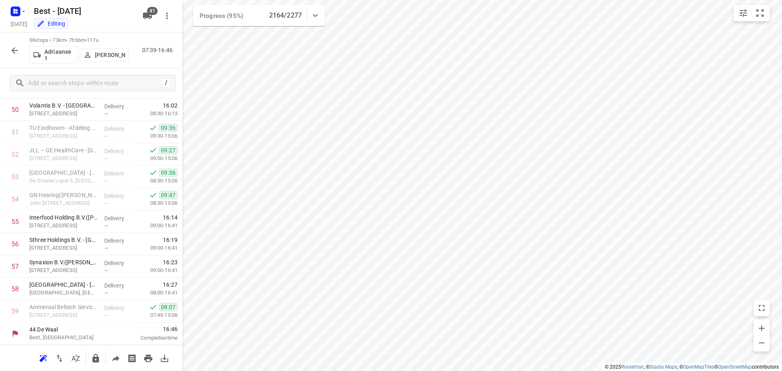
click at [14, 51] on icon "button" at bounding box center [15, 51] width 10 height 10
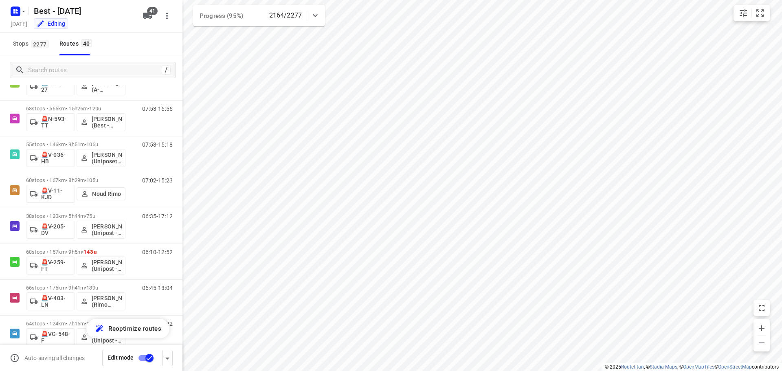
scroll to position [1038, 0]
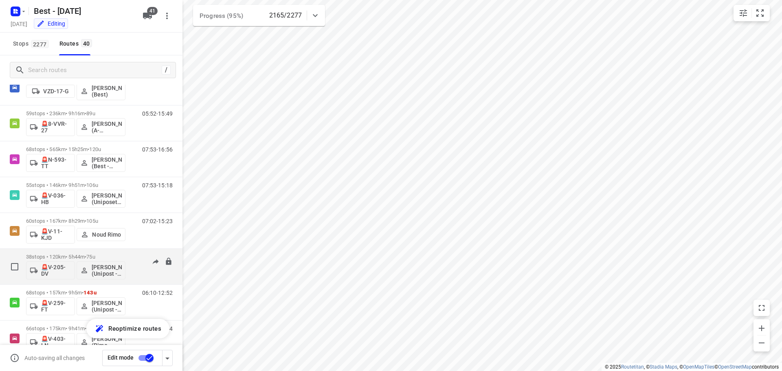
click at [154, 278] on div "06:35-17:12" at bounding box center [152, 269] width 41 height 30
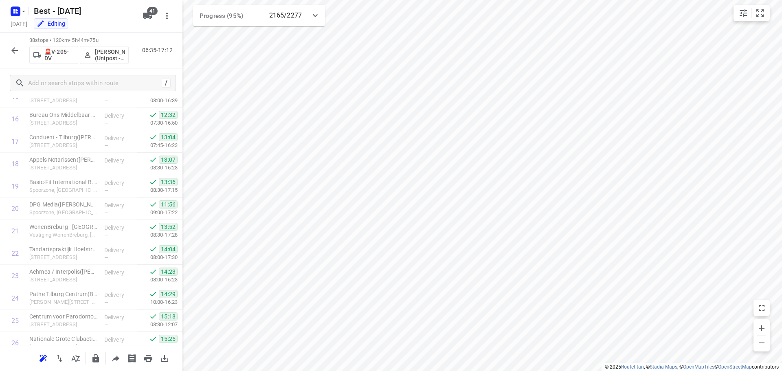
scroll to position [668, 0]
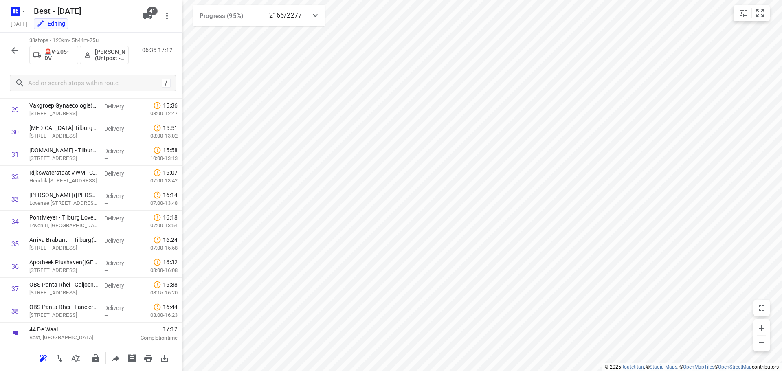
click at [14, 46] on icon "button" at bounding box center [15, 51] width 10 height 10
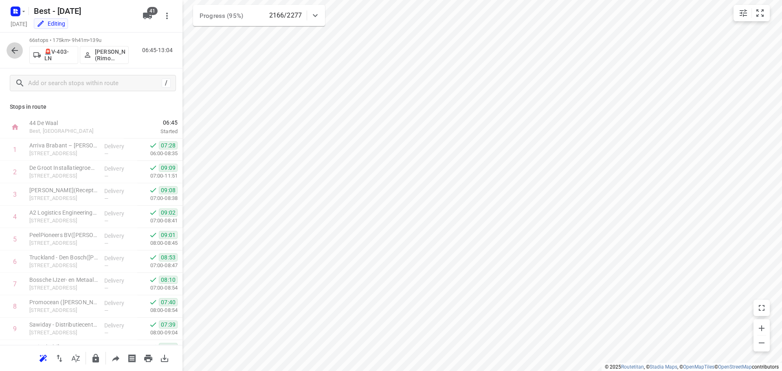
click at [18, 53] on icon "button" at bounding box center [15, 51] width 10 height 10
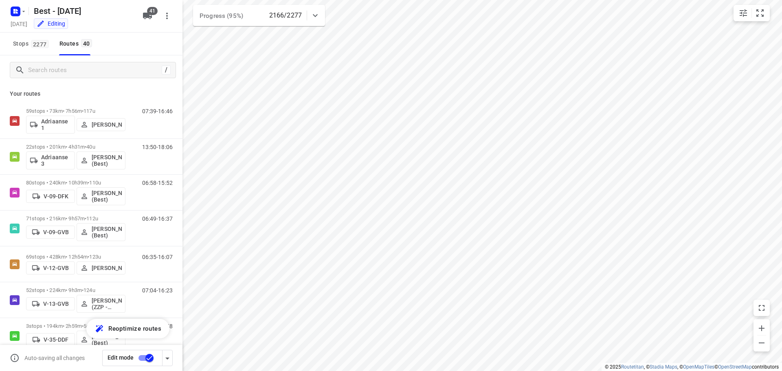
drag, startPoint x: 18, startPoint y: 53, endPoint x: 130, endPoint y: 35, distance: 113.9
click at [130, 35] on div "Stops 2277 Routes 40" at bounding box center [91, 44] width 183 height 23
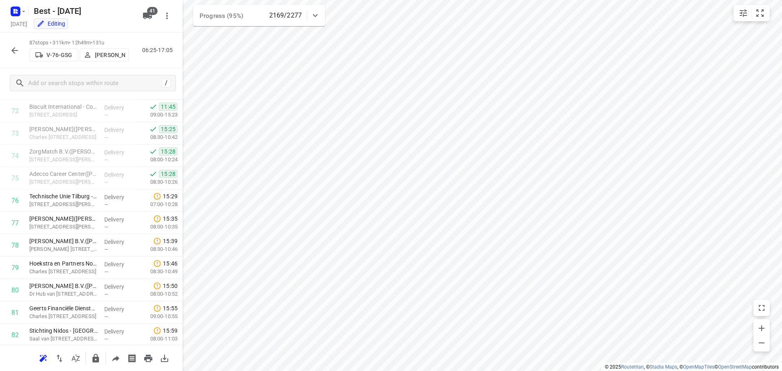
scroll to position [1671, 0]
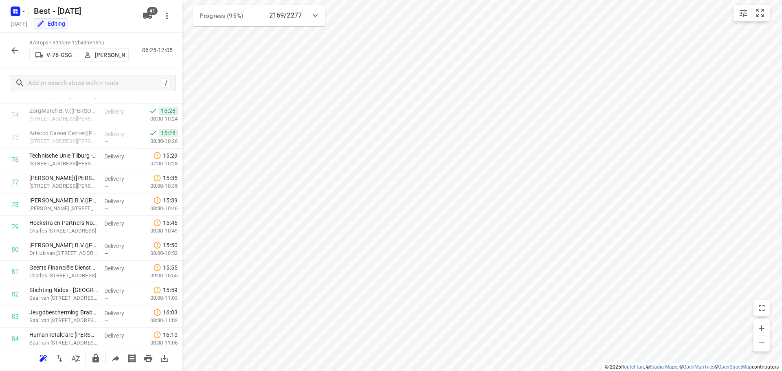
click at [11, 54] on icon "button" at bounding box center [15, 51] width 10 height 10
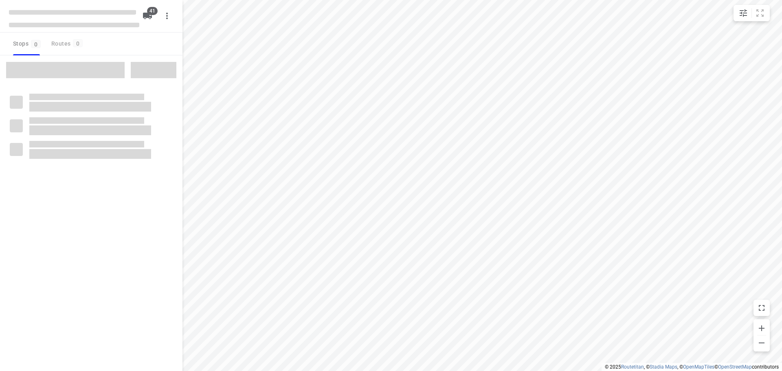
checkbox input "true"
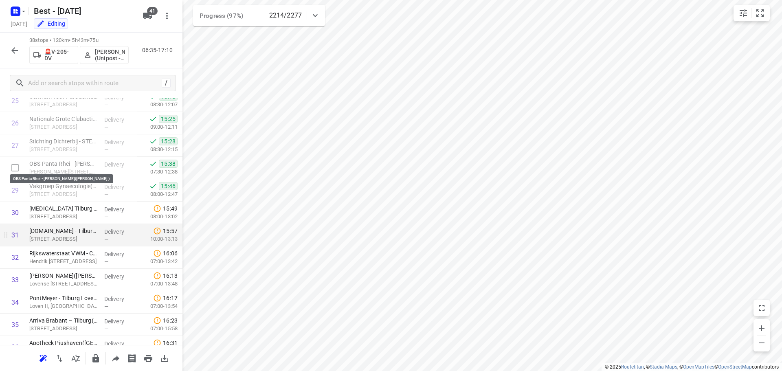
scroll to position [586, 0]
click at [17, 46] on icon "button" at bounding box center [15, 51] width 10 height 10
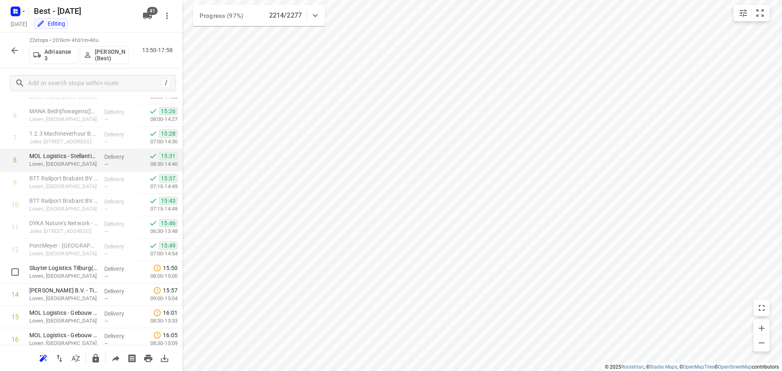
scroll to position [146, 0]
click at [16, 48] on icon "button" at bounding box center [15, 51] width 10 height 10
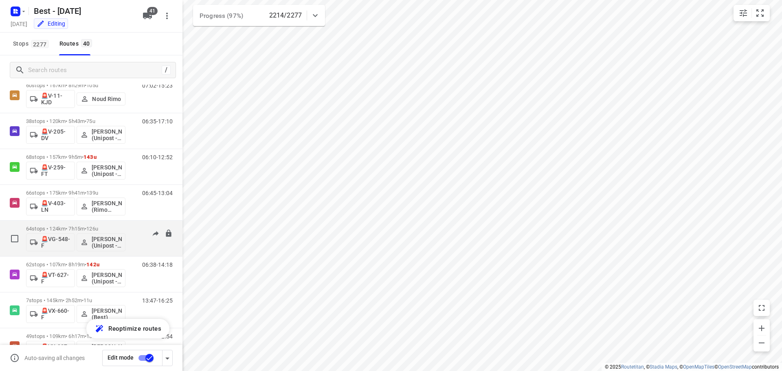
scroll to position [1201, 0]
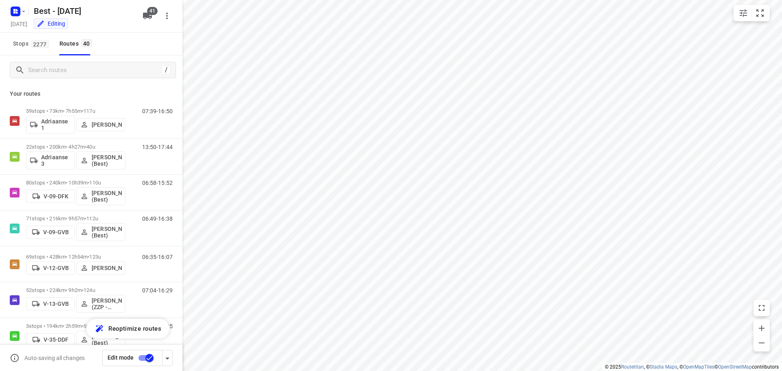
checkbox input "true"
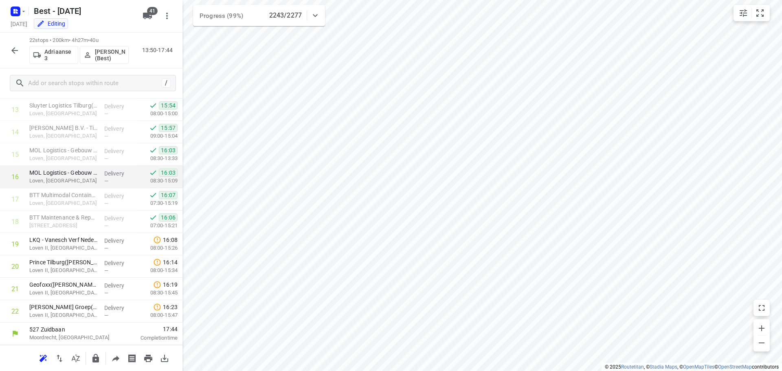
scroll to position [309, 0]
click at [11, 51] on icon "button" at bounding box center [15, 51] width 10 height 10
